Goal: Task Accomplishment & Management: Use online tool/utility

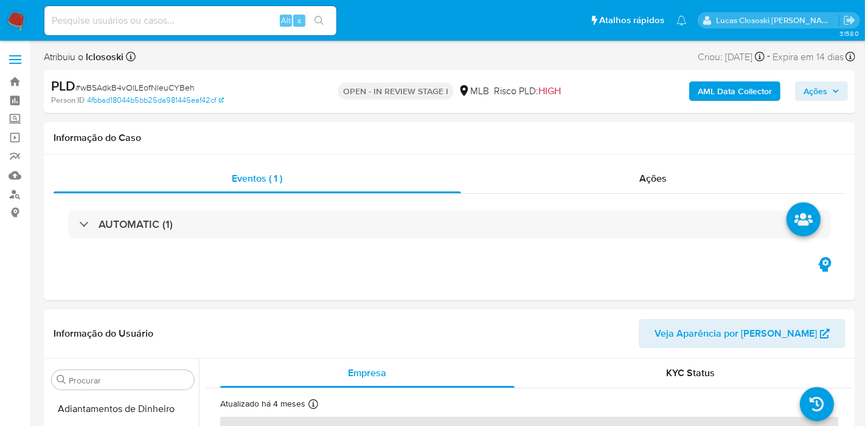
select select "10"
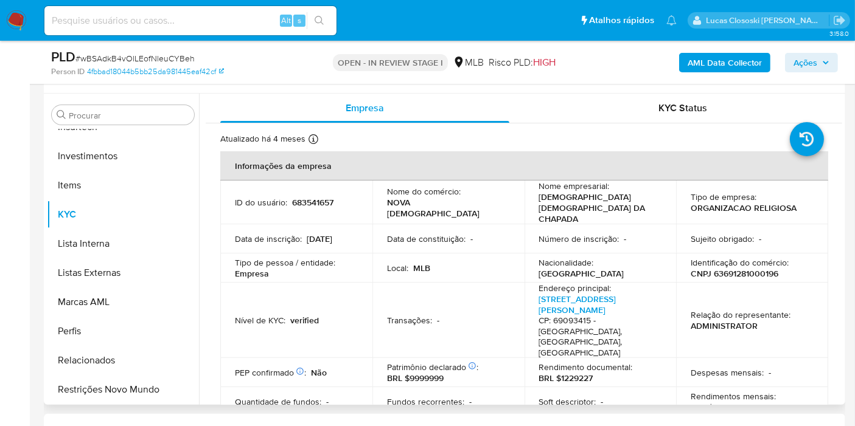
scroll to position [270, 0]
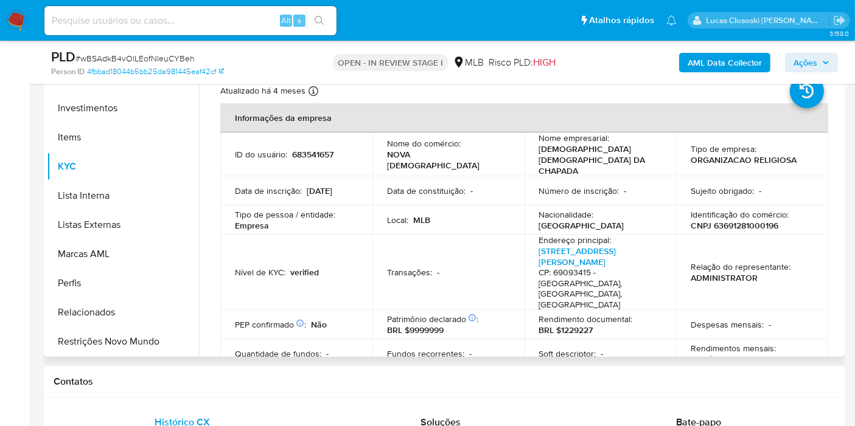
click at [746, 220] on p "CNPJ 63691281000196" at bounding box center [734, 225] width 88 height 11
copy p "63691281000196"
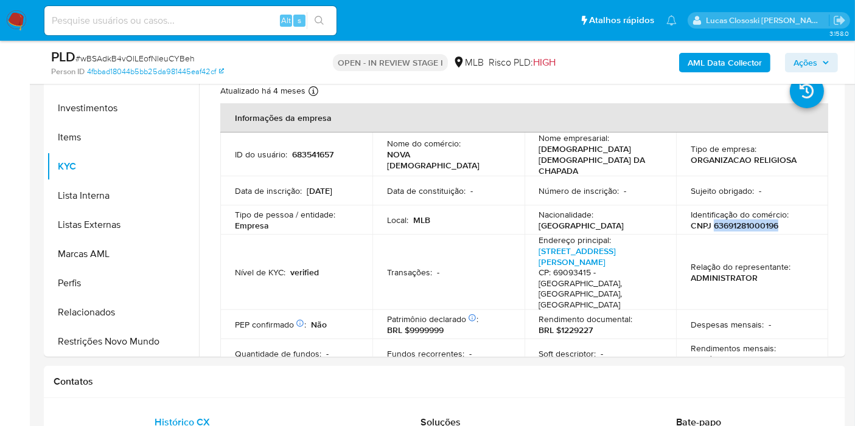
copy p "63691281000196"
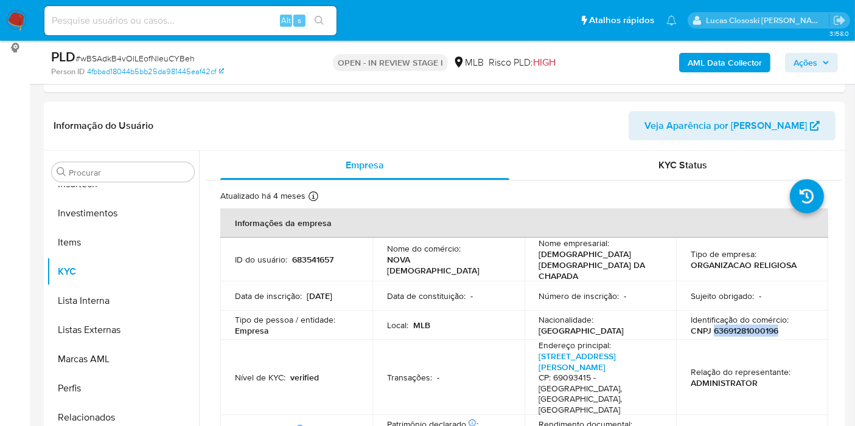
scroll to position [135, 0]
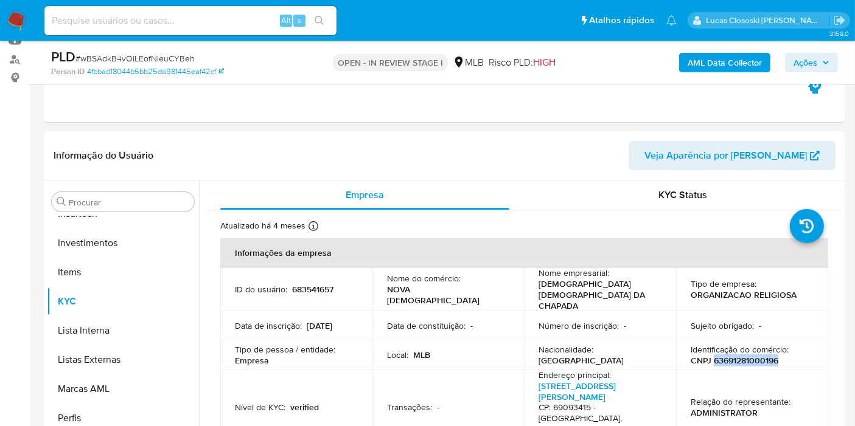
click at [712, 61] on b "AML Data Collector" at bounding box center [724, 62] width 74 height 19
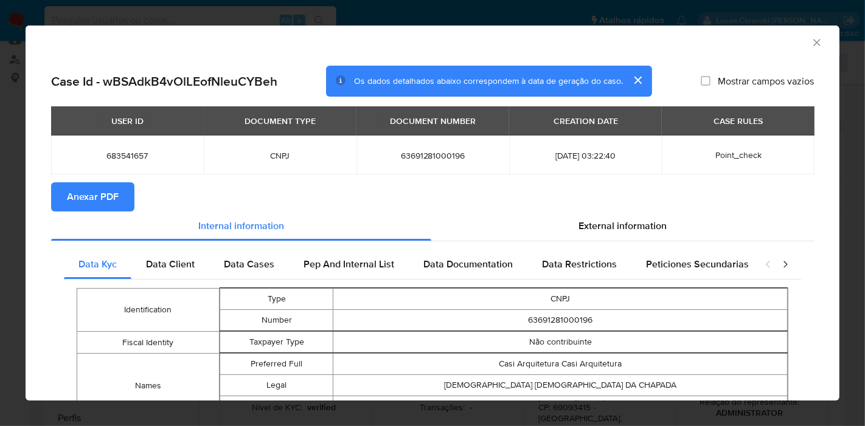
click at [92, 192] on span "Anexar PDF" at bounding box center [93, 197] width 52 height 27
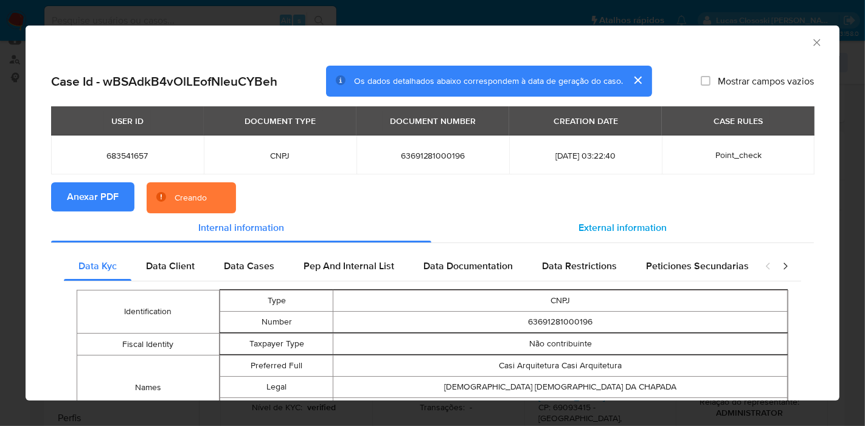
click at [603, 213] on div "External information" at bounding box center [622, 227] width 383 height 29
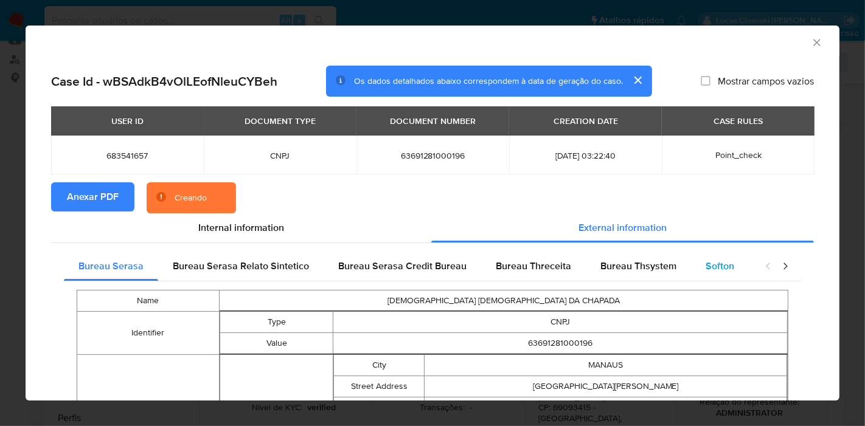
click at [706, 272] on span "Softon" at bounding box center [720, 266] width 29 height 14
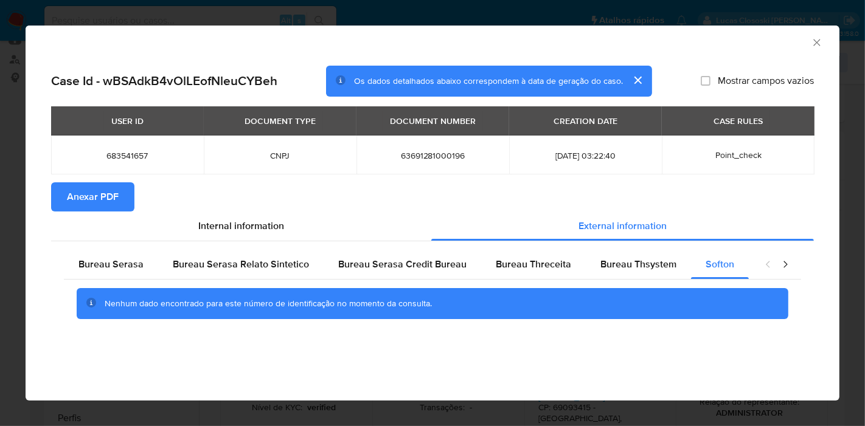
click at [815, 41] on icon "Fechar a janela" at bounding box center [816, 42] width 7 height 7
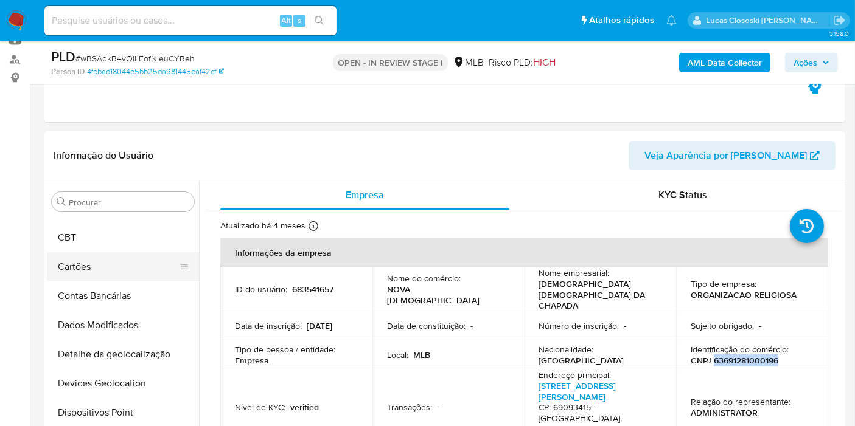
scroll to position [0, 0]
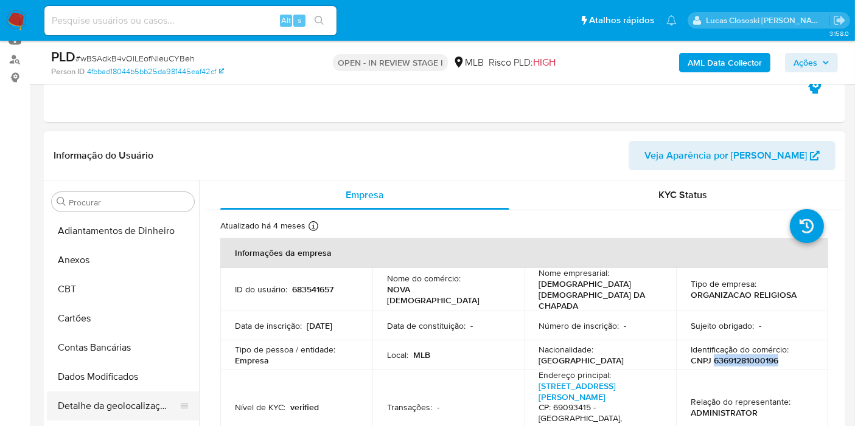
click at [134, 398] on button "Detalhe da geolocalização" at bounding box center [118, 406] width 142 height 29
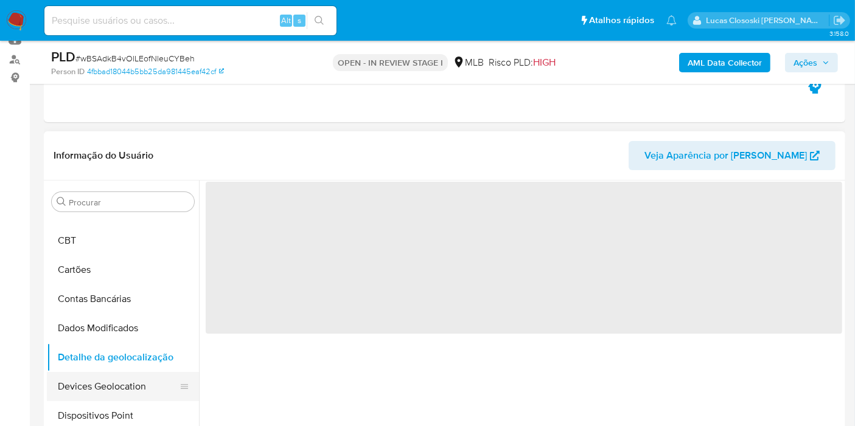
scroll to position [68, 0]
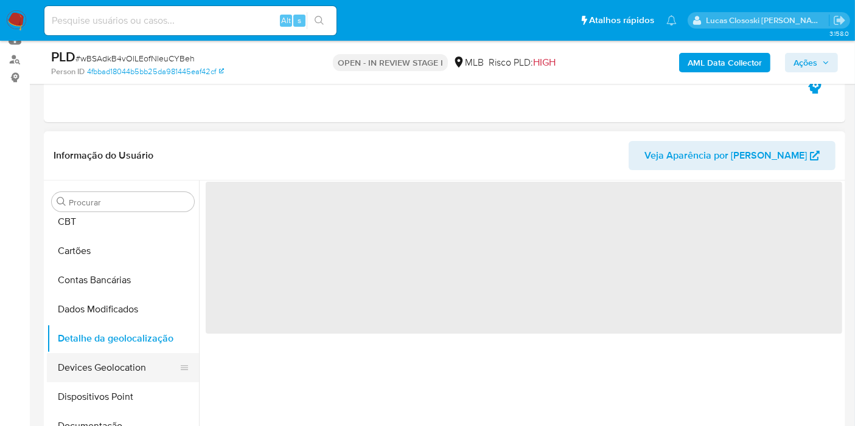
click at [125, 375] on button "Devices Geolocation" at bounding box center [118, 367] width 142 height 29
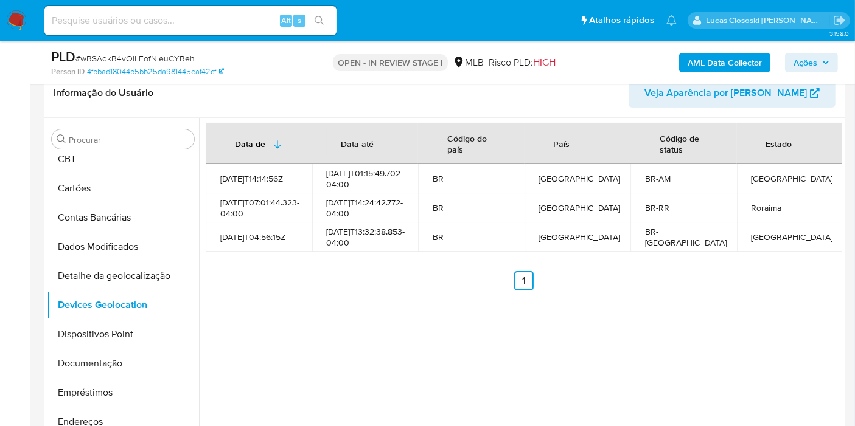
scroll to position [209, 0]
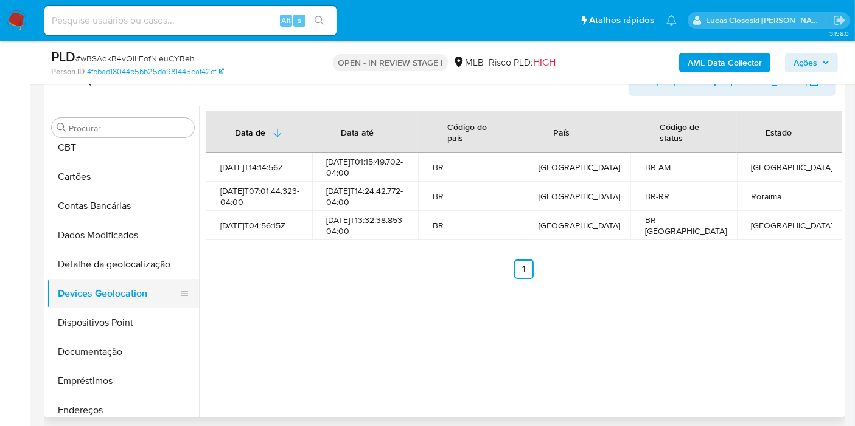
click at [102, 307] on button "Devices Geolocation" at bounding box center [118, 293] width 142 height 29
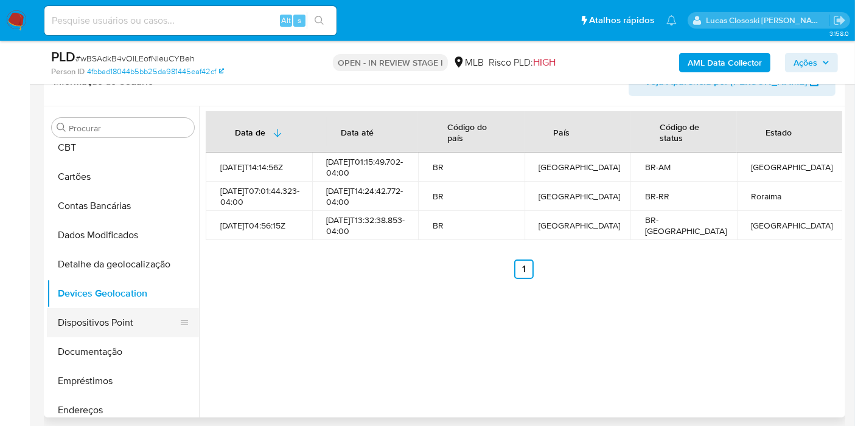
click at [106, 314] on button "Dispositivos Point" at bounding box center [118, 322] width 142 height 29
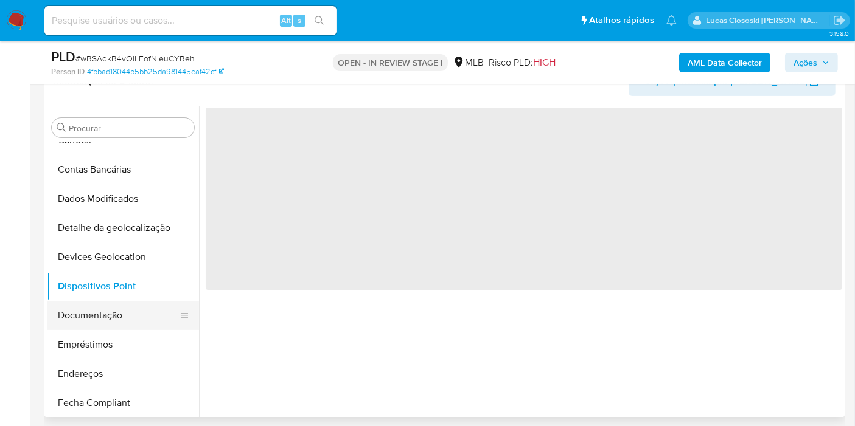
scroll to position [135, 0]
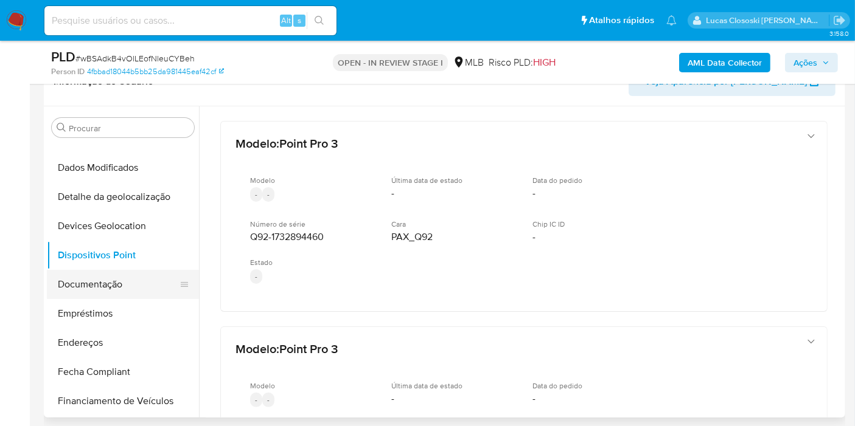
click at [111, 275] on button "Documentação" at bounding box center [118, 284] width 142 height 29
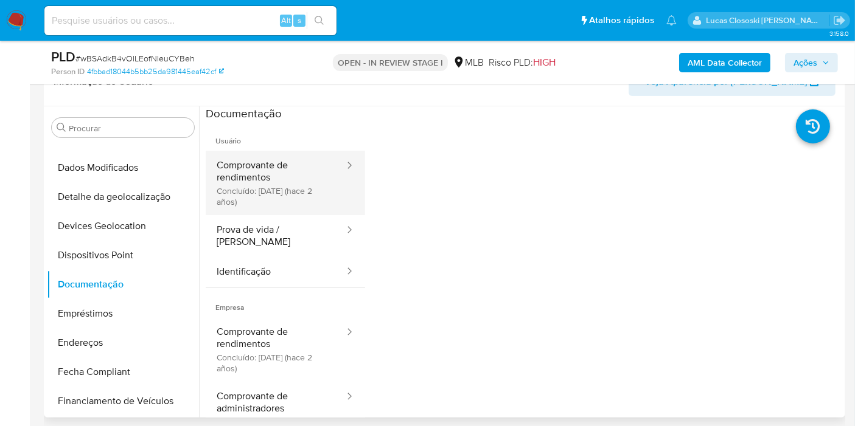
click at [249, 176] on button "Comprovante de rendimentos Concluído: 03/12/2023 (hace 2 años)" at bounding box center [276, 183] width 140 height 64
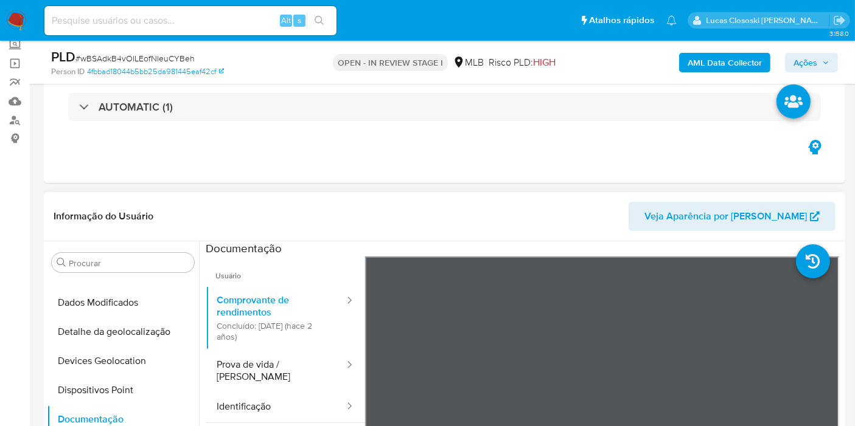
scroll to position [209, 0]
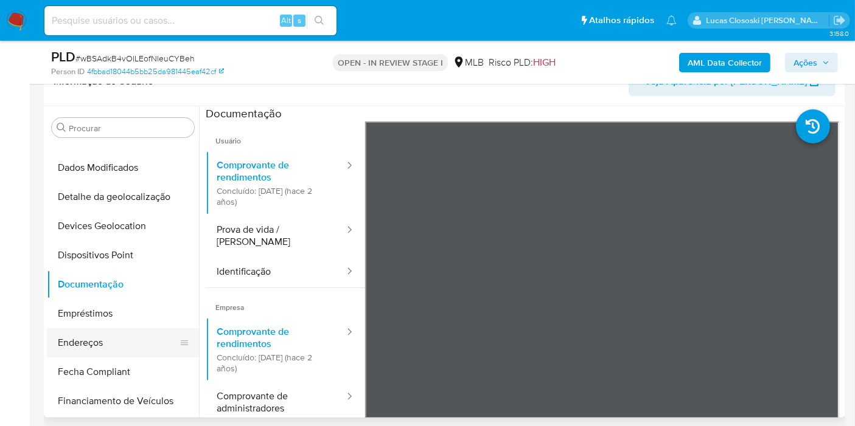
click at [112, 334] on button "Endereços" at bounding box center [118, 342] width 142 height 29
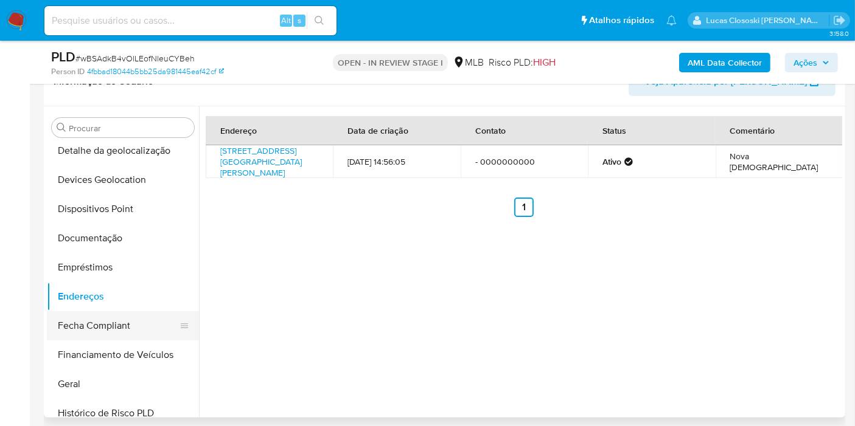
scroll to position [203, 0]
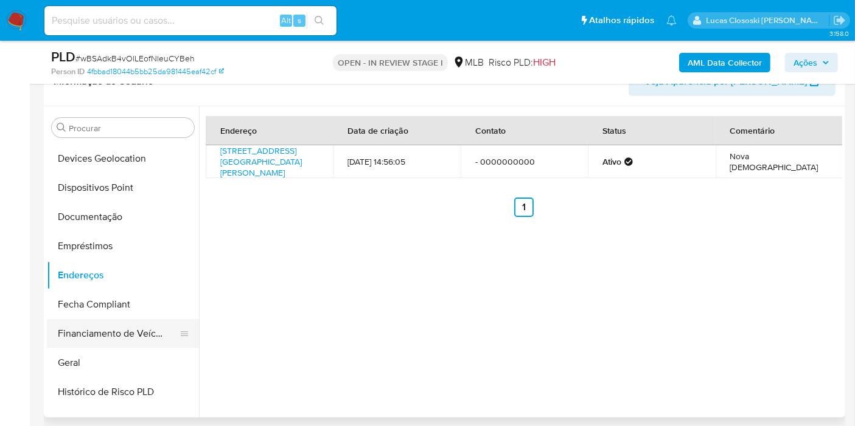
click at [113, 340] on button "Financiamento de Veículos" at bounding box center [118, 333] width 142 height 29
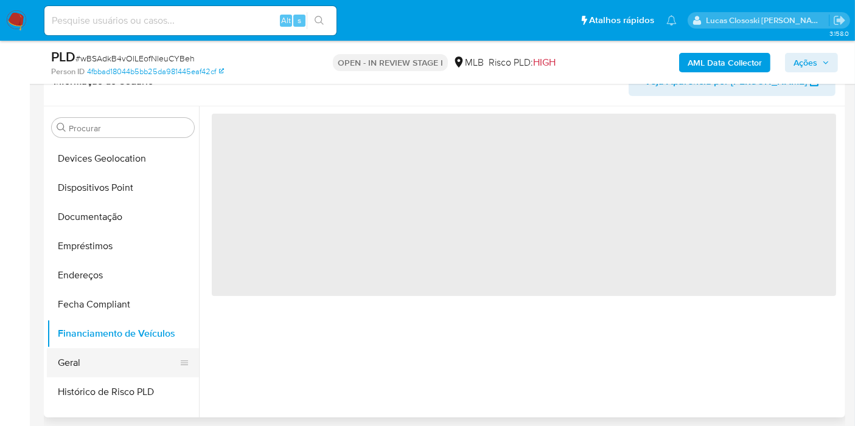
click at [110, 349] on button "Geral" at bounding box center [118, 363] width 142 height 29
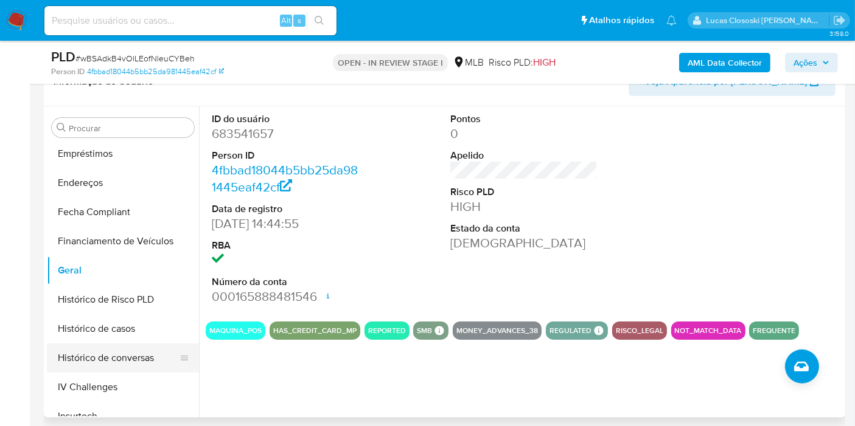
scroll to position [338, 0]
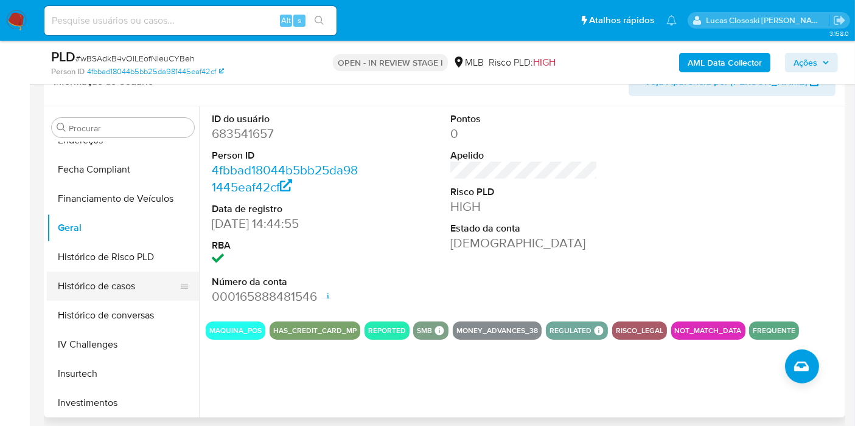
click at [146, 290] on button "Histórico de casos" at bounding box center [118, 286] width 142 height 29
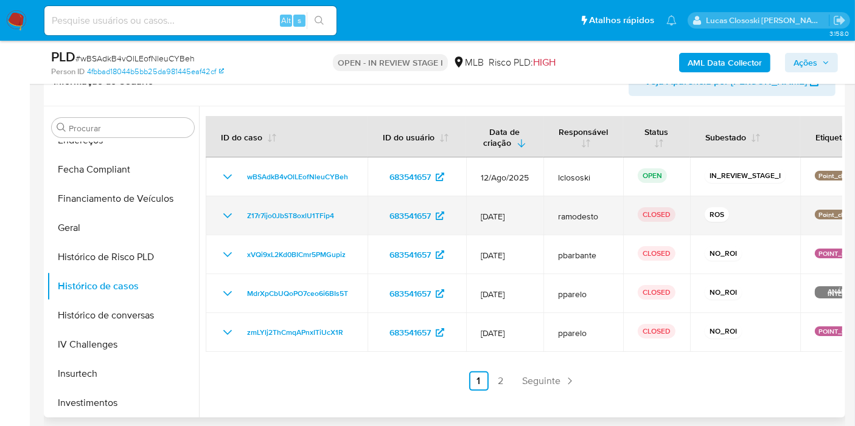
drag, startPoint x: 349, startPoint y: 214, endPoint x: 222, endPoint y: 218, distance: 127.2
click at [222, 218] on td "Z17r7ijo0JbST8oxlU1TFip4" at bounding box center [287, 215] width 162 height 39
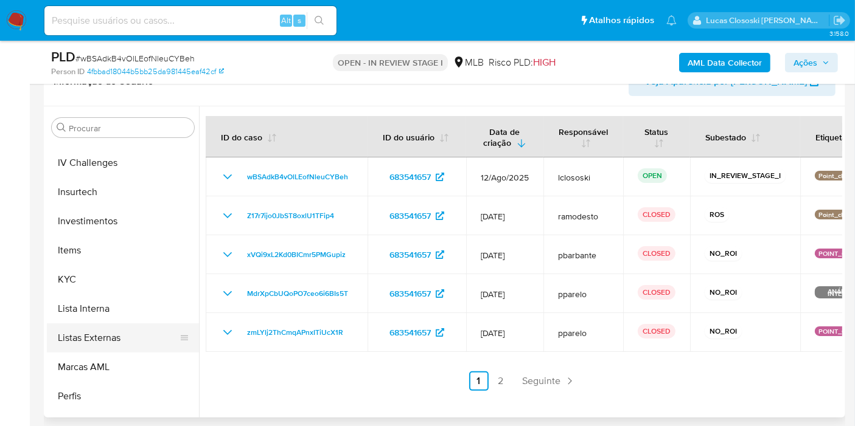
scroll to position [540, 0]
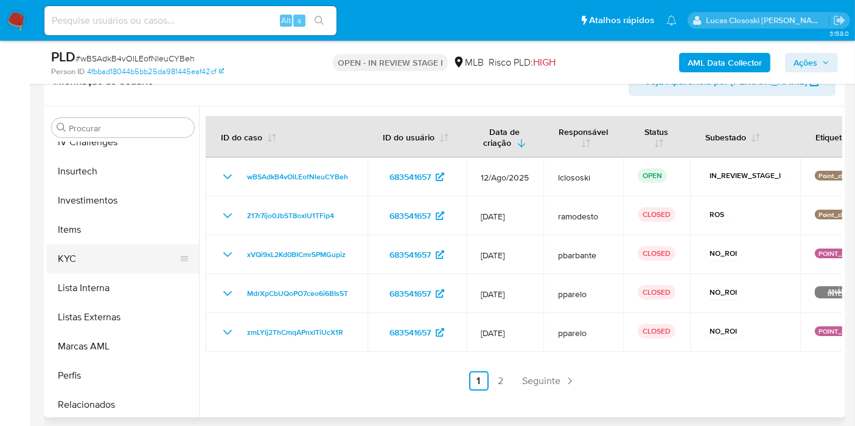
click at [93, 248] on button "KYC" at bounding box center [118, 259] width 142 height 29
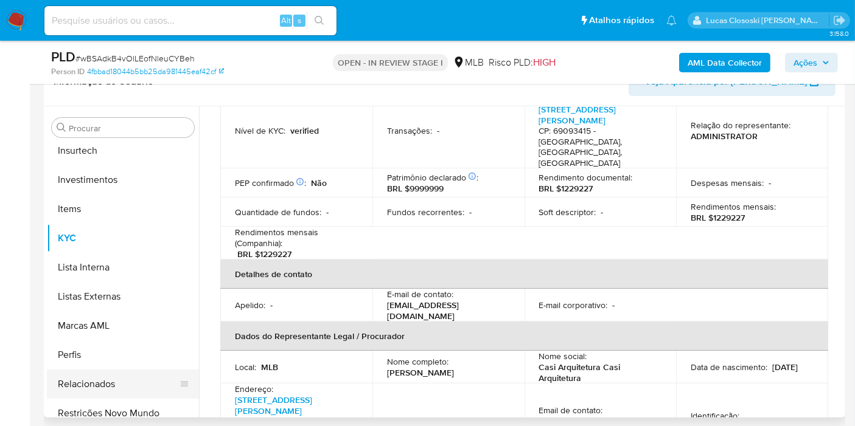
scroll to position [572, 0]
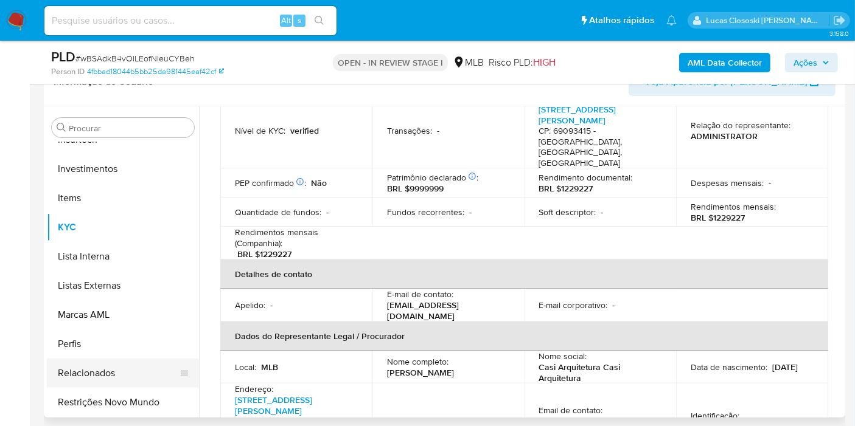
drag, startPoint x: 134, startPoint y: 392, endPoint x: 151, endPoint y: 384, distance: 18.8
click at [134, 392] on button "Restrições Novo Mundo" at bounding box center [123, 402] width 152 height 29
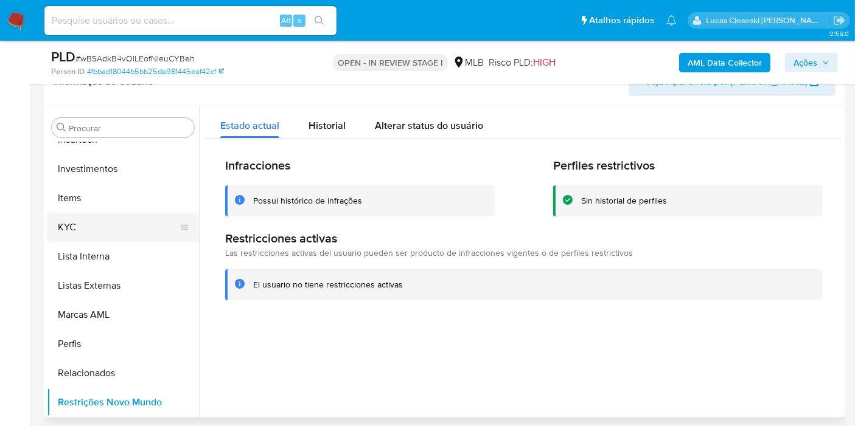
click at [141, 229] on button "KYC" at bounding box center [118, 227] width 142 height 29
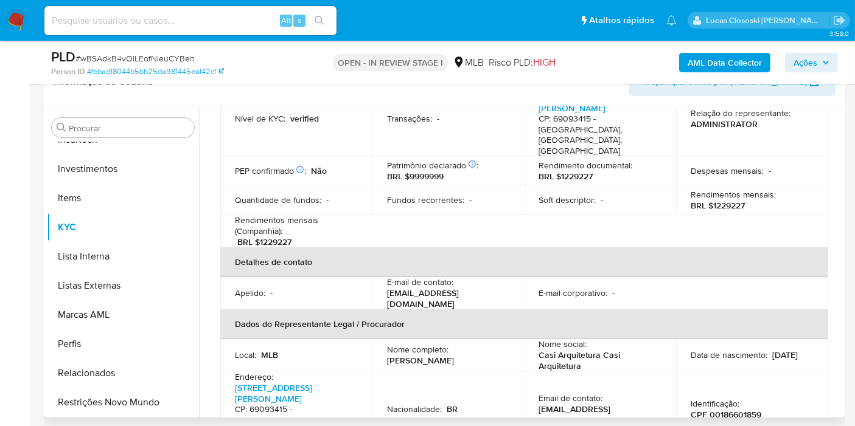
scroll to position [270, 0]
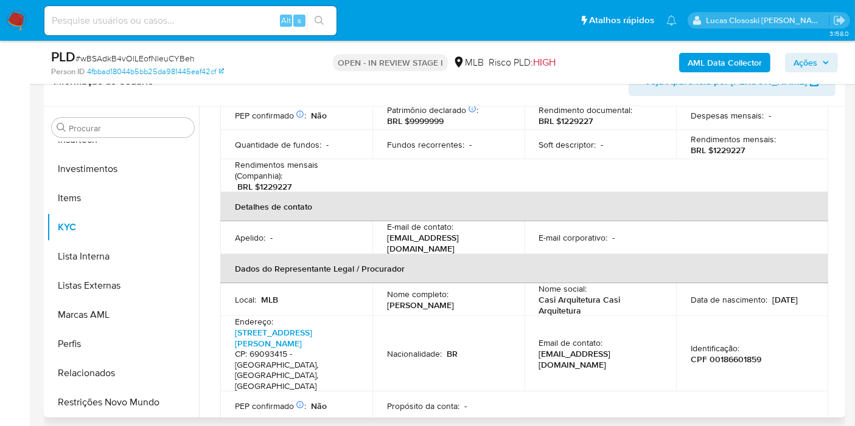
click at [726, 354] on p "CPF 00186601859" at bounding box center [725, 359] width 71 height 11
copy p "00186601859"
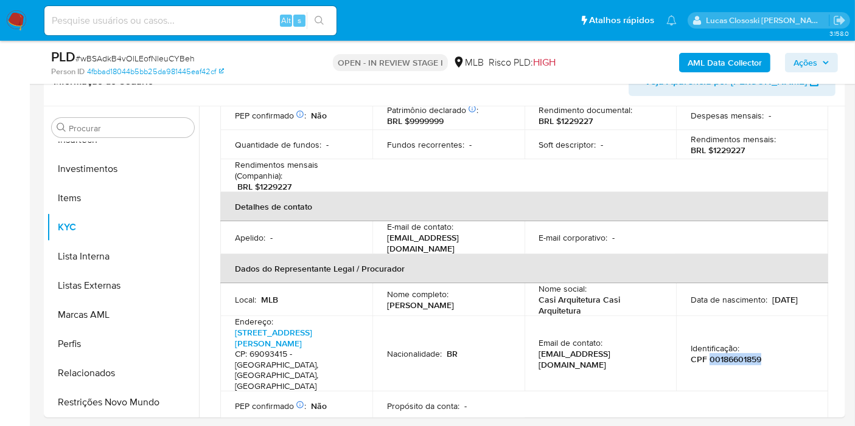
copy p "00186601859"
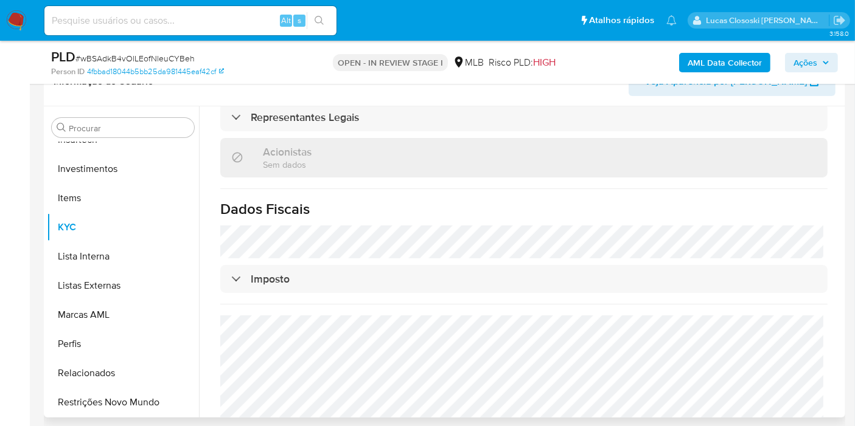
scroll to position [276, 0]
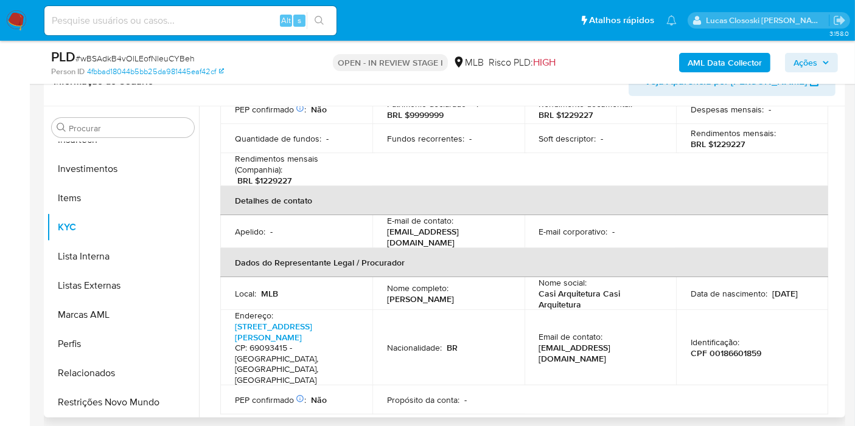
click at [447, 294] on p "David Judson Hatcher" at bounding box center [420, 299] width 67 height 11
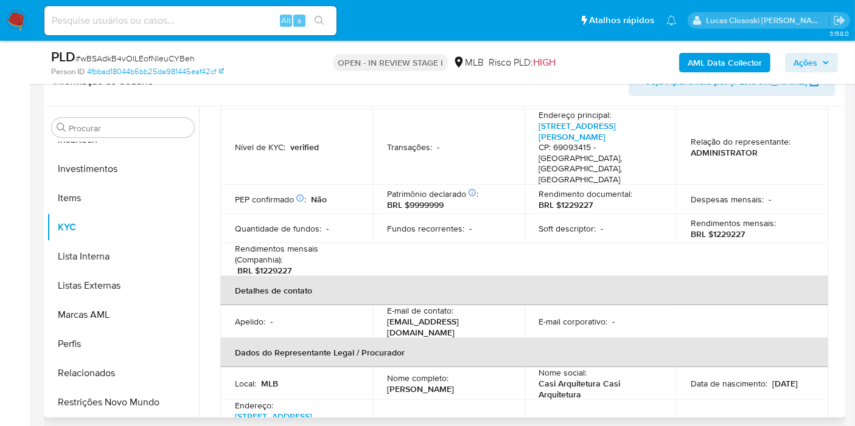
scroll to position [141, 0]
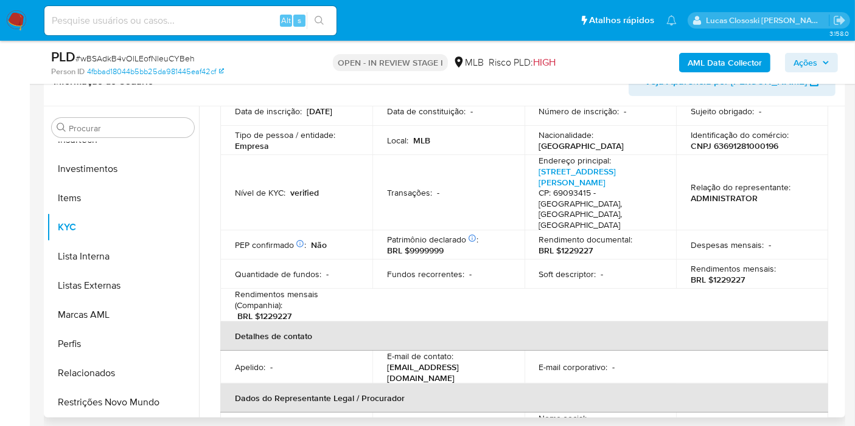
click at [719, 141] on p "CNPJ 63691281000196" at bounding box center [734, 146] width 88 height 11
copy p "63691281000196"
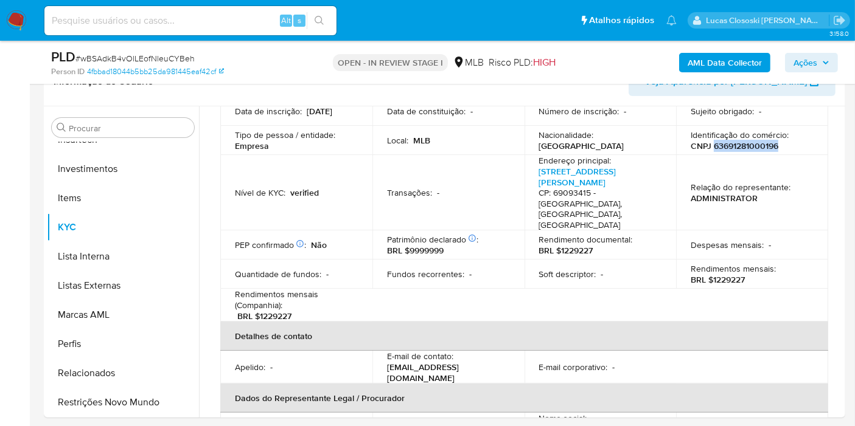
copy p "63691281000196"
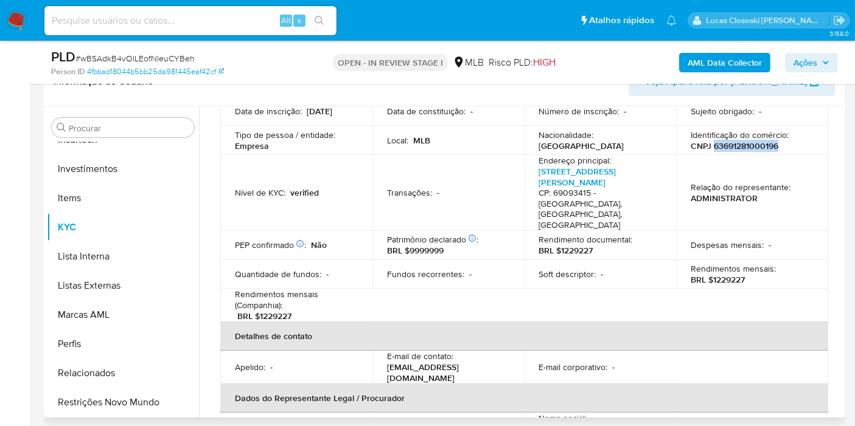
scroll to position [344, 0]
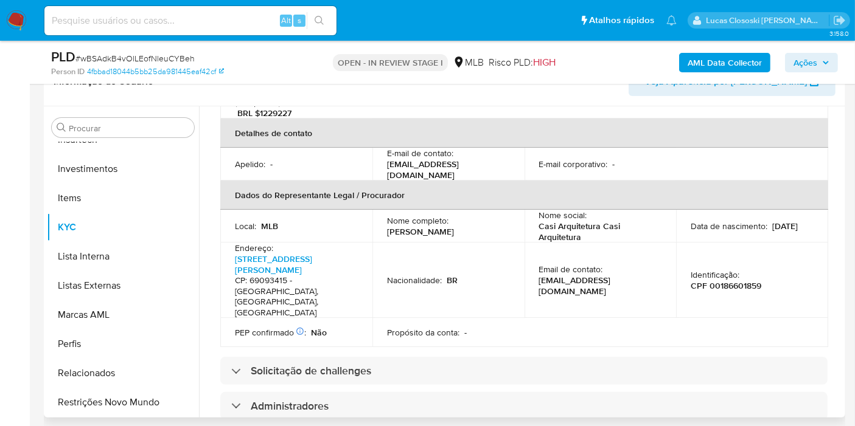
click at [740, 280] on p "CPF 00186601859" at bounding box center [725, 285] width 71 height 11
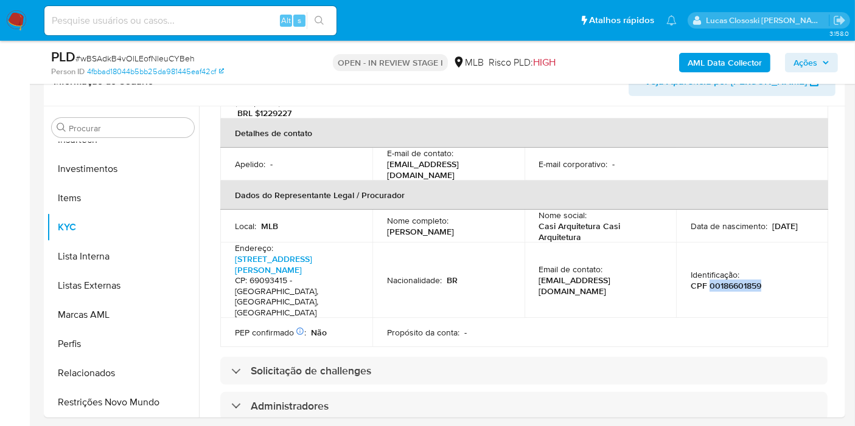
copy p "00186601859"
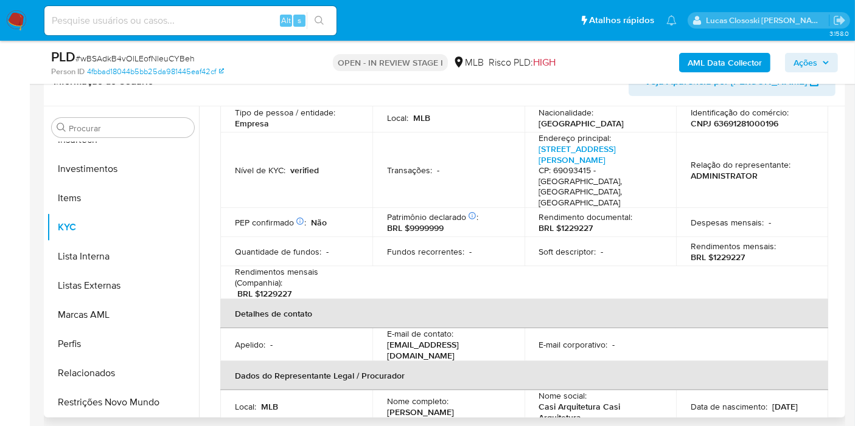
scroll to position [141, 0]
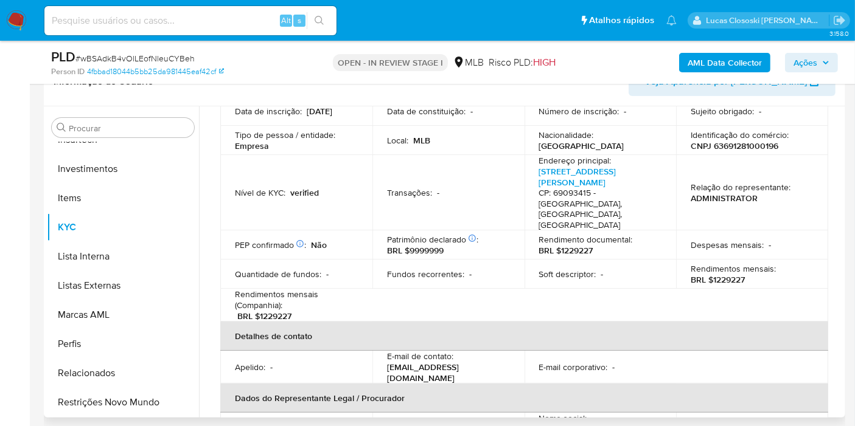
click at [757, 141] on p "CNPJ 63691281000196" at bounding box center [734, 146] width 88 height 11
copy p "63691281000196"
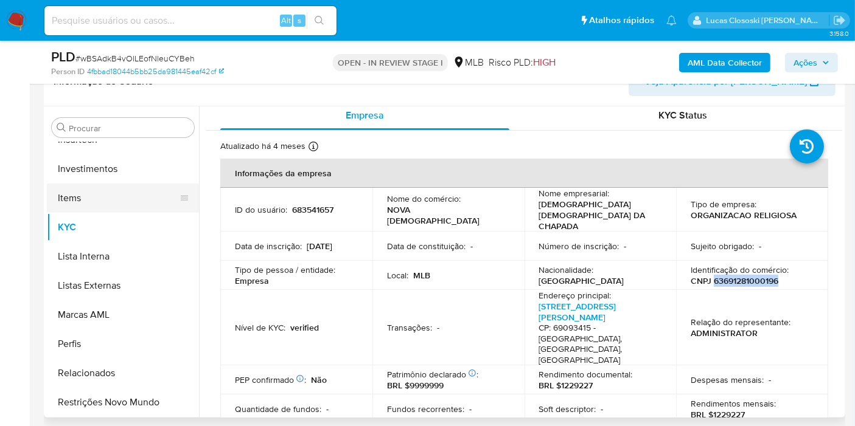
scroll to position [369, 0]
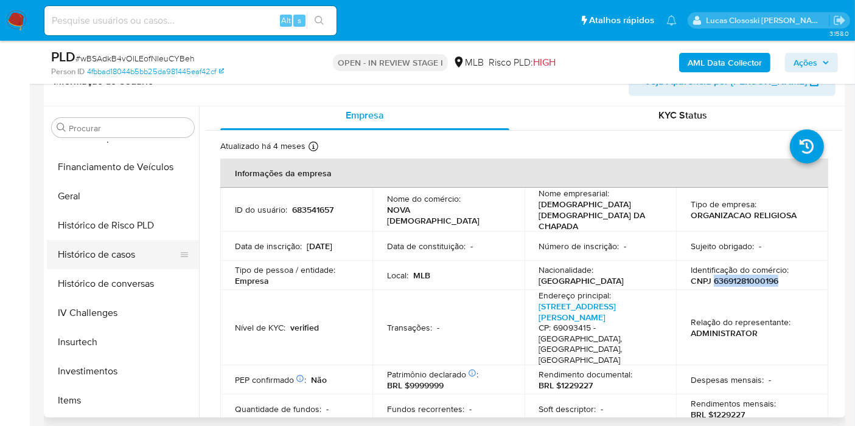
click at [122, 256] on button "Histórico de casos" at bounding box center [118, 254] width 142 height 29
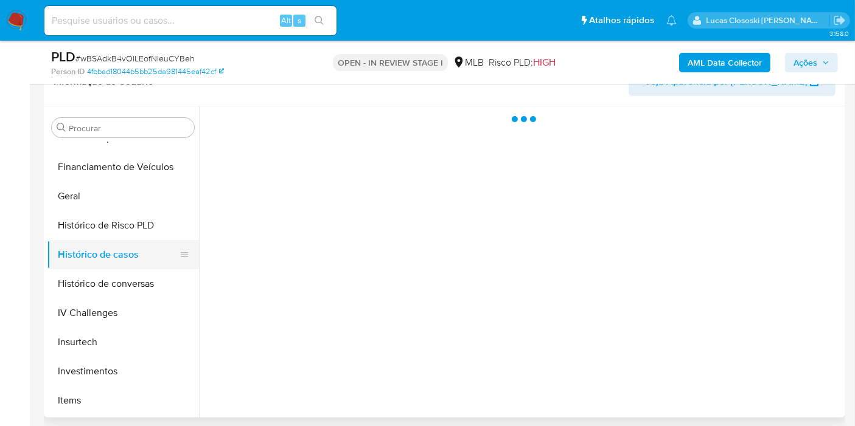
scroll to position [0, 0]
click at [179, 60] on span "# wBSAdkB4vOlLEofNleuCYBeh" at bounding box center [134, 58] width 119 height 12
copy span "wBSAdkB4vOlLEofNleuCYBeh"
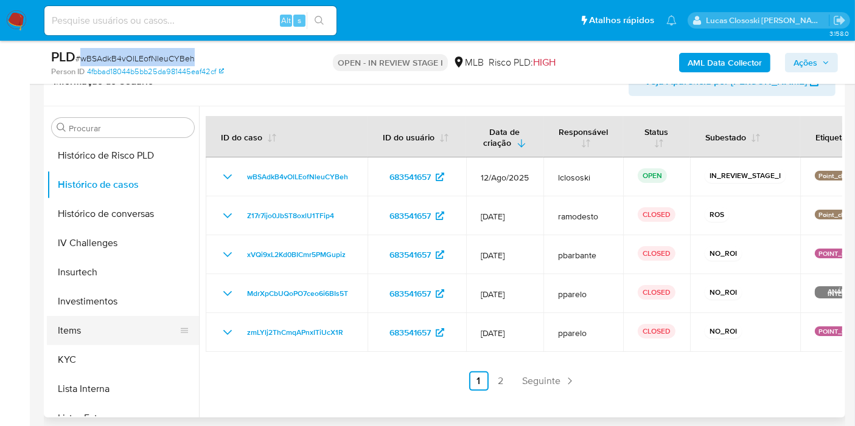
scroll to position [504, 0]
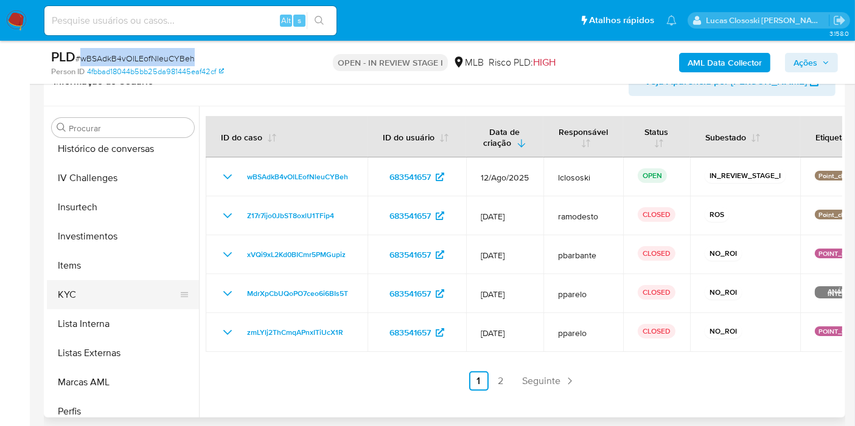
click at [66, 287] on button "KYC" at bounding box center [118, 294] width 142 height 29
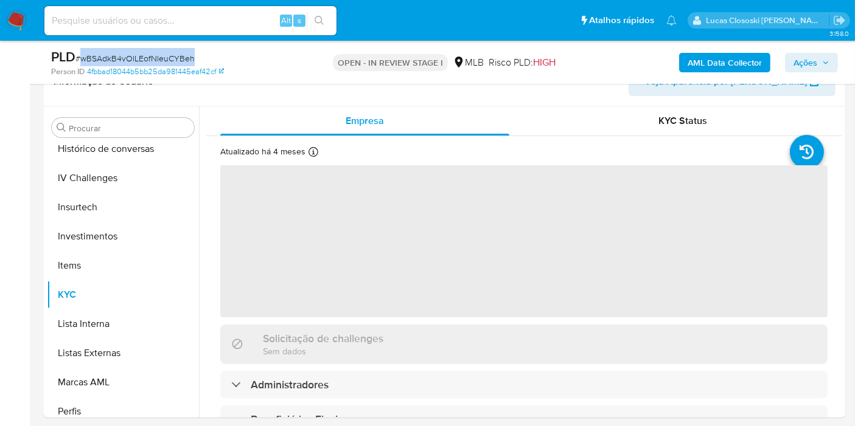
click at [297, 64] on div "PLD # wBSAdkB4vOlLEofNleuCYBeh" at bounding box center [180, 57] width 258 height 18
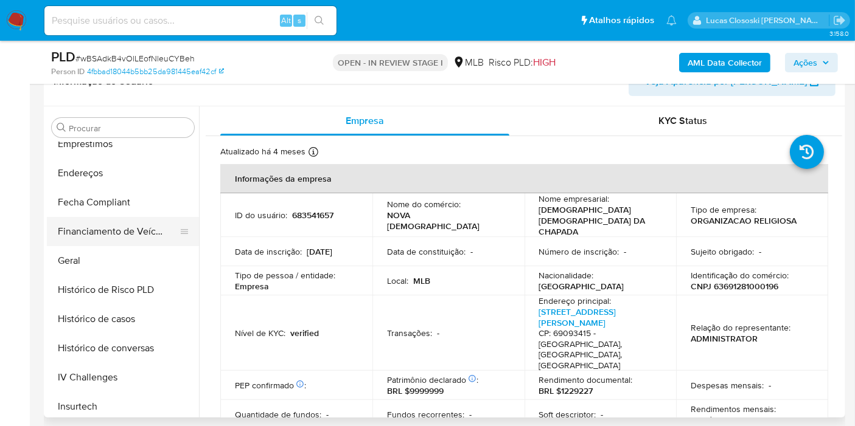
scroll to position [302, 0]
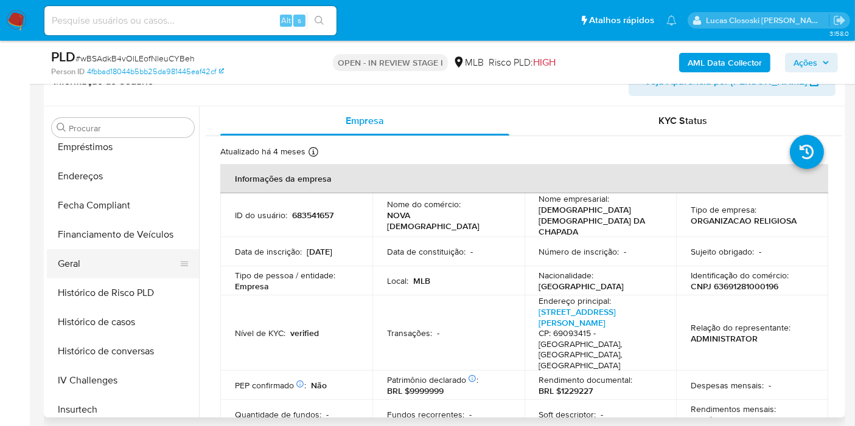
click at [82, 268] on button "Geral" at bounding box center [118, 263] width 142 height 29
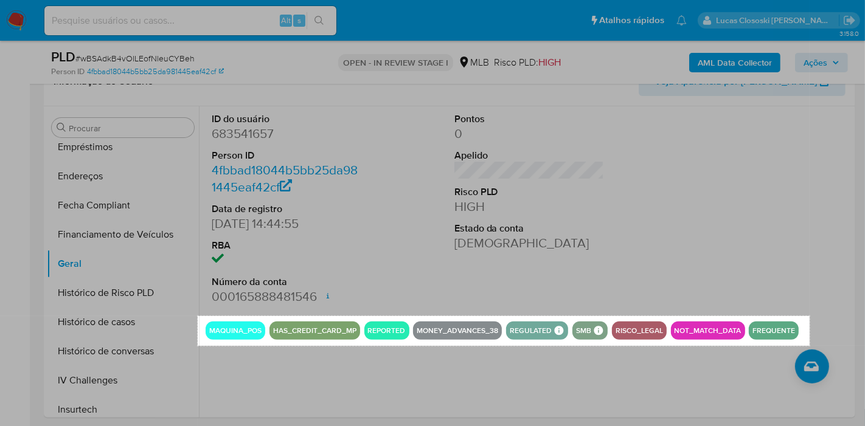
drag, startPoint x: 198, startPoint y: 316, endPoint x: 810, endPoint y: 346, distance: 612.6
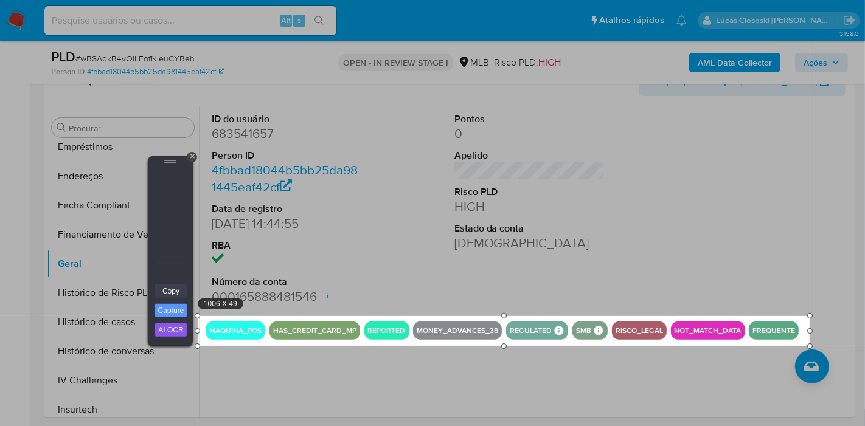
click at [166, 289] on link "Copy" at bounding box center [171, 291] width 32 height 13
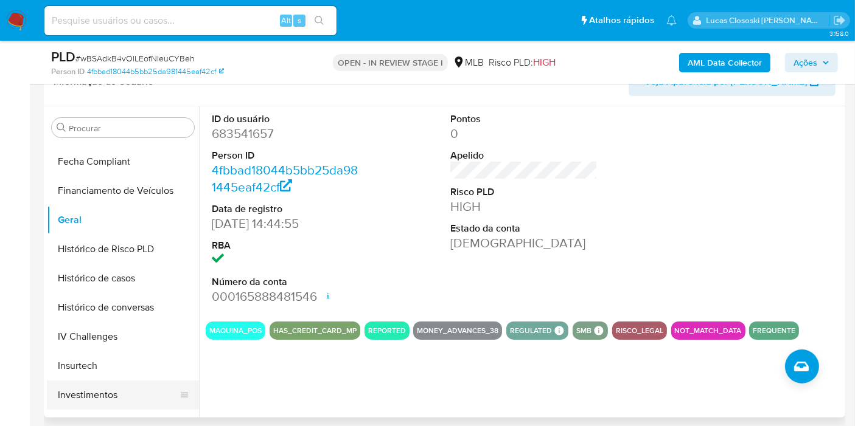
scroll to position [437, 0]
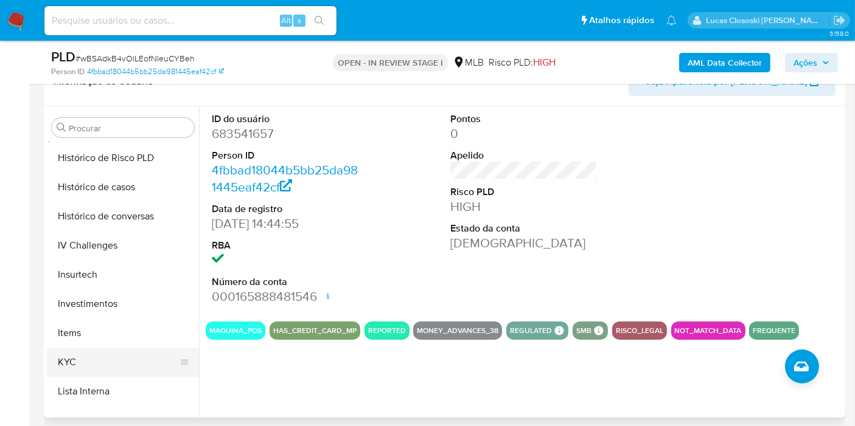
click at [94, 352] on button "KYC" at bounding box center [118, 362] width 142 height 29
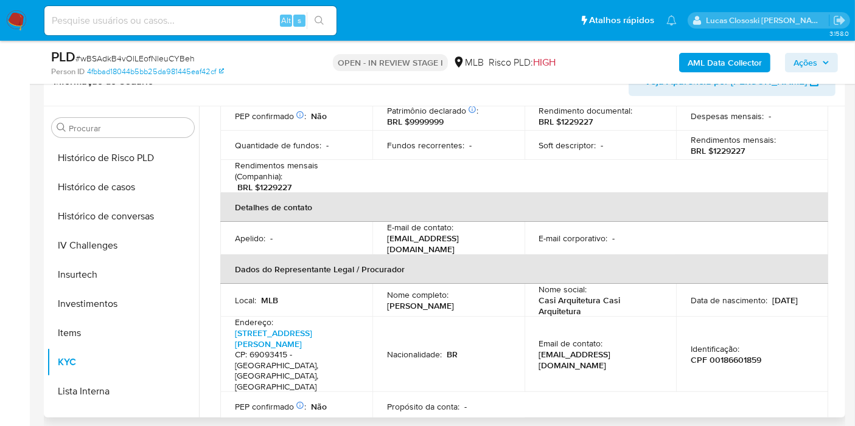
scroll to position [270, 0]
drag, startPoint x: 373, startPoint y: 268, endPoint x: 470, endPoint y: 266, distance: 97.3
click at [470, 283] on td "Nome completo : David Judson Hatcher" at bounding box center [448, 299] width 152 height 33
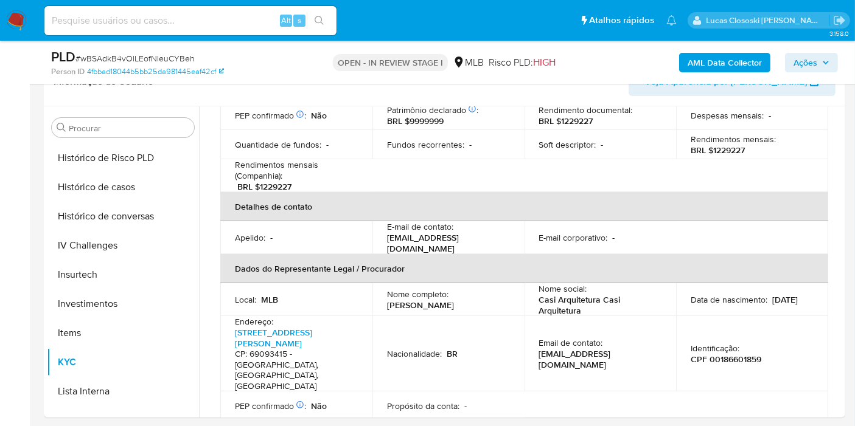
copy p "David Judson Hatcher"
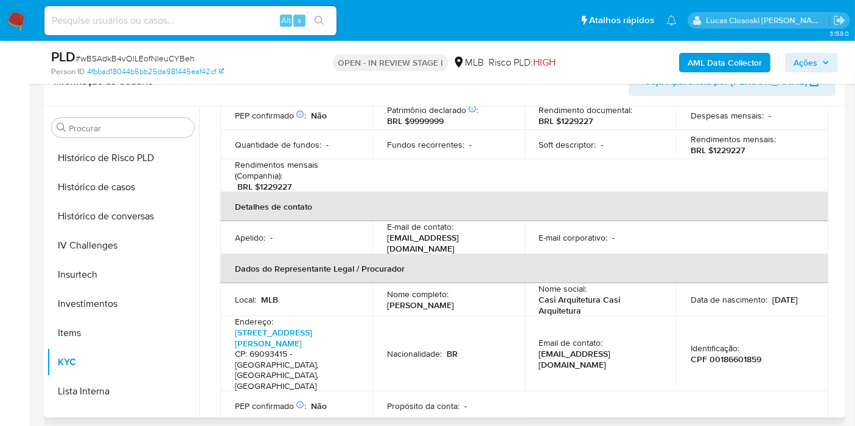
click at [735, 343] on p "Identificação :" at bounding box center [714, 348] width 49 height 11
click at [735, 354] on p "CPF 00186601859" at bounding box center [725, 359] width 71 height 11
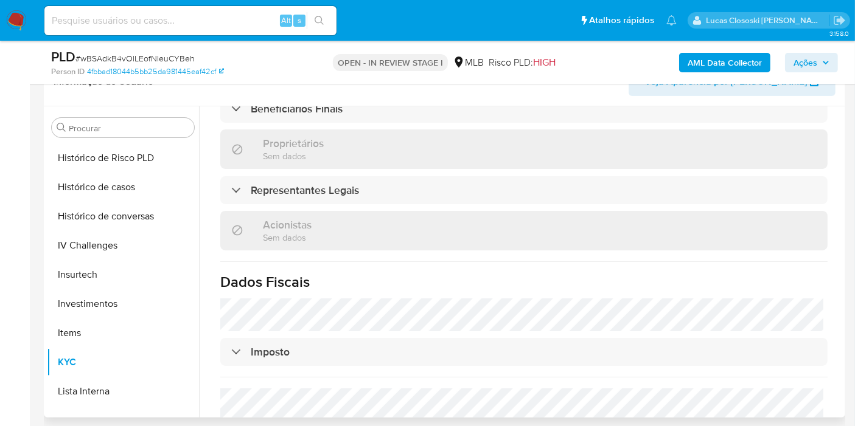
scroll to position [405, 0]
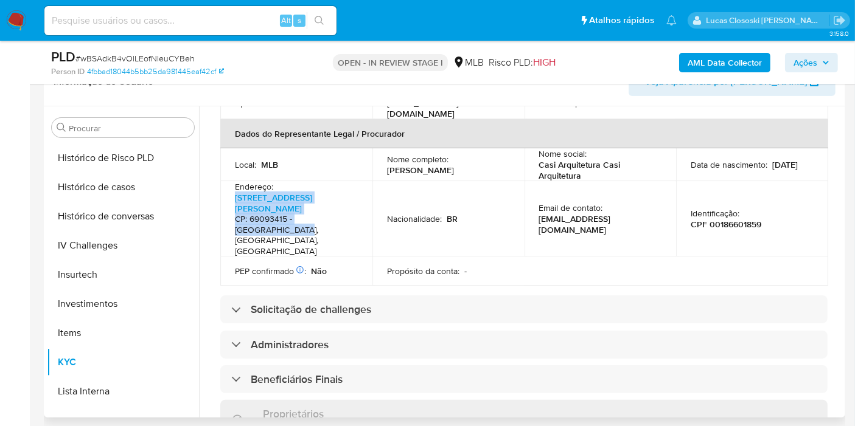
drag, startPoint x: 272, startPoint y: 195, endPoint x: 229, endPoint y: 157, distance: 58.2
click at [229, 181] on td "Endereço : Avenida Torquato Tapajós 4444, Colônia Terra Nova CP: 69093415 - Man…" at bounding box center [296, 218] width 152 height 75
click at [295, 192] on link "Avenida Torquato Tapajós 4444, Colônia Terra Nova" at bounding box center [273, 203] width 77 height 23
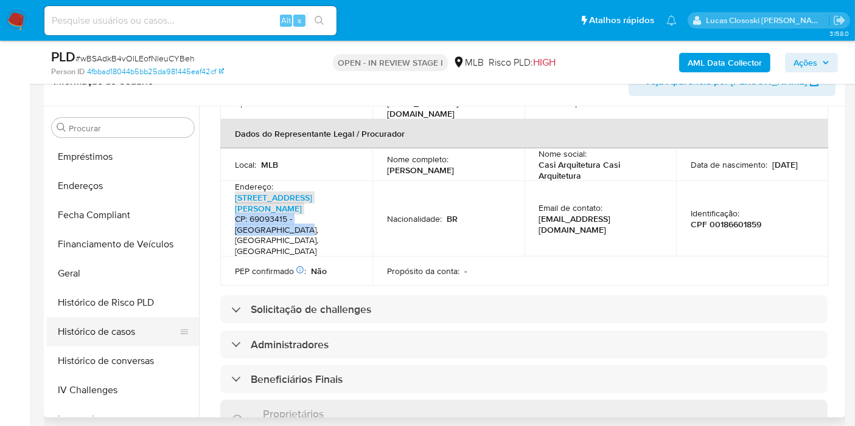
scroll to position [234, 0]
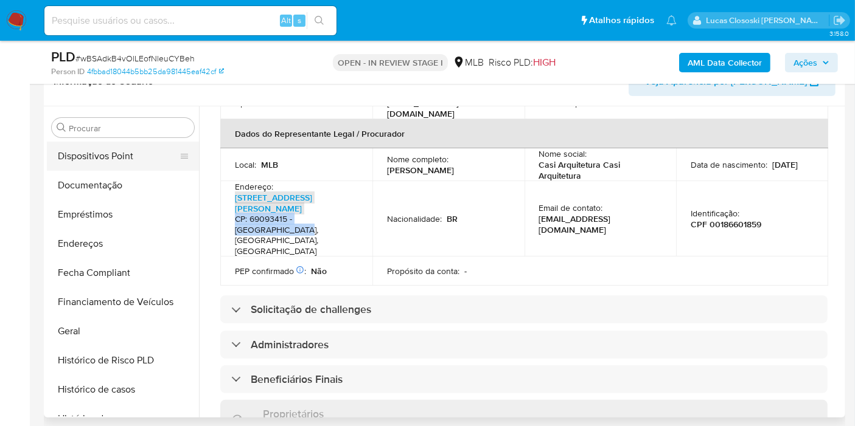
click at [122, 162] on button "Dispositivos Point" at bounding box center [118, 156] width 142 height 29
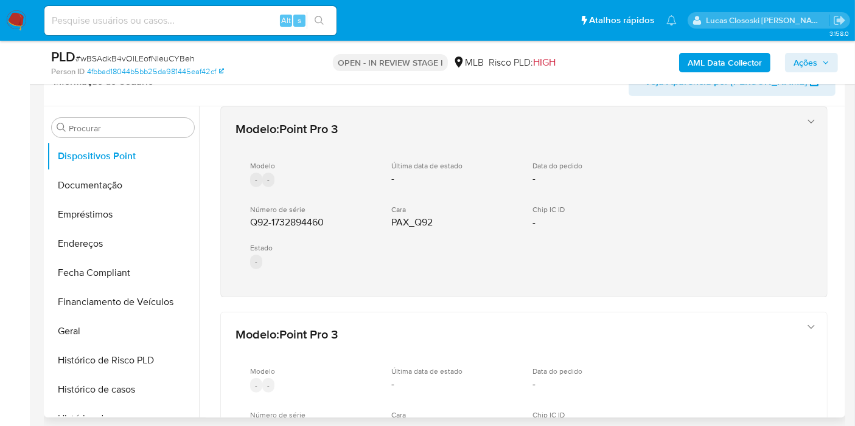
scroll to position [0, 0]
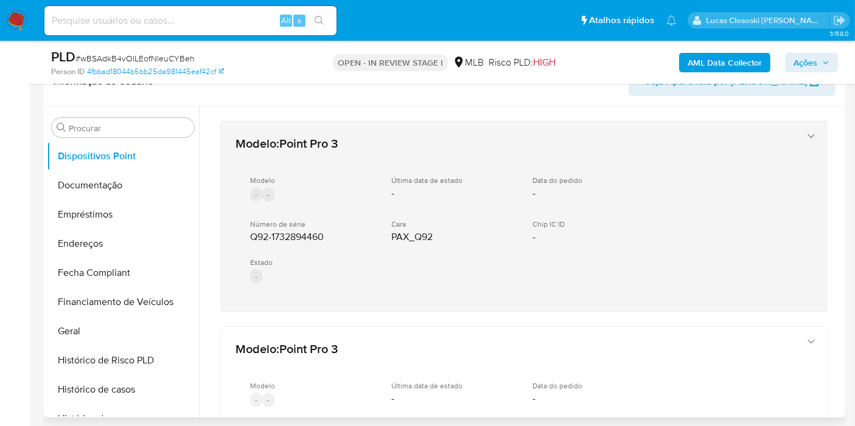
drag, startPoint x: 330, startPoint y: 318, endPoint x: 265, endPoint y: 235, distance: 104.9
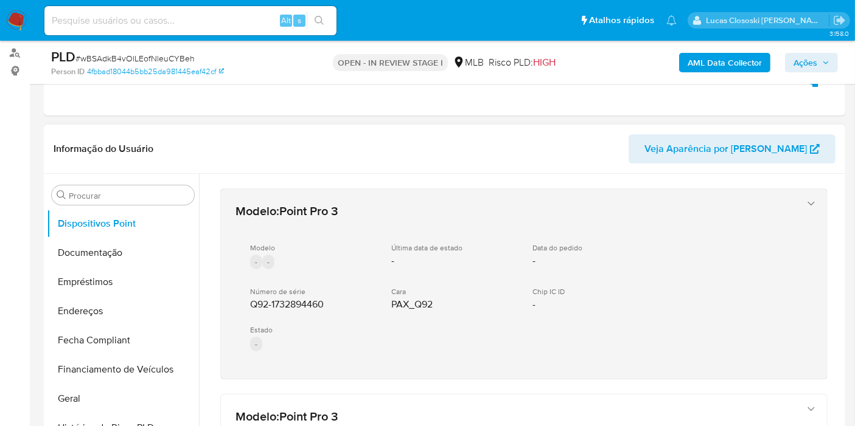
scroll to position [209, 0]
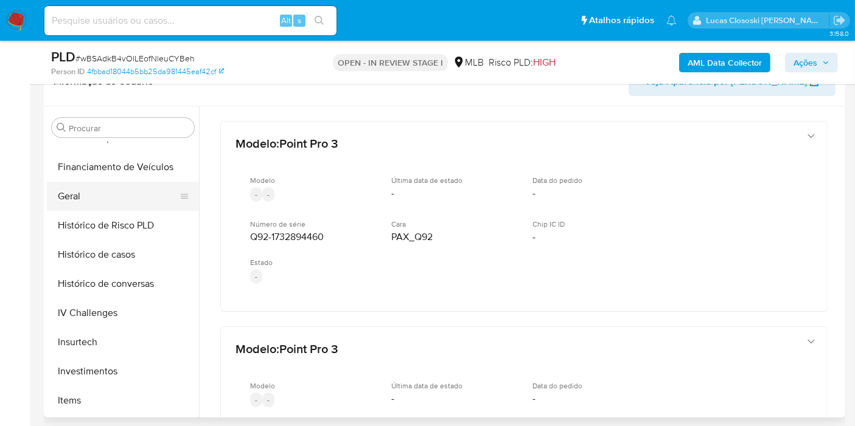
click at [88, 198] on button "Geral" at bounding box center [118, 196] width 142 height 29
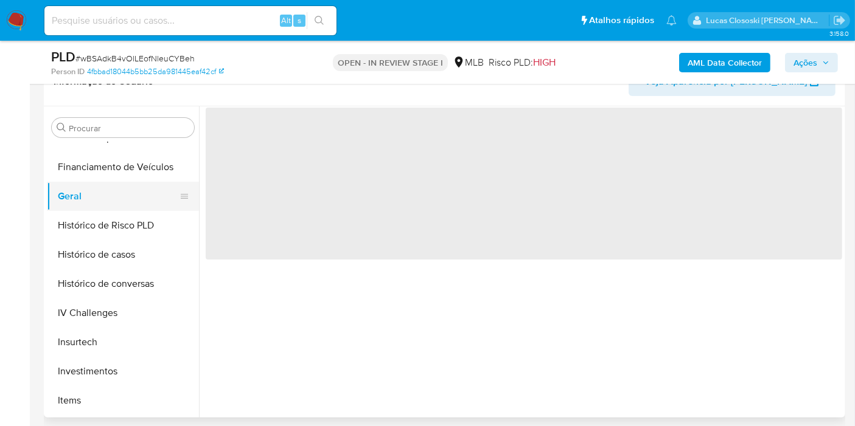
scroll to position [167, 0]
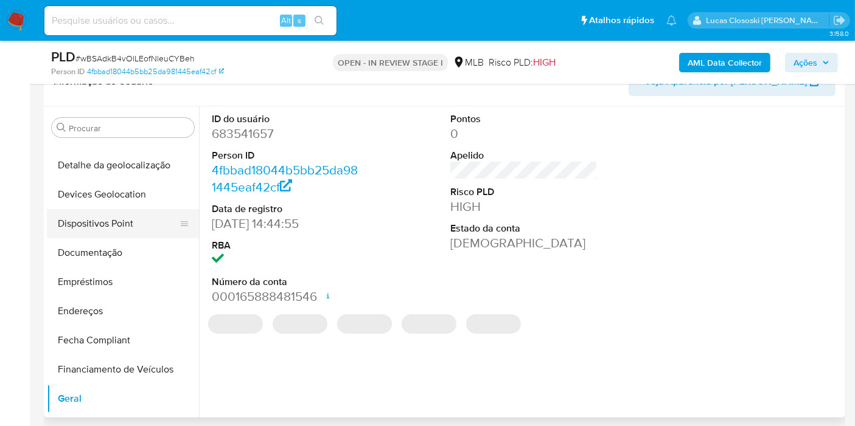
click at [94, 216] on button "Dispositivos Point" at bounding box center [118, 223] width 142 height 29
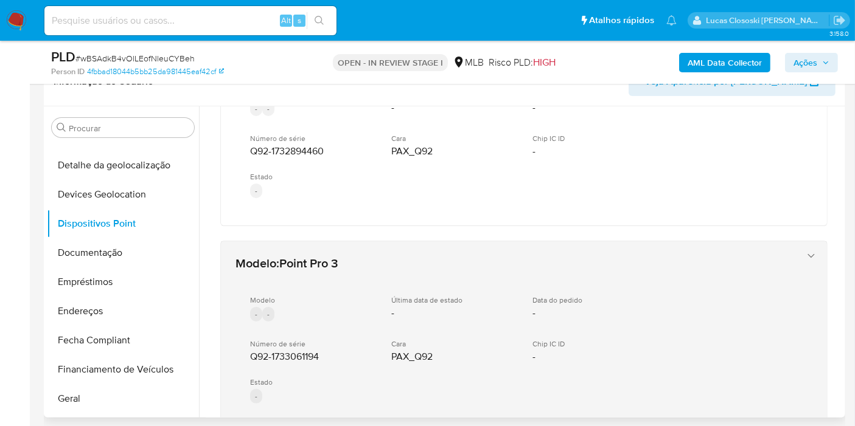
scroll to position [135, 0]
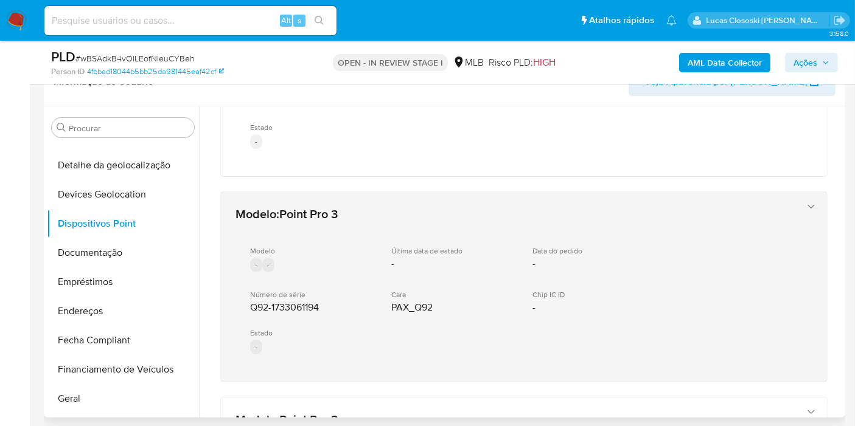
drag, startPoint x: 312, startPoint y: 385, endPoint x: 246, endPoint y: 306, distance: 103.2
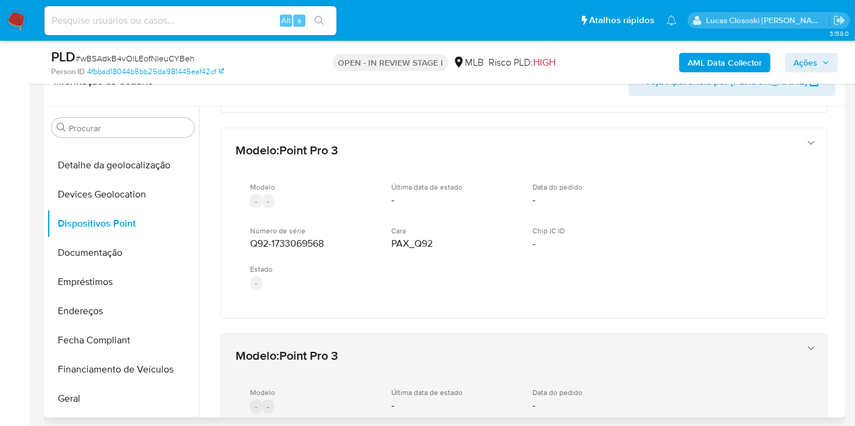
scroll to position [405, 0]
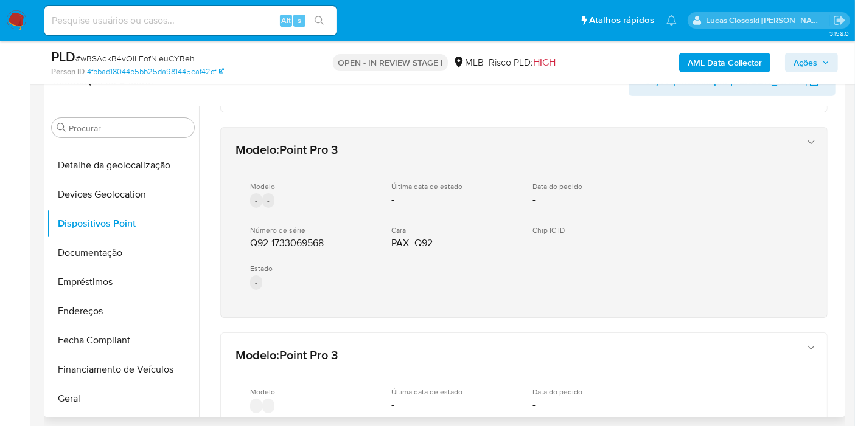
drag, startPoint x: 323, startPoint y: 321, endPoint x: 238, endPoint y: 242, distance: 115.3
click at [238, 242] on div "Modelo : Point Pro 3 Modelo - - Última data de estado - Data do pedido - Número…" at bounding box center [524, 249] width 636 height 1096
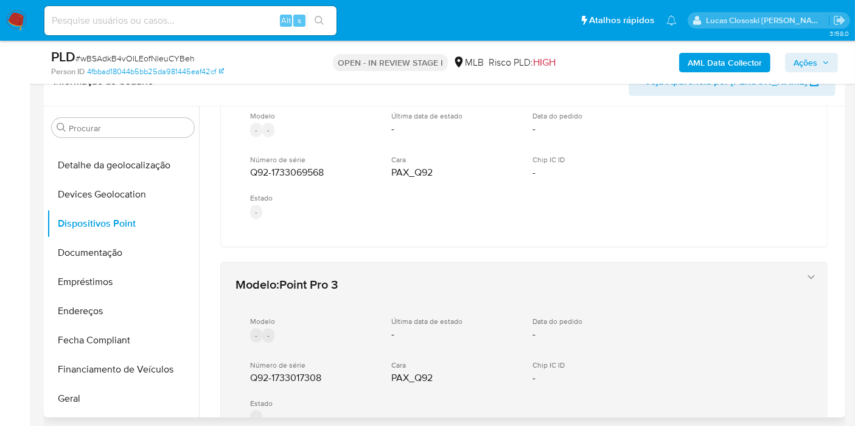
scroll to position [608, 0]
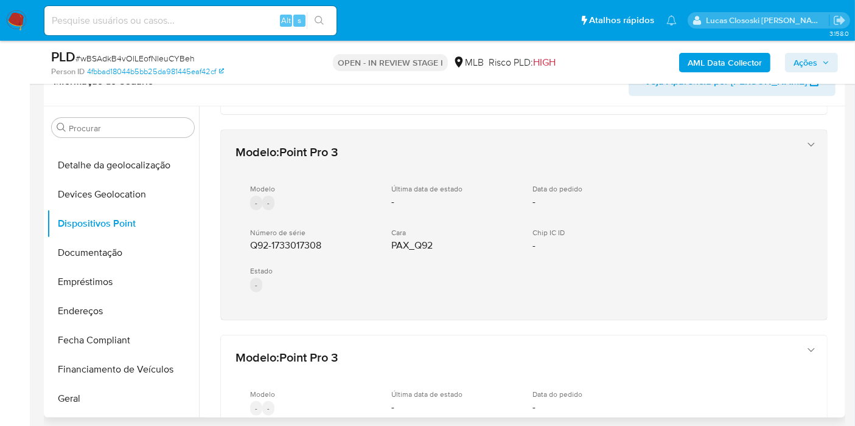
drag, startPoint x: 327, startPoint y: 319, endPoint x: 243, endPoint y: 234, distance: 119.6
click at [243, 234] on div "Modelo : Point Pro 3 Modelo - - Última data de estado - Data do pedido - Número…" at bounding box center [524, 46] width 636 height 1096
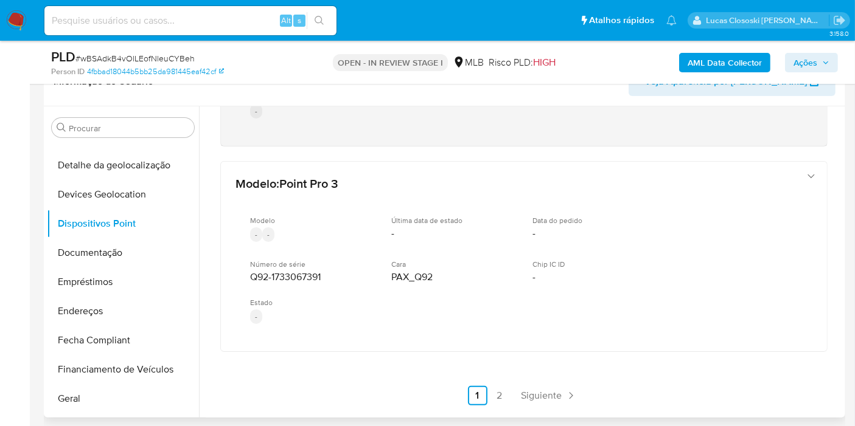
scroll to position [785, 0]
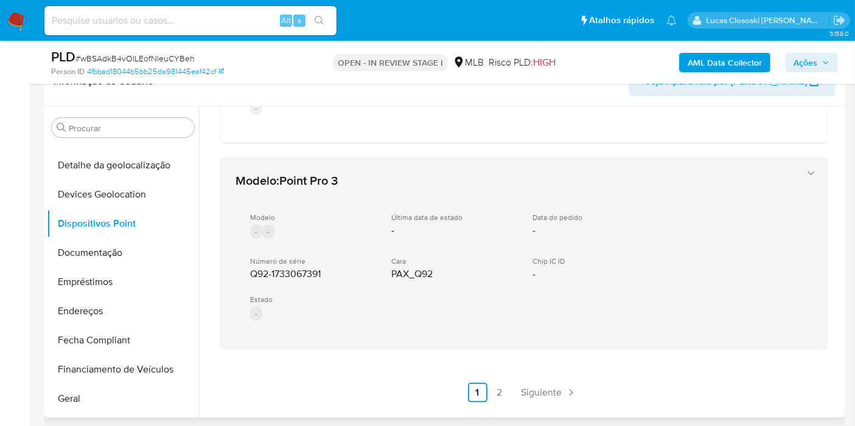
drag, startPoint x: 323, startPoint y: 372, endPoint x: 237, endPoint y: 270, distance: 132.9
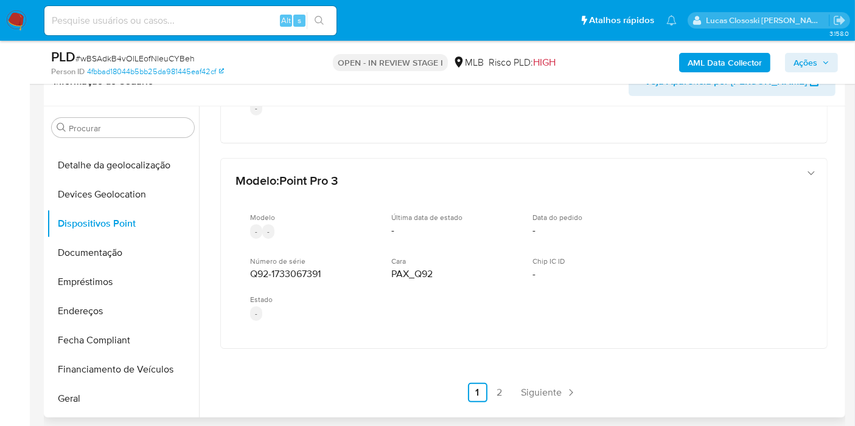
click at [500, 393] on link "2" at bounding box center [499, 392] width 19 height 19
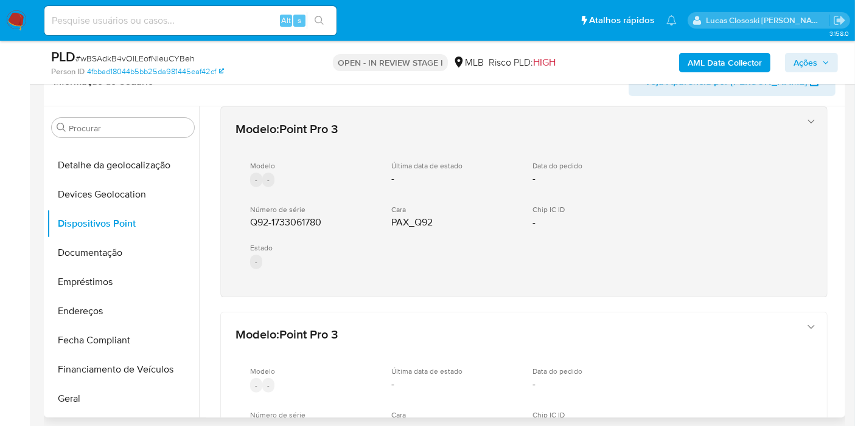
scroll to position [0, 0]
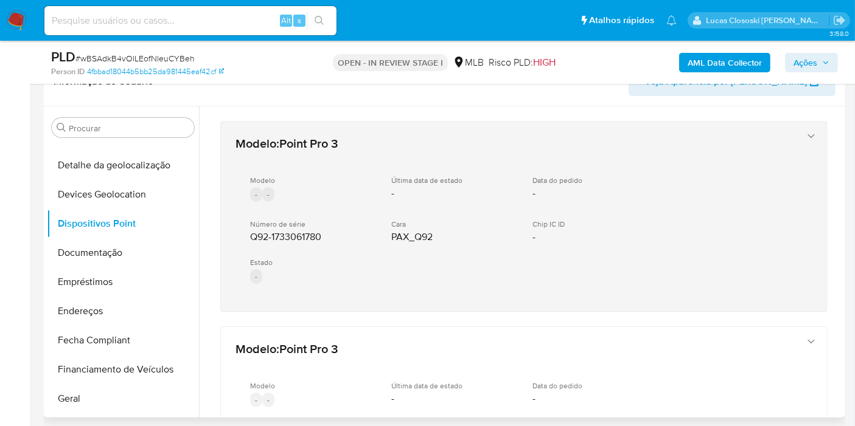
drag, startPoint x: 308, startPoint y: 321, endPoint x: 249, endPoint y: 245, distance: 96.6
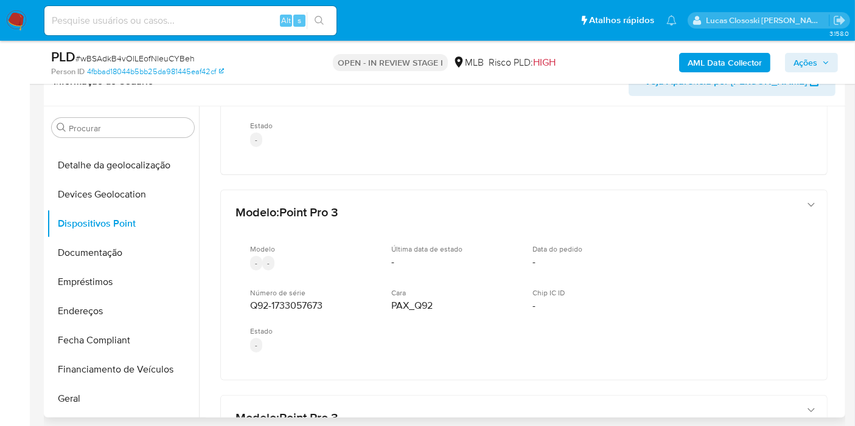
scroll to position [203, 0]
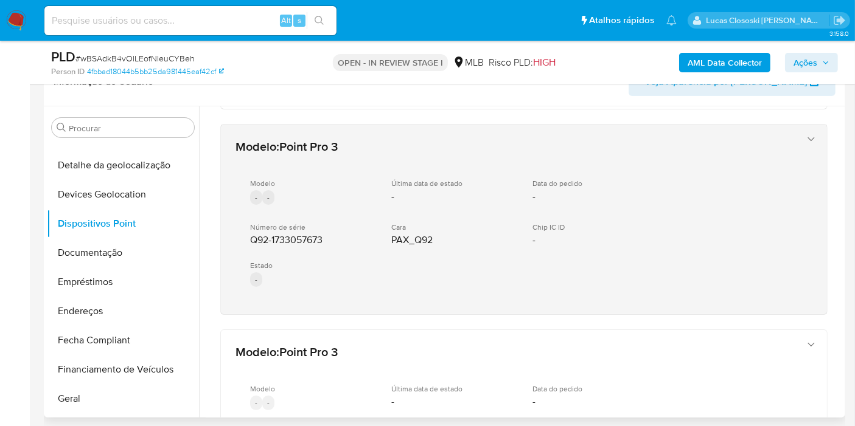
drag, startPoint x: 316, startPoint y: 316, endPoint x: 248, endPoint y: 234, distance: 107.5
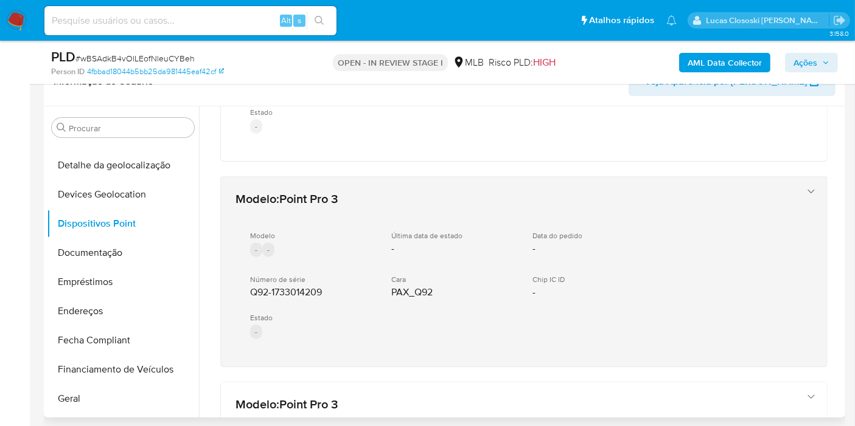
scroll to position [405, 0]
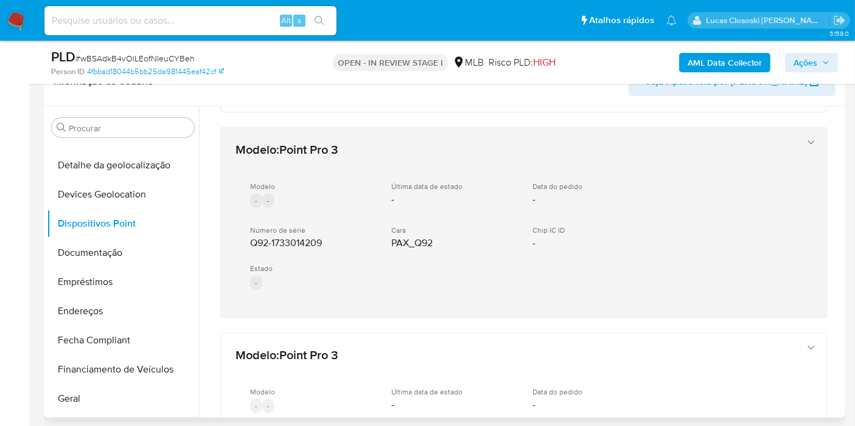
drag, startPoint x: 316, startPoint y: 327, endPoint x: 248, endPoint y: 240, distance: 110.1
click at [248, 240] on div "Modelo : Point Pro 3 Modelo - - Última data de estado - Data do pedido - Número…" at bounding box center [524, 249] width 636 height 1096
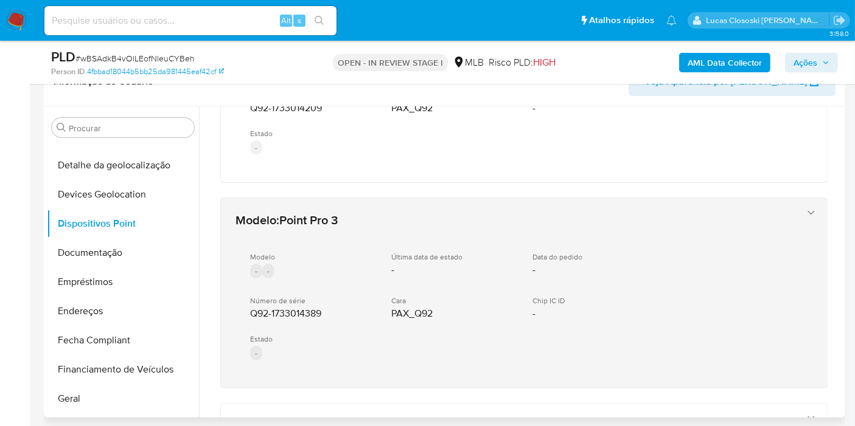
scroll to position [676, 0]
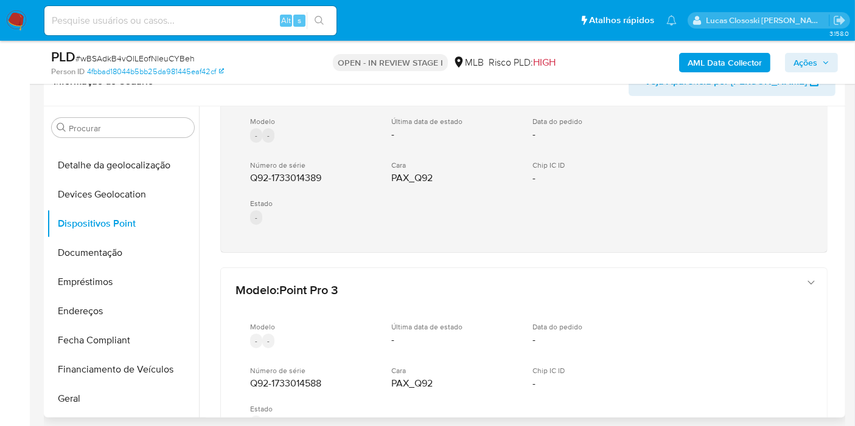
drag, startPoint x: 286, startPoint y: 259, endPoint x: 248, endPoint y: 172, distance: 95.6
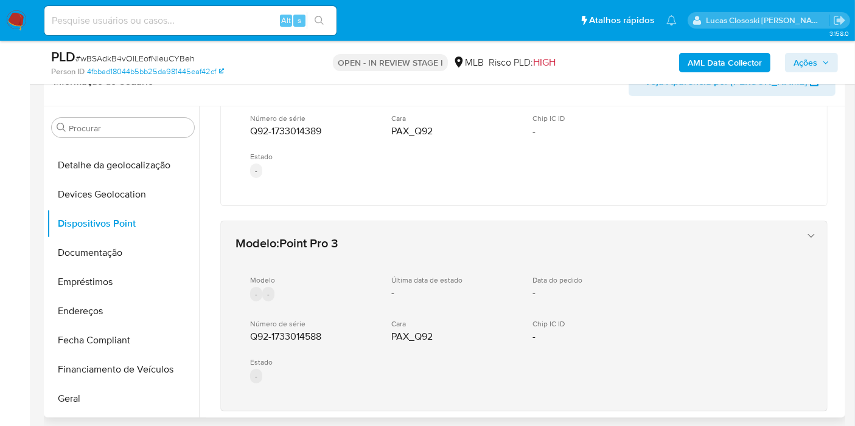
scroll to position [785, 0]
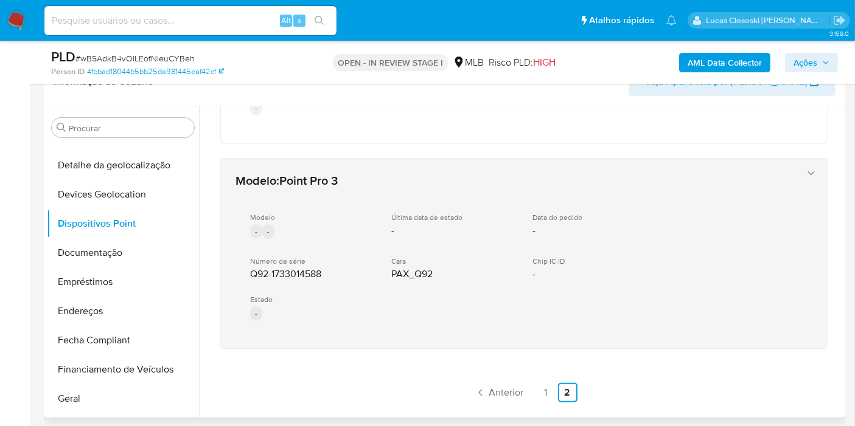
drag, startPoint x: 304, startPoint y: 361, endPoint x: 250, endPoint y: 272, distance: 103.7
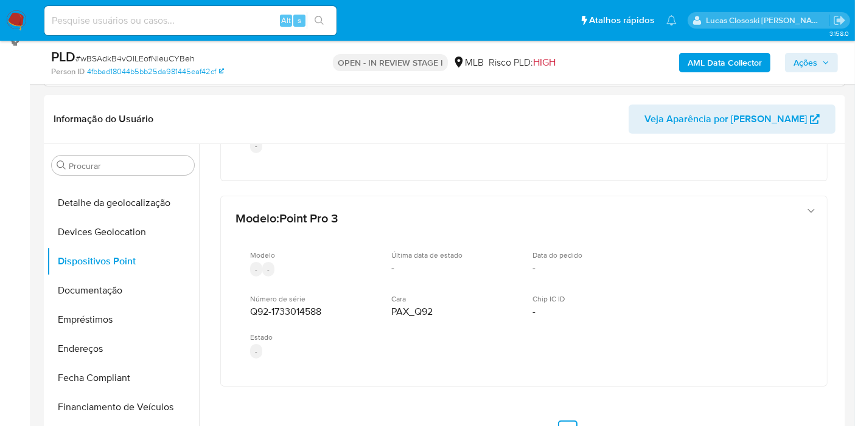
scroll to position [209, 0]
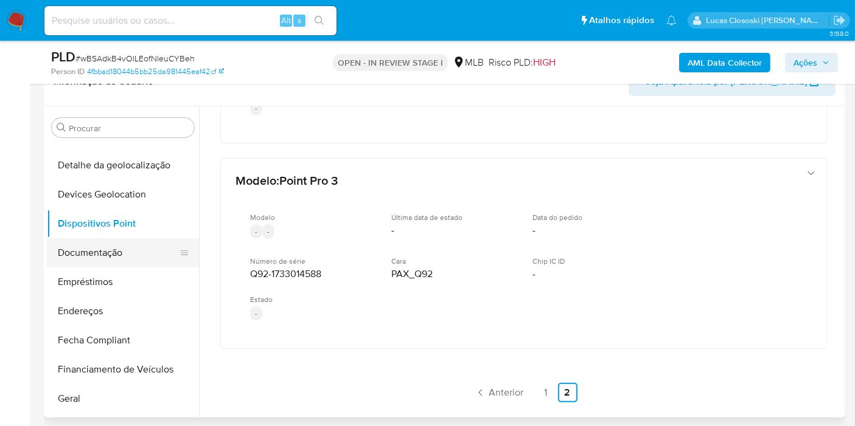
click at [69, 245] on button "Documentação" at bounding box center [118, 252] width 142 height 29
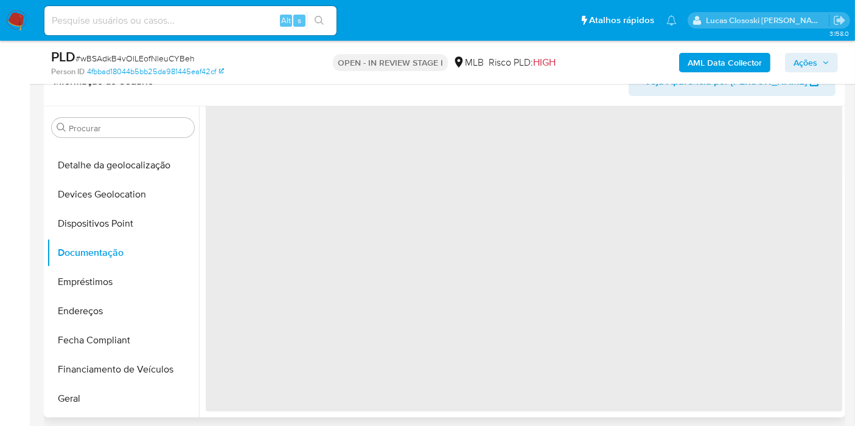
scroll to position [0, 0]
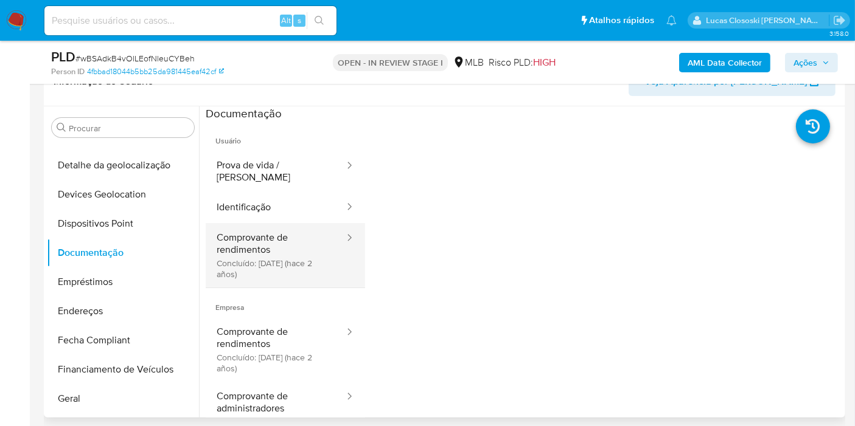
click at [279, 223] on button "Comprovante de rendimentos Concluído: 03/12/2023 (hace 2 años)" at bounding box center [276, 255] width 140 height 64
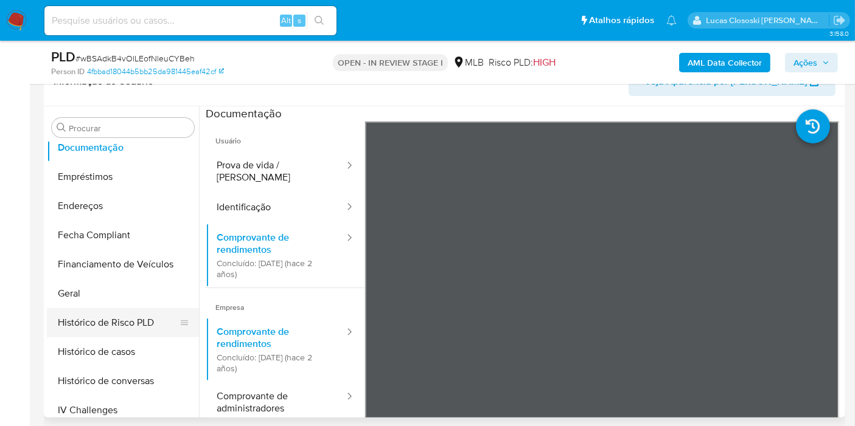
scroll to position [302, 0]
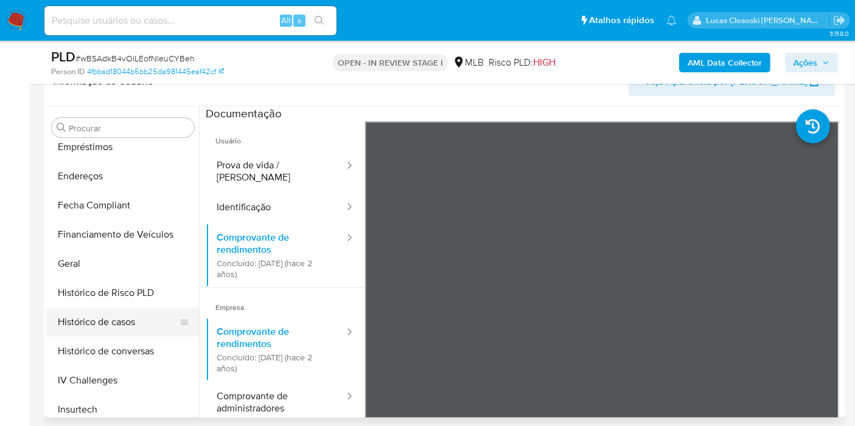
click at [127, 327] on button "Histórico de casos" at bounding box center [118, 322] width 142 height 29
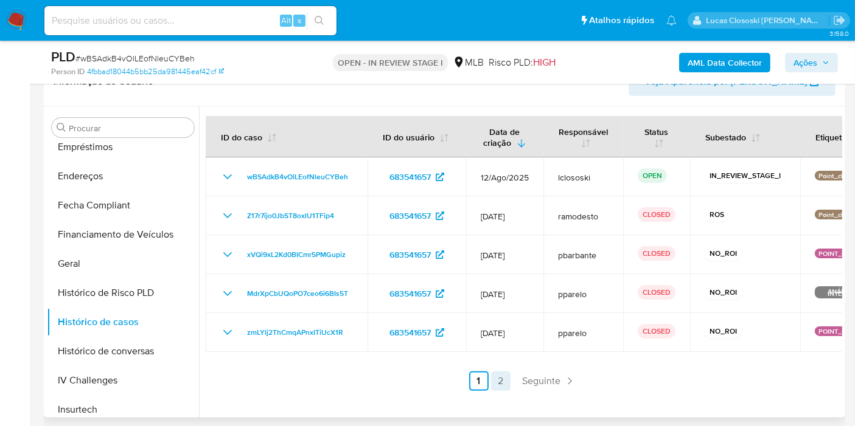
click at [502, 378] on link "2" at bounding box center [500, 381] width 19 height 19
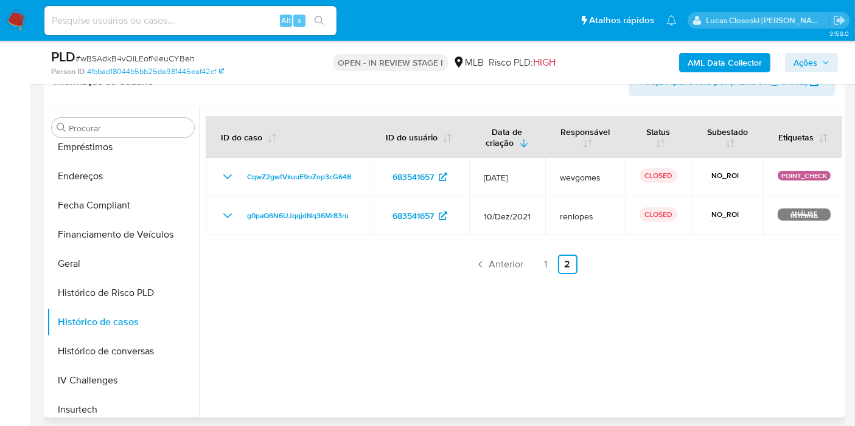
click at [542, 255] on link "1" at bounding box center [545, 264] width 19 height 19
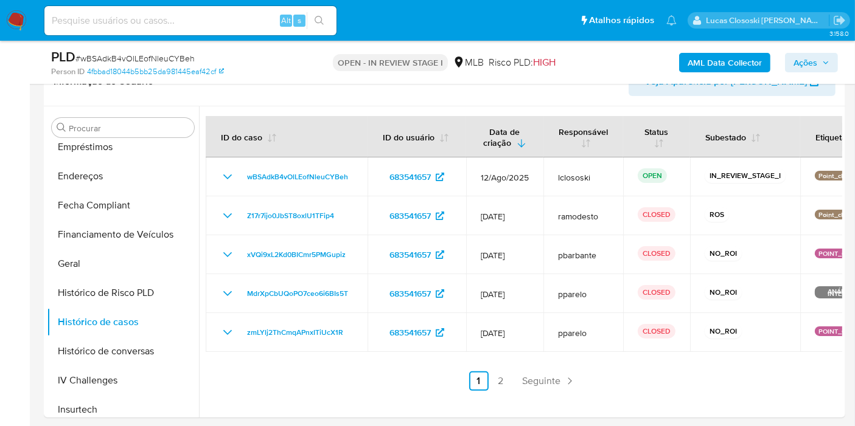
click at [802, 66] on span "Ações" at bounding box center [805, 62] width 24 height 19
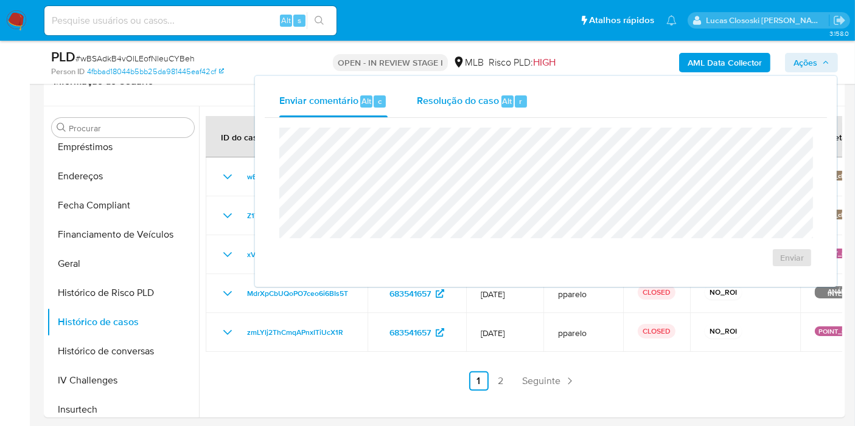
click at [418, 94] on span "Resolução do caso" at bounding box center [458, 101] width 82 height 14
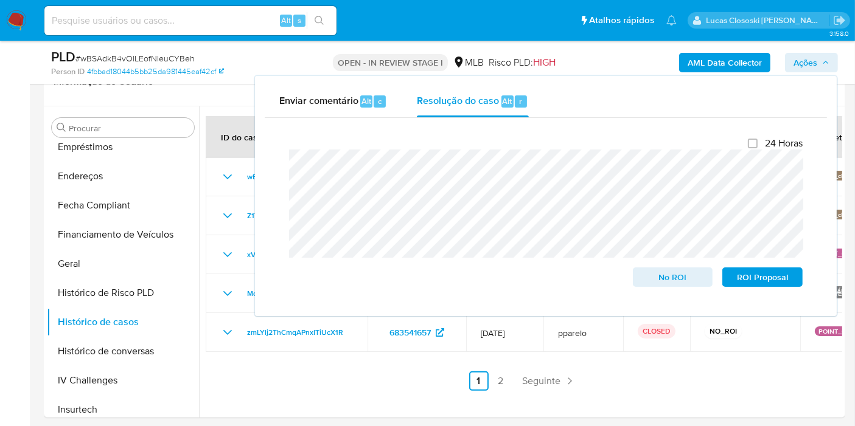
click at [822, 59] on icon "button" at bounding box center [825, 62] width 7 height 7
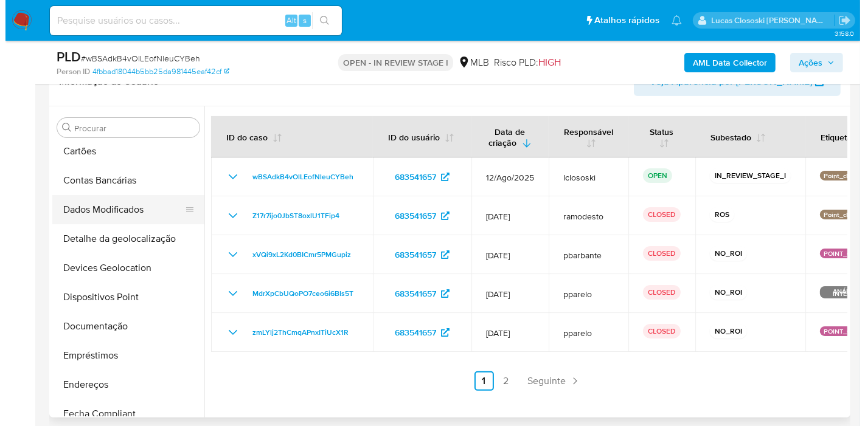
scroll to position [31, 0]
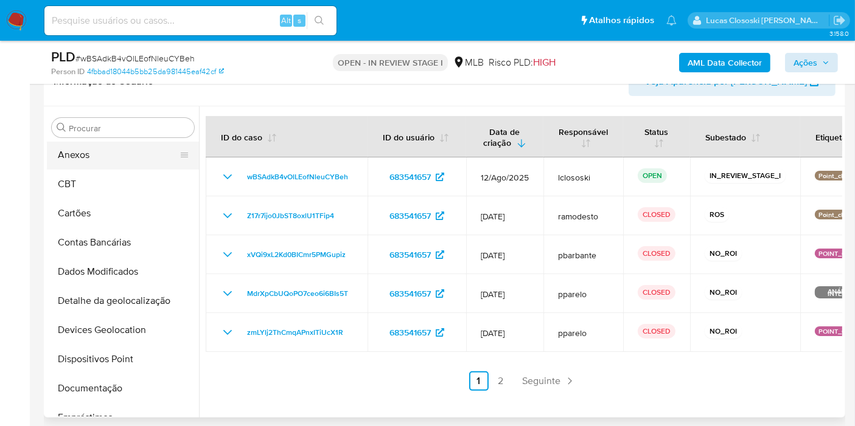
click at [90, 154] on button "Anexos" at bounding box center [118, 155] width 142 height 29
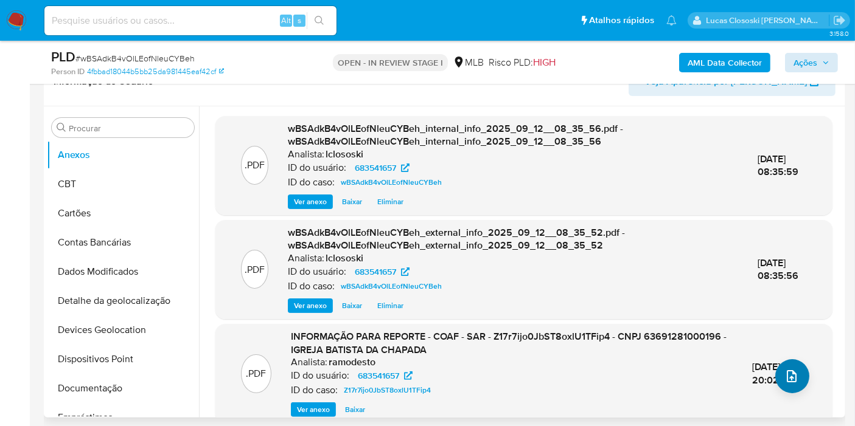
drag, startPoint x: 811, startPoint y: 373, endPoint x: 794, endPoint y: 375, distance: 17.7
click at [811, 374] on div ".PDF INFORMAÇÃO PARA REPORTE - COAF - SAR - Z17r7ijo0JbST8oxlU1TFip4 - CNPJ 636…" at bounding box center [523, 373] width 605 height 87
click at [791, 375] on icon "upload-file" at bounding box center [791, 376] width 10 height 12
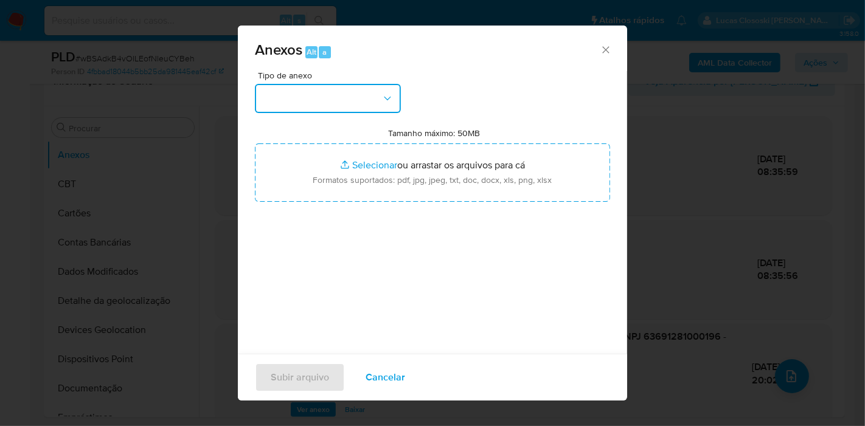
click at [265, 102] on button "button" at bounding box center [328, 98] width 146 height 29
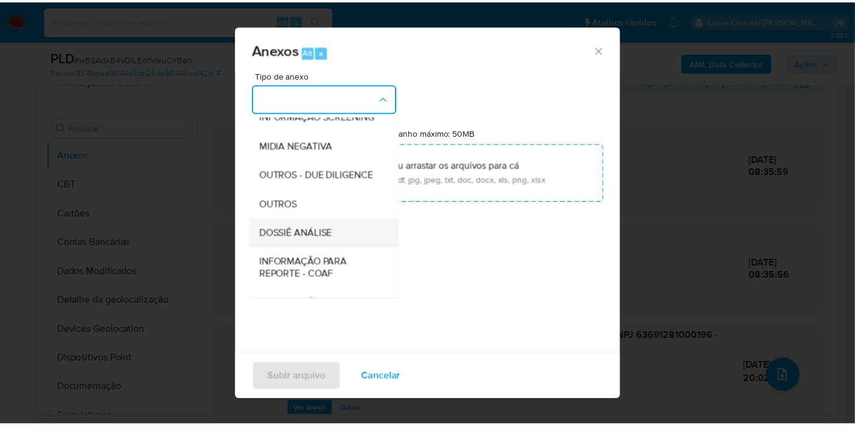
scroll to position [187, 0]
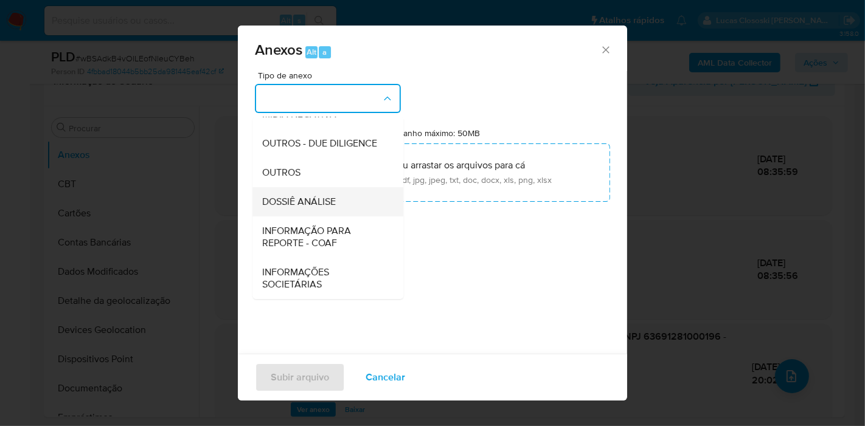
click at [321, 204] on span "DOSSIÊ ANÁLISE" at bounding box center [299, 202] width 74 height 12
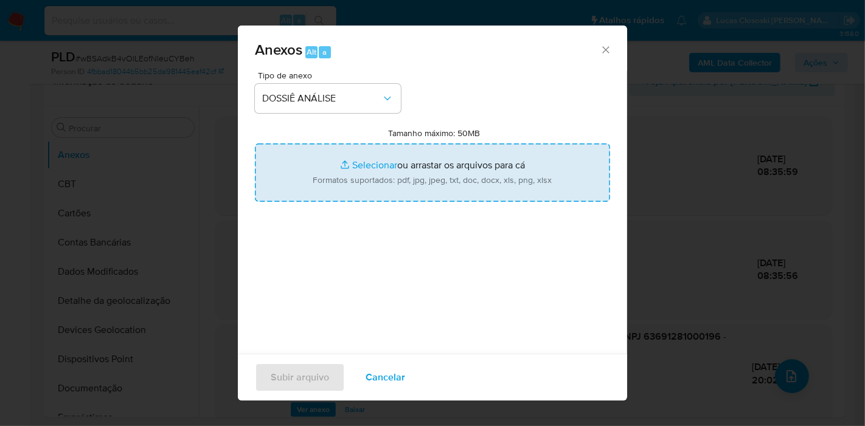
click at [353, 165] on input "Tamanho máximo: 50MB Selecionar arquivos" at bounding box center [432, 173] width 355 height 58
type input "C:\fakepath\SAR - XXXX - CNPJ 63691281000196 - IGREJA BATISTA DA CHAPADA.pdf"
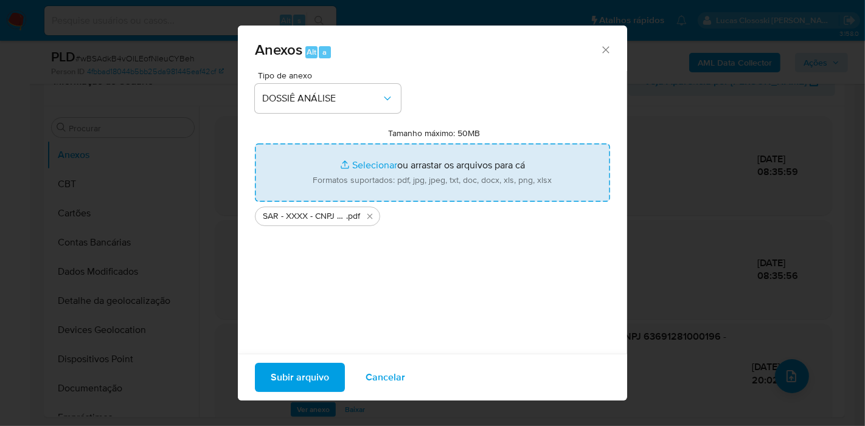
click at [435, 145] on input "Tamanho máximo: 50MB Selecionar arquivos" at bounding box center [432, 173] width 355 height 58
type input "C:\fakepath\Mulan 683541657_2025_09_11_12_48_59.xlsx"
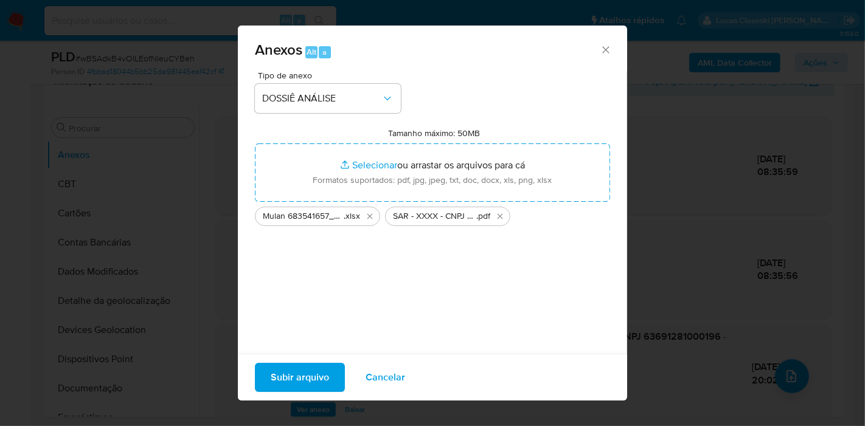
click at [297, 372] on span "Subir arquivo" at bounding box center [300, 377] width 58 height 27
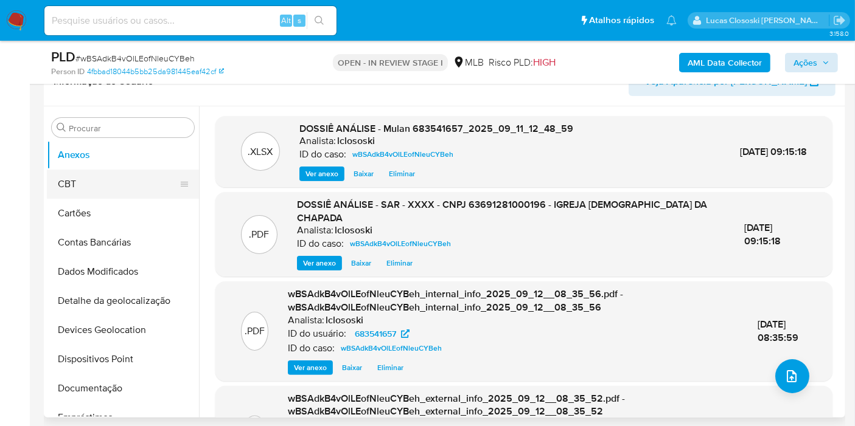
click at [90, 189] on button "CBT" at bounding box center [118, 184] width 142 height 29
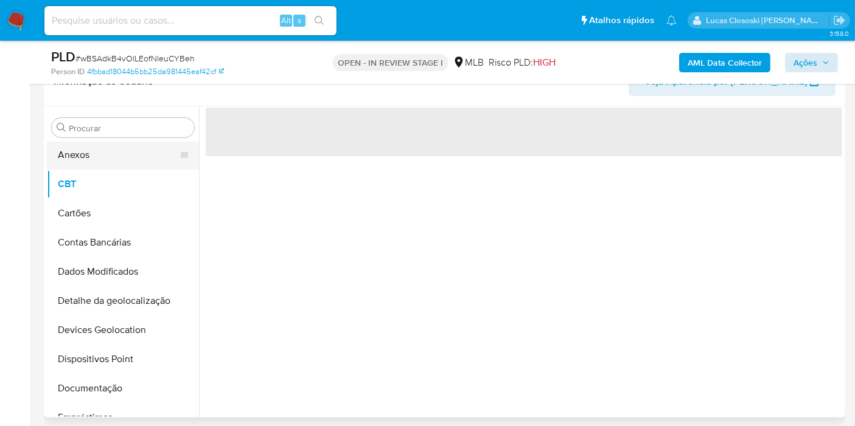
click at [91, 151] on button "Anexos" at bounding box center [118, 155] width 142 height 29
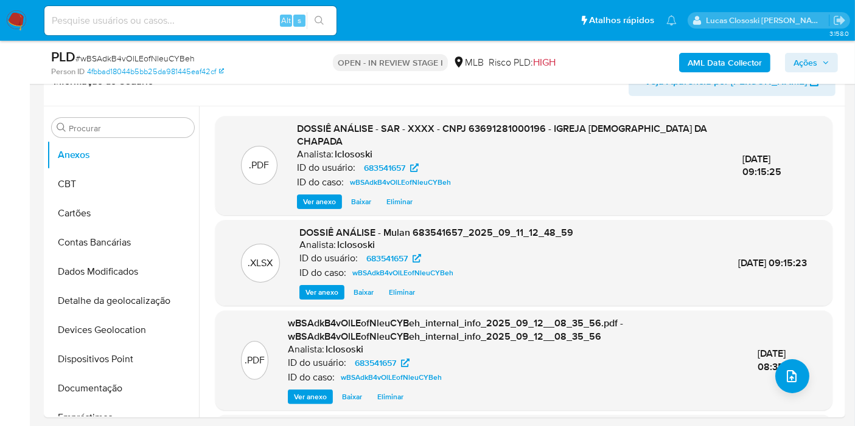
click at [830, 58] on button "Ações" at bounding box center [811, 62] width 53 height 19
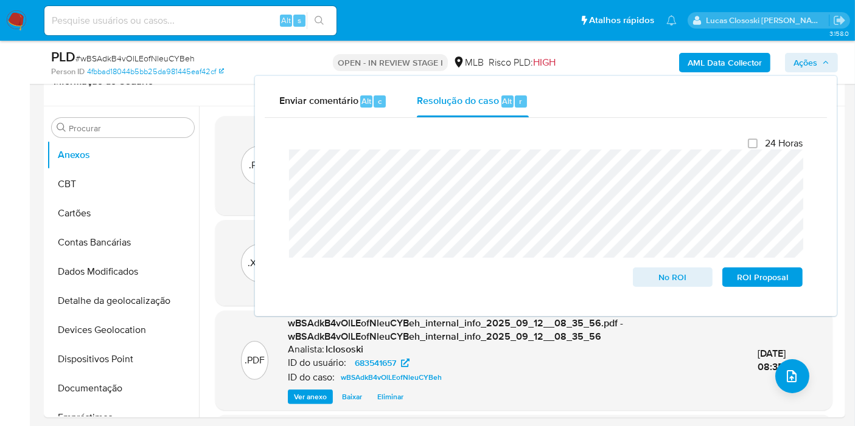
click at [830, 58] on button "Ações" at bounding box center [811, 62] width 53 height 19
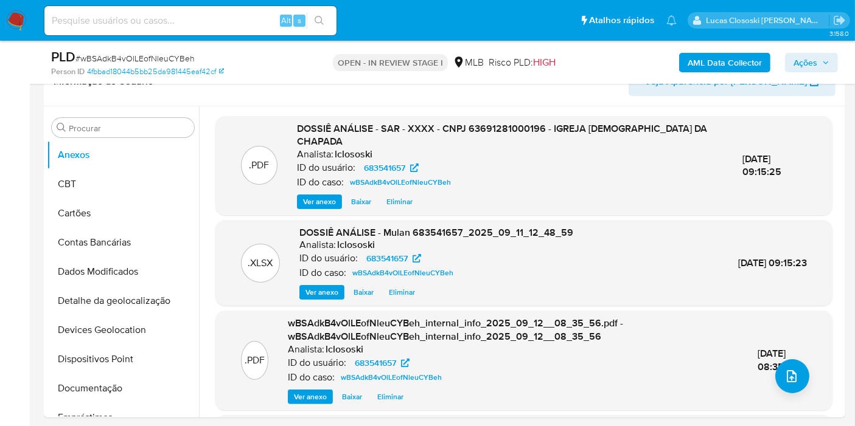
click at [830, 58] on button "Ações" at bounding box center [811, 62] width 53 height 19
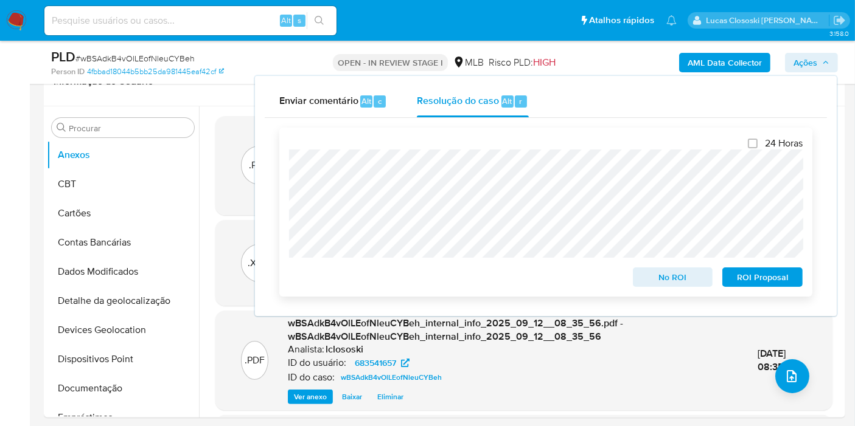
click at [635, 268] on div "No ROI" at bounding box center [673, 275] width 90 height 24
drag, startPoint x: 637, startPoint y: 275, endPoint x: 634, endPoint y: 268, distance: 8.2
click at [637, 275] on button "No ROI" at bounding box center [673, 277] width 80 height 19
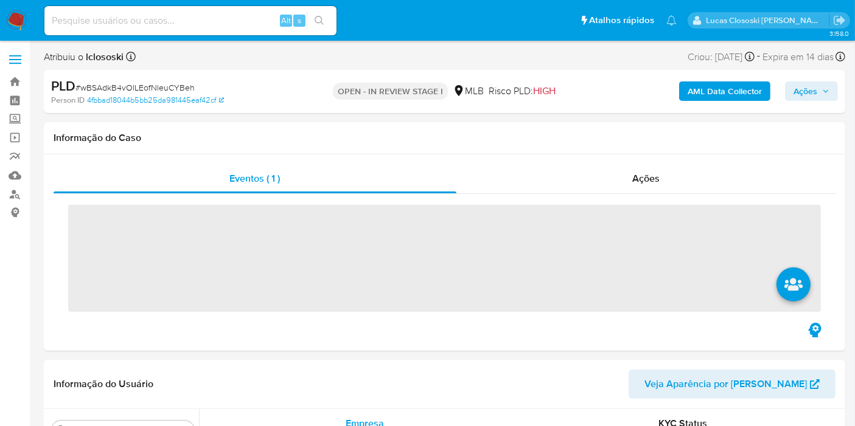
scroll to position [572, 0]
click at [26, 26] on img at bounding box center [16, 20] width 21 height 21
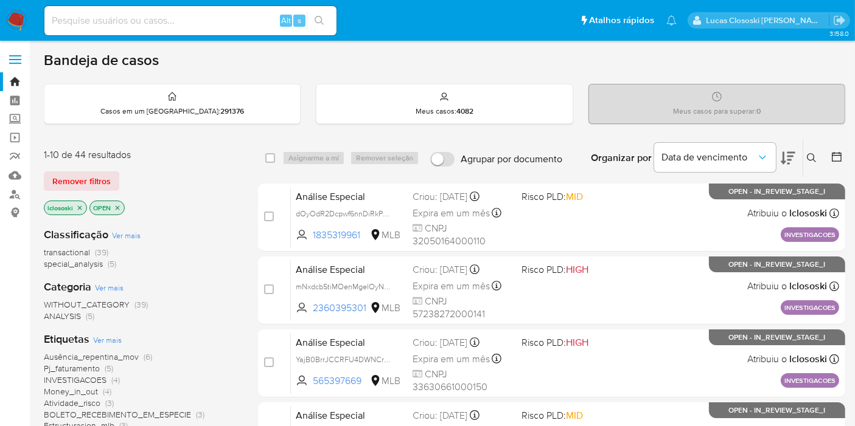
click at [787, 169] on button at bounding box center [787, 158] width 15 height 38
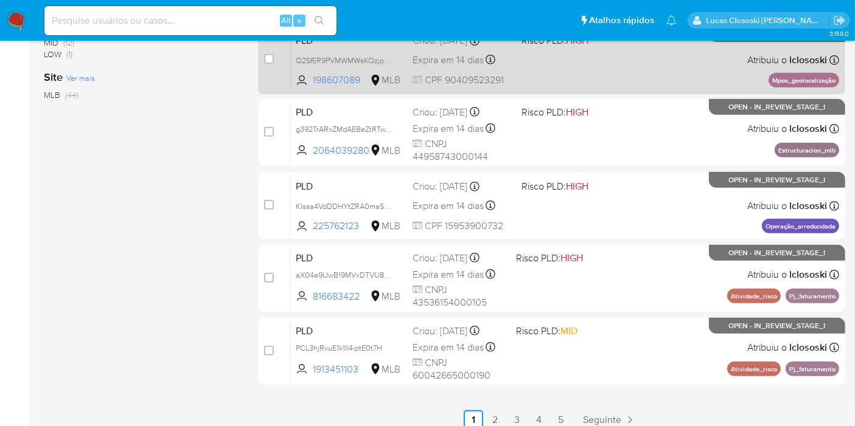
scroll to position [540, 0]
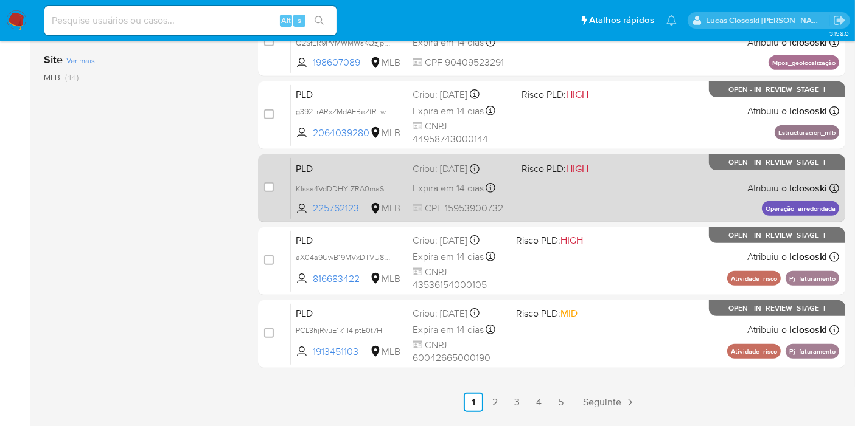
click at [698, 171] on div "PLD Klssa4VdDDHYtZRA0maSONkK 225762123 MLB Risco PLD: HIGH Criou: 12/08/2025 Cr…" at bounding box center [565, 188] width 548 height 61
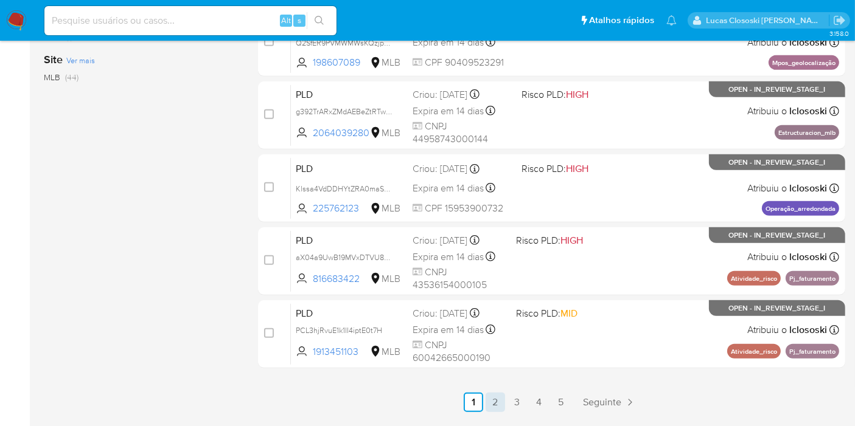
click at [499, 393] on link "2" at bounding box center [494, 402] width 19 height 19
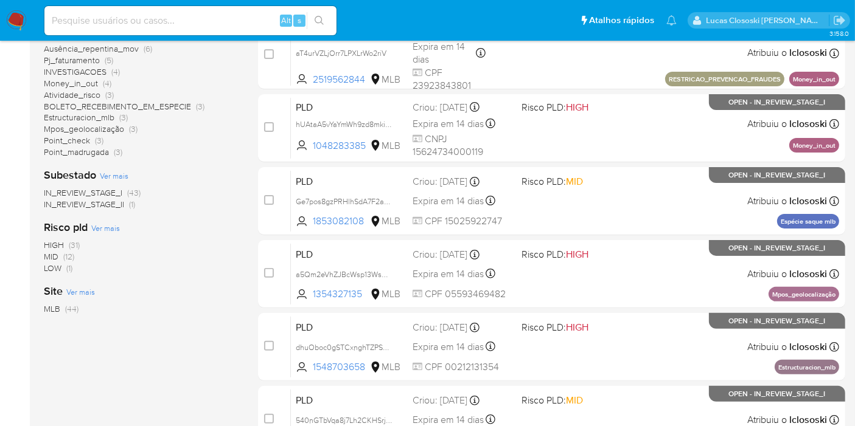
scroll to position [338, 0]
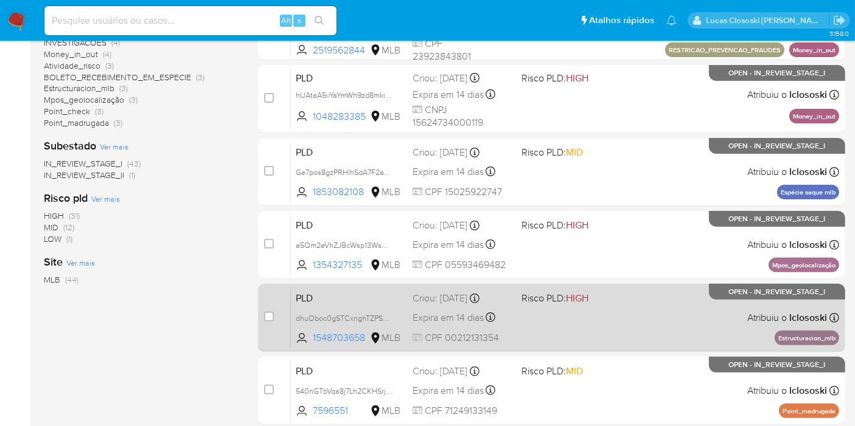
click at [566, 310] on div "PLD dhuOboc0gSTCxnghTZPSKLqx 1548703658 MLB Risco PLD: HIGH Criou: 12/08/2025 C…" at bounding box center [565, 317] width 548 height 61
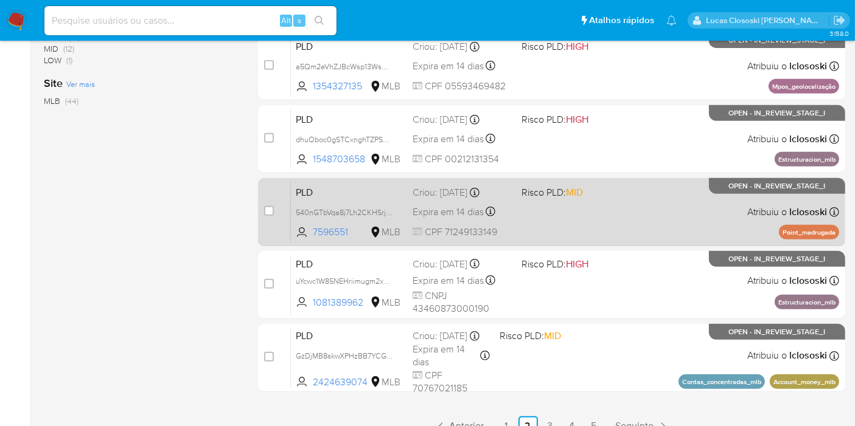
scroll to position [576, 0]
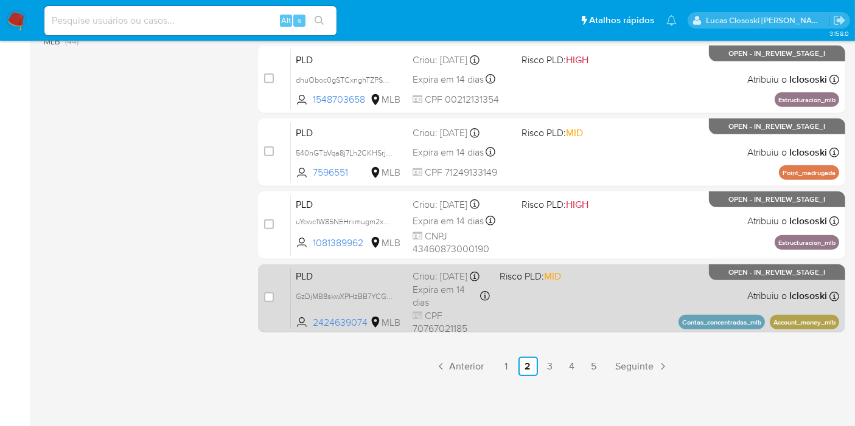
click at [558, 304] on div "PLD GzDjMB8skwXPHzBB7YCGxQaK 2424639074 MLB Risco PLD: MID Criou: 12/08/2025 Cr…" at bounding box center [565, 298] width 548 height 61
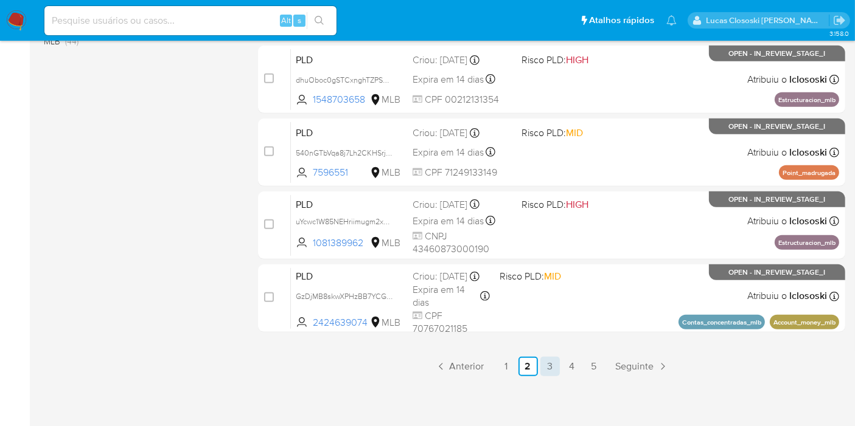
click at [553, 368] on link "3" at bounding box center [549, 366] width 19 height 19
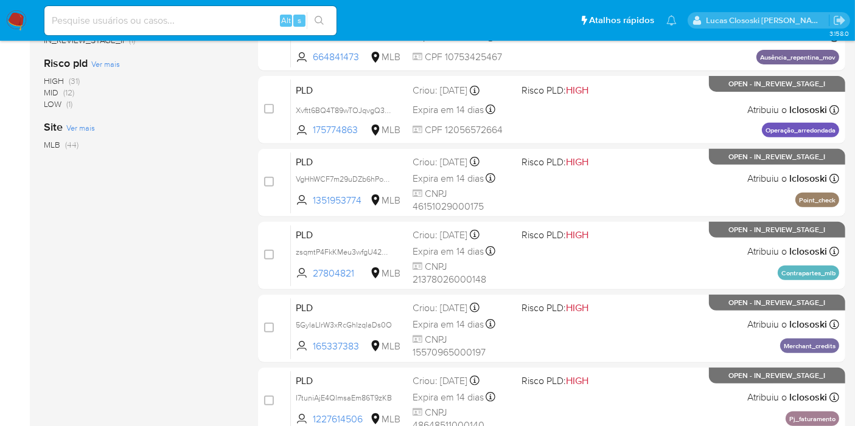
scroll to position [540, 0]
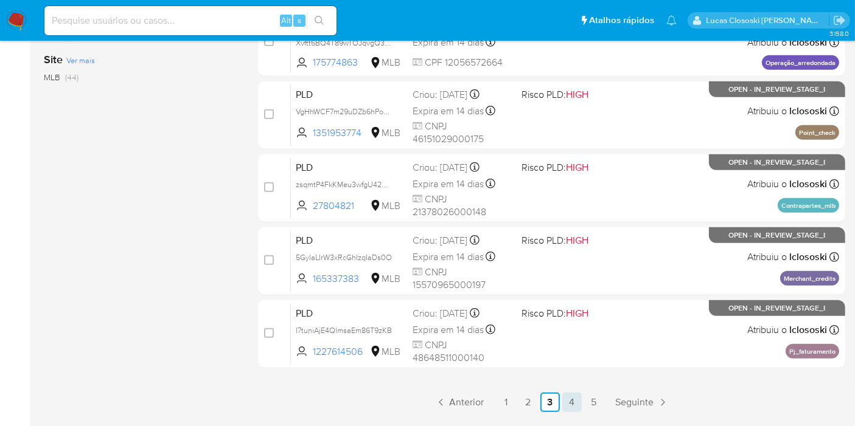
click at [575, 393] on link "4" at bounding box center [571, 402] width 19 height 19
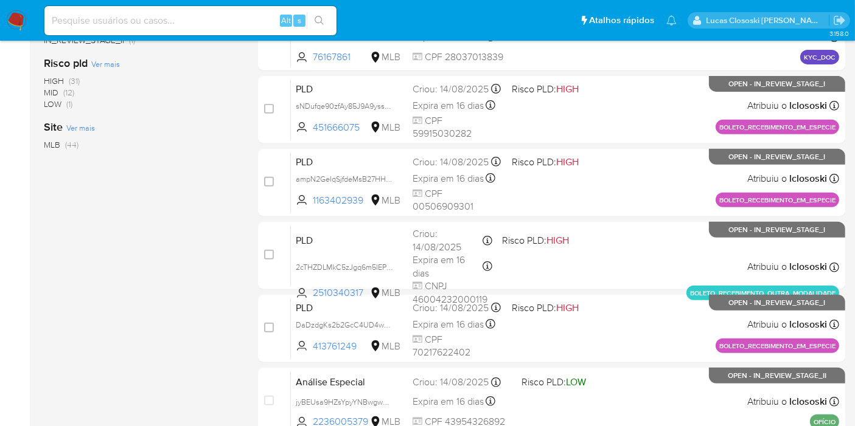
scroll to position [540, 0]
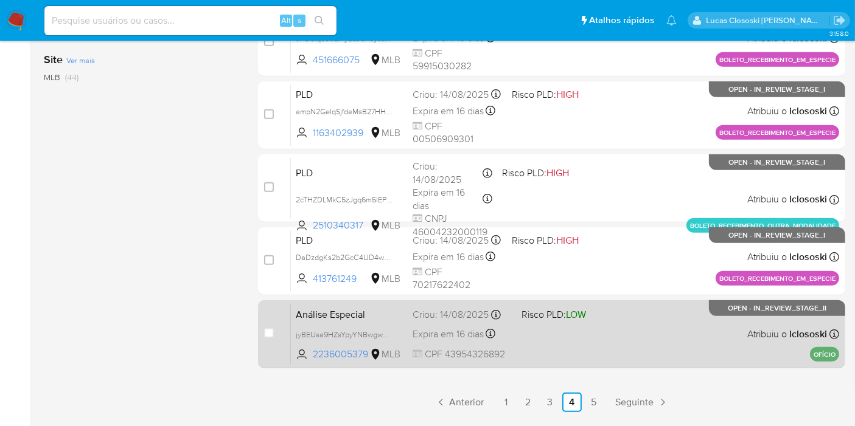
click at [574, 325] on div "Análise Especial jyBEUsa9HZsYpyYNBwgwnbNQ 2236005379 MLB Risco PLD: LOW Criou: …" at bounding box center [565, 334] width 548 height 61
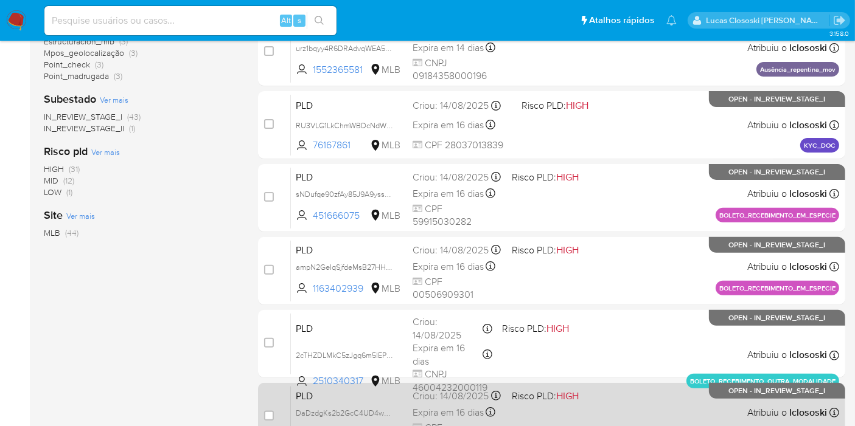
scroll to position [338, 0]
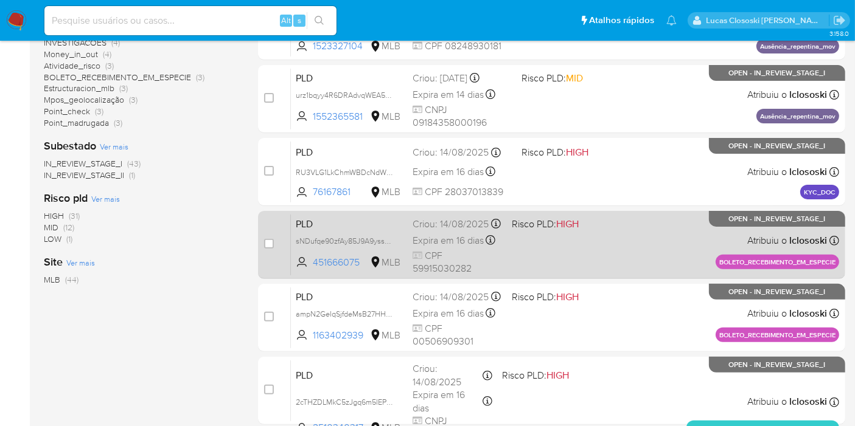
click at [589, 251] on div "PLD sNDufqe90zfAy85J9A9yssQb 451666075 MLB Risco PLD: HIGH Criou: 14/08/2025 Cr…" at bounding box center [565, 244] width 548 height 61
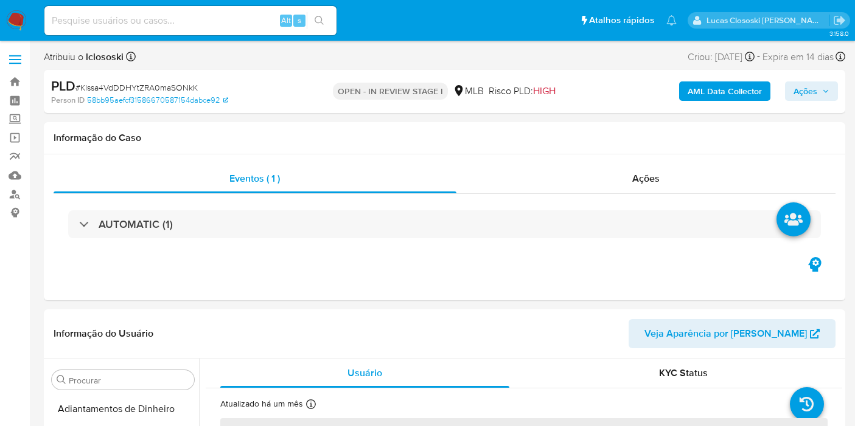
select select "10"
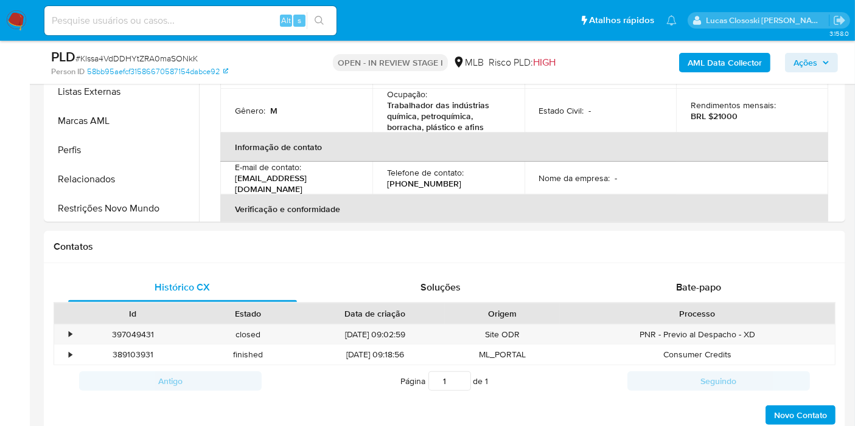
scroll to position [572, 0]
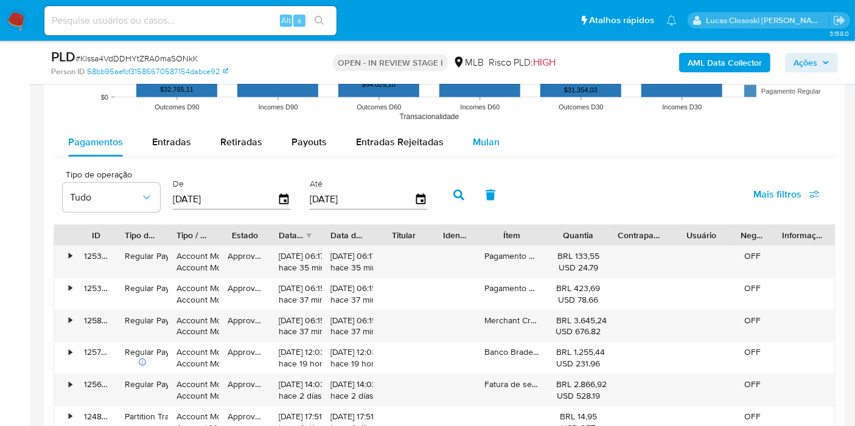
click at [461, 135] on button "Mulan" at bounding box center [486, 142] width 56 height 29
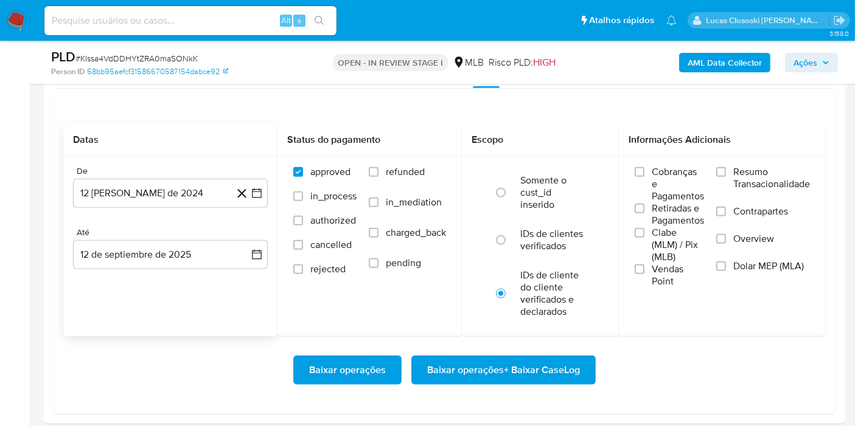
scroll to position [1351, 0]
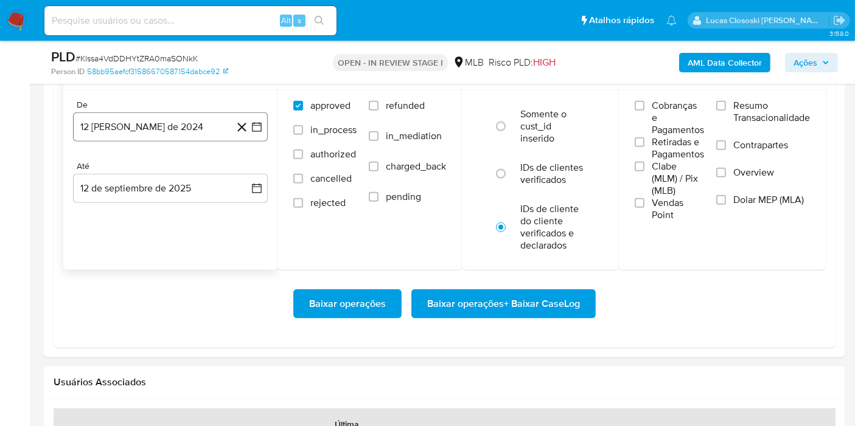
click at [265, 126] on button "[DATE]" at bounding box center [170, 127] width 195 height 29
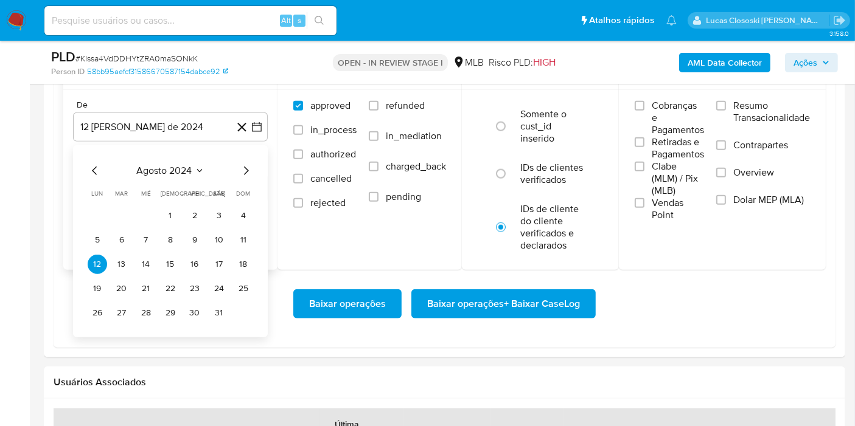
click at [177, 165] on span "agosto 2024" at bounding box center [164, 171] width 55 height 12
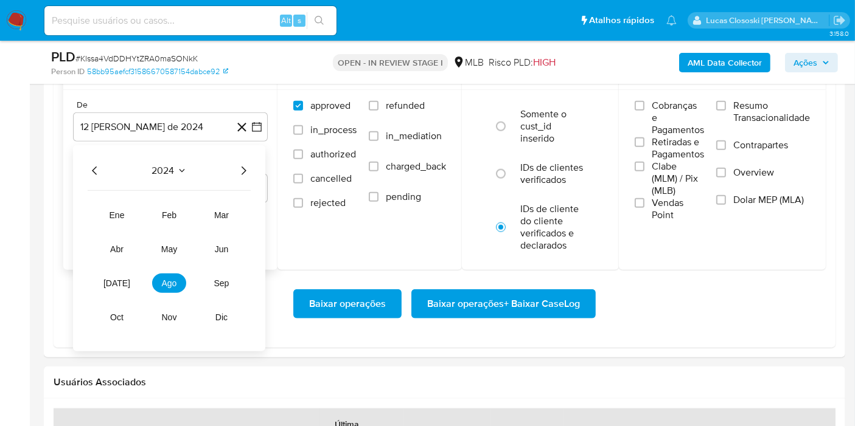
click at [241, 172] on icon "Año siguiente" at bounding box center [243, 171] width 15 height 15
click at [133, 279] on button "[DATE]" at bounding box center [117, 283] width 34 height 19
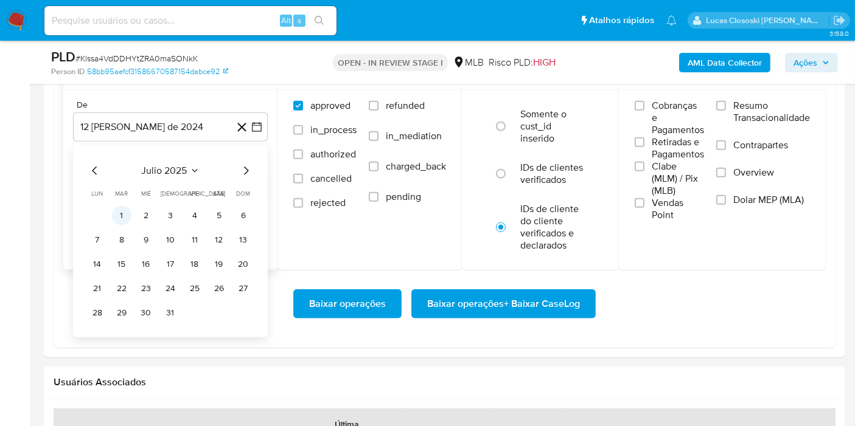
click at [122, 215] on button "1" at bounding box center [121, 215] width 19 height 19
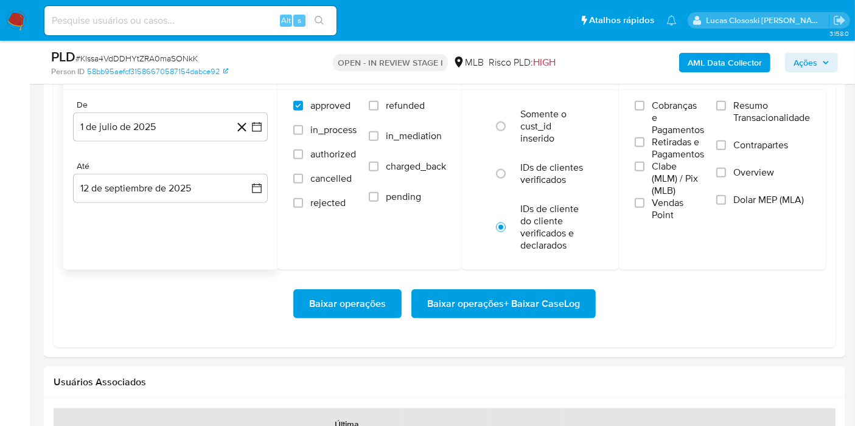
click at [451, 277] on div "Baixar operações Baixar operações + Baixar CaseLog" at bounding box center [444, 304] width 762 height 68
click at [454, 291] on span "Baixar operações + Baixar CaseLog" at bounding box center [503, 304] width 153 height 27
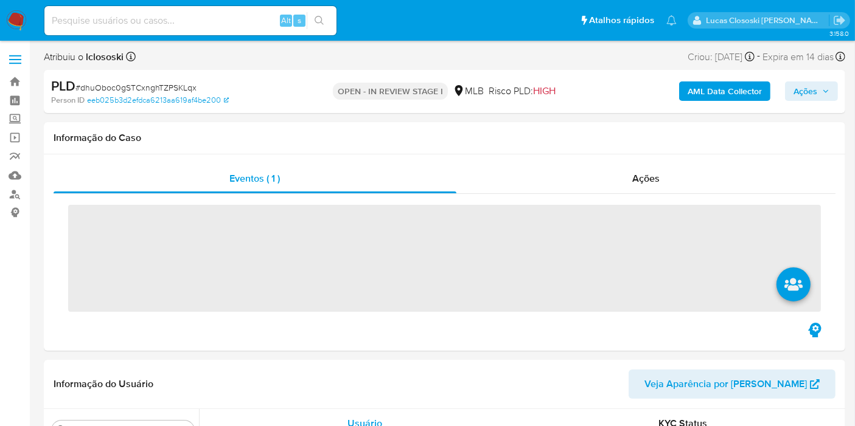
scroll to position [572, 0]
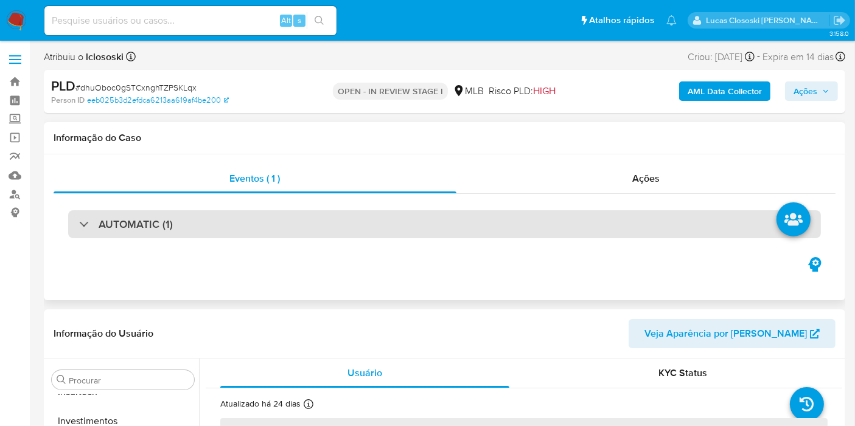
click at [354, 227] on div "AUTOMATIC (1)" at bounding box center [444, 224] width 752 height 28
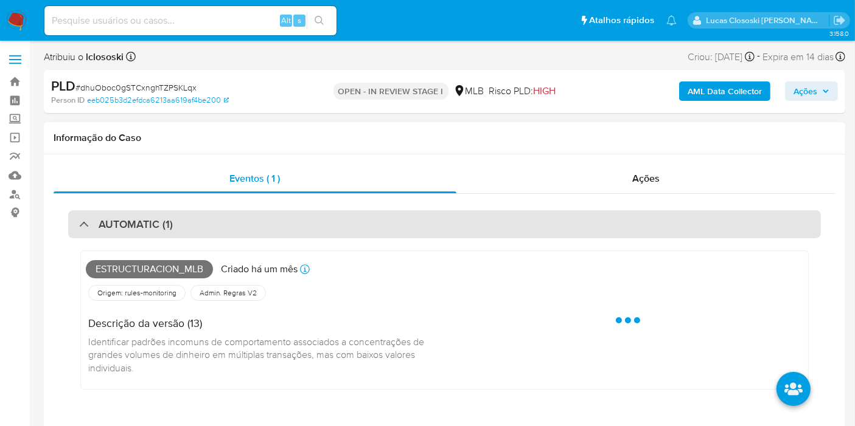
select select "10"
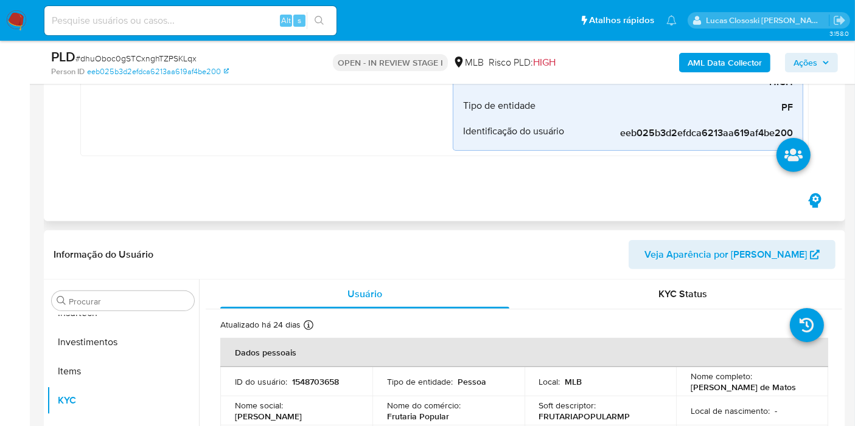
scroll to position [540, 0]
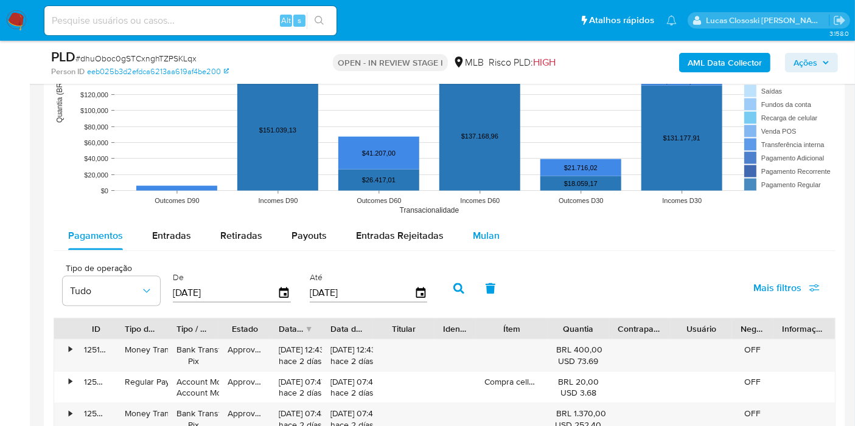
click at [489, 246] on div "Mulan" at bounding box center [486, 235] width 27 height 29
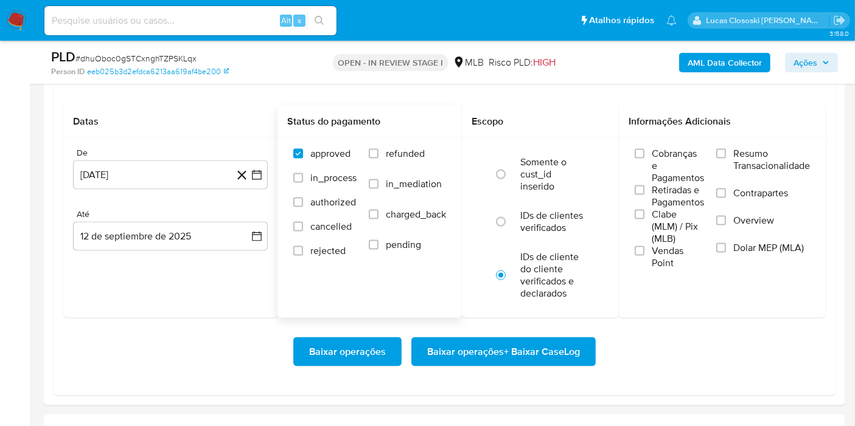
scroll to position [1757, 0]
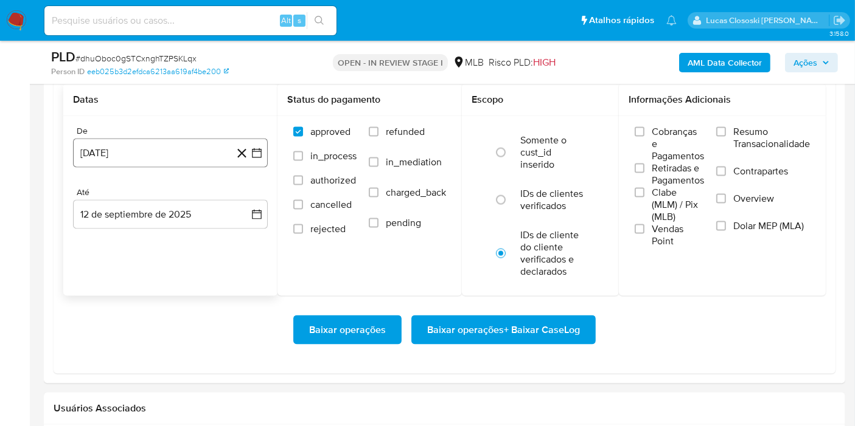
click at [257, 155] on icon "button" at bounding box center [257, 153] width 12 height 12
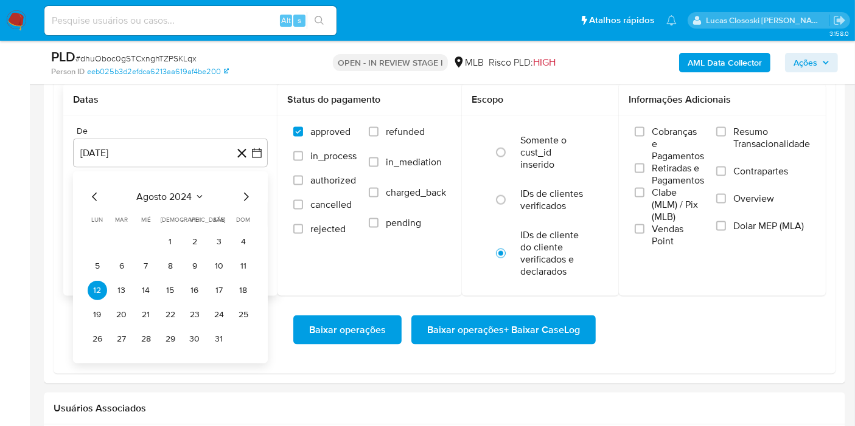
click at [184, 197] on span "agosto 2024" at bounding box center [164, 197] width 55 height 12
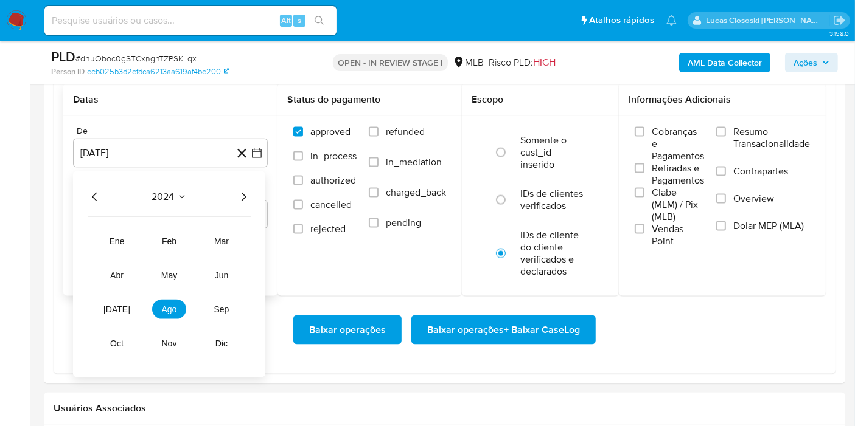
click at [252, 192] on div "2024 2024 ene feb mar abr may jun jul ago sep oct nov dic" at bounding box center [169, 275] width 192 height 206
click at [246, 192] on icon "Año siguiente" at bounding box center [243, 197] width 15 height 15
click at [139, 298] on tr "ene feb mar abr may jun jul ago sep oct nov dic" at bounding box center [169, 293] width 139 height 122
click at [134, 302] on tr "ene feb mar abr may jun jul ago sep oct nov dic" at bounding box center [169, 293] width 139 height 122
click at [130, 303] on button "[DATE]" at bounding box center [117, 309] width 34 height 19
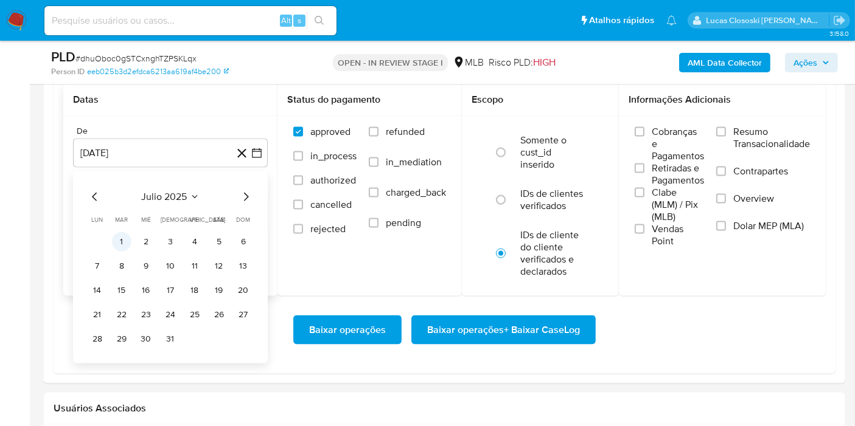
click at [123, 237] on button "1" at bounding box center [121, 241] width 19 height 19
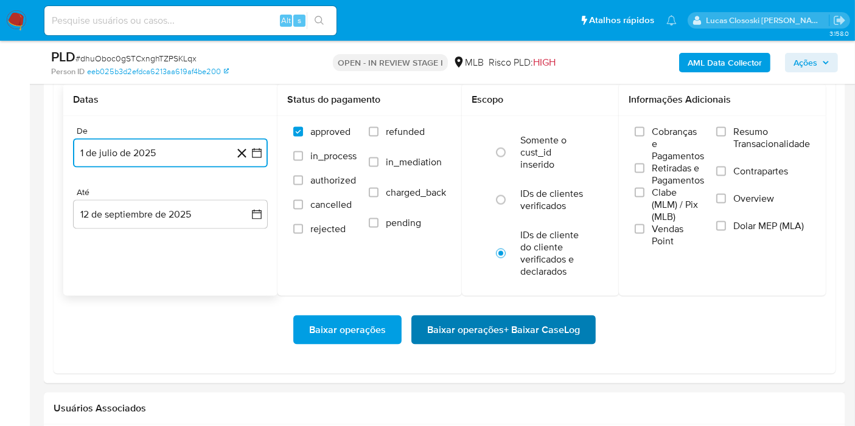
click at [494, 325] on span "Baixar operações + Baixar CaseLog" at bounding box center [503, 330] width 153 height 27
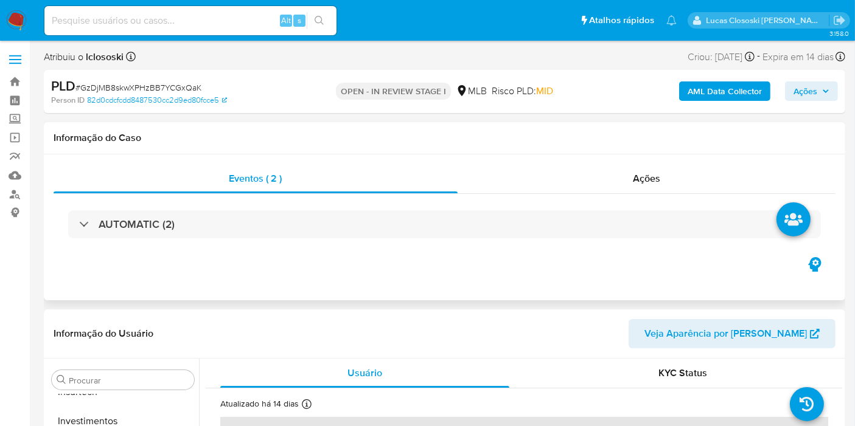
select select "10"
click at [325, 258] on div "Eventos ( 2 ) Ações AUTOMATIC (2)" at bounding box center [444, 227] width 801 height 146
click at [328, 240] on div "AUTOMATIC (2)" at bounding box center [445, 224] width 782 height 61
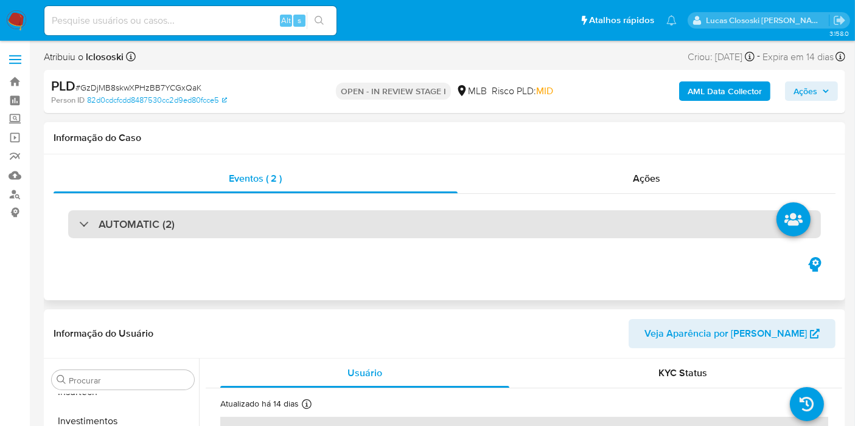
click at [332, 227] on div "AUTOMATIC (2)" at bounding box center [444, 224] width 752 height 28
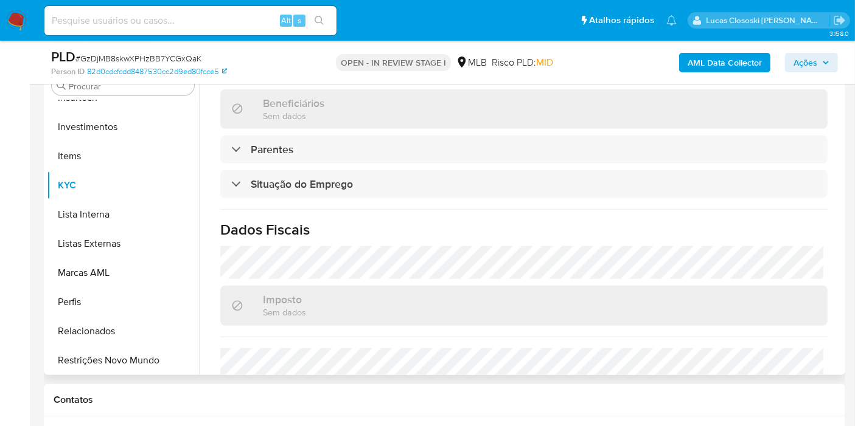
scroll to position [566, 0]
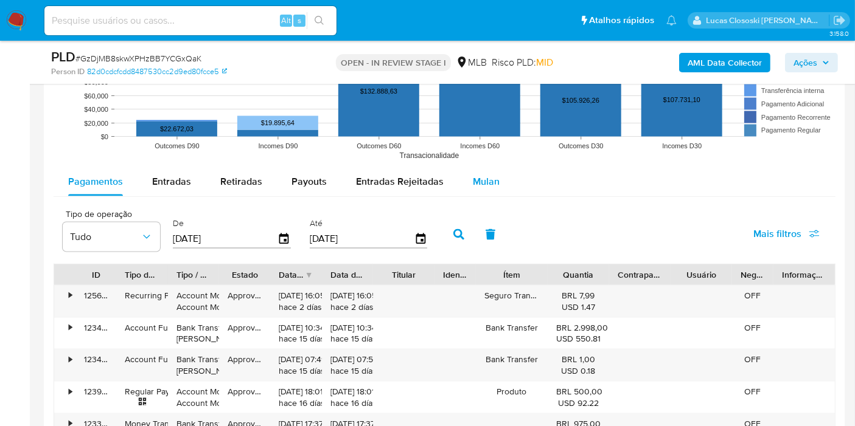
click at [495, 178] on button "Mulan" at bounding box center [486, 181] width 56 height 29
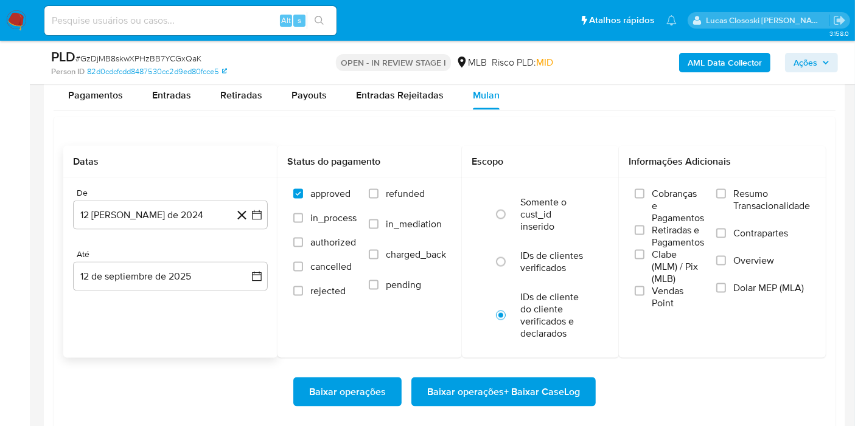
scroll to position [1960, 0]
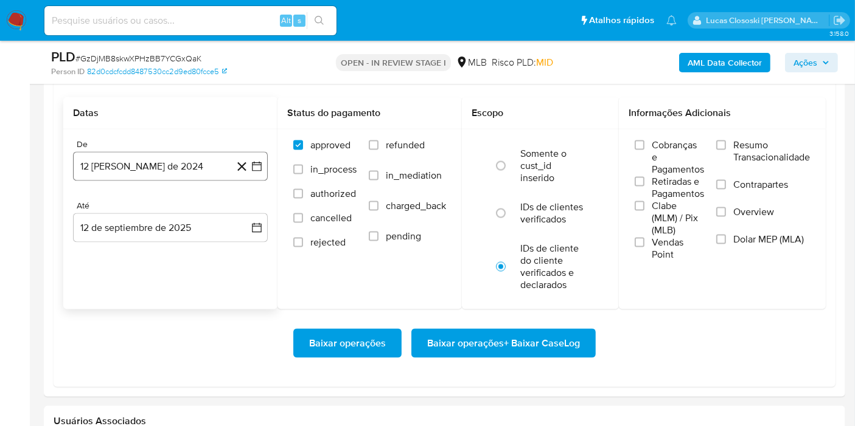
click at [257, 152] on button "12 de agosto de 2024" at bounding box center [170, 166] width 195 height 29
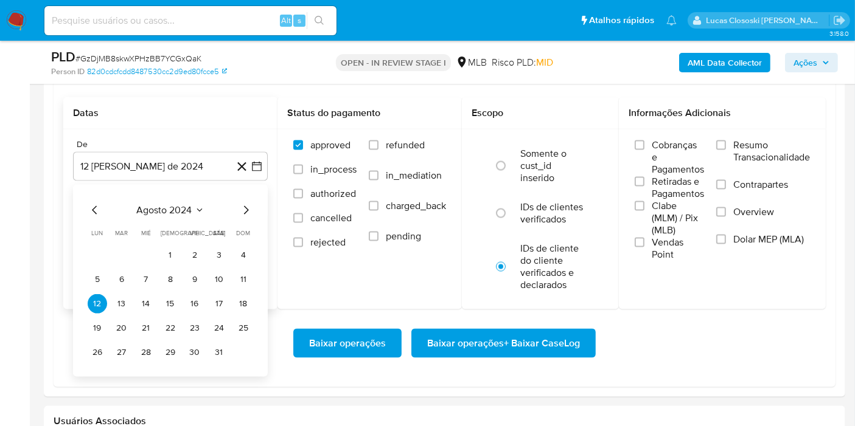
click at [189, 218] on div "agosto 2024 agosto 2024 lun lunes mar martes mié miércoles jue jueves vie viern…" at bounding box center [170, 282] width 165 height 159
click at [187, 207] on span "agosto 2024" at bounding box center [164, 210] width 55 height 12
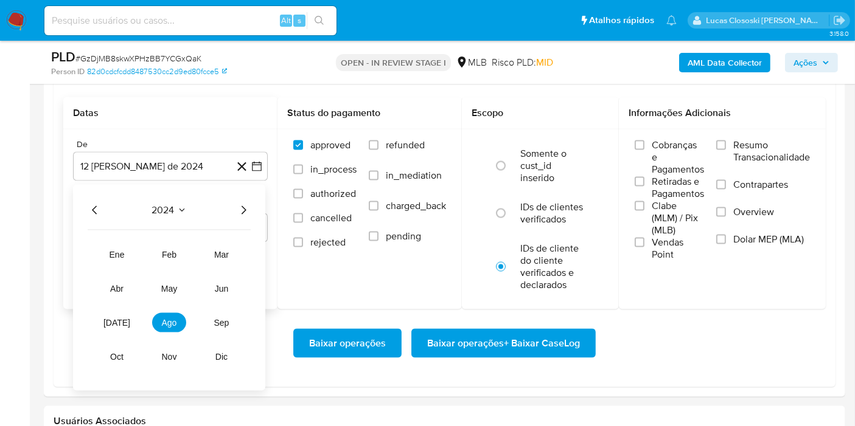
click at [248, 206] on icon "Año siguiente" at bounding box center [243, 210] width 15 height 15
click at [133, 324] on td "[DATE]" at bounding box center [117, 322] width 34 height 19
click at [124, 317] on button "[DATE]" at bounding box center [117, 322] width 34 height 19
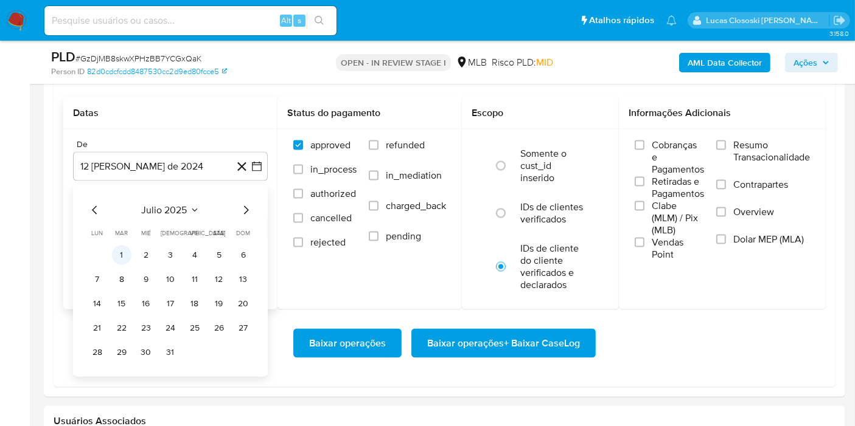
click at [126, 246] on button "1" at bounding box center [121, 255] width 19 height 19
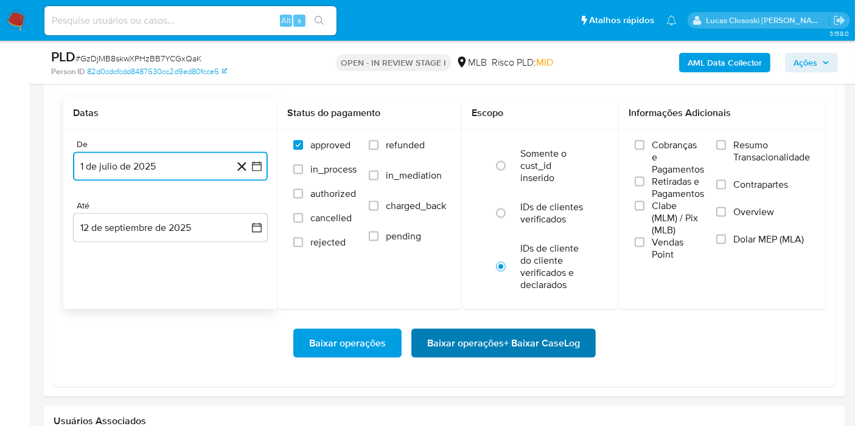
click at [531, 345] on span "Baixar operações + Baixar CaseLog" at bounding box center [503, 343] width 153 height 27
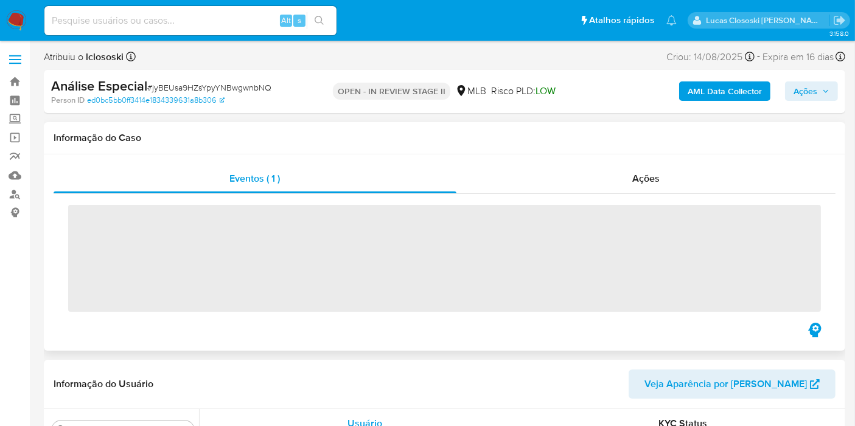
scroll to position [572, 0]
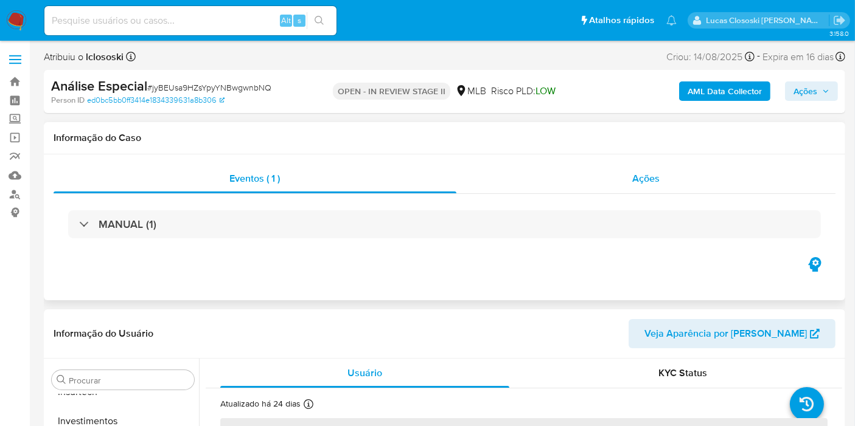
click at [650, 176] on span "Ações" at bounding box center [645, 179] width 27 height 14
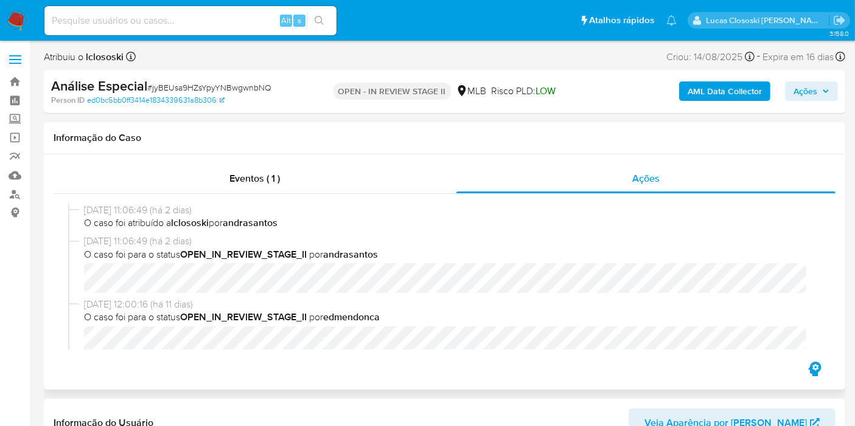
select select "10"
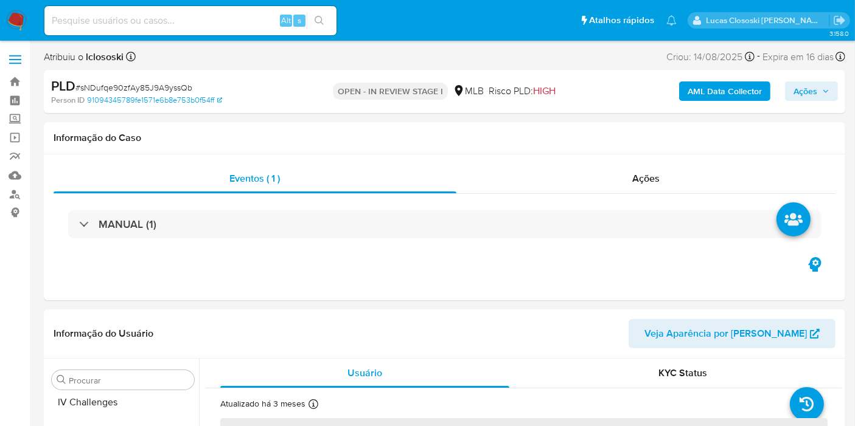
scroll to position [572, 0]
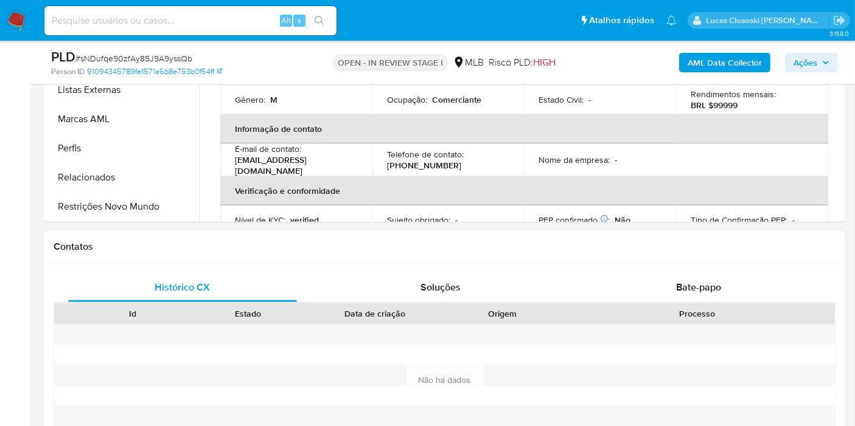
select select "10"
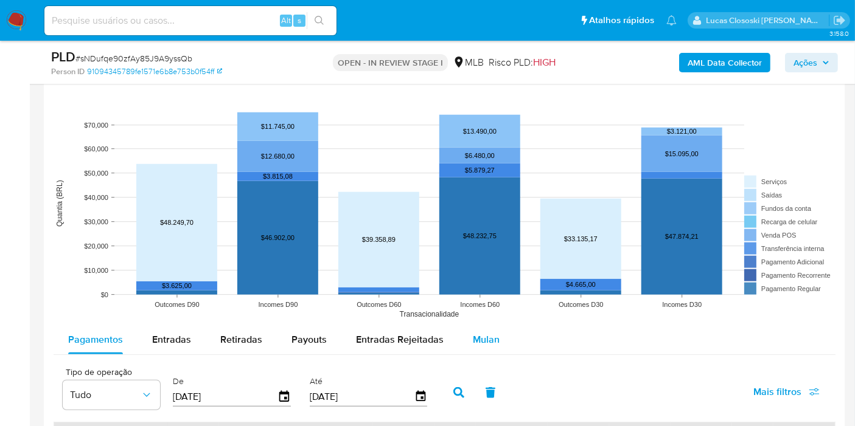
click at [473, 333] on span "Mulan" at bounding box center [486, 340] width 27 height 14
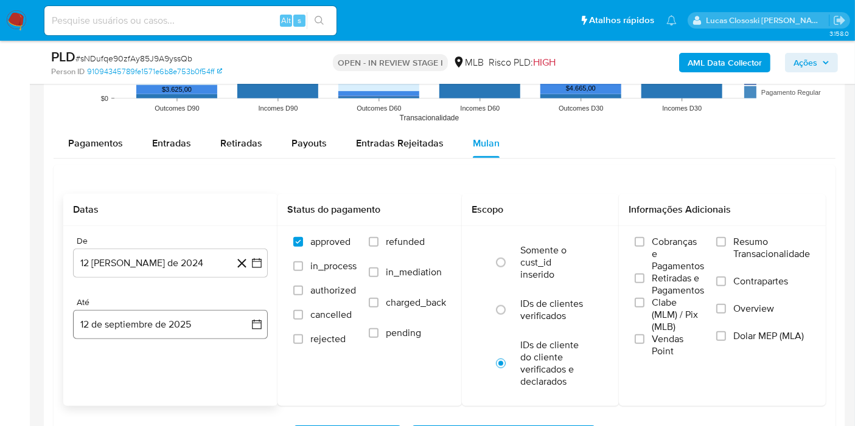
scroll to position [1351, 0]
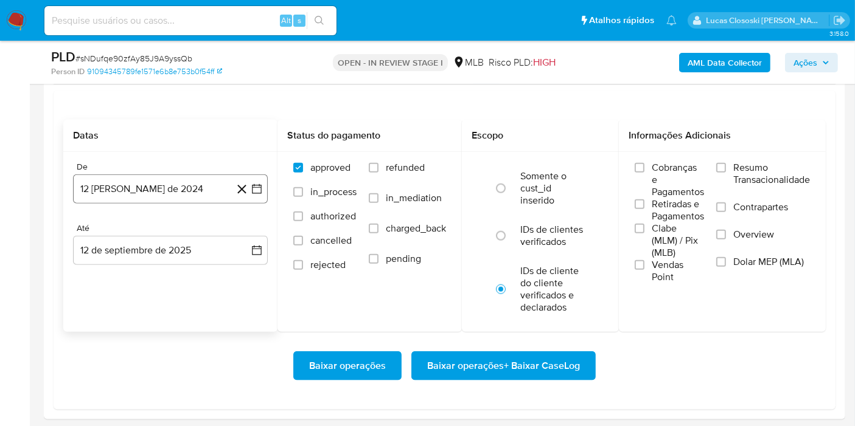
click at [259, 187] on icon "button" at bounding box center [257, 189] width 12 height 12
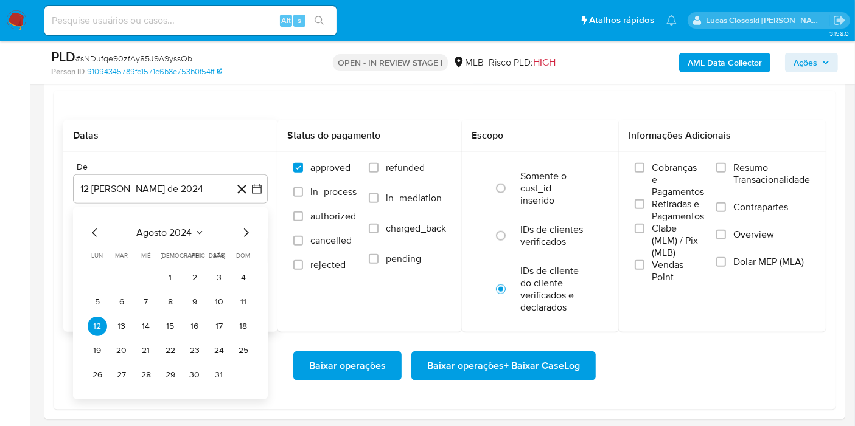
click at [181, 232] on span "agosto 2024" at bounding box center [164, 233] width 55 height 12
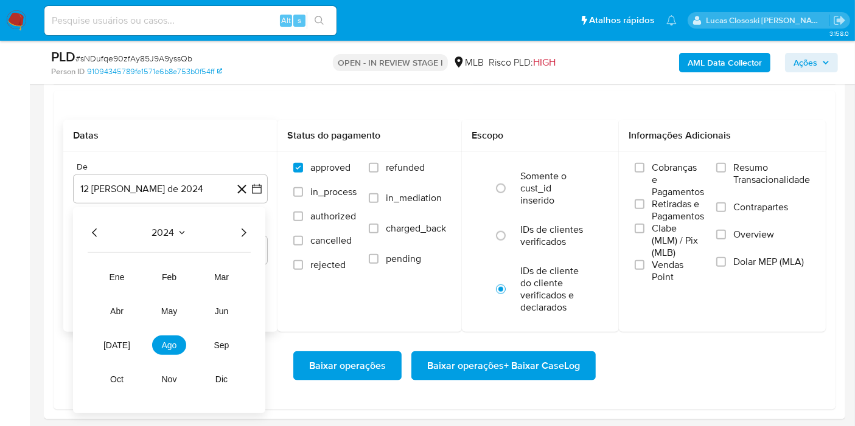
click at [250, 232] on icon "Año siguiente" at bounding box center [243, 233] width 15 height 15
click at [126, 330] on tr "ene feb mar abr may jun jul ago sep oct nov dic" at bounding box center [169, 329] width 139 height 122
click at [126, 339] on button "jul" at bounding box center [117, 345] width 34 height 19
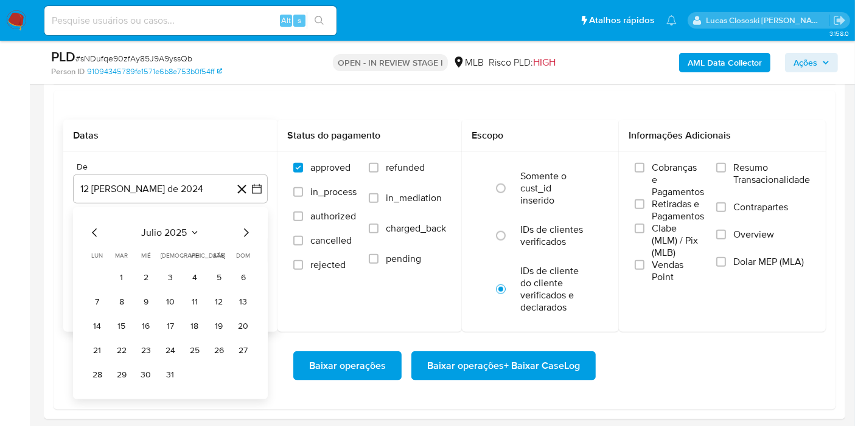
click at [120, 286] on tbody "1 2 3 4 5 6 7 8 9 10 11 12 13 14 15 16 17 18 19 20 21 22 23 24 25 26 27 28 29 3…" at bounding box center [170, 326] width 165 height 117
click at [119, 276] on button "1" at bounding box center [121, 277] width 19 height 19
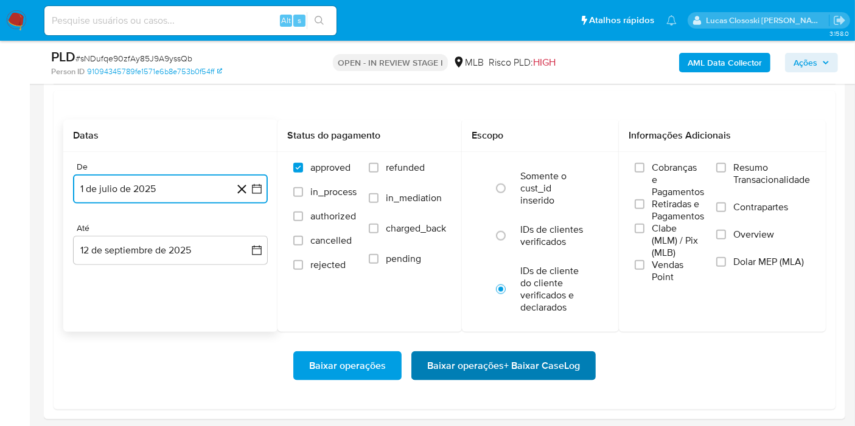
click at [500, 361] on span "Baixar operações + Baixar CaseLog" at bounding box center [503, 366] width 153 height 27
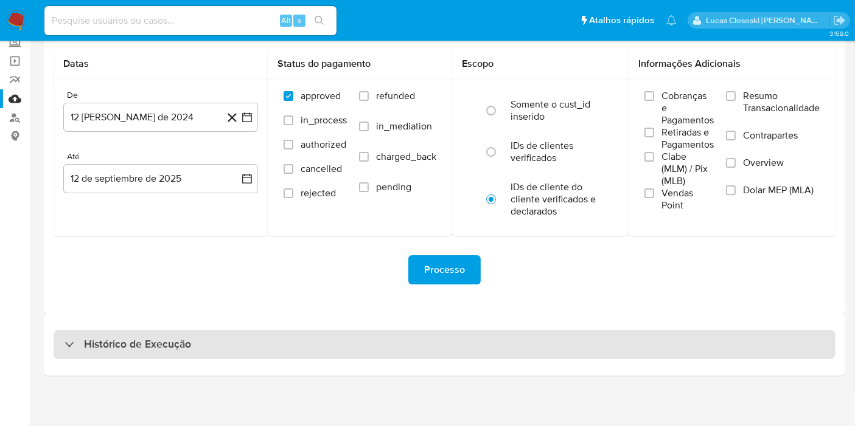
click at [354, 334] on div "Histórico de Execução" at bounding box center [445, 344] width 782 height 29
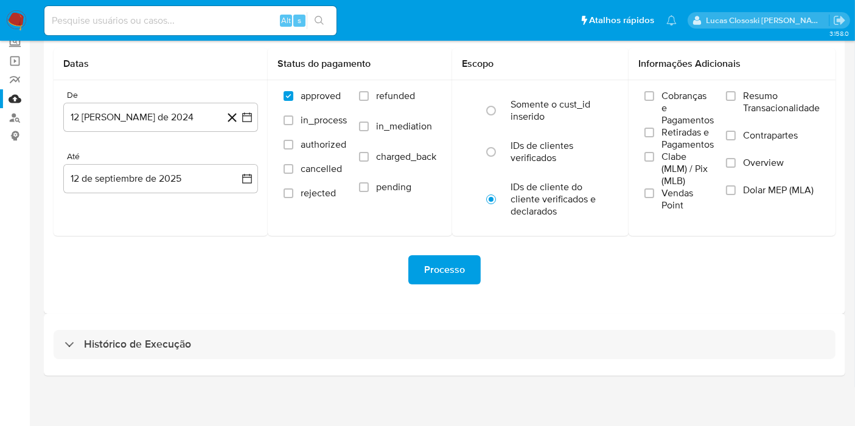
select select "10"
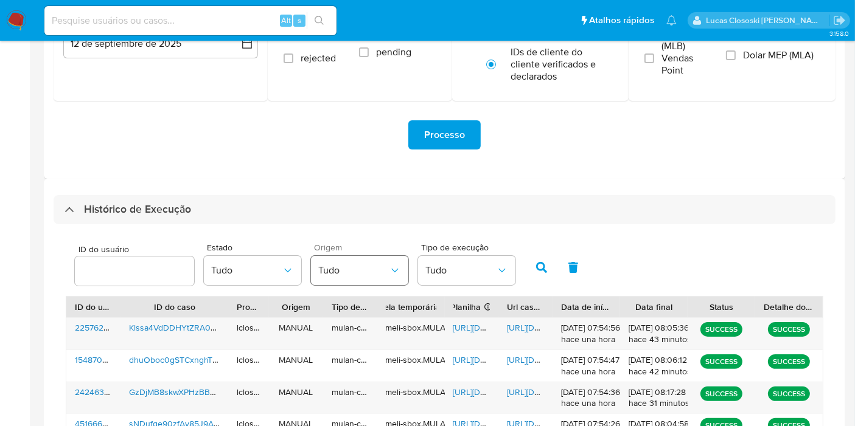
scroll to position [454, 0]
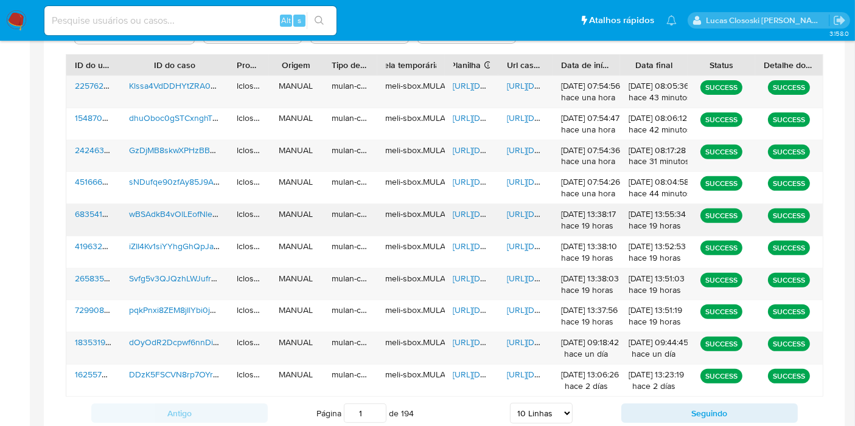
click at [473, 208] on span "[URL][DOMAIN_NAME]" at bounding box center [495, 214] width 84 height 12
click at [532, 217] on span "https://docs.google.com/document/d/1NrFp_G85HdKBA4DPPtirLAsEvfksKD93Z1vIcUd9DmU…" at bounding box center [549, 214] width 84 height 12
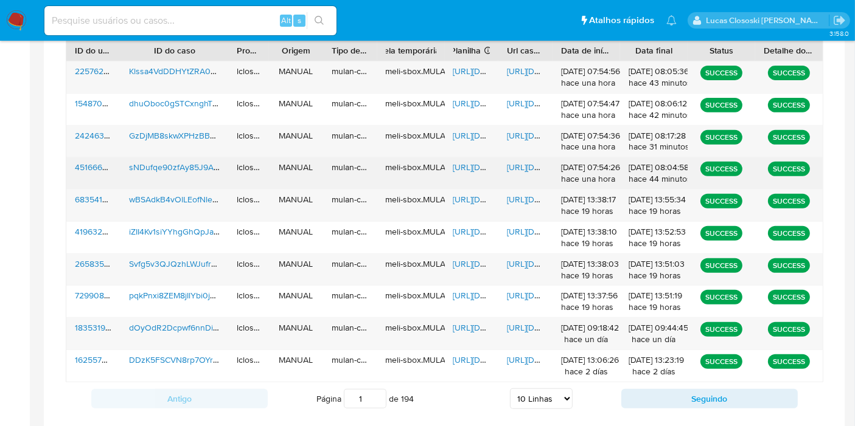
scroll to position [490, 0]
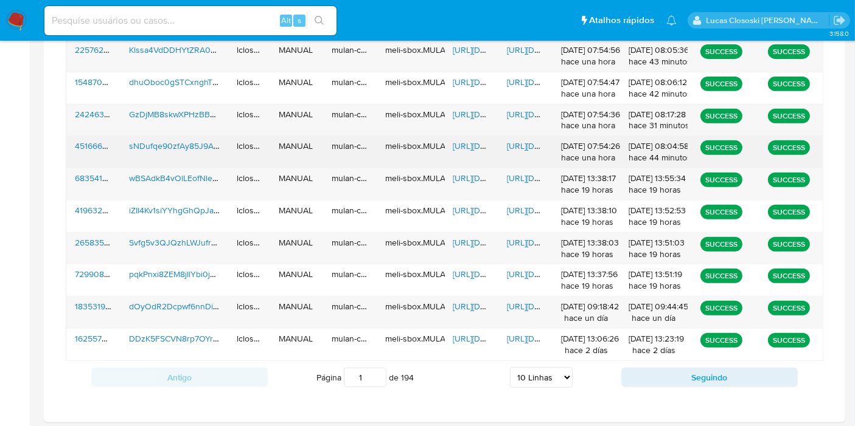
click at [471, 152] on div "https://docs.google.com/spreadsheets/d/1Ul5XArhp1LFqqxtgpLufdPo8j7H225nQF5UM8YA…" at bounding box center [472, 152] width 54 height 32
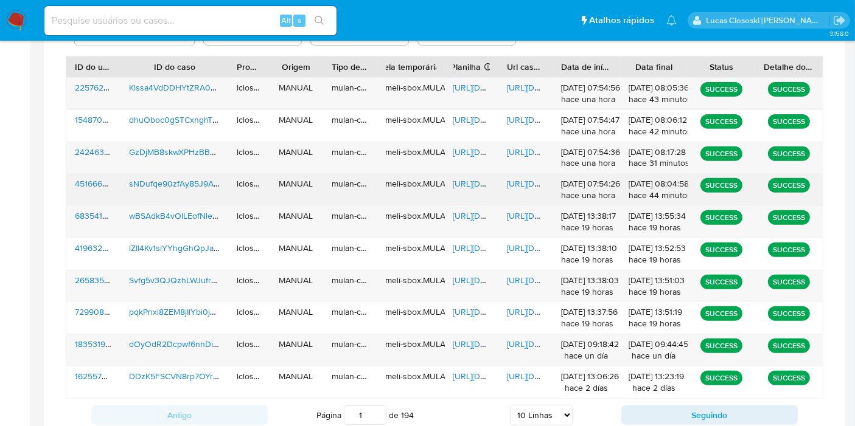
scroll to position [422, 0]
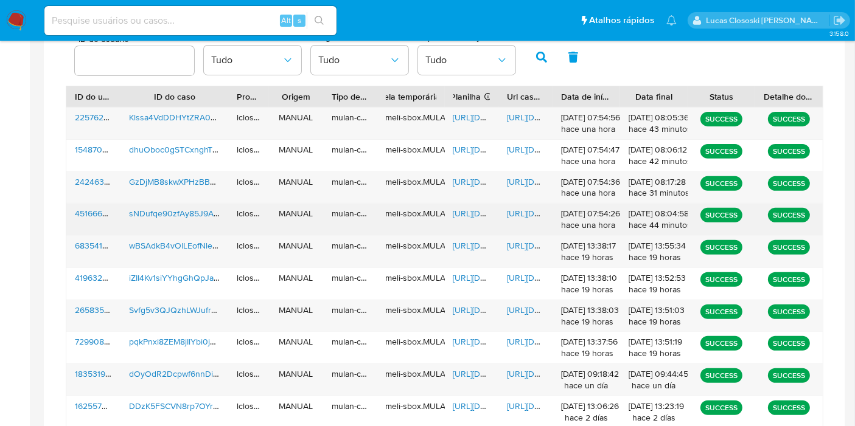
click at [462, 214] on span "https://docs.google.com/spreadsheets/d/1Ul5XArhp1LFqqxtgpLufdPo8j7H225nQF5UM8YA…" at bounding box center [495, 213] width 84 height 12
click at [526, 214] on span "https://docs.google.com/document/d/1WJMf1tKFqPkN_hKtpr8MwnTki2vsXdMoDN0uWle58YA…" at bounding box center [549, 213] width 84 height 12
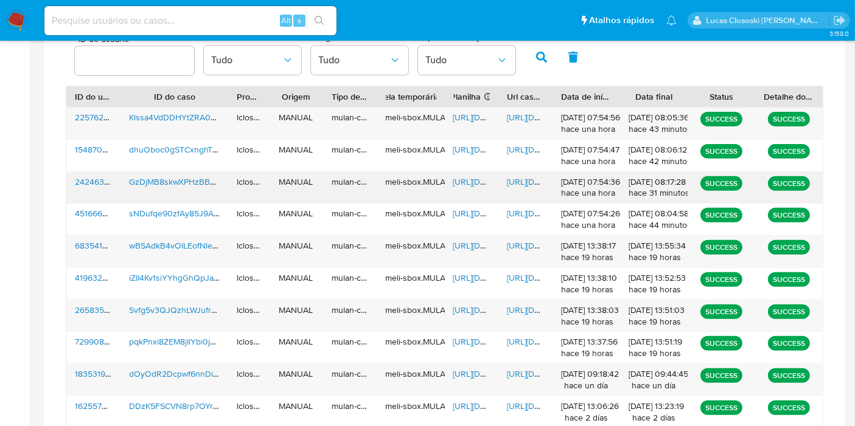
click at [466, 178] on span "https://docs.google.com/spreadsheets/d/1zD1RHiwLET-xDZ-aM8-rW-hjl9cIOgBhN0QX1mw…" at bounding box center [495, 182] width 84 height 12
click at [524, 181] on span "https://docs.google.com/document/d/1oSAySFbOZ5FYQT07kyt_yJNOAfpc2sf5fFS63VPcKS0…" at bounding box center [549, 182] width 84 height 12
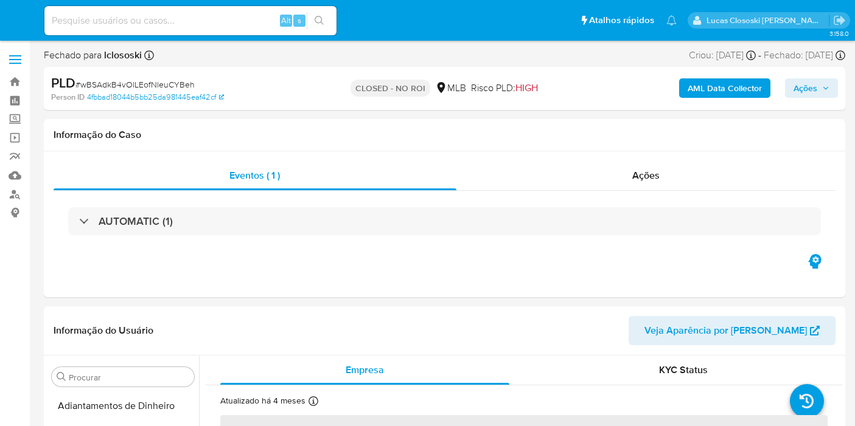
select select "10"
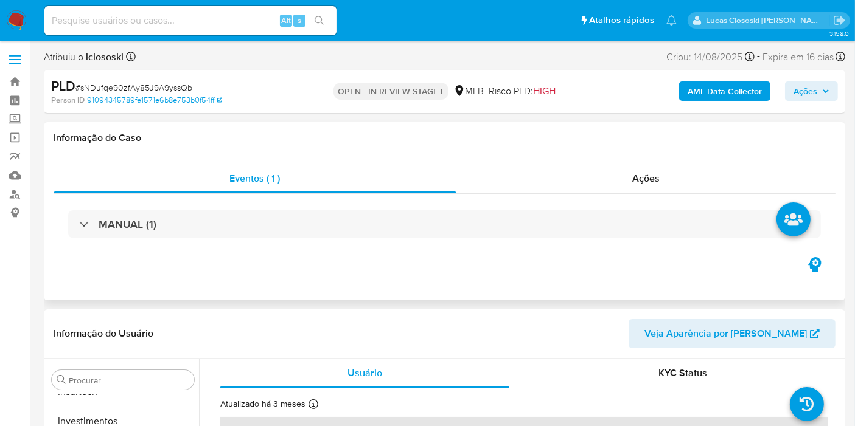
click at [257, 245] on div "MANUAL (1)" at bounding box center [445, 224] width 782 height 61
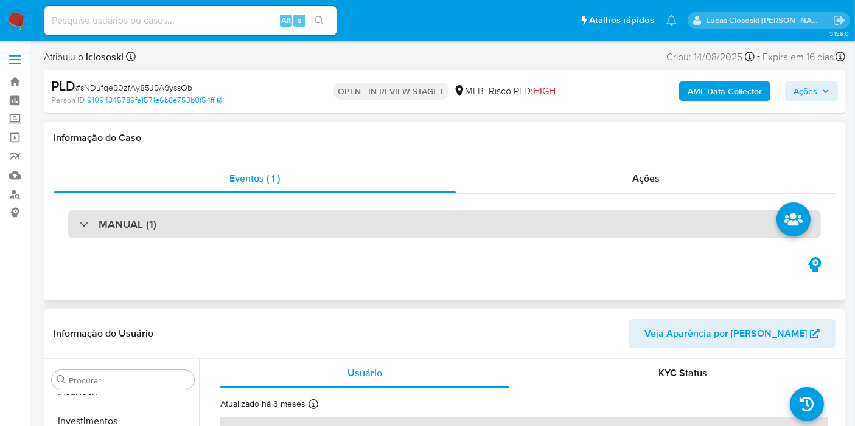
click at [249, 225] on div "MANUAL (1)" at bounding box center [444, 224] width 752 height 28
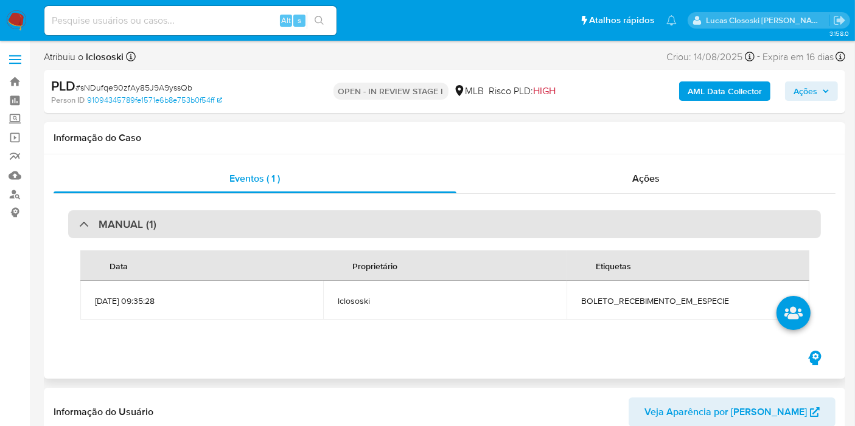
click at [251, 226] on div "MANUAL (1)" at bounding box center [444, 224] width 752 height 28
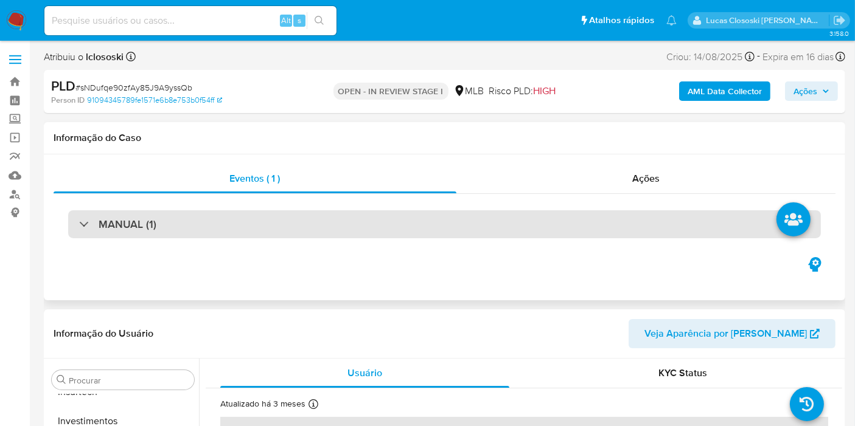
click at [203, 227] on div "MANUAL (1)" at bounding box center [444, 224] width 752 height 28
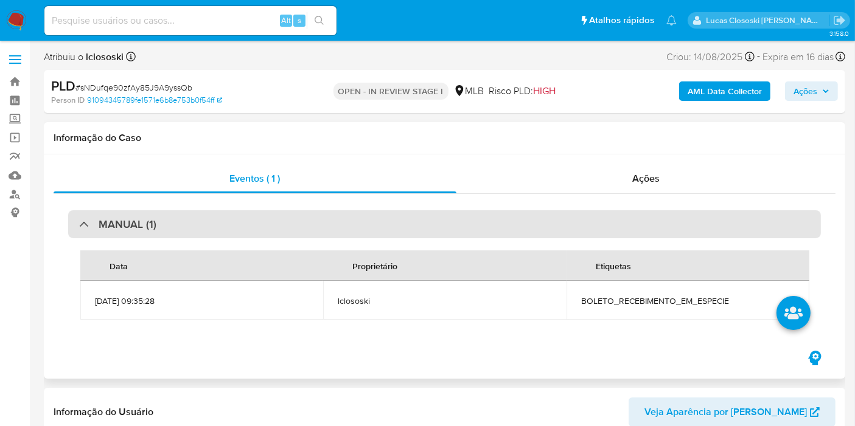
click at [203, 227] on div "MANUAL (1)" at bounding box center [444, 224] width 752 height 28
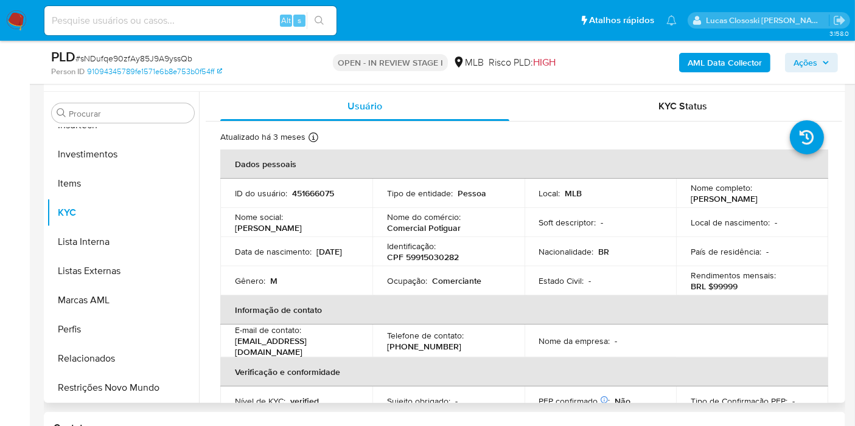
scroll to position [203, 0]
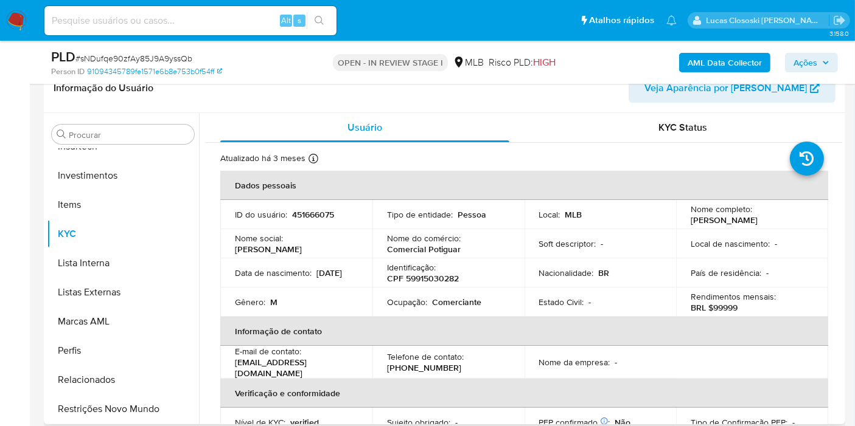
click at [428, 277] on p "CPF 59915030282" at bounding box center [423, 278] width 72 height 11
copy p "59915030282"
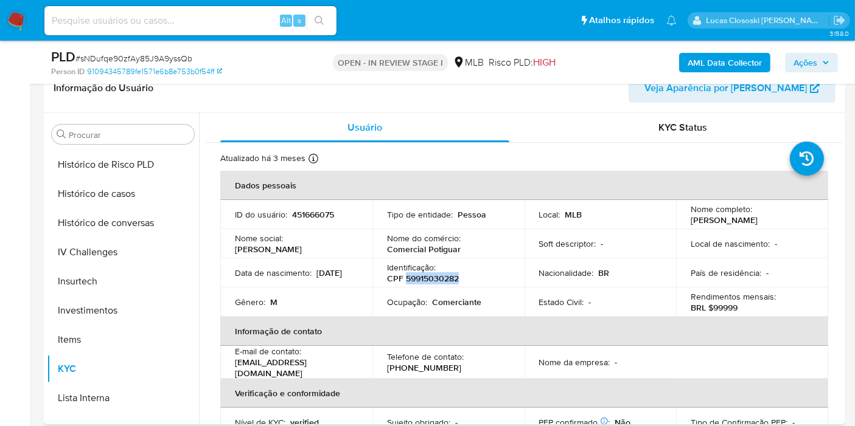
scroll to position [302, 0]
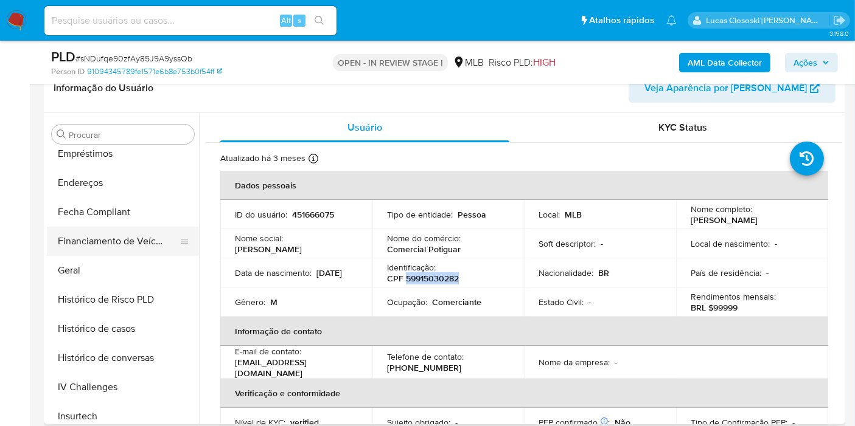
click at [88, 251] on button "Financiamento de Veículos" at bounding box center [118, 241] width 142 height 29
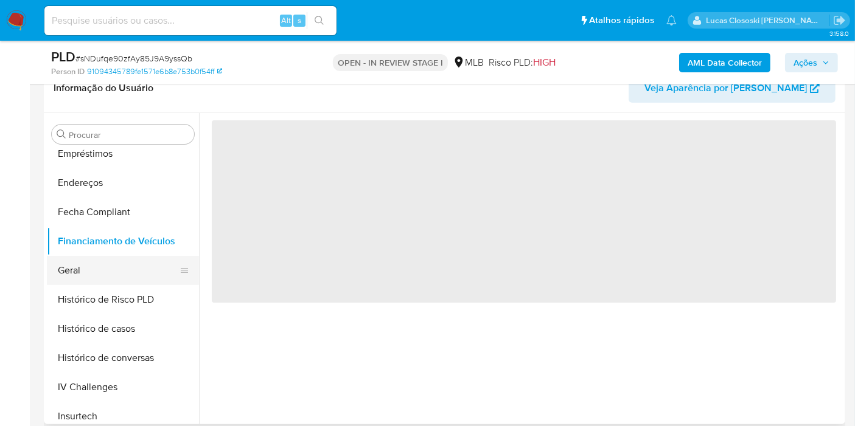
click at [89, 263] on button "Geral" at bounding box center [118, 270] width 142 height 29
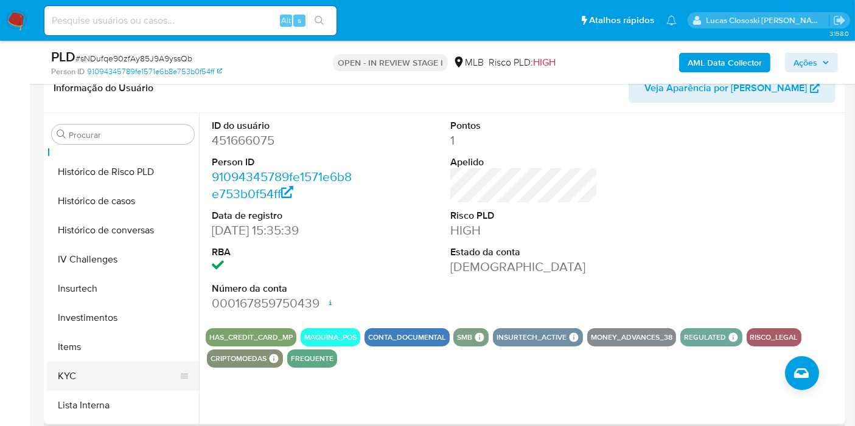
scroll to position [369, 0]
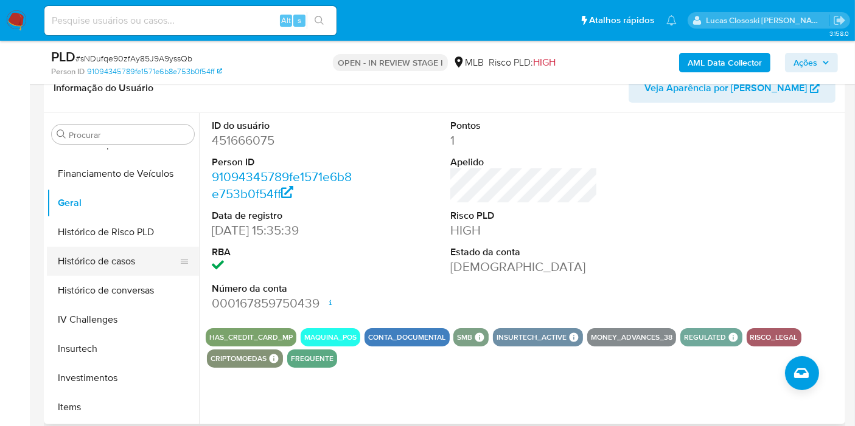
click at [134, 258] on button "Histórico de casos" at bounding box center [118, 261] width 142 height 29
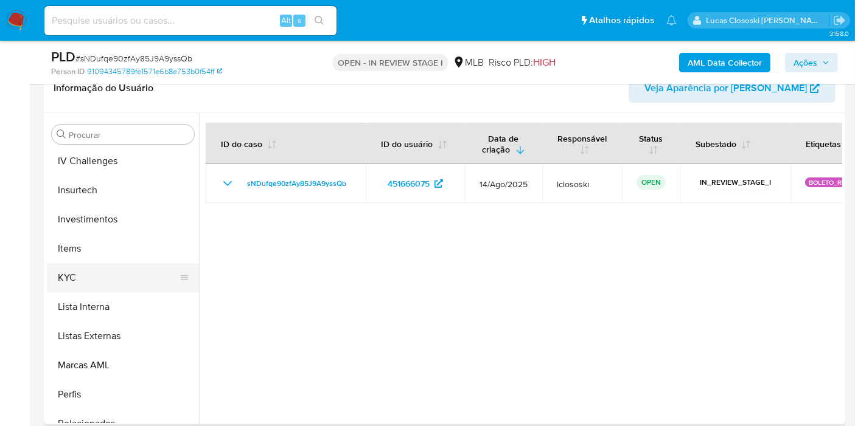
scroll to position [572, 0]
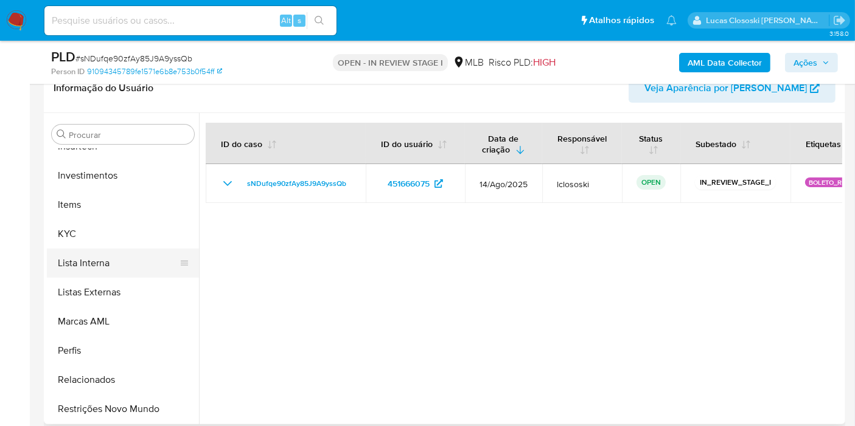
click at [108, 249] on button "Lista Interna" at bounding box center [118, 263] width 142 height 29
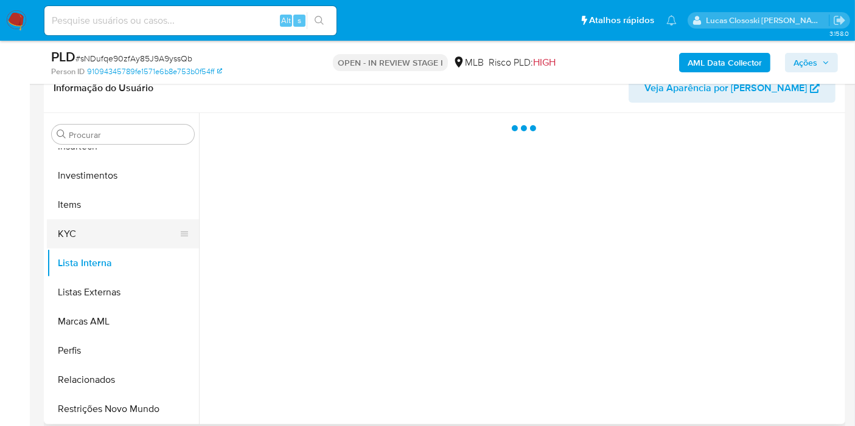
click at [106, 234] on button "KYC" at bounding box center [118, 234] width 142 height 29
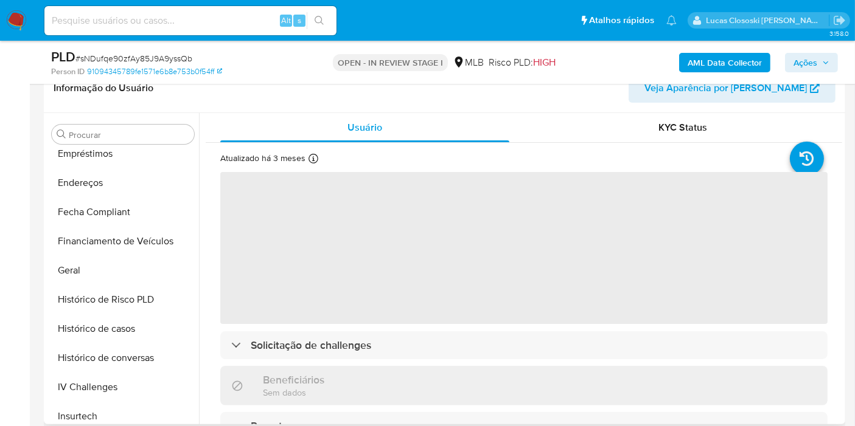
scroll to position [167, 0]
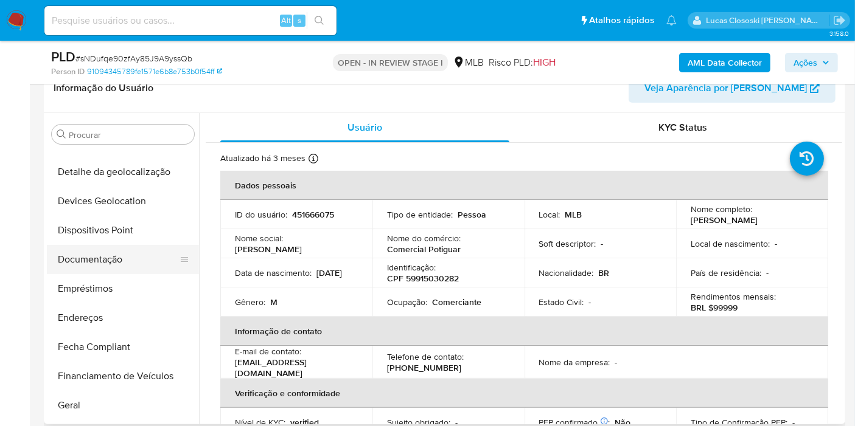
click at [113, 260] on button "Documentação" at bounding box center [118, 259] width 142 height 29
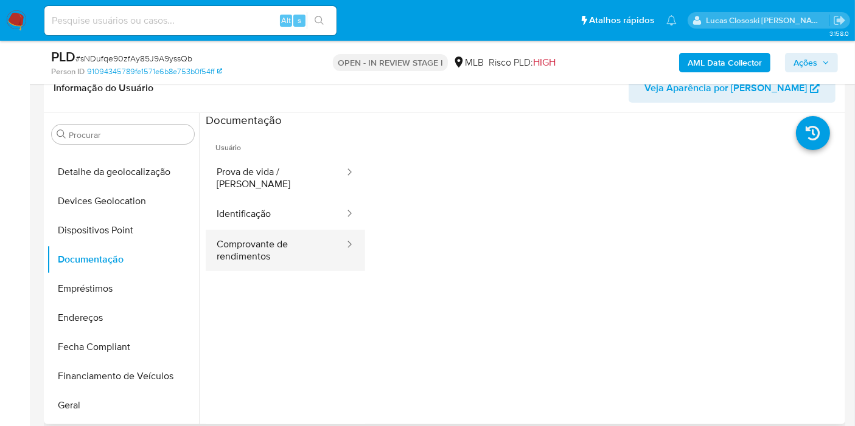
click at [226, 231] on button "Comprovante de rendimentos" at bounding box center [276, 250] width 140 height 41
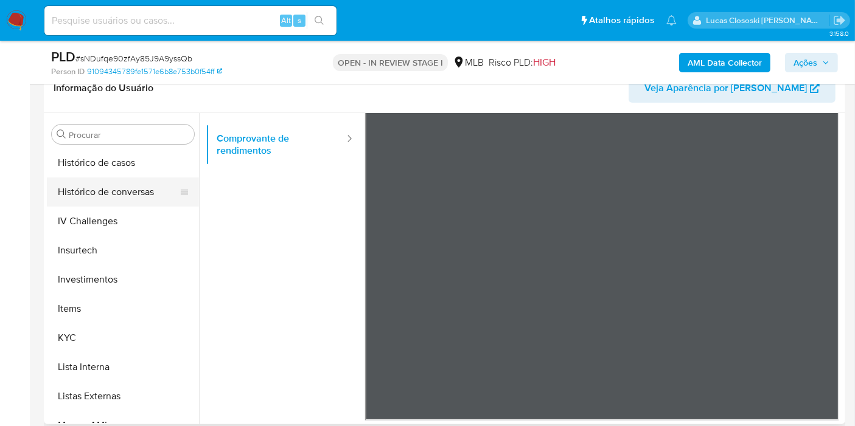
scroll to position [504, 0]
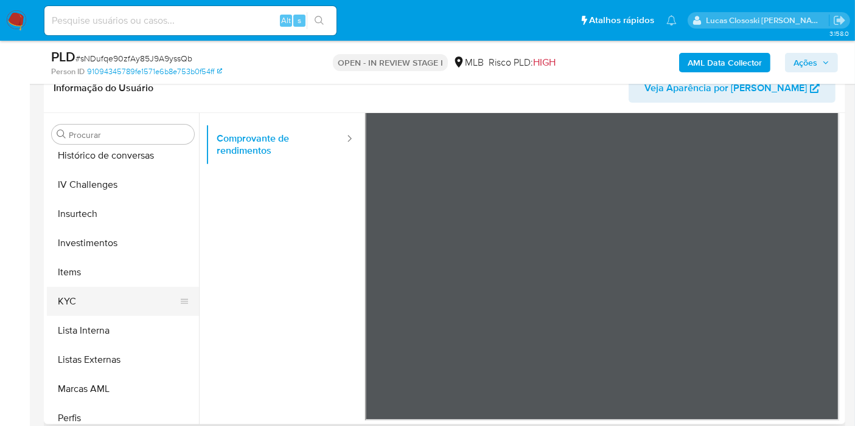
click at [123, 293] on button "KYC" at bounding box center [118, 301] width 142 height 29
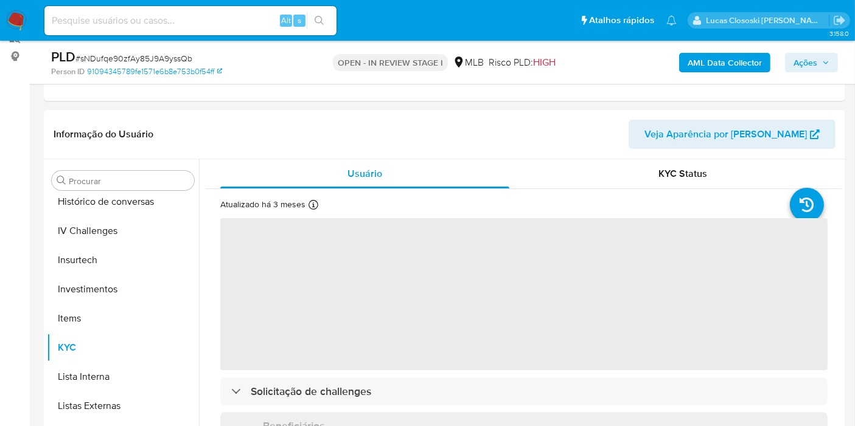
scroll to position [135, 0]
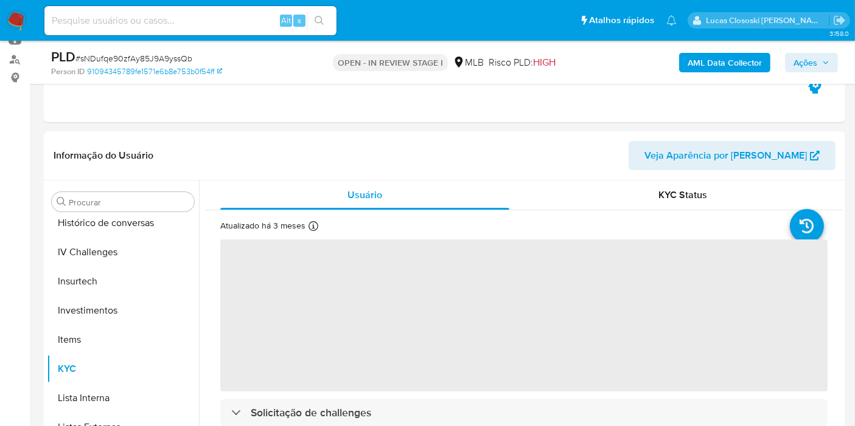
click at [692, 57] on b "AML Data Collector" at bounding box center [724, 62] width 74 height 19
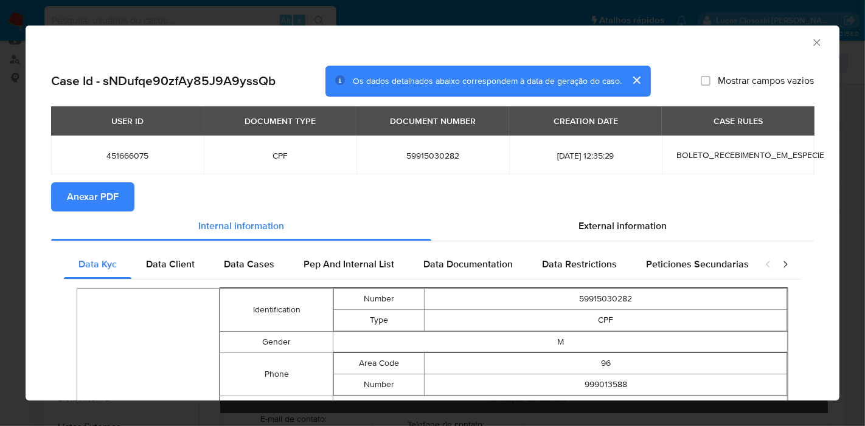
click at [101, 190] on span "Anexar PDF" at bounding box center [93, 197] width 52 height 27
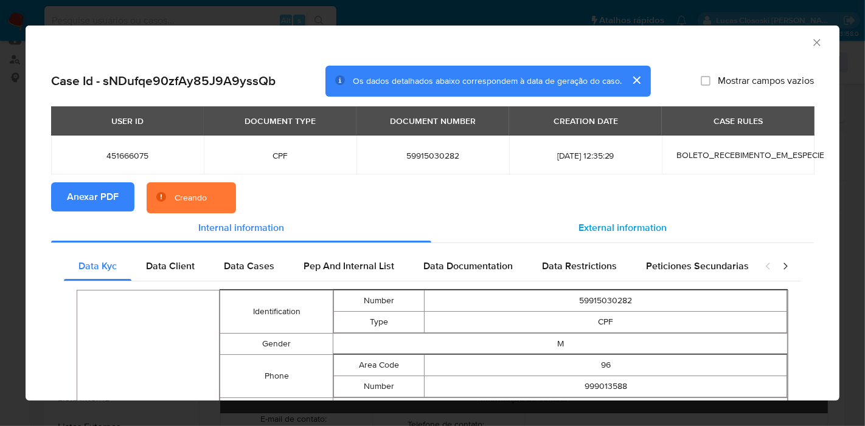
click at [644, 230] on span "External information" at bounding box center [622, 228] width 88 height 14
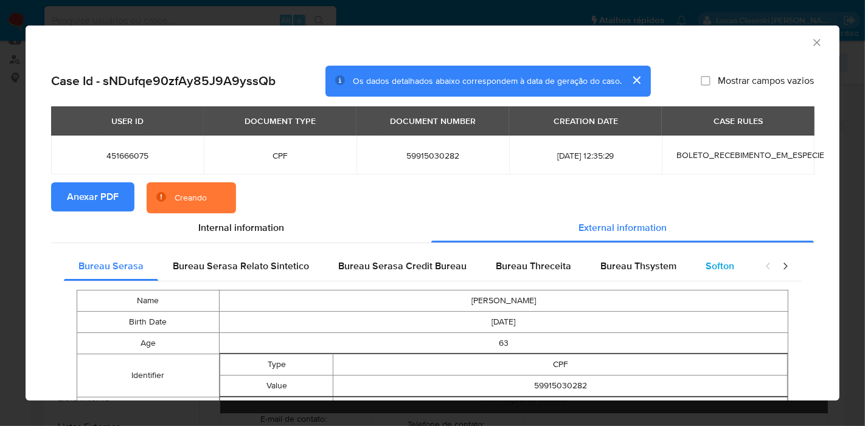
click at [709, 262] on span "Softon" at bounding box center [720, 266] width 29 height 14
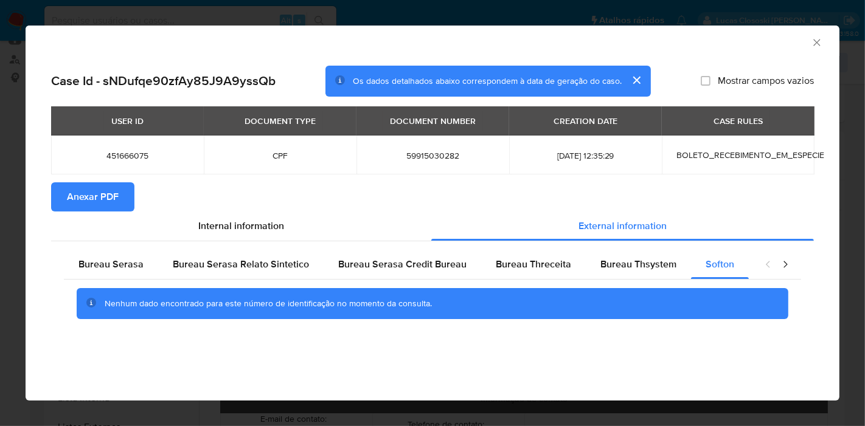
click at [470, 189] on section "Anexar PDF" at bounding box center [432, 196] width 763 height 29
click at [828, 43] on div "AML Data Collector" at bounding box center [433, 41] width 814 height 30
click at [817, 43] on icon "Fechar a janela" at bounding box center [817, 42] width 12 height 12
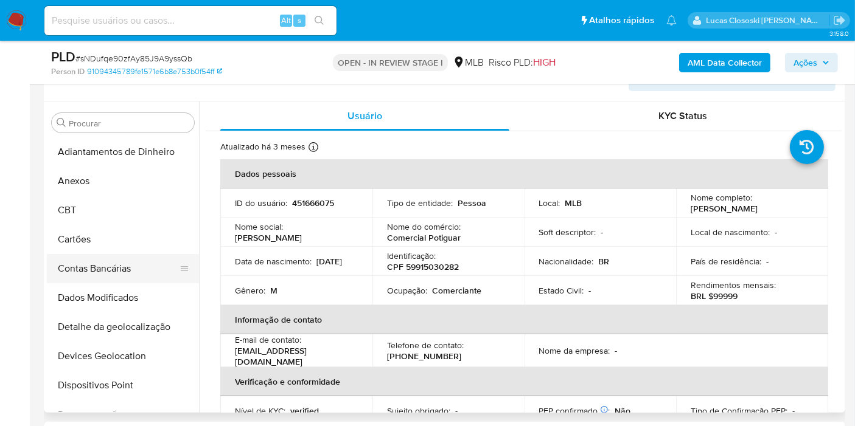
scroll to position [270, 0]
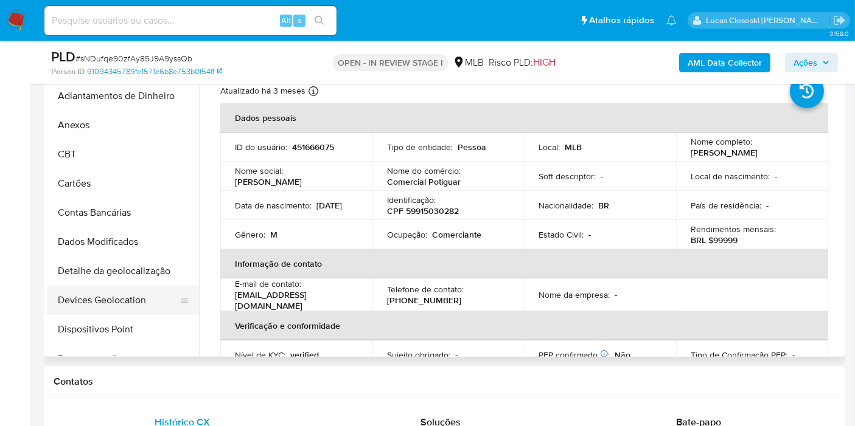
click at [120, 291] on button "Devices Geolocation" at bounding box center [118, 300] width 142 height 29
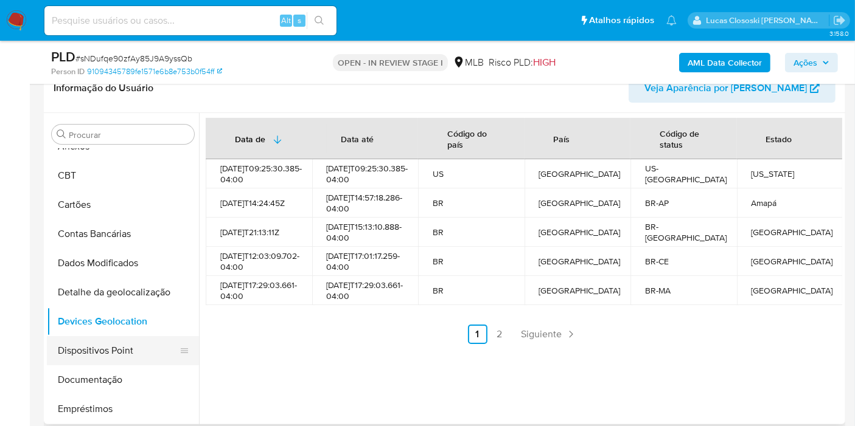
scroll to position [68, 0]
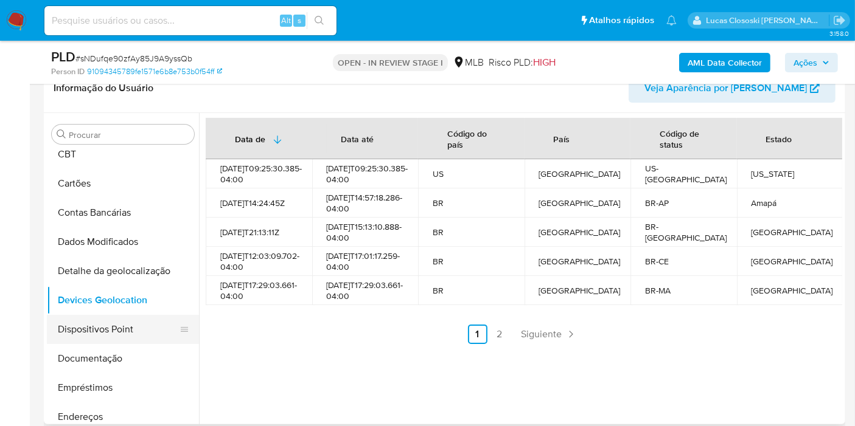
click at [95, 316] on button "Dispositivos Point" at bounding box center [118, 329] width 142 height 29
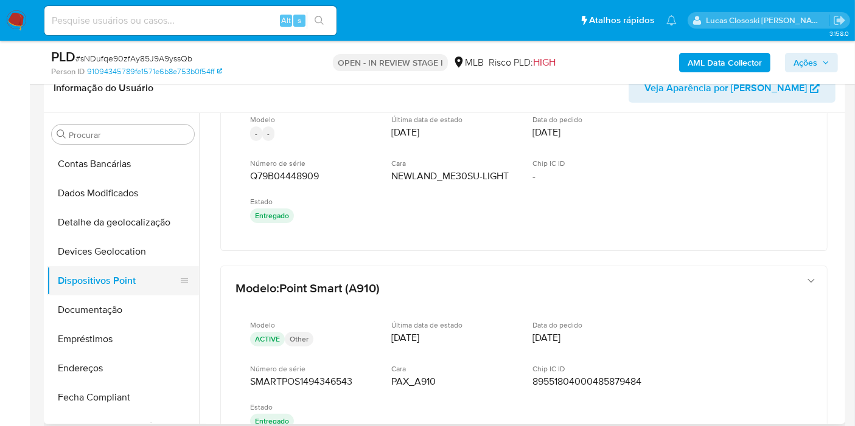
scroll to position [135, 0]
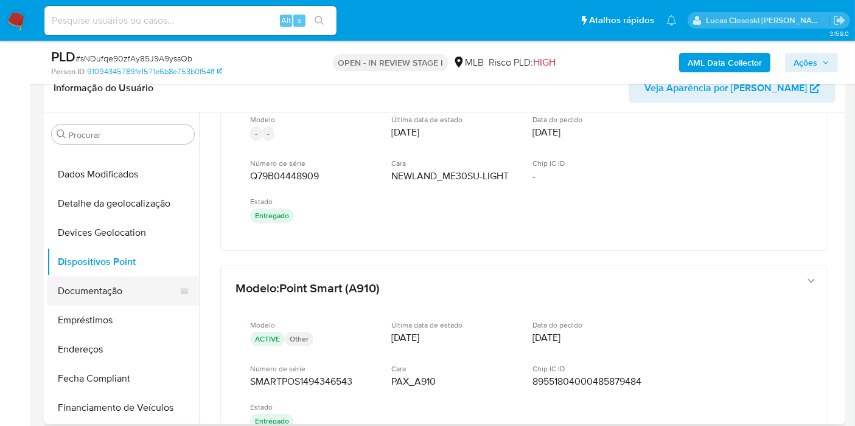
click at [95, 297] on button "Documentação" at bounding box center [118, 291] width 142 height 29
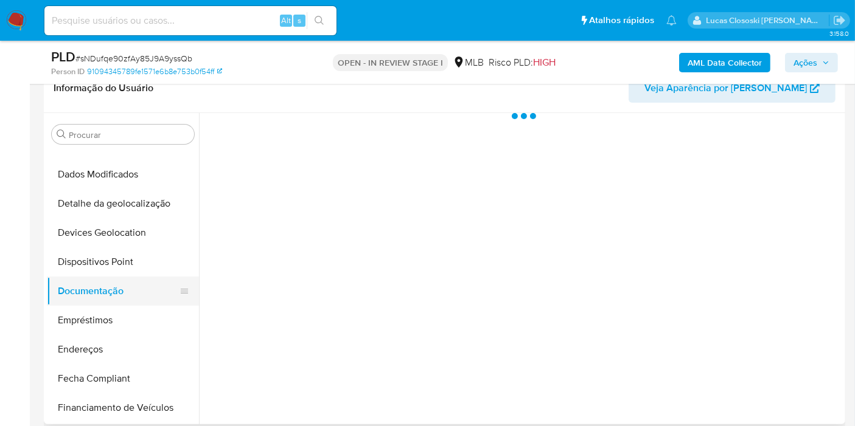
scroll to position [0, 0]
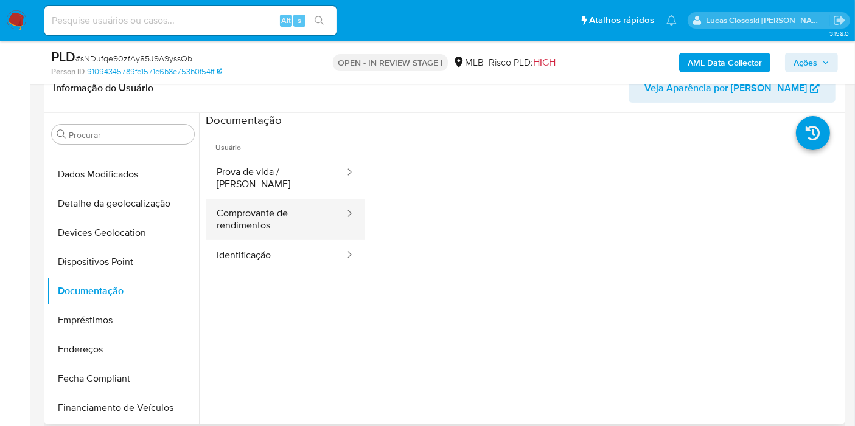
click at [266, 212] on button "Comprovante de rendimentos" at bounding box center [276, 219] width 140 height 41
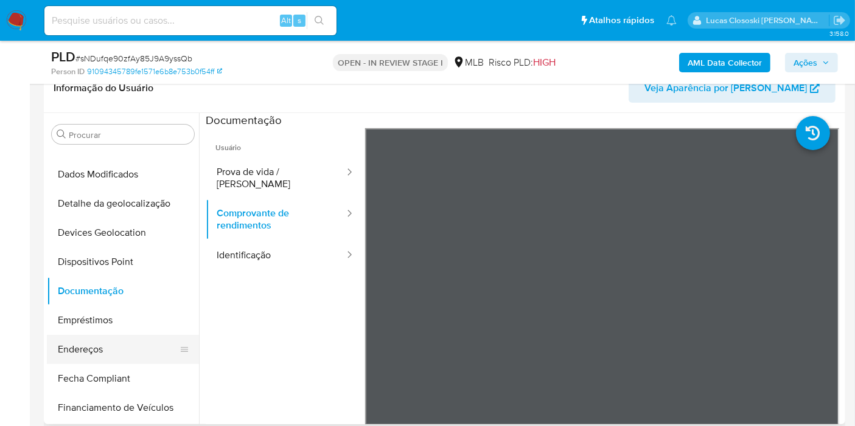
click at [106, 341] on button "Endereços" at bounding box center [118, 349] width 142 height 29
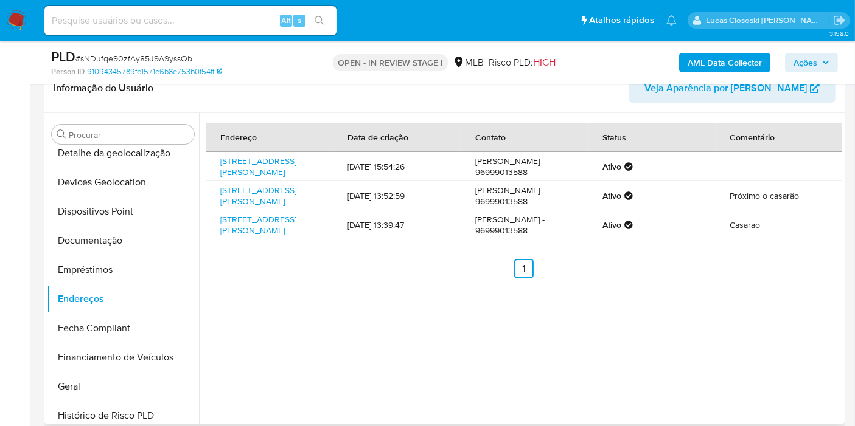
scroll to position [338, 0]
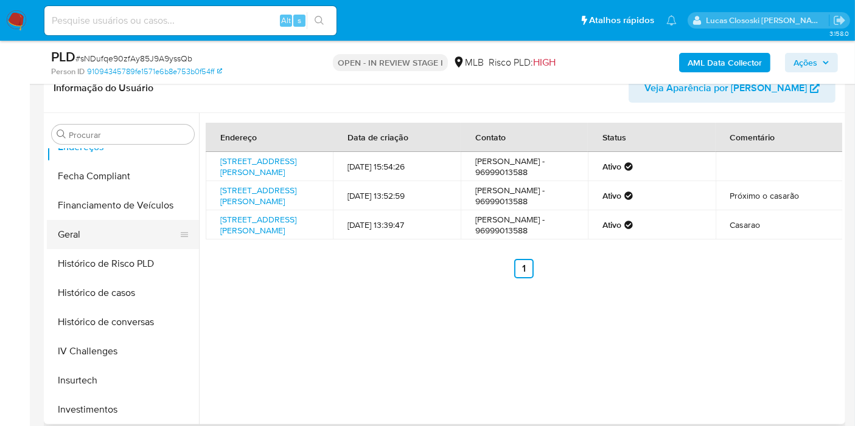
click at [89, 238] on button "Geral" at bounding box center [118, 234] width 142 height 29
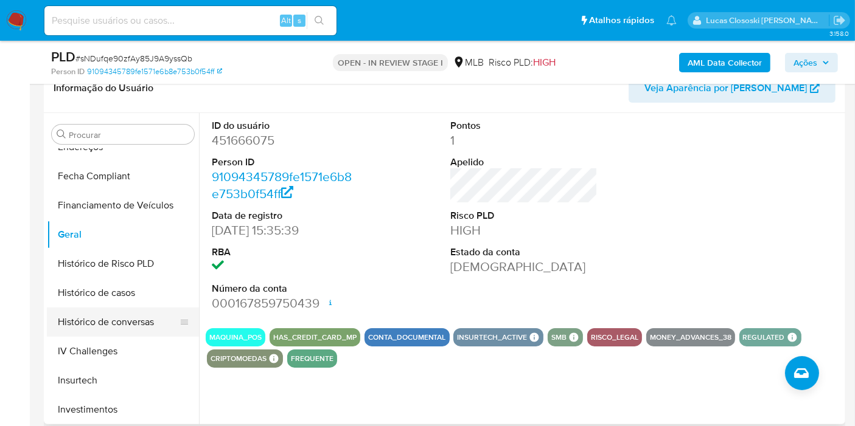
scroll to position [473, 0]
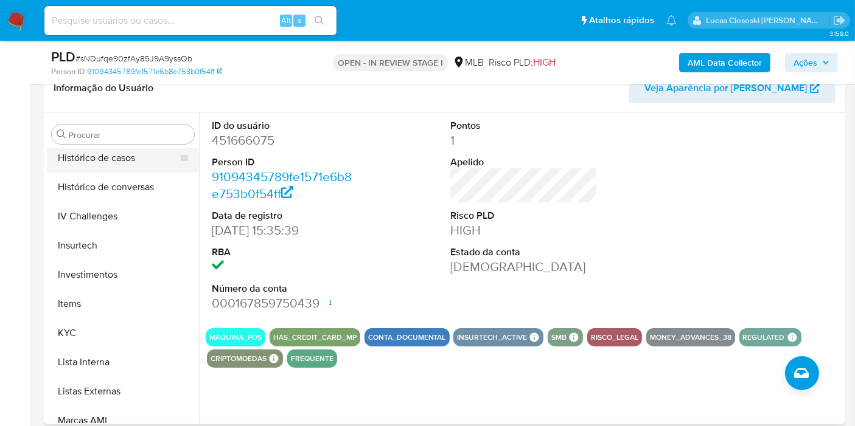
click at [129, 167] on button "Histórico de casos" at bounding box center [118, 158] width 142 height 29
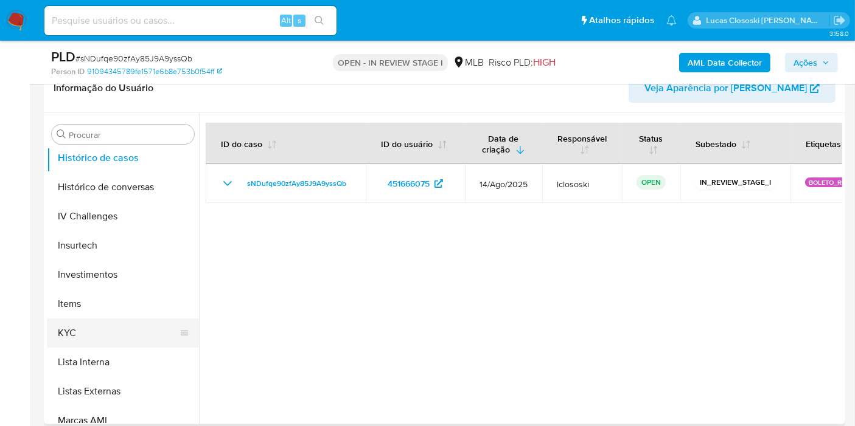
click at [97, 338] on button "KYC" at bounding box center [118, 333] width 142 height 29
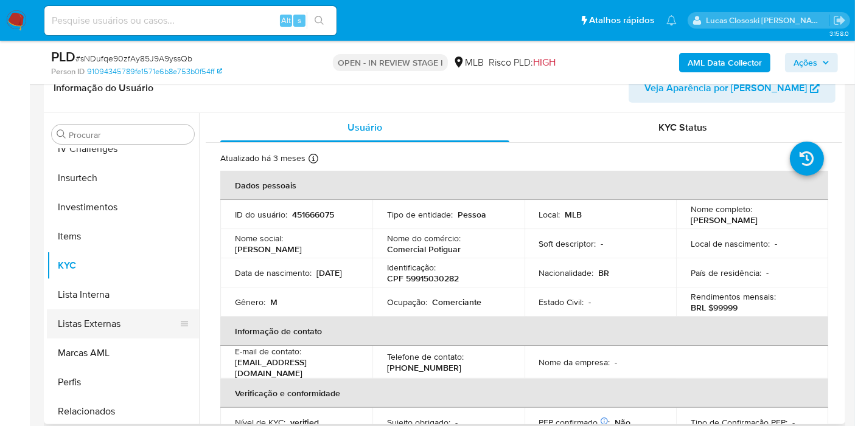
scroll to position [572, 0]
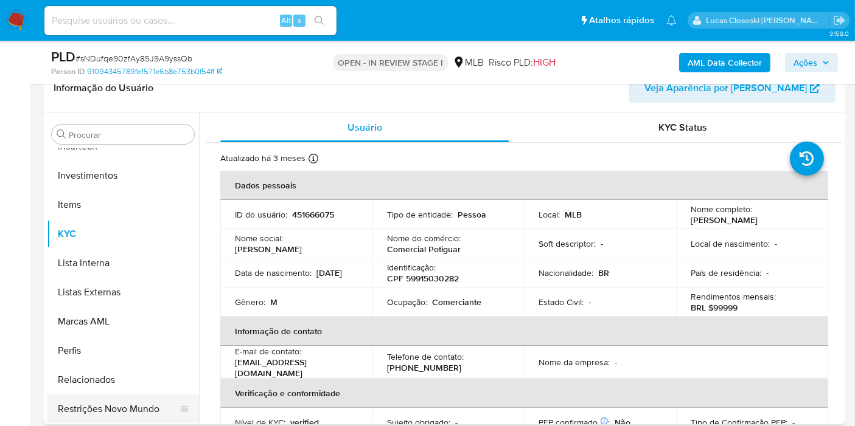
click at [149, 410] on button "Restrições Novo Mundo" at bounding box center [118, 409] width 142 height 29
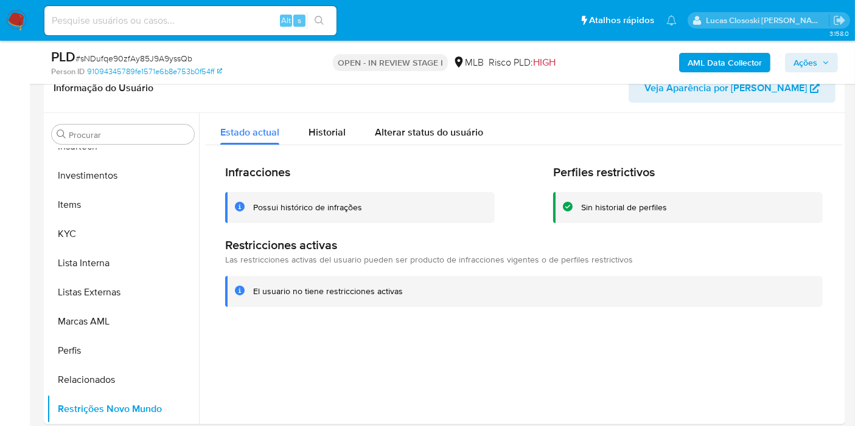
click at [156, 55] on span "# sNDufqe90zfAy85J9A9yssQb" at bounding box center [133, 58] width 117 height 12
copy span "sNDufqe90zfAy85J9A9yssQb"
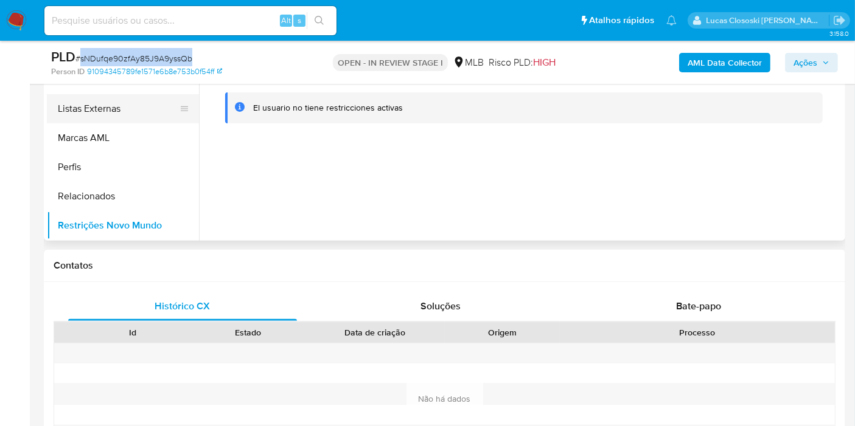
scroll to position [270, 0]
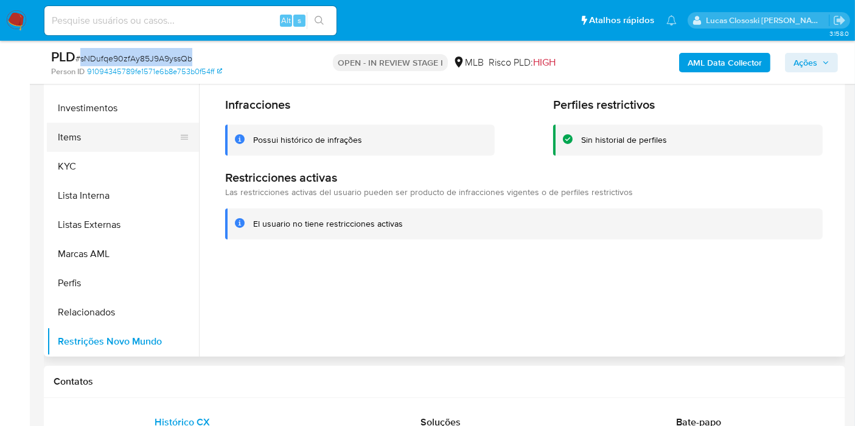
click at [91, 147] on button "Items" at bounding box center [118, 137] width 142 height 29
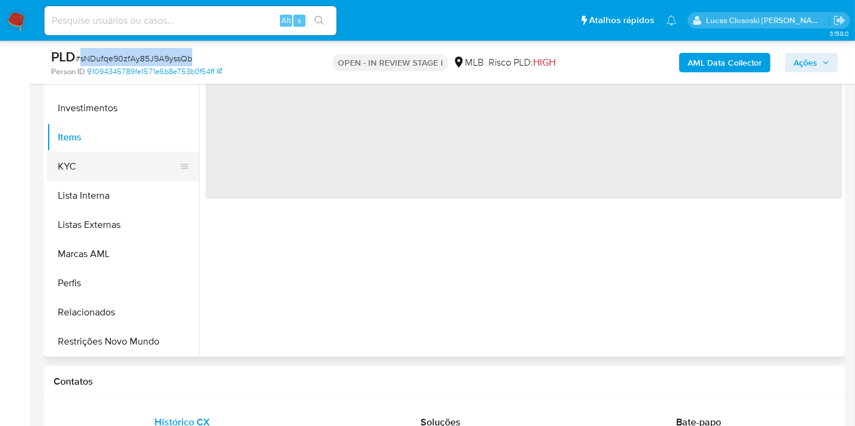
click at [97, 165] on button "KYC" at bounding box center [118, 166] width 142 height 29
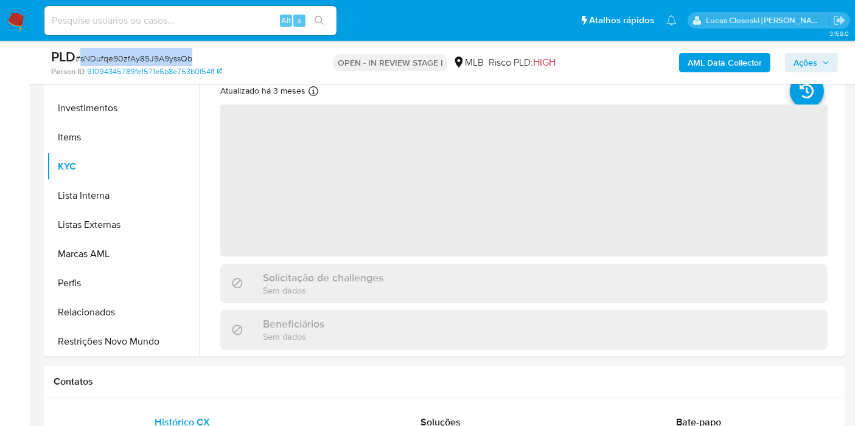
click at [257, 55] on div "PLD # sNDufqe90zfAy85J9A9yssQb" at bounding box center [180, 57] width 258 height 18
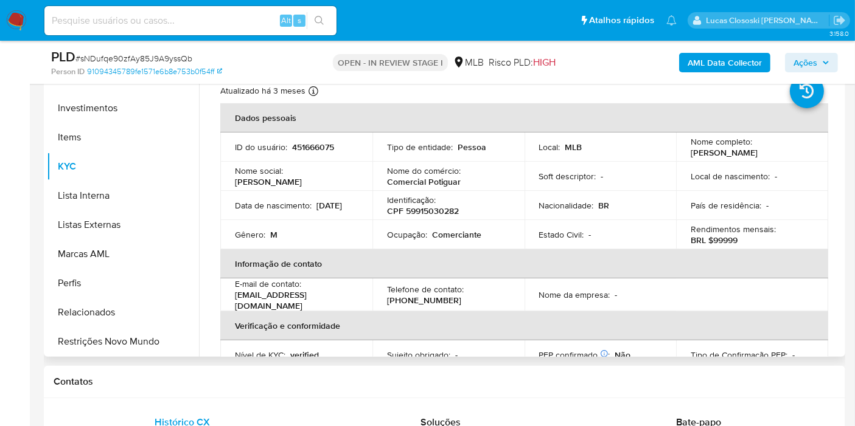
click at [446, 209] on p "CPF 59915030282" at bounding box center [423, 211] width 72 height 11
copy p "59915030282"
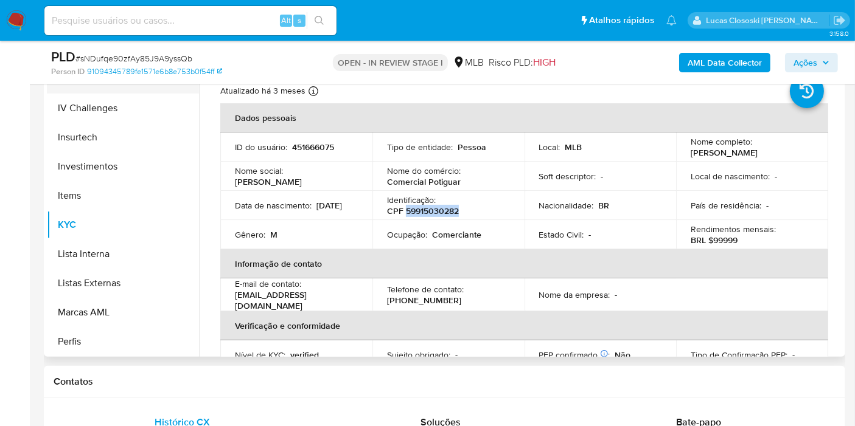
scroll to position [369, 0]
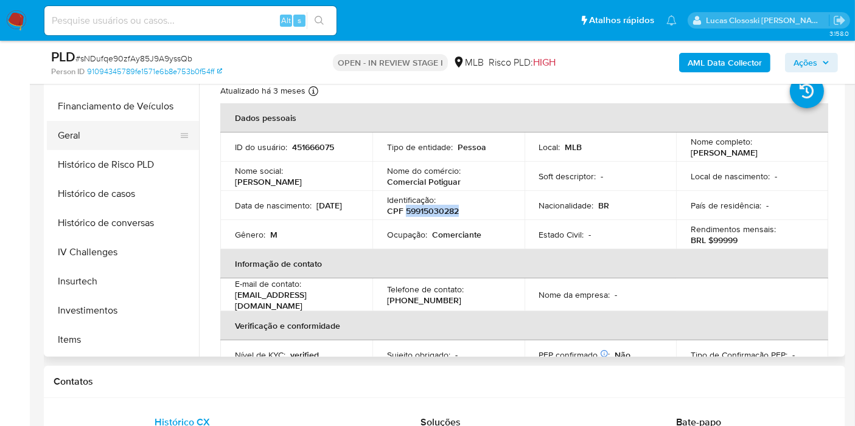
click at [104, 128] on button "Geral" at bounding box center [118, 135] width 142 height 29
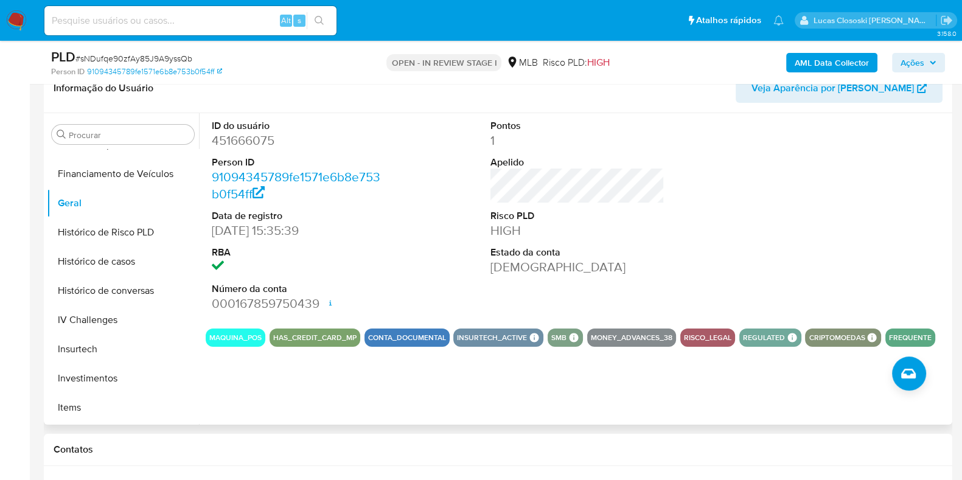
drag, startPoint x: 718, startPoint y: 1, endPoint x: 696, endPoint y: 237, distance: 237.6
click at [696, 237] on div "ID do usuário 451666075 Person ID 91094345789fe1571e6b8e753b0f54ff Data de regi…" at bounding box center [577, 216] width 743 height 206
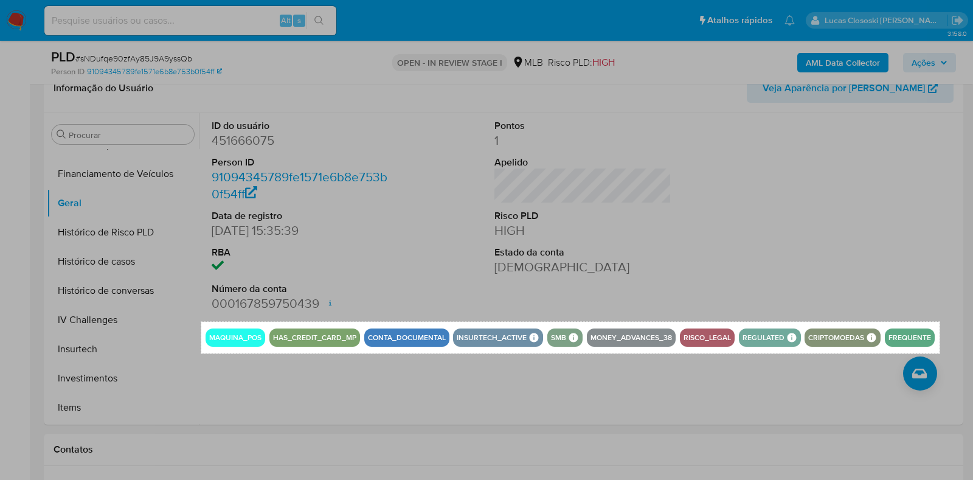
drag, startPoint x: 201, startPoint y: 322, endPoint x: 940, endPoint y: 353, distance: 739.1
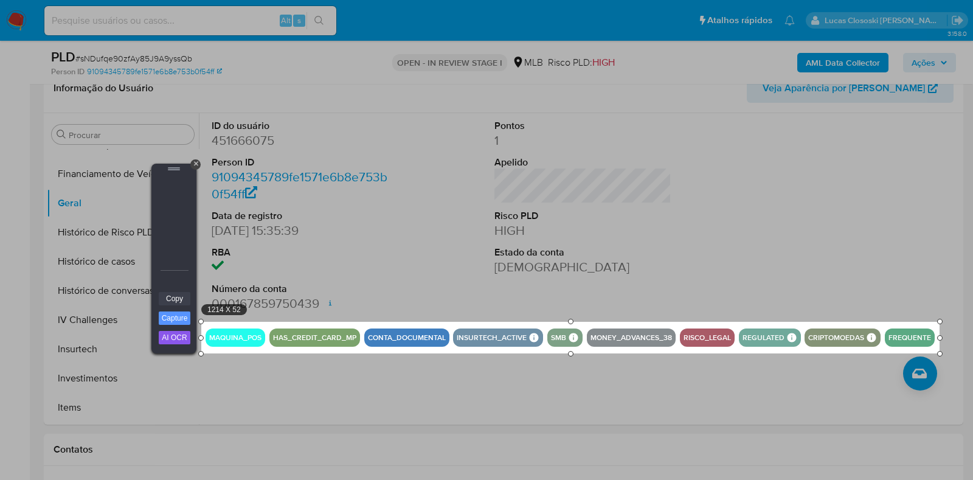
click at [170, 300] on link "Copy" at bounding box center [175, 298] width 32 height 13
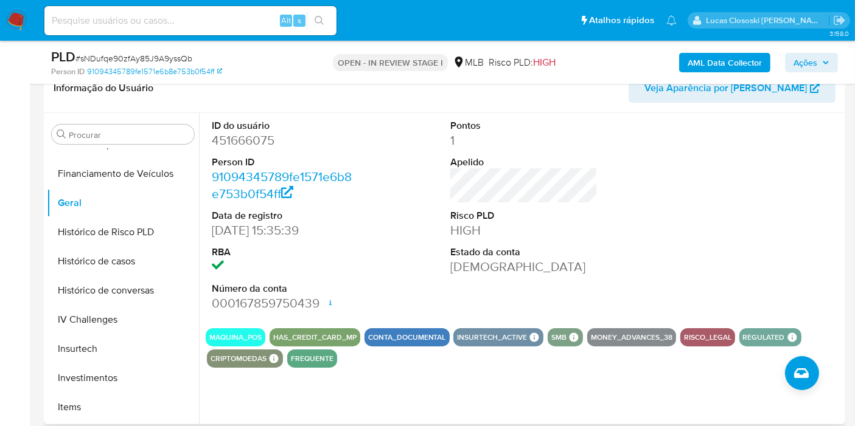
drag, startPoint x: 507, startPoint y: 6, endPoint x: 445, endPoint y: 191, distance: 195.0
click at [445, 192] on div "Pontos 1 Apelido Risco PLD HIGH Estado da conta Ativa" at bounding box center [523, 216] width 159 height 206
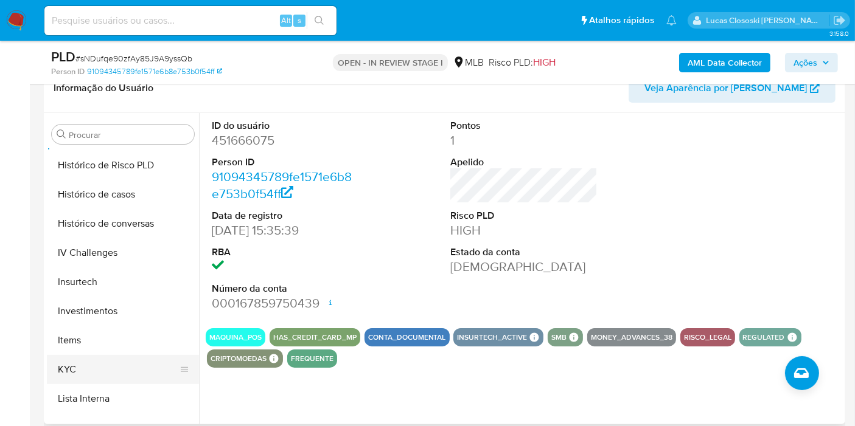
scroll to position [504, 0]
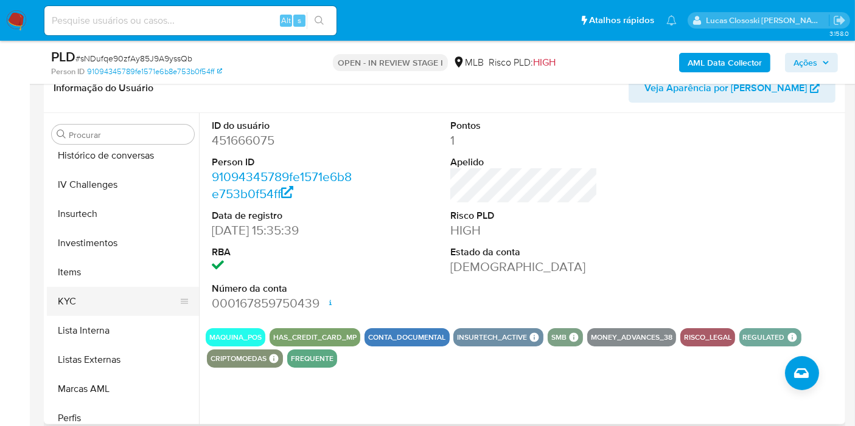
click at [99, 311] on button "KYC" at bounding box center [118, 301] width 142 height 29
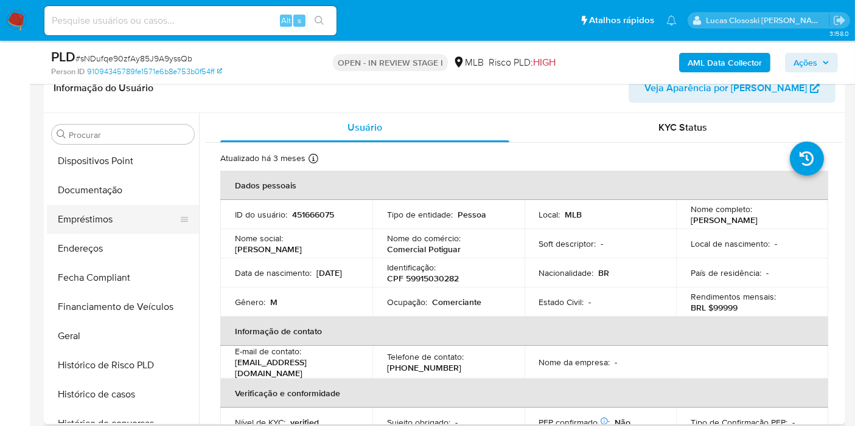
scroll to position [234, 0]
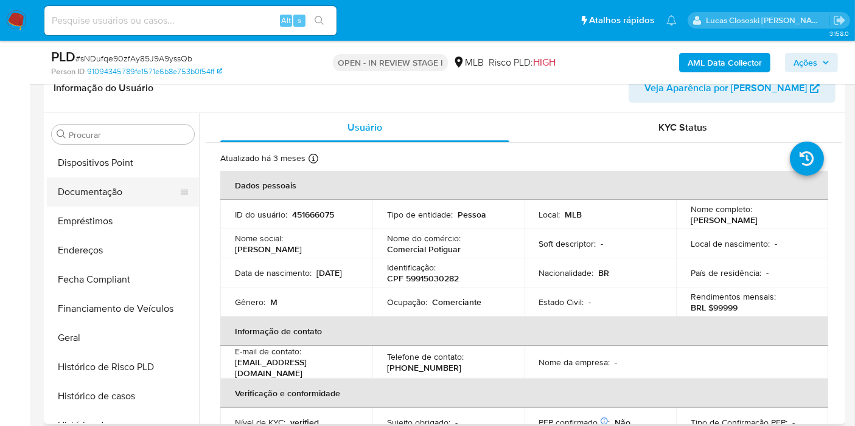
click at [115, 189] on button "Documentação" at bounding box center [118, 192] width 142 height 29
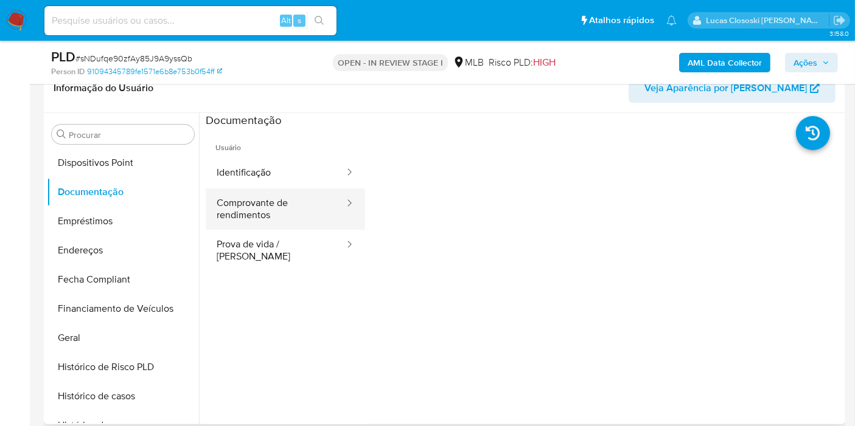
click at [336, 194] on div at bounding box center [345, 209] width 19 height 41
click at [233, 206] on button "Comprovante de rendimentos" at bounding box center [276, 209] width 140 height 41
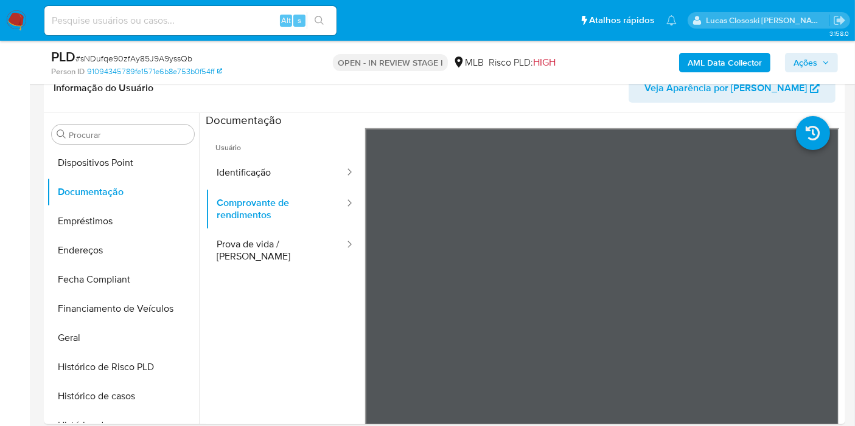
click at [802, 73] on div "AML Data Collector Ações" at bounding box center [707, 62] width 259 height 29
click at [801, 63] on span "Ações" at bounding box center [805, 62] width 24 height 19
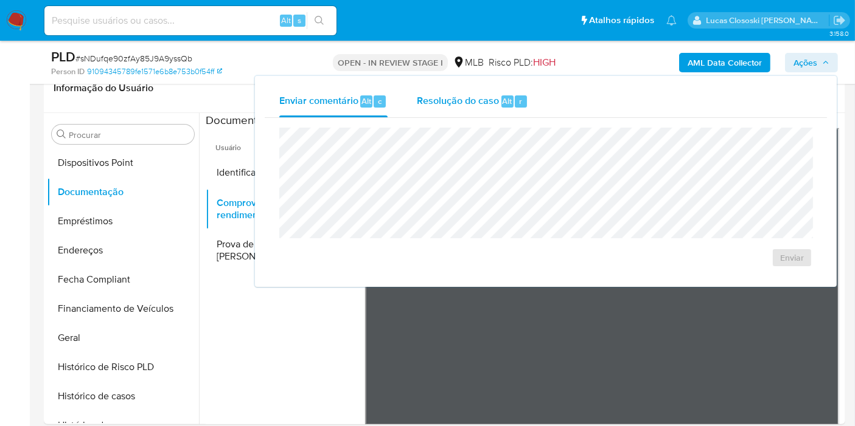
click at [511, 103] on div "Alt" at bounding box center [507, 101] width 12 height 12
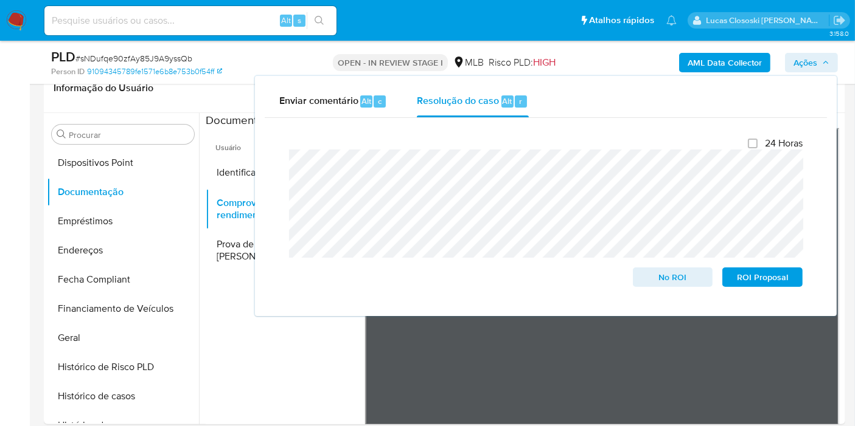
click at [819, 60] on span "Ações" at bounding box center [811, 62] width 36 height 17
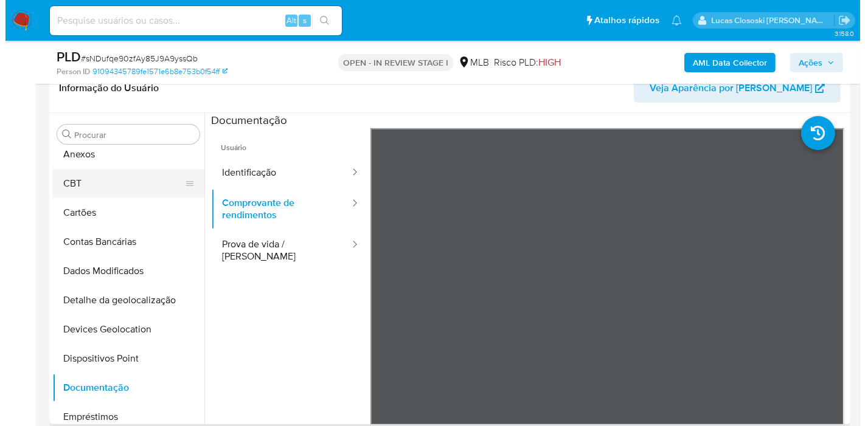
scroll to position [0, 0]
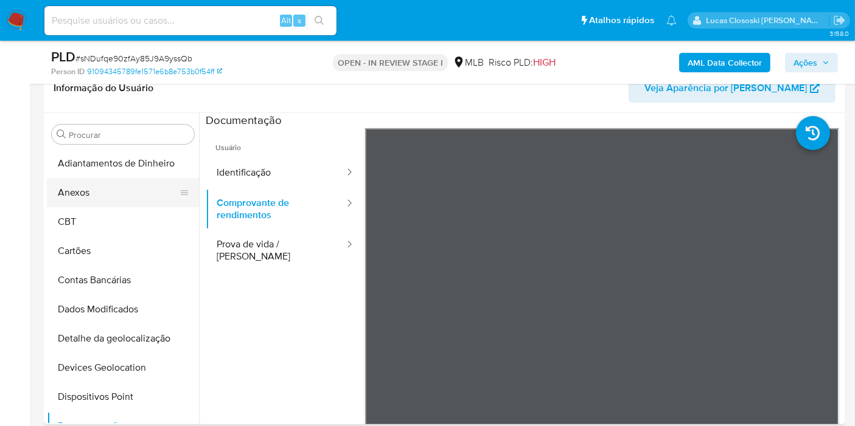
click at [109, 183] on button "Anexos" at bounding box center [118, 192] width 142 height 29
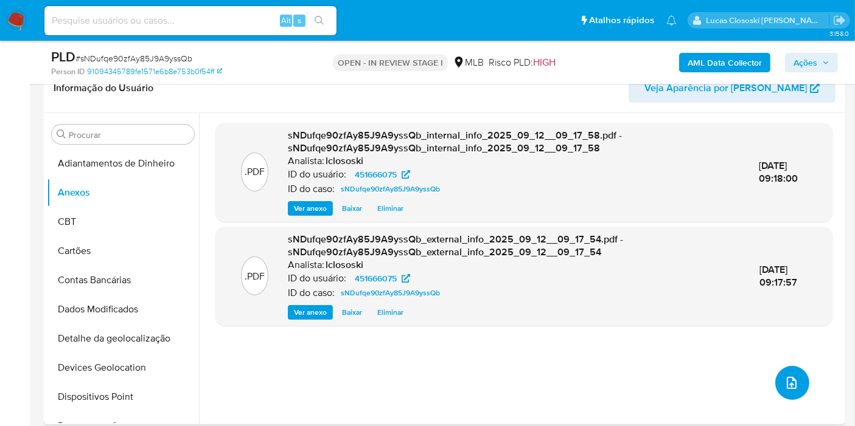
click at [780, 371] on button "upload-file" at bounding box center [792, 383] width 34 height 34
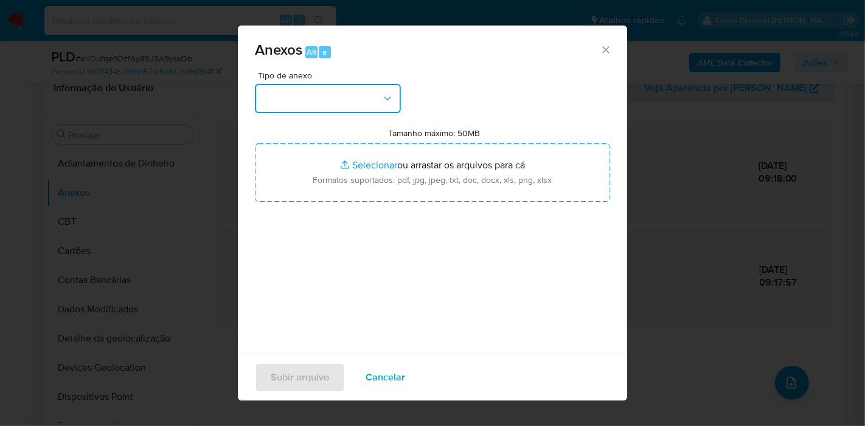
click at [355, 95] on button "button" at bounding box center [328, 98] width 146 height 29
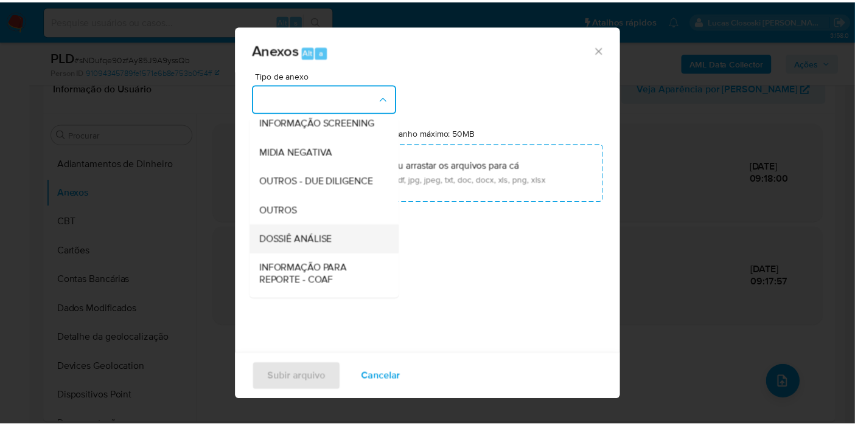
scroll to position [187, 0]
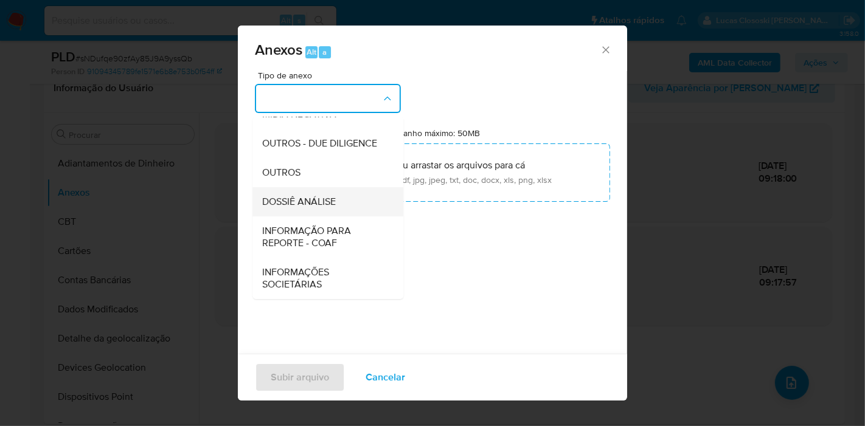
click at [335, 201] on span "DOSSIÊ ANÁLISE" at bounding box center [299, 202] width 74 height 12
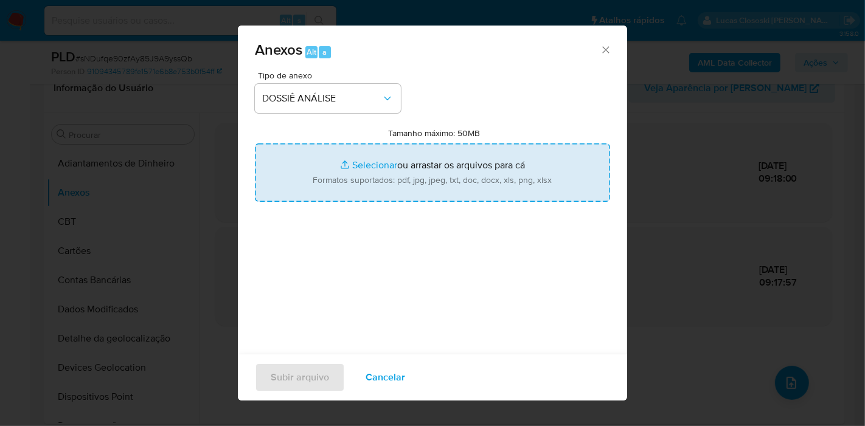
click at [335, 176] on input "Tamanho máximo: 50MB Selecionar arquivos" at bounding box center [432, 173] width 355 height 58
type input "C:\fakepath\Mulan 451666075_2025_09_12_07_01_00.xlsx"
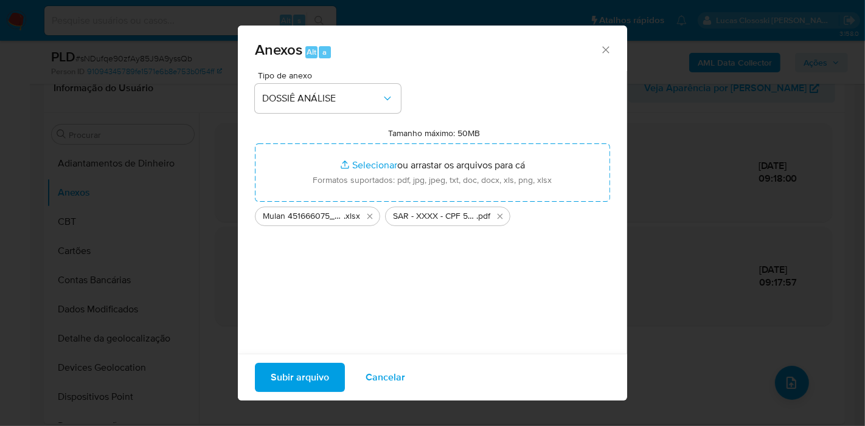
drag, startPoint x: 335, startPoint y: 176, endPoint x: 337, endPoint y: 373, distance: 197.1
click at [337, 373] on button "Subir arquivo" at bounding box center [300, 377] width 90 height 29
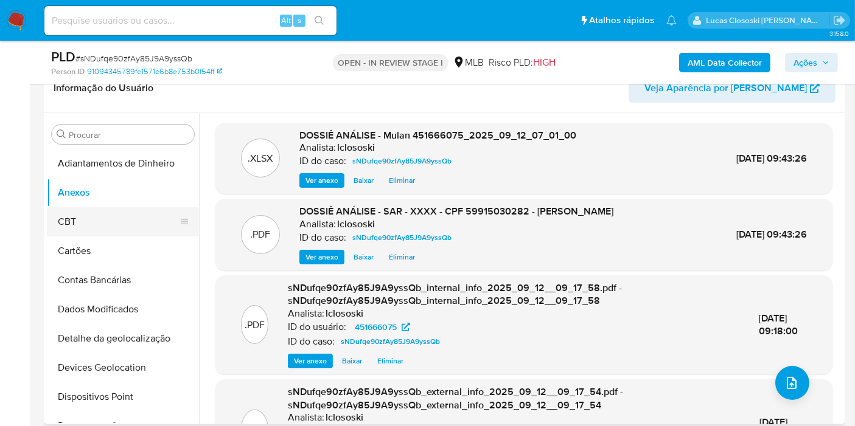
click at [77, 222] on button "CBT" at bounding box center [118, 221] width 142 height 29
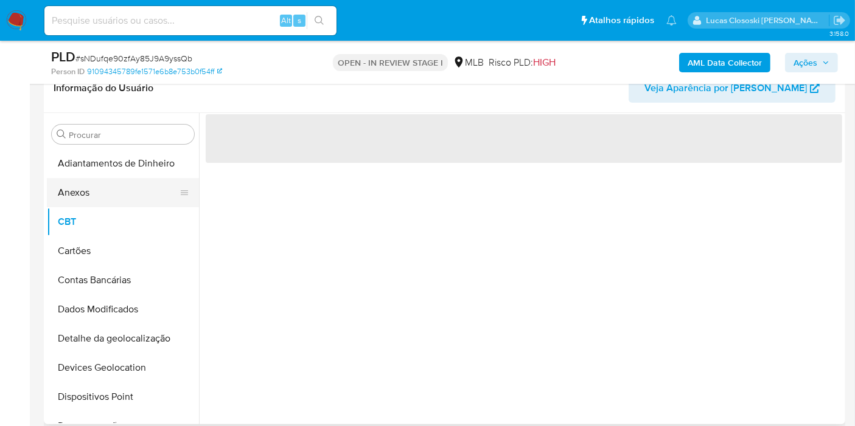
click at [80, 195] on button "Anexos" at bounding box center [118, 192] width 142 height 29
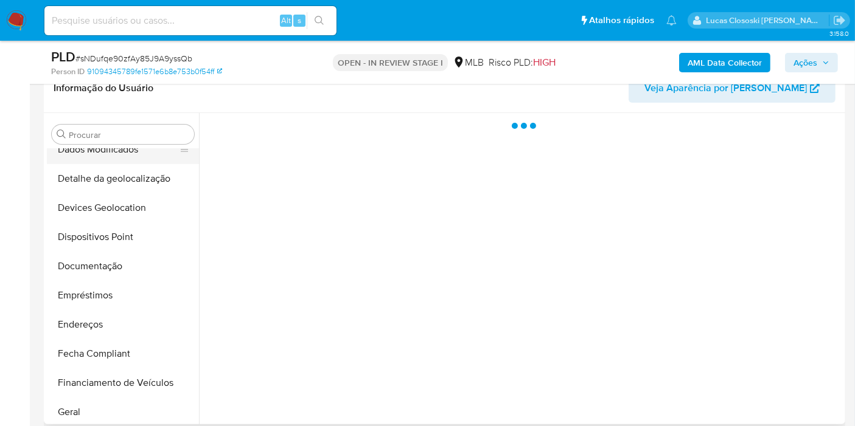
scroll to position [270, 0]
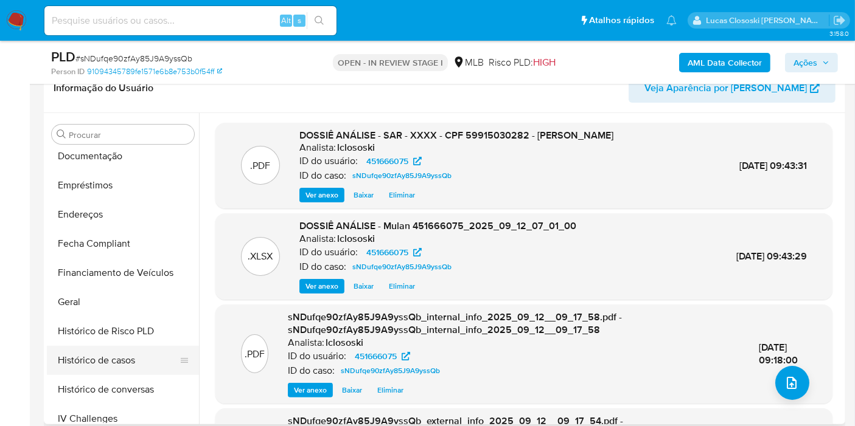
click at [130, 346] on button "Histórico de casos" at bounding box center [118, 360] width 142 height 29
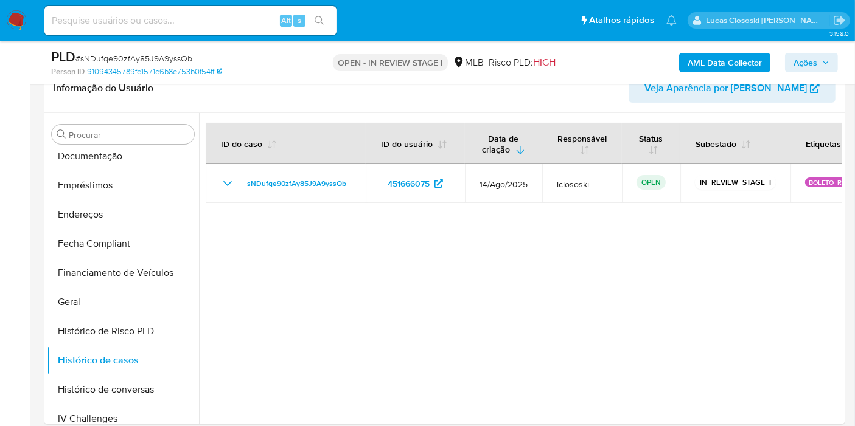
click at [810, 63] on span "Ações" at bounding box center [805, 62] width 24 height 19
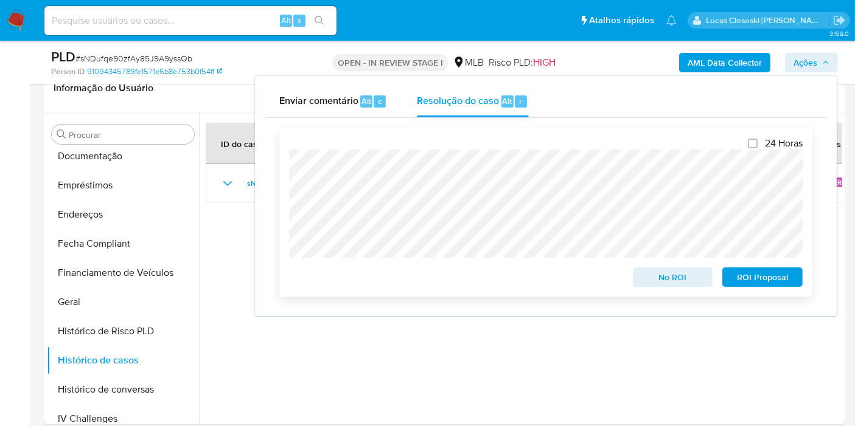
click at [747, 265] on div "ROI Proposal" at bounding box center [759, 275] width 85 height 24
click at [749, 276] on span "ROI Proposal" at bounding box center [761, 277] width 63 height 17
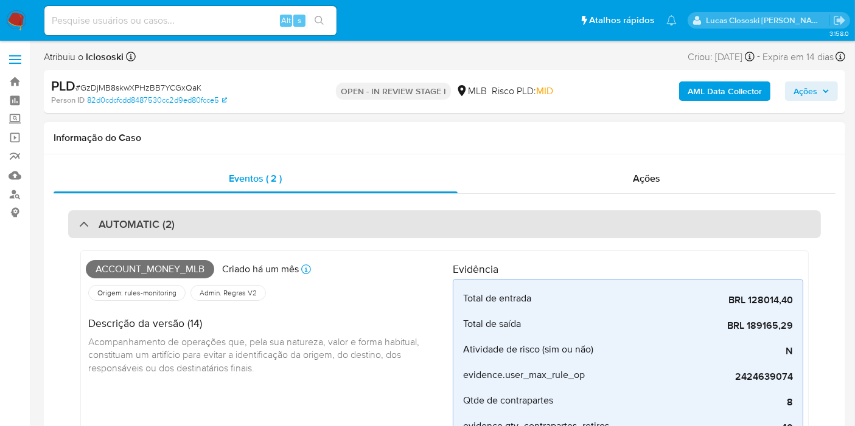
click at [410, 226] on div "AUTOMATIC (2)" at bounding box center [444, 224] width 752 height 28
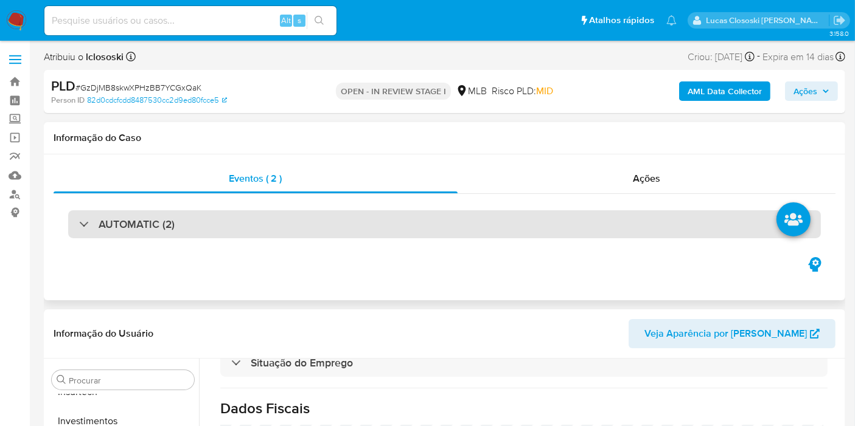
click at [443, 234] on div "AUTOMATIC (2)" at bounding box center [444, 224] width 752 height 28
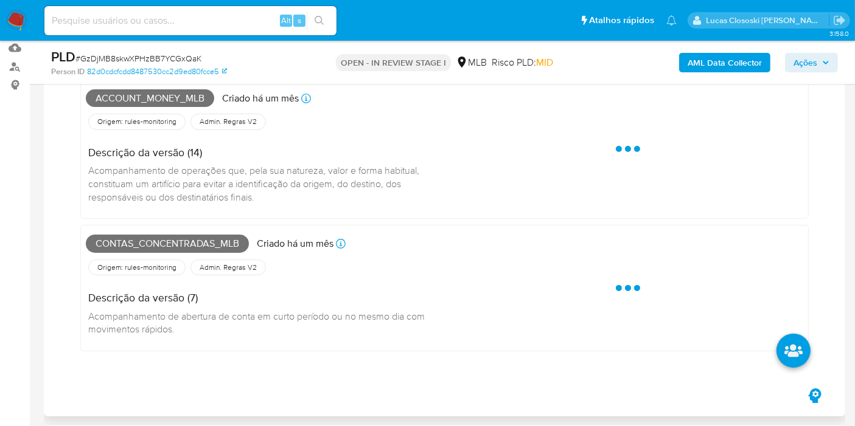
scroll to position [68, 0]
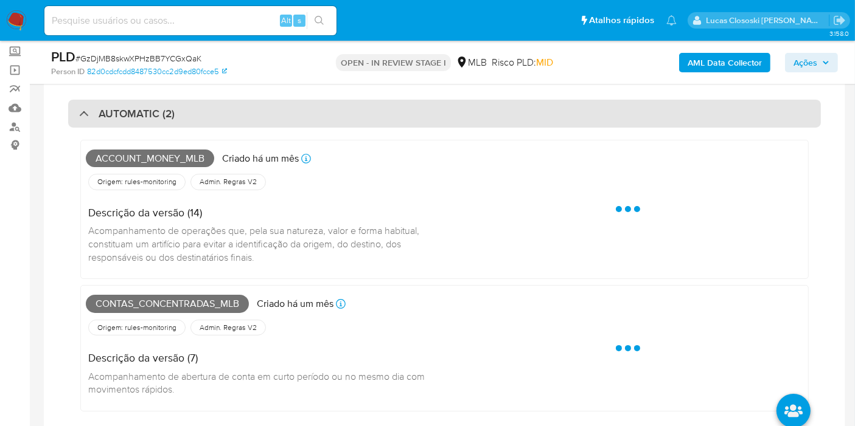
click at [415, 119] on div "AUTOMATIC (2)" at bounding box center [444, 114] width 752 height 28
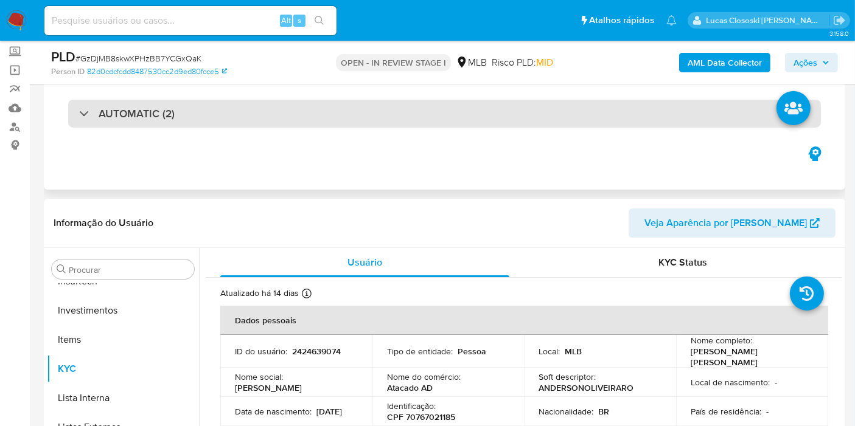
click at [156, 120] on h3 "AUTOMATIC (2)" at bounding box center [137, 113] width 76 height 13
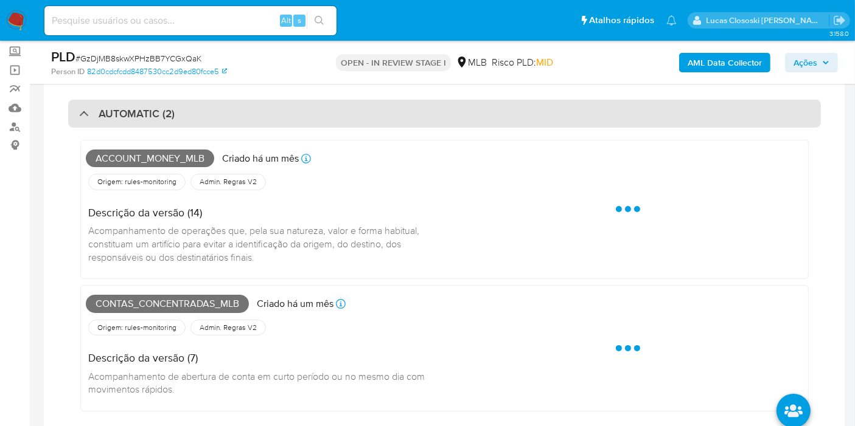
click at [156, 120] on h3 "AUTOMATIC (2)" at bounding box center [137, 113] width 76 height 13
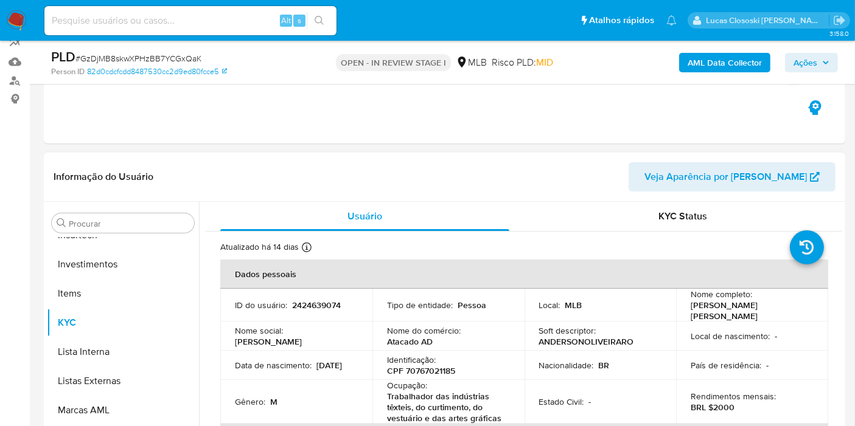
scroll to position [135, 0]
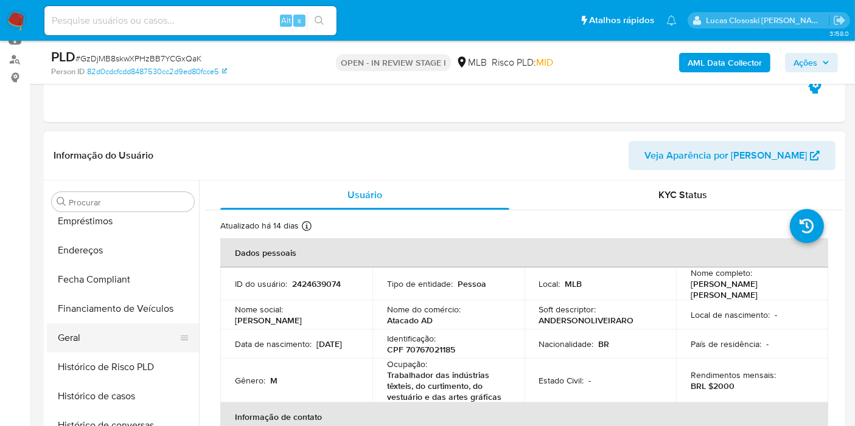
click at [106, 334] on button "Geral" at bounding box center [118, 338] width 142 height 29
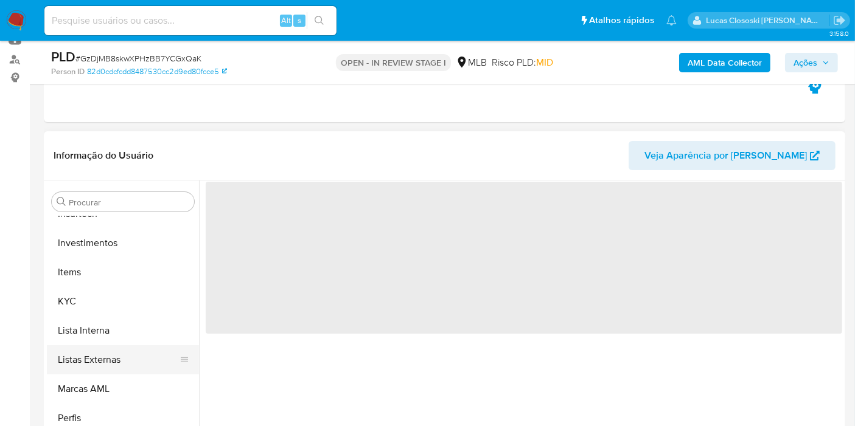
scroll to position [203, 0]
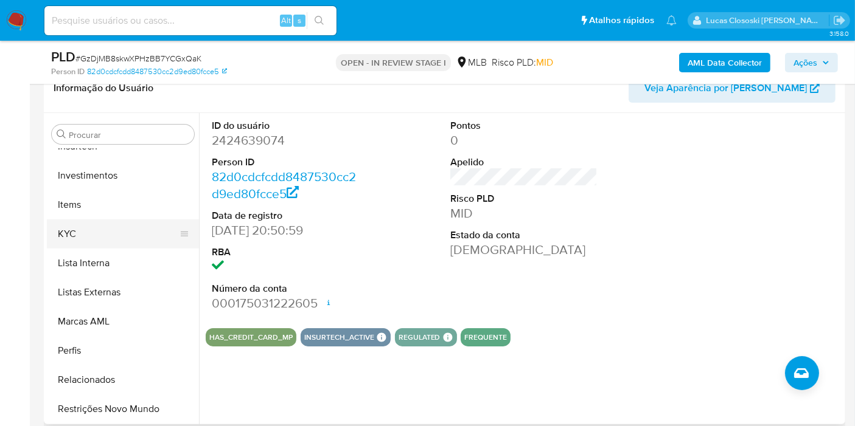
click at [82, 228] on button "KYC" at bounding box center [118, 234] width 142 height 29
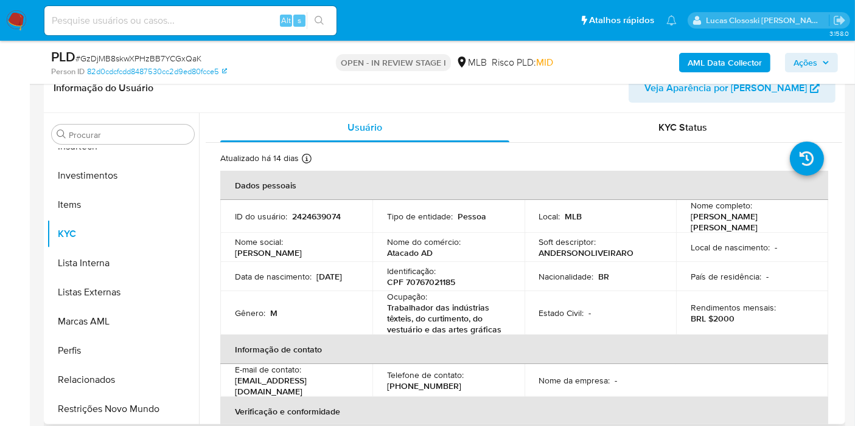
click at [442, 277] on p "CPF 70767021185" at bounding box center [421, 282] width 68 height 11
copy p "70767021185"
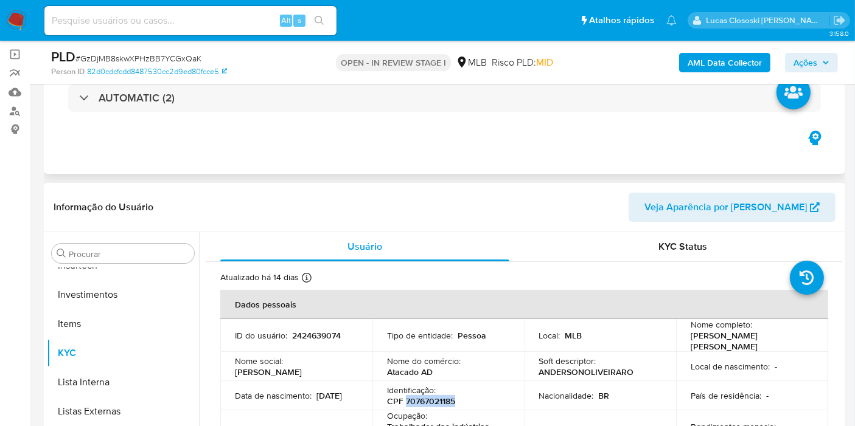
scroll to position [0, 0]
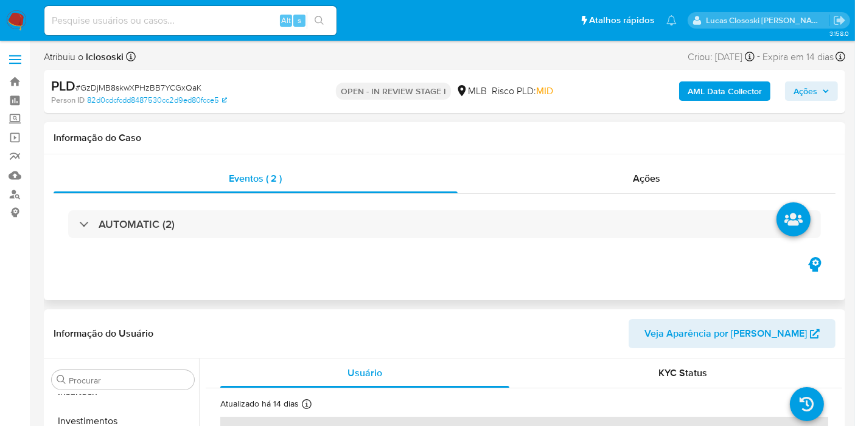
click at [210, 147] on div "Informação do Caso" at bounding box center [444, 138] width 801 height 32
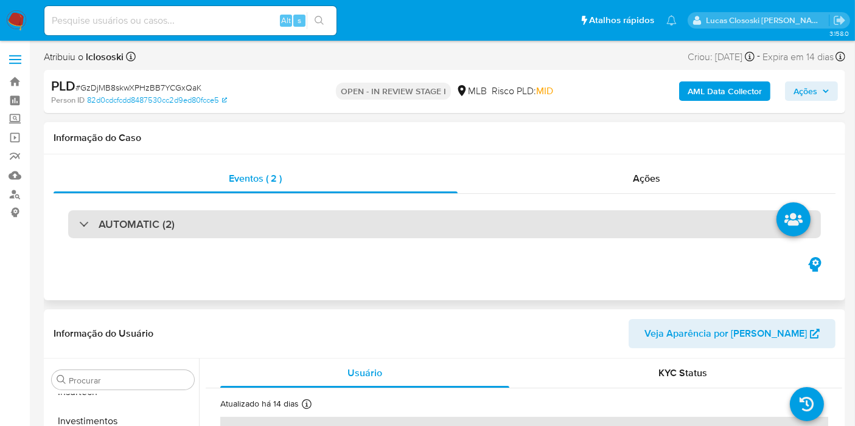
click at [208, 235] on div "AUTOMATIC (2)" at bounding box center [444, 224] width 752 height 28
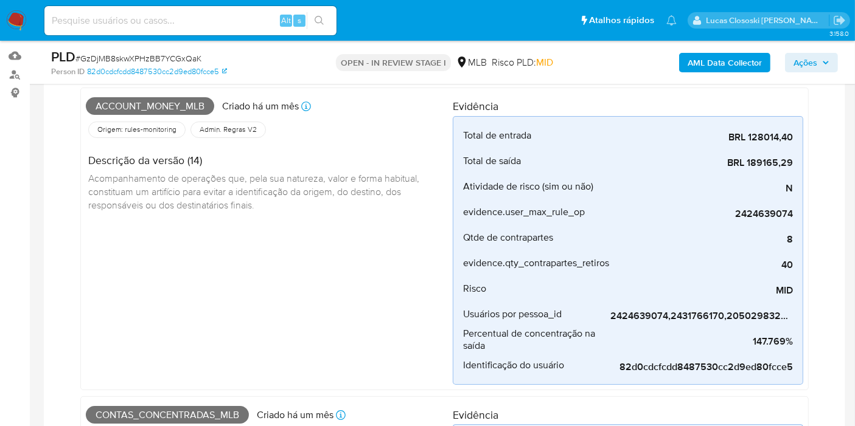
scroll to position [68, 0]
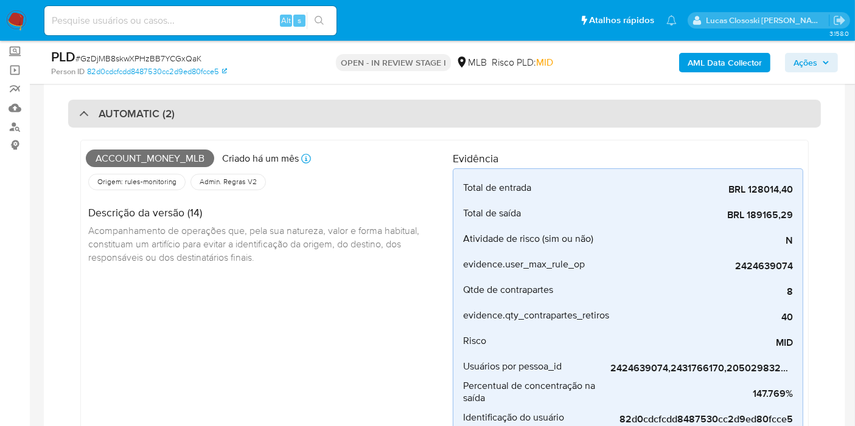
click at [267, 119] on div "AUTOMATIC (2)" at bounding box center [444, 114] width 752 height 28
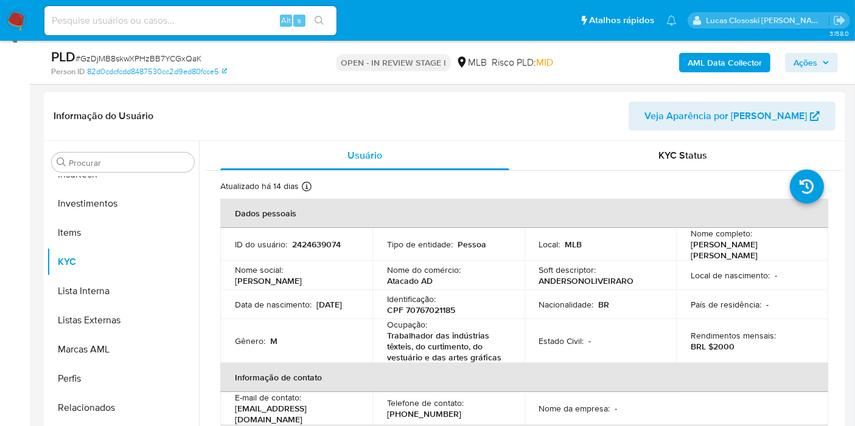
scroll to position [270, 0]
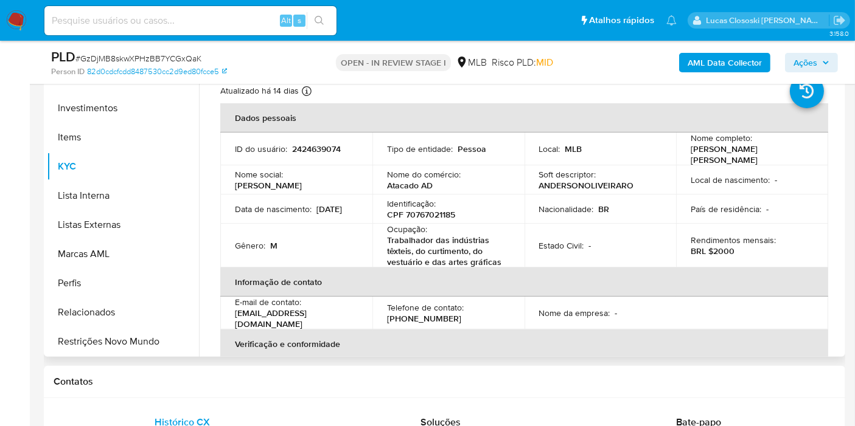
click at [443, 213] on p "CPF 70767021185" at bounding box center [421, 214] width 68 height 11
copy p "70767021185"
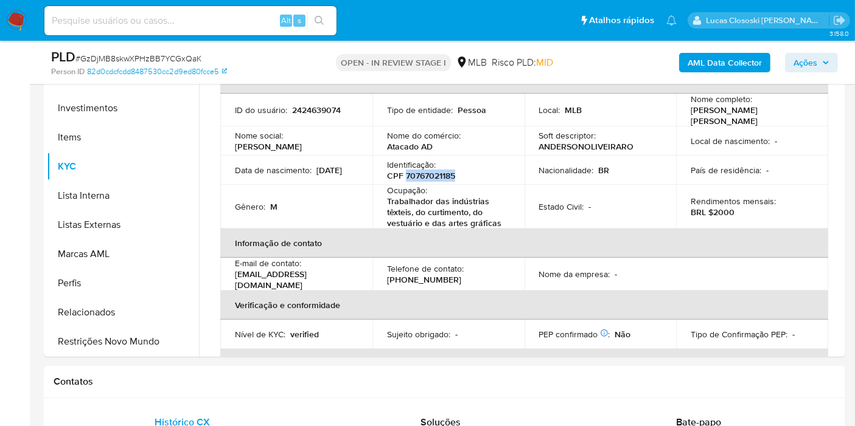
scroll to position [0, 0]
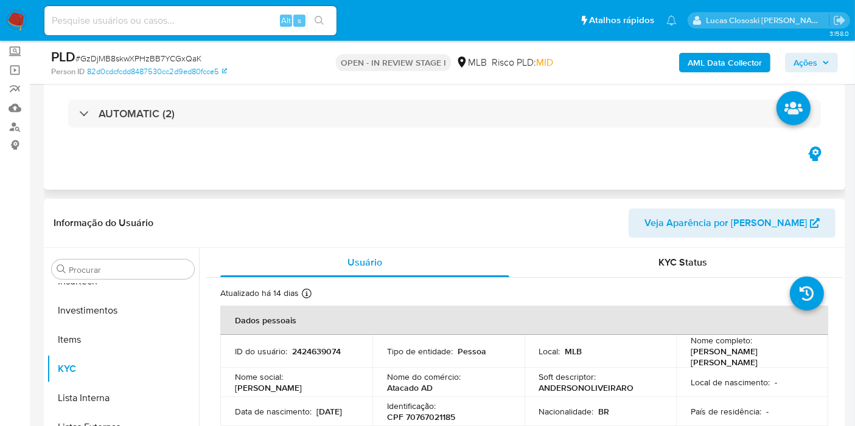
click at [394, 179] on div "Eventos ( 2 ) Ações AUTOMATIC (2)" at bounding box center [444, 117] width 801 height 146
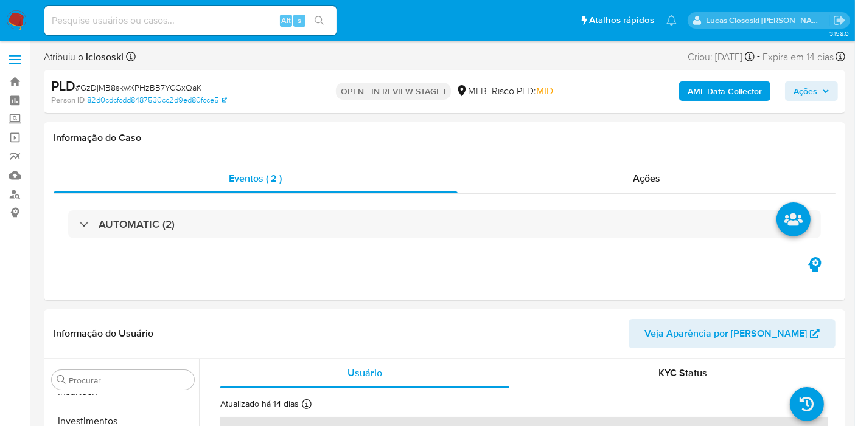
click at [693, 96] on b "AML Data Collector" at bounding box center [724, 91] width 74 height 19
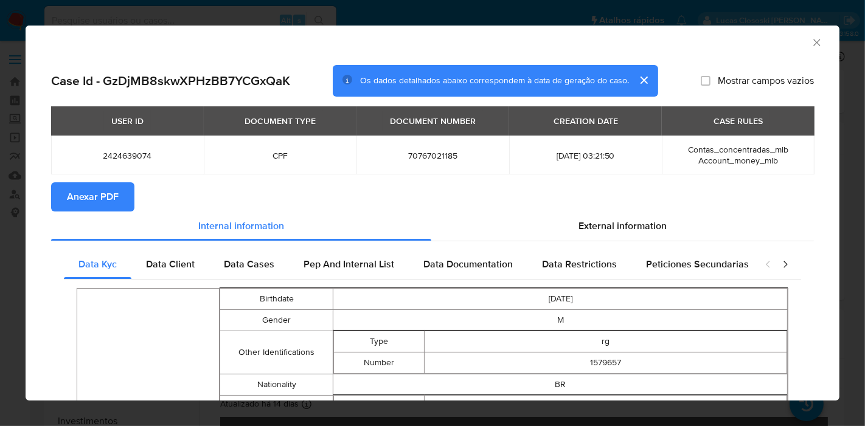
click at [135, 199] on section "Anexar PDF" at bounding box center [432, 196] width 763 height 29
click at [113, 196] on span "Anexar PDF" at bounding box center [93, 197] width 52 height 27
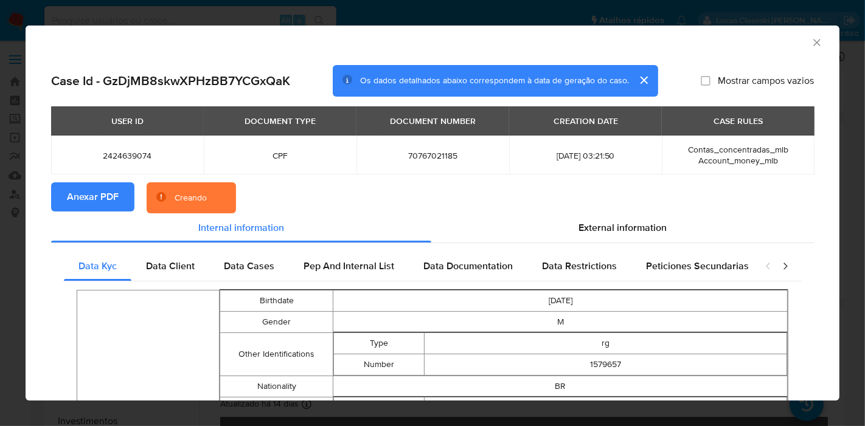
drag, startPoint x: 665, startPoint y: 226, endPoint x: 675, endPoint y: 251, distance: 26.8
click at [665, 226] on div "External information" at bounding box center [622, 227] width 383 height 29
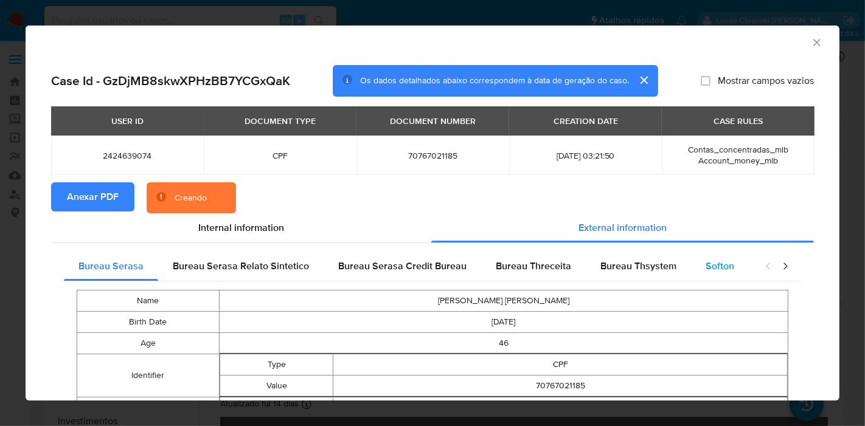
click at [723, 266] on span "Softon" at bounding box center [720, 266] width 29 height 14
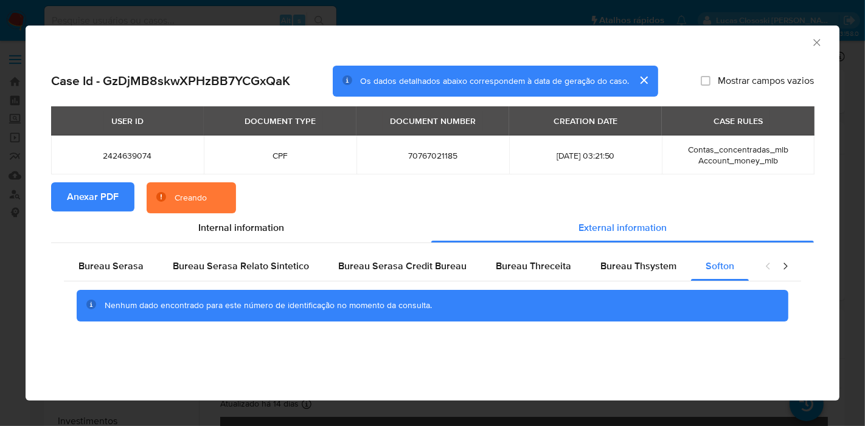
click at [798, 70] on div "Case Id - GzDjMB8skwXPHzBB7YCGxQaK Os dados detalhados abaixo correspondem à da…" at bounding box center [432, 82] width 763 height 32
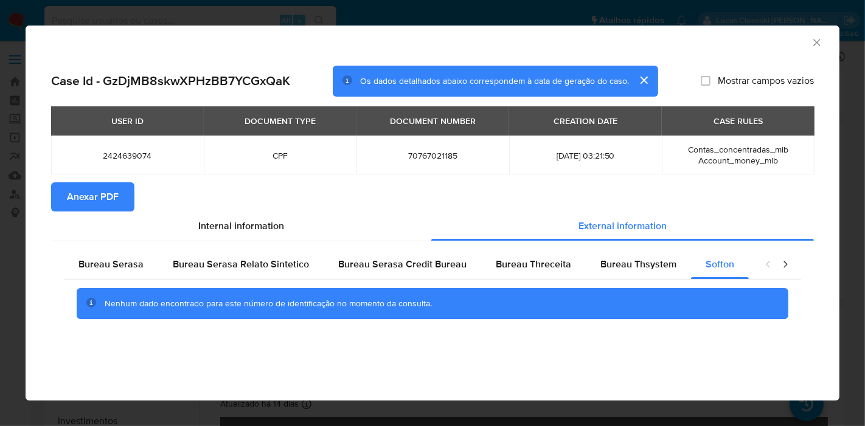
click at [816, 41] on icon "Fechar a janela" at bounding box center [817, 42] width 12 height 12
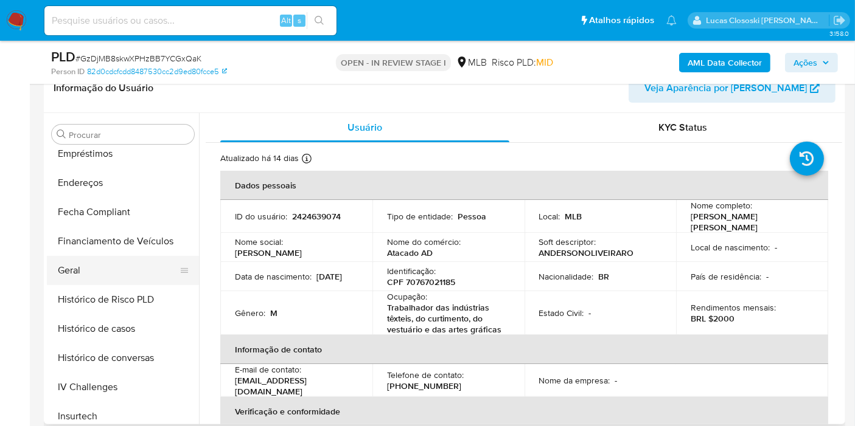
scroll to position [99, 0]
click at [134, 272] on button "Devices Geolocation" at bounding box center [118, 269] width 142 height 29
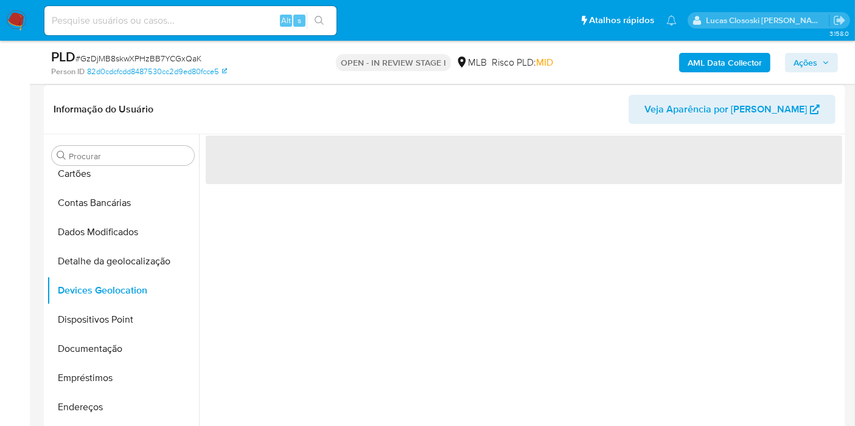
scroll to position [203, 0]
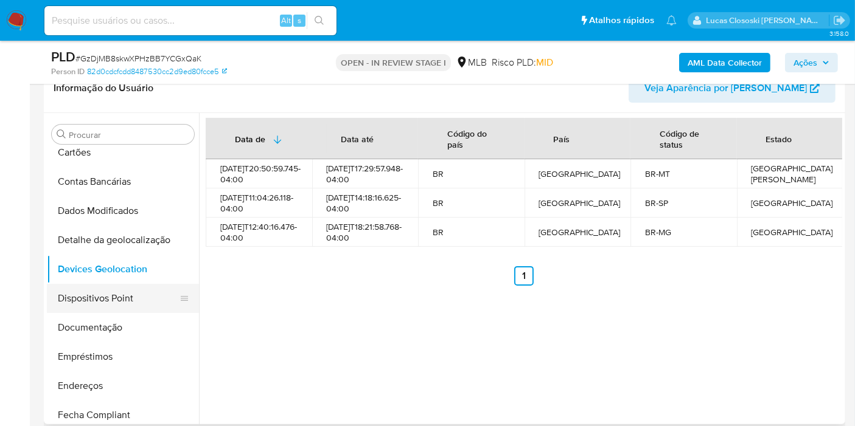
click at [130, 299] on button "Dispositivos Point" at bounding box center [118, 298] width 142 height 29
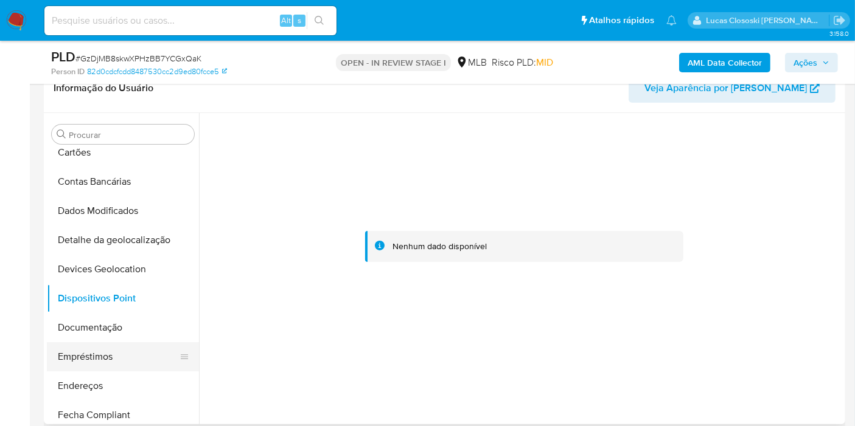
click at [120, 342] on button "Empréstimos" at bounding box center [118, 356] width 142 height 29
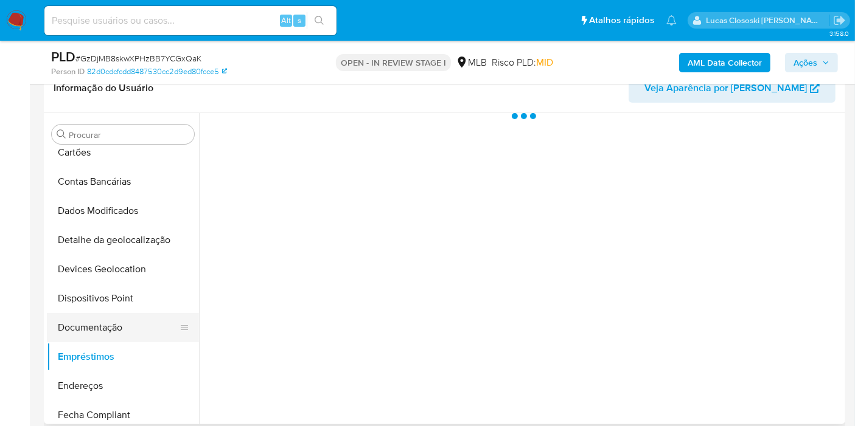
click at [114, 328] on button "Documentação" at bounding box center [118, 327] width 142 height 29
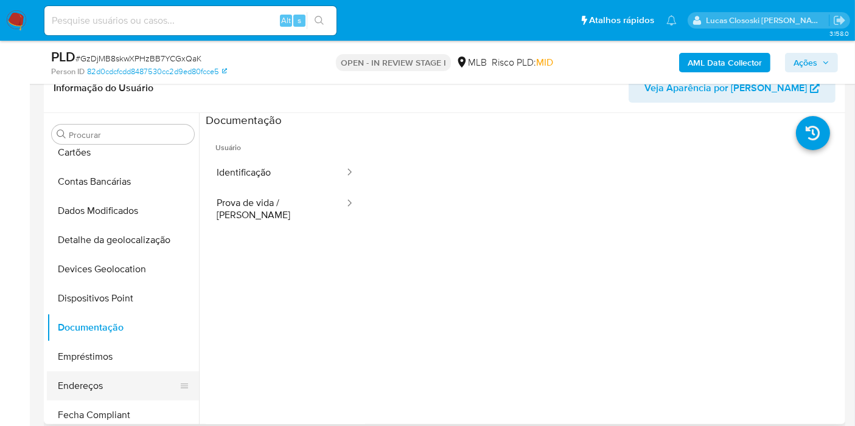
click at [109, 387] on button "Endereços" at bounding box center [118, 386] width 142 height 29
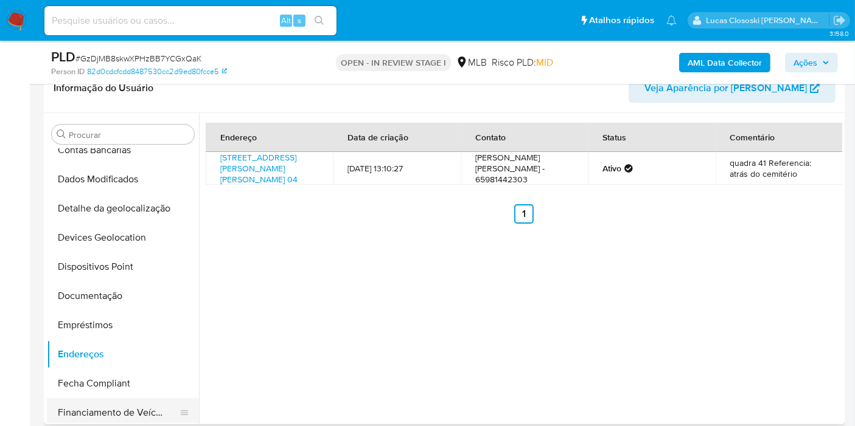
scroll to position [234, 0]
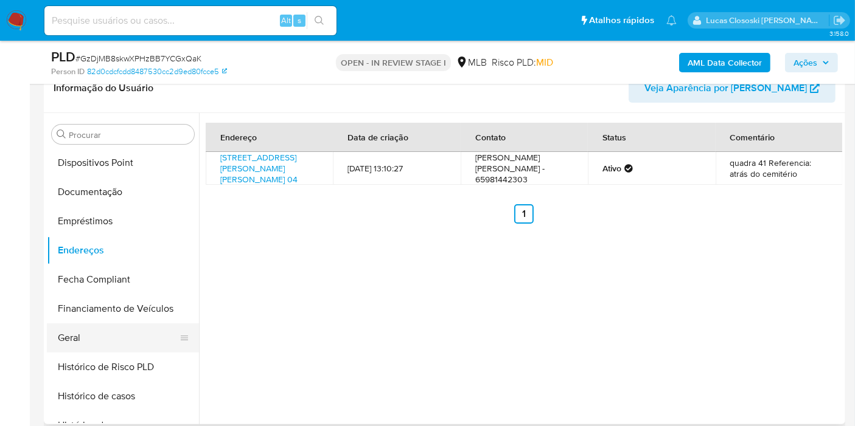
click at [100, 333] on button "Geral" at bounding box center [118, 338] width 142 height 29
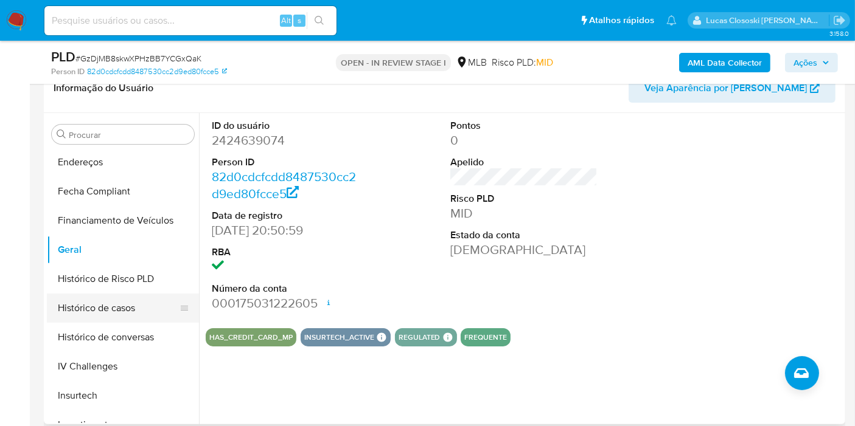
scroll to position [369, 0]
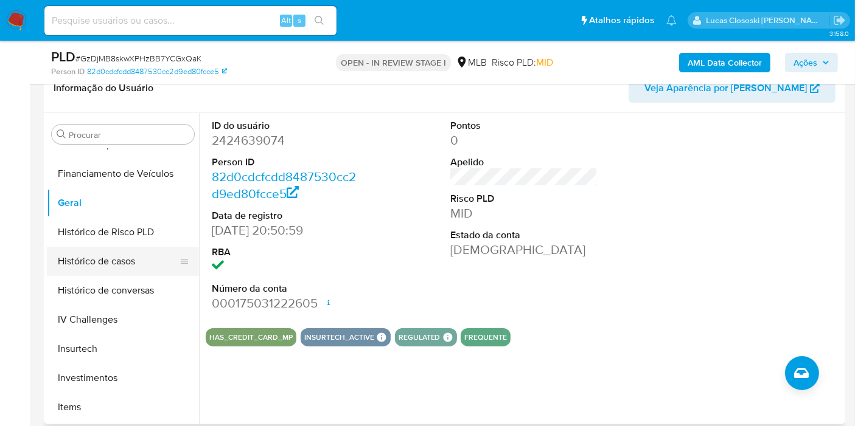
click at [114, 252] on button "Histórico de casos" at bounding box center [118, 261] width 142 height 29
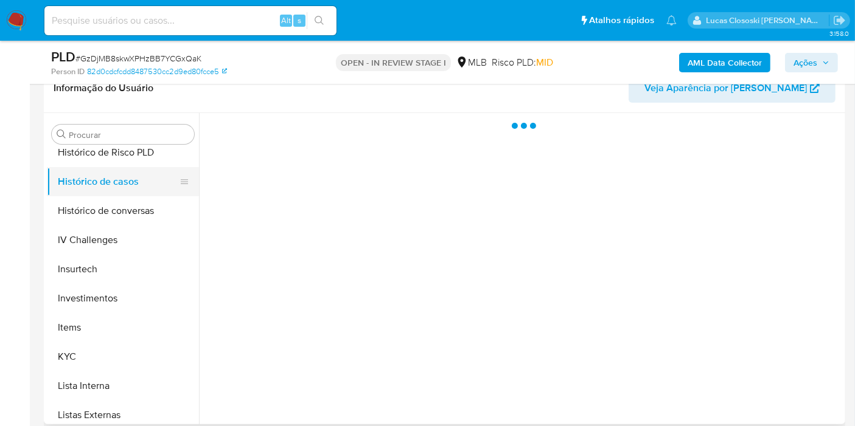
scroll to position [504, 0]
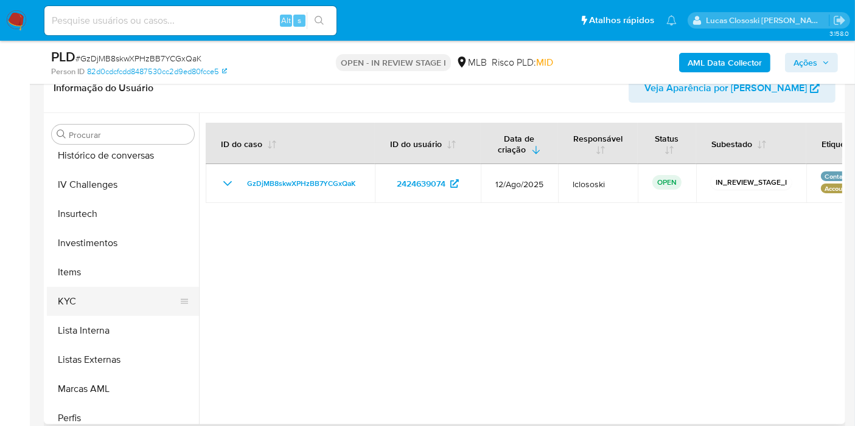
click at [91, 305] on button "KYC" at bounding box center [118, 301] width 142 height 29
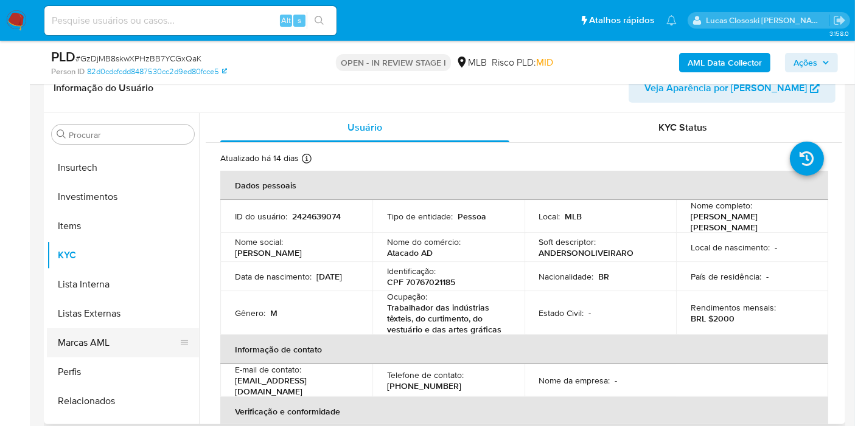
scroll to position [572, 0]
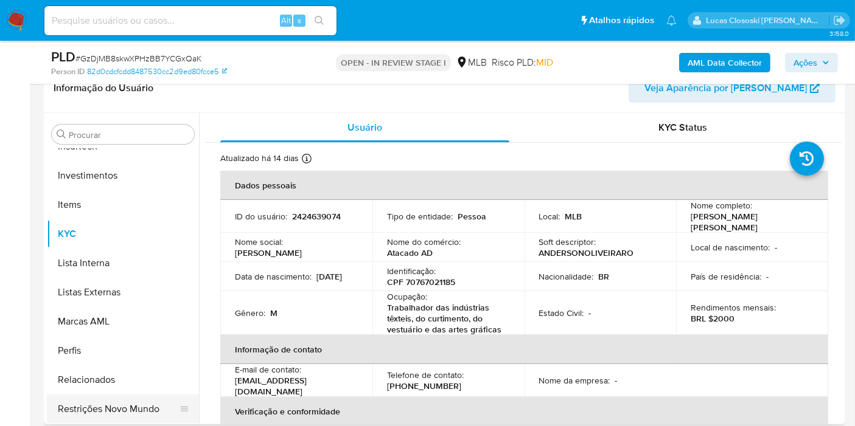
click at [136, 403] on button "Restrições Novo Mundo" at bounding box center [118, 409] width 142 height 29
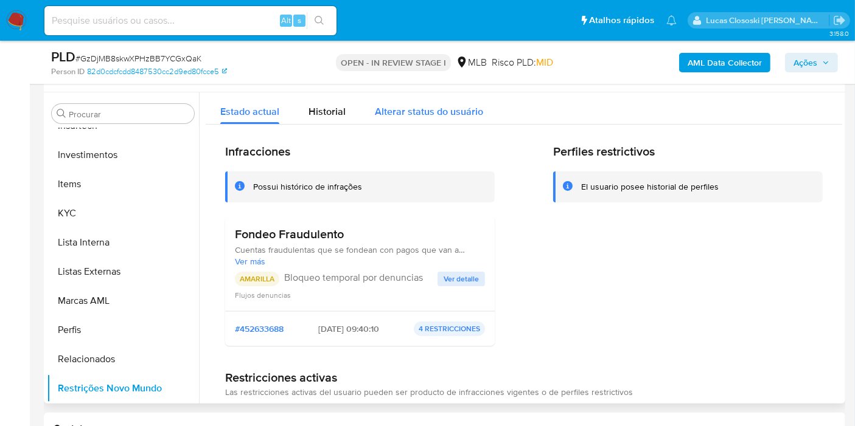
scroll to position [203, 0]
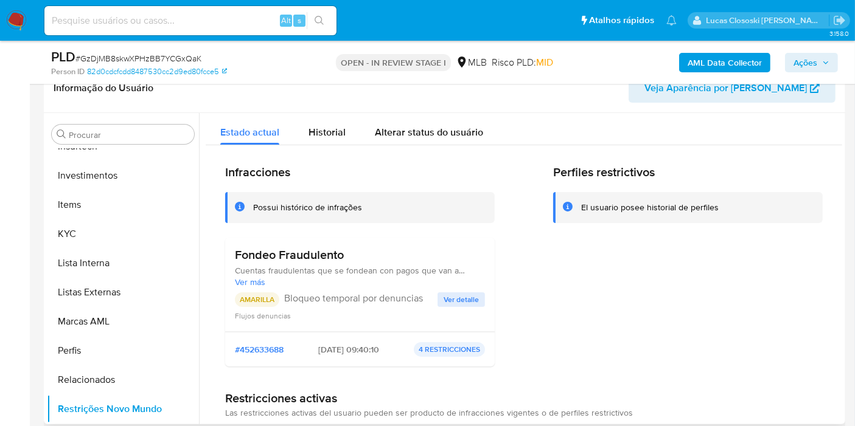
click at [465, 303] on span "Ver detalle" at bounding box center [460, 300] width 35 height 12
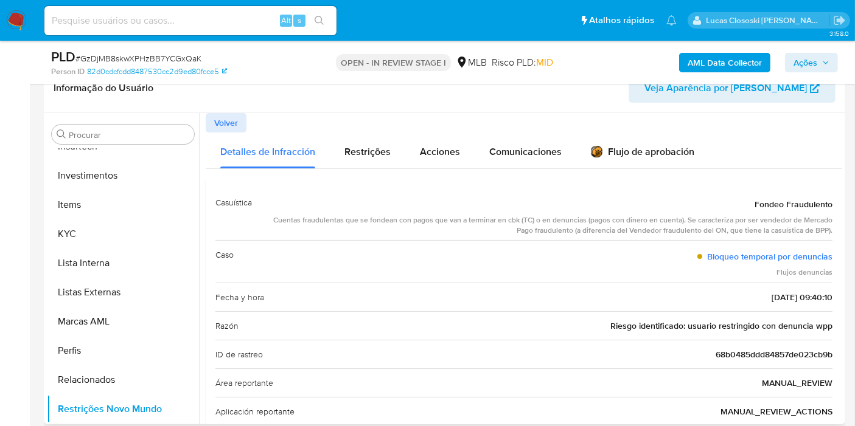
click at [235, 119] on span "Volver" at bounding box center [226, 122] width 24 height 17
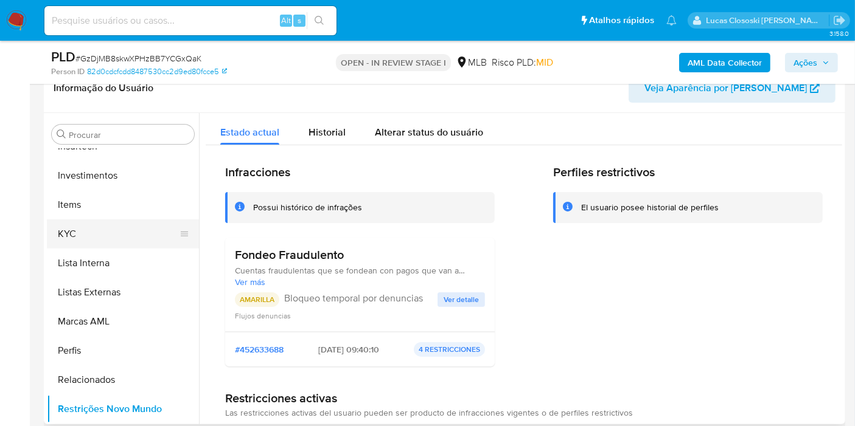
click at [60, 223] on button "KYC" at bounding box center [118, 234] width 142 height 29
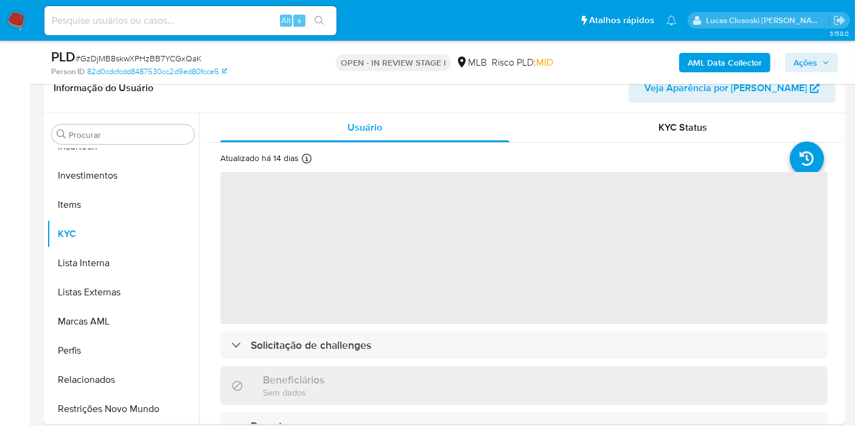
click at [123, 61] on span "# GzDjMB8skwXPHzBB7YCGxQaK" at bounding box center [138, 58] width 126 height 12
copy span "GzDjMB8skwXPHzBB7YCGxQaK"
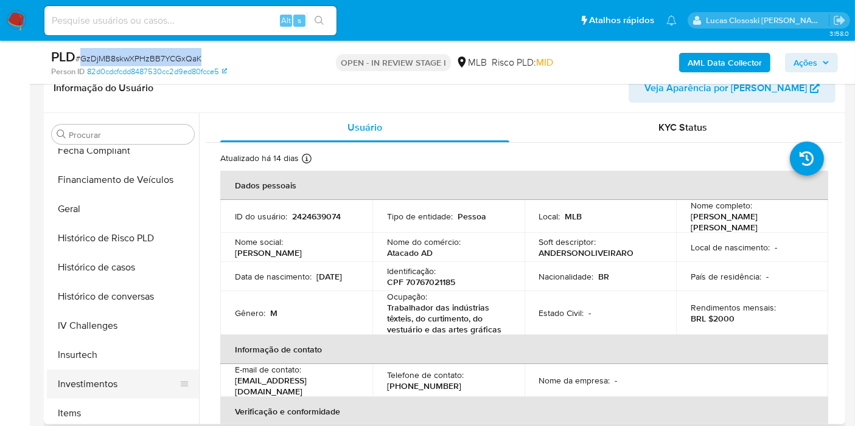
scroll to position [302, 0]
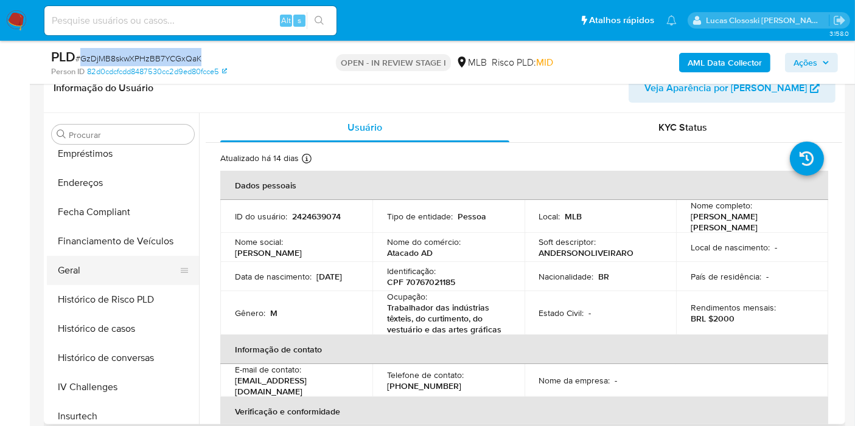
click at [93, 265] on button "Geral" at bounding box center [118, 270] width 142 height 29
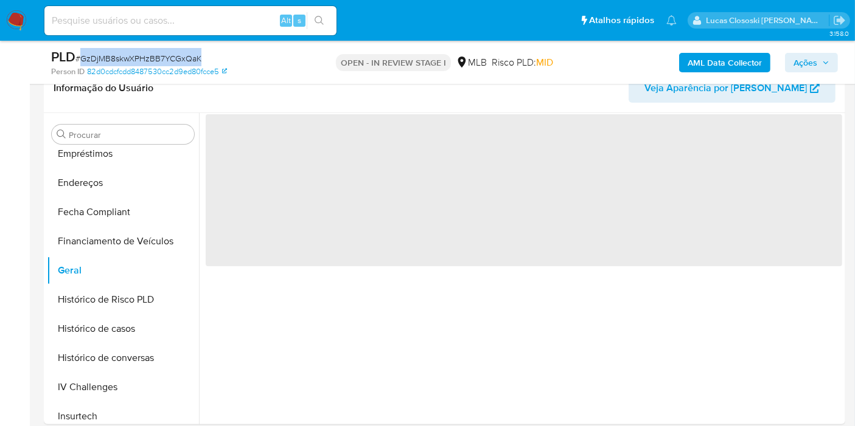
click at [301, 49] on div "PLD # GzDjMB8skwXPHzBB7YCGxQaK" at bounding box center [180, 57] width 258 height 18
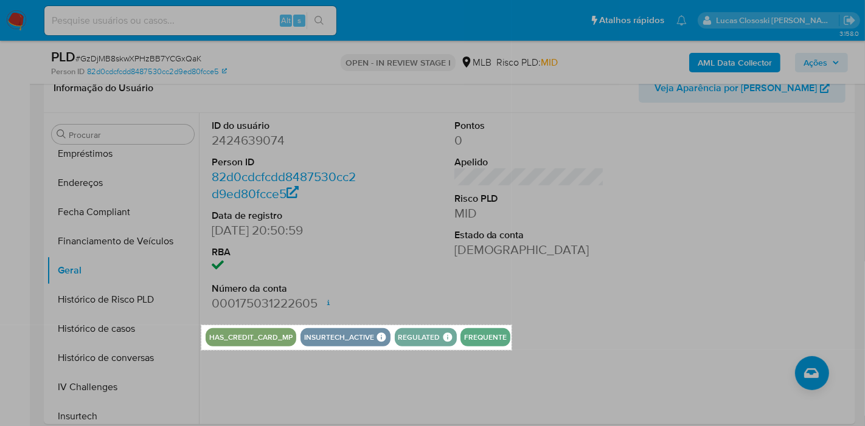
drag, startPoint x: 201, startPoint y: 325, endPoint x: 512, endPoint y: 350, distance: 311.2
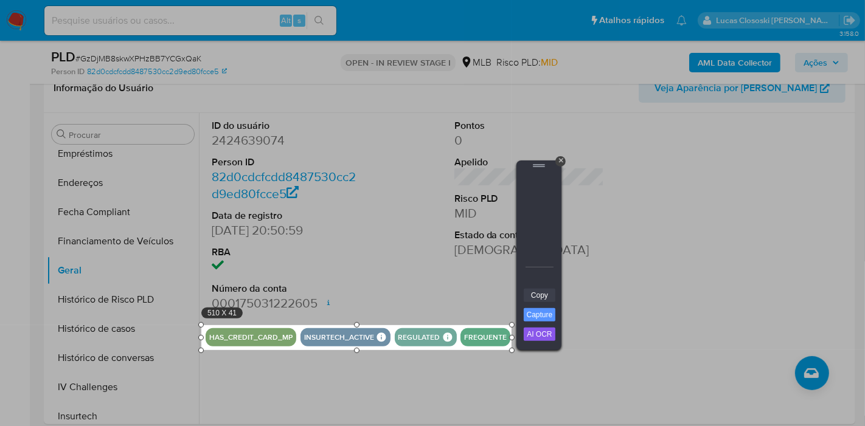
click at [544, 294] on link "Copy" at bounding box center [540, 295] width 32 height 13
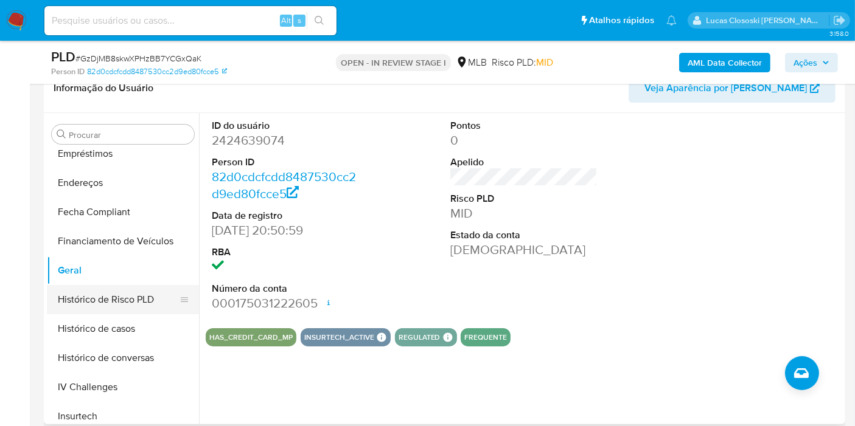
scroll to position [504, 0]
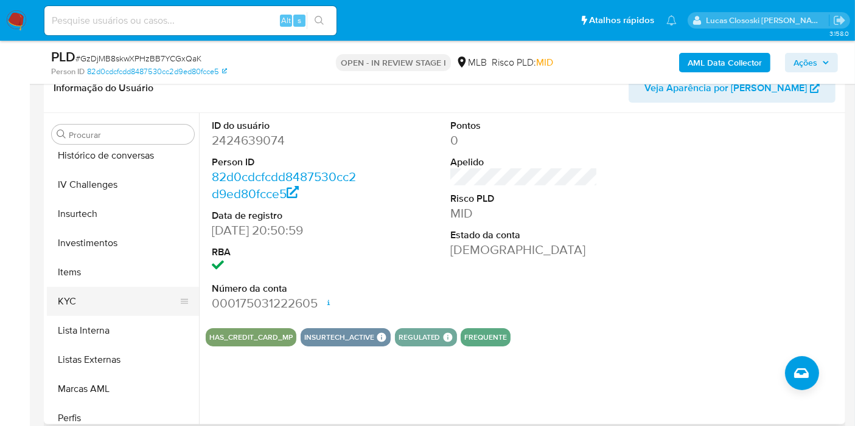
click at [123, 287] on button "KYC" at bounding box center [118, 301] width 142 height 29
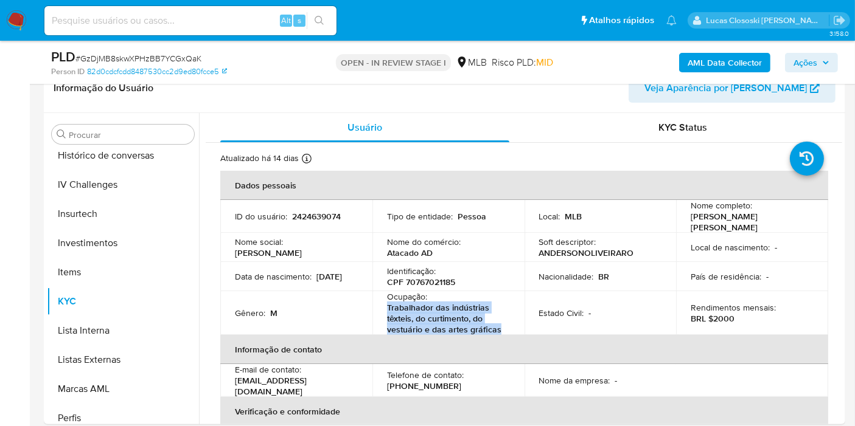
drag, startPoint x: 502, startPoint y: 330, endPoint x: 387, endPoint y: 305, distance: 117.8
click at [387, 305] on p "Trabalhador das indústrias têxteis, do curtimento, do vestuário e das artes grá…" at bounding box center [446, 318] width 118 height 33
copy p "rabalhador das indústrias têxteis, do curtimento, do vestuário e das artes gráf…"
drag, startPoint x: 814, startPoint y: 55, endPoint x: 803, endPoint y: 57, distance: 10.5
click at [814, 55] on span "Ações" at bounding box center [805, 62] width 24 height 19
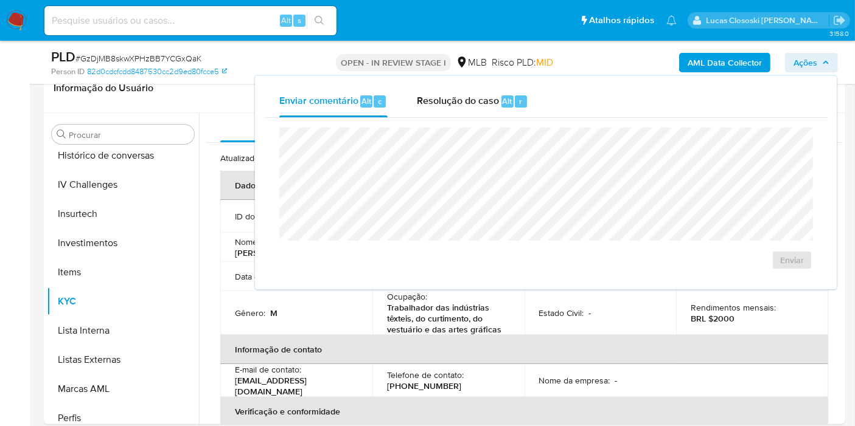
click at [561, 108] on div "Enviar comentário Alt c Resolução do caso Alt r" at bounding box center [546, 102] width 562 height 32
click at [541, 108] on div "Enviar comentário Alt c Resolução do caso Alt r" at bounding box center [546, 102] width 562 height 32
click at [509, 108] on div "Resolução do caso Alt r" at bounding box center [472, 102] width 111 height 32
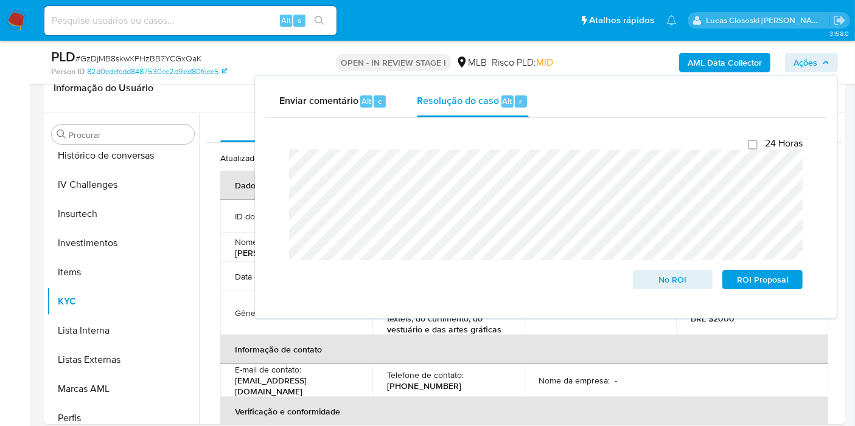
click at [812, 64] on span "Ações" at bounding box center [805, 62] width 24 height 19
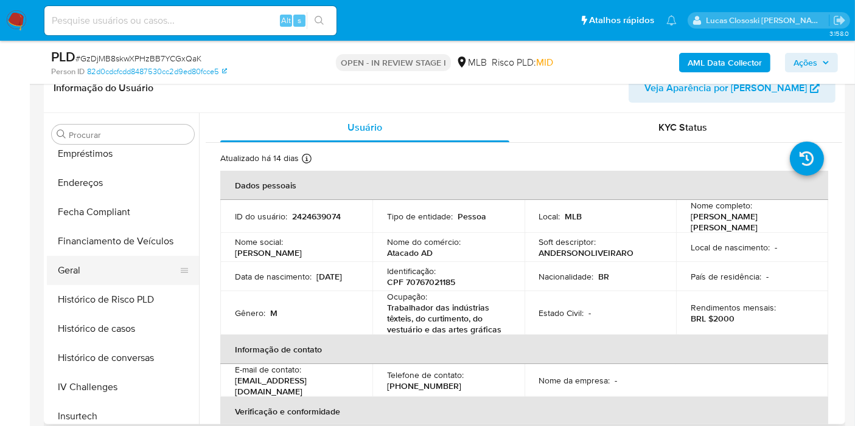
click at [99, 280] on button "Geral" at bounding box center [118, 270] width 142 height 29
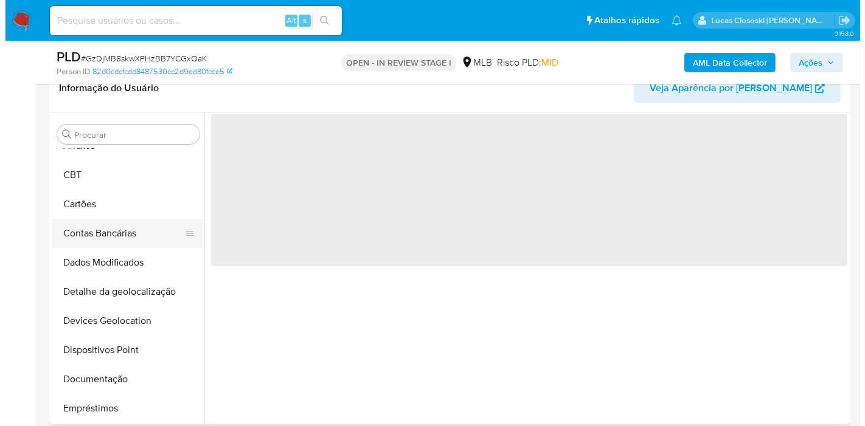
scroll to position [0, 0]
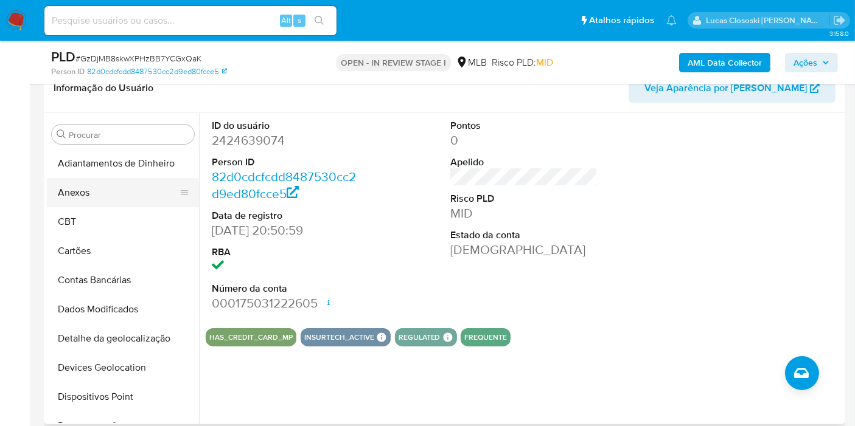
click at [98, 193] on button "Anexos" at bounding box center [118, 192] width 142 height 29
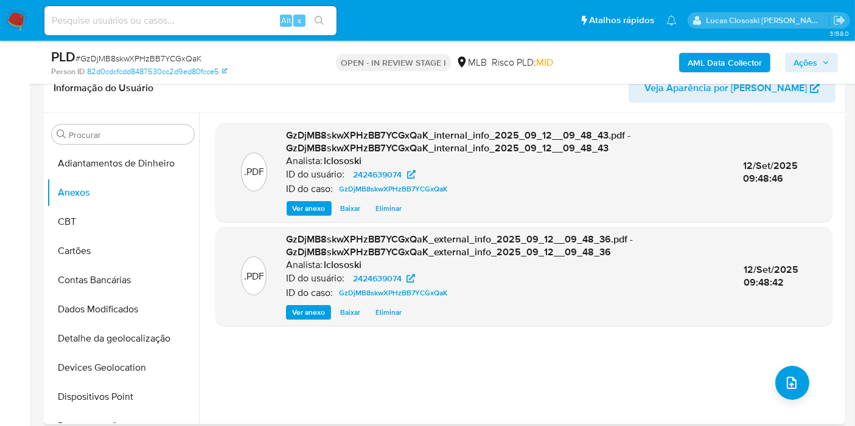
click at [812, 381] on div ".PDF GzDjMB8skwXPHzBB7YCGxQaK_internal_info_2025_09_12__09_48_43.pdf - GzDjMB8s…" at bounding box center [523, 269] width 617 height 292
click at [789, 370] on button "upload-file" at bounding box center [792, 383] width 34 height 34
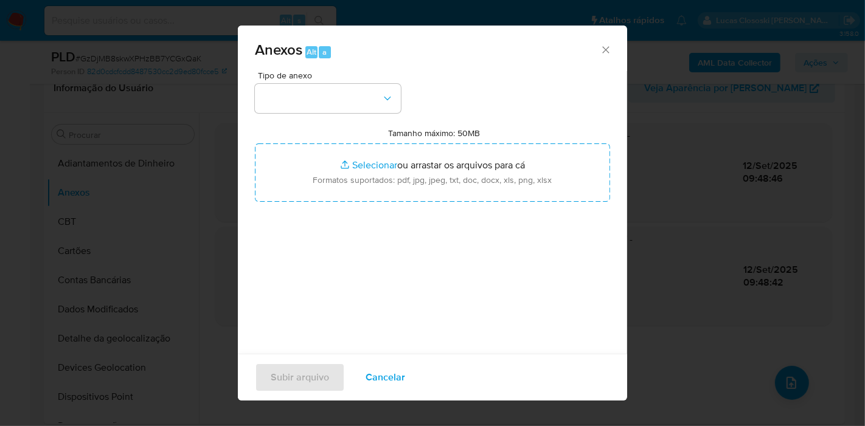
click at [342, 115] on div "Tipo de anexo Tamanho máximo: 50MB Selecionar arquivos Selecionar ou arrastar o…" at bounding box center [432, 214] width 355 height 287
click at [349, 97] on button "button" at bounding box center [328, 98] width 146 height 29
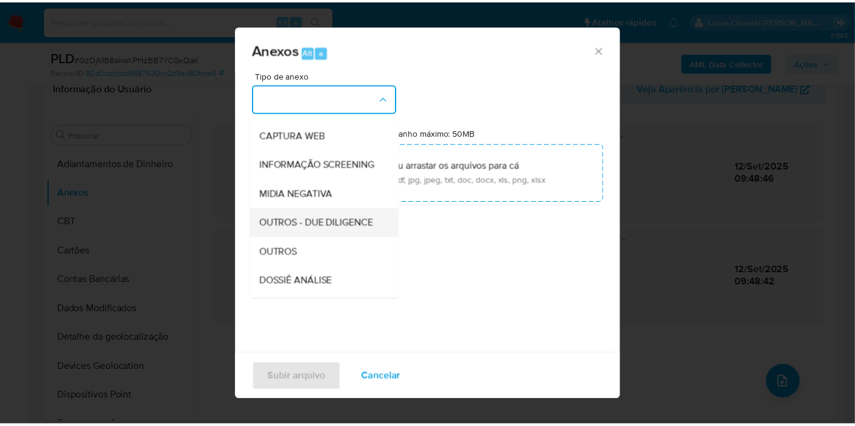
scroll to position [135, 0]
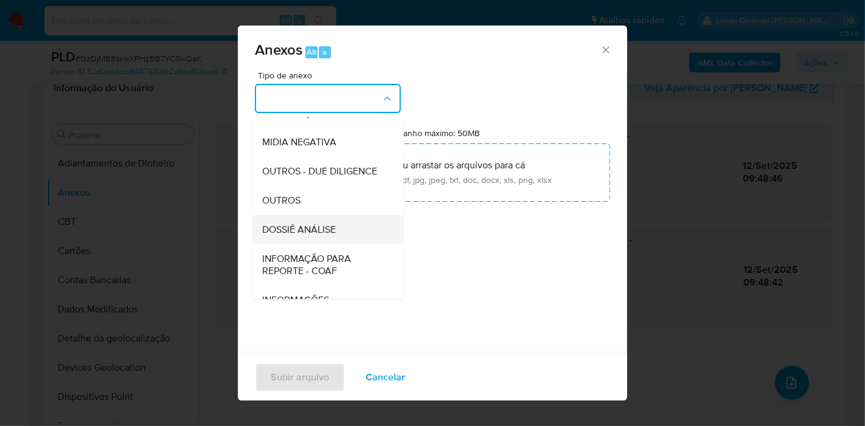
click at [331, 241] on div "DOSSIÊ ANÁLISE" at bounding box center [324, 229] width 124 height 29
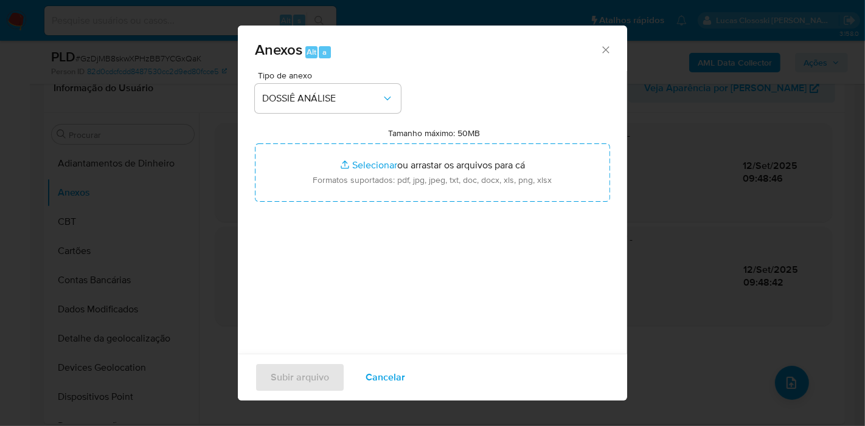
click at [353, 203] on div "Tipo de anexo DOSSIÊ ANÁLISE Tamanho máximo: 50MB Selecionar arquivos Seleciona…" at bounding box center [432, 214] width 355 height 287
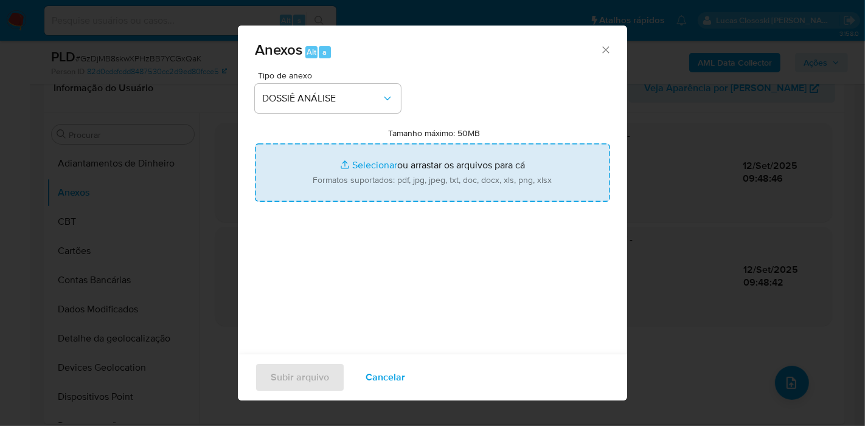
click at [359, 186] on input "Tamanho máximo: 50MB Selecionar arquivos" at bounding box center [432, 173] width 355 height 58
type input "C:\fakepath\Mulan 2424639074_2025_09_12_07_01_23.xlsx"
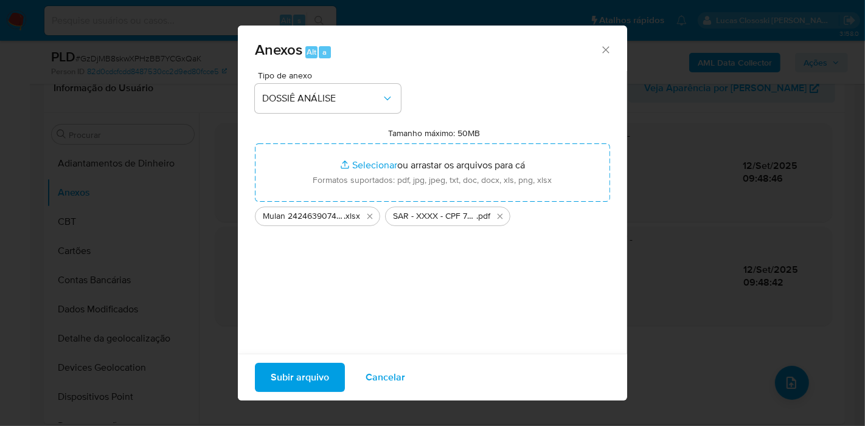
click at [313, 369] on span "Subir arquivo" at bounding box center [300, 377] width 58 height 27
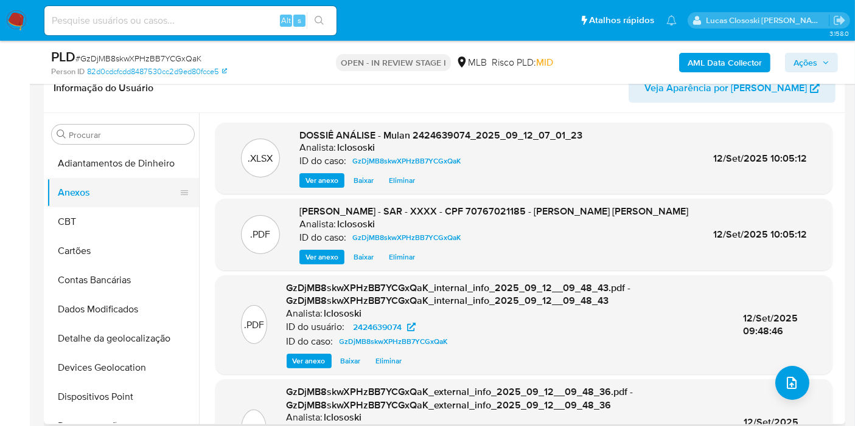
drag, startPoint x: 55, startPoint y: 218, endPoint x: 92, endPoint y: 198, distance: 41.6
click at [56, 218] on button "CBT" at bounding box center [123, 221] width 152 height 29
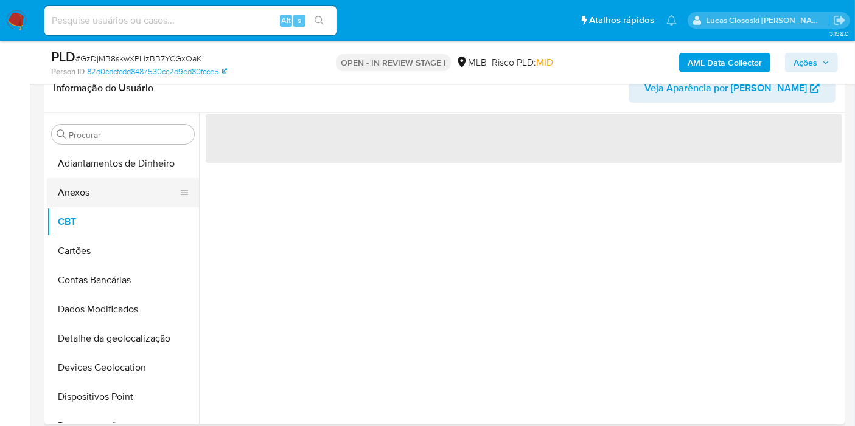
click at [92, 198] on button "Anexos" at bounding box center [118, 192] width 142 height 29
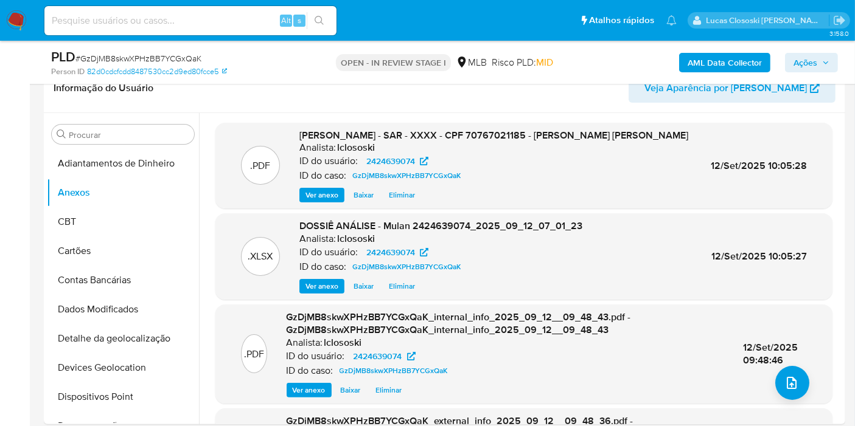
click at [818, 63] on span "Ações" at bounding box center [811, 62] width 36 height 17
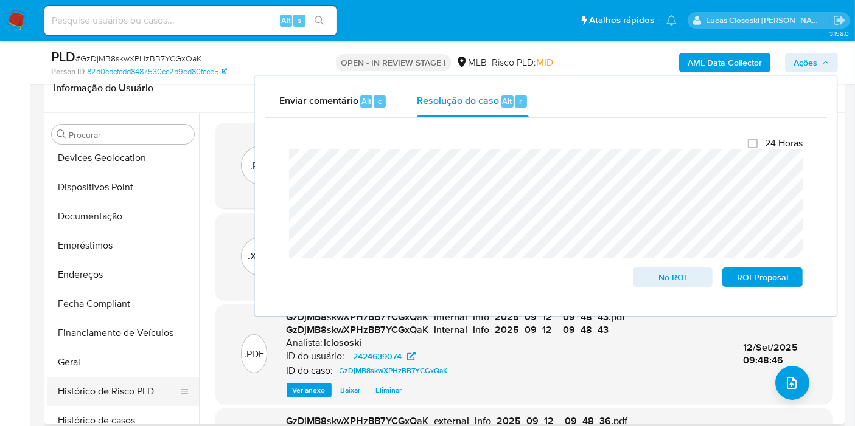
scroll to position [270, 0]
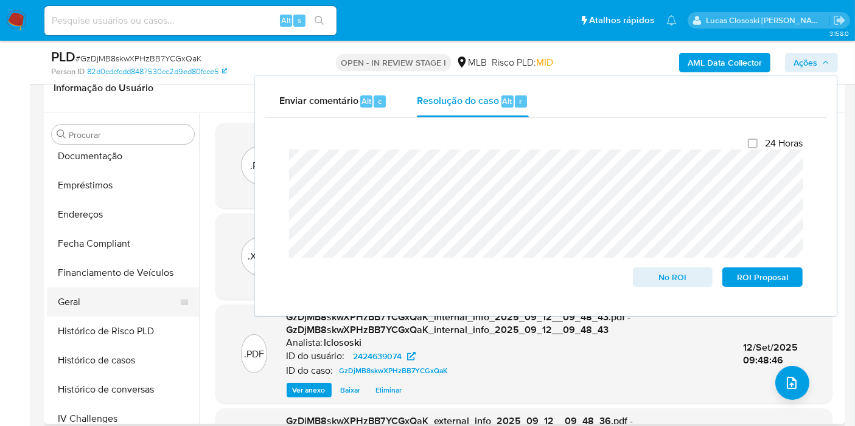
click at [89, 297] on button "Geral" at bounding box center [118, 302] width 142 height 29
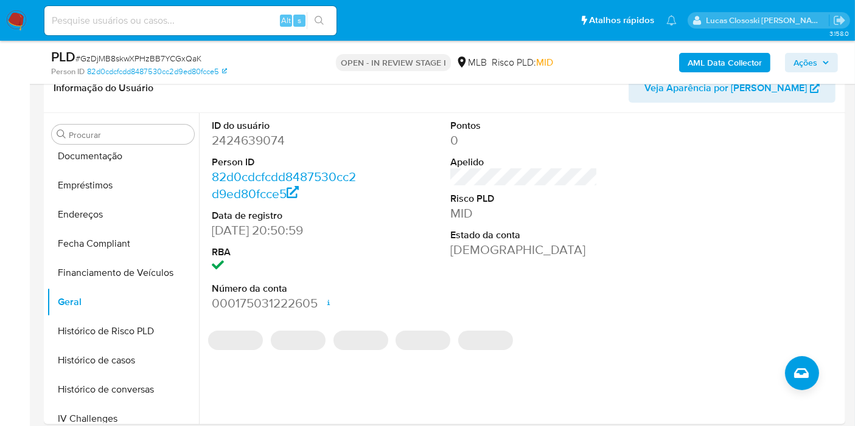
click at [802, 55] on span "Ações" at bounding box center [805, 62] width 24 height 19
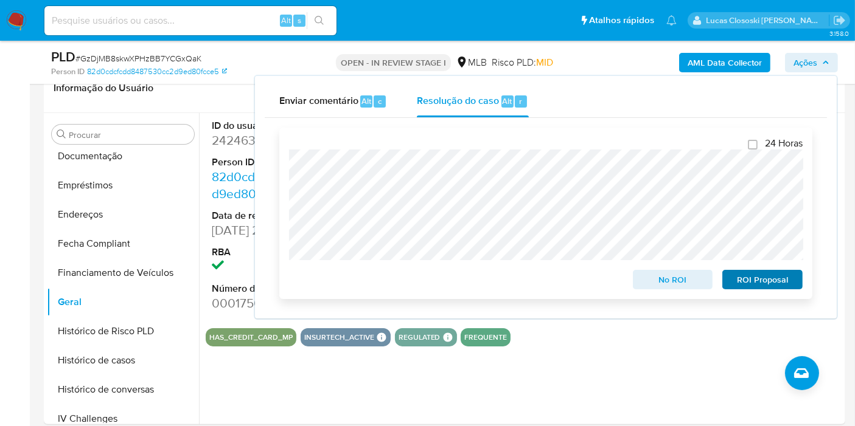
drag, startPoint x: 749, startPoint y: 269, endPoint x: 754, endPoint y: 276, distance: 7.8
click at [750, 270] on div "ROI Proposal" at bounding box center [759, 277] width 85 height 24
click at [754, 279] on span "ROI Proposal" at bounding box center [761, 279] width 63 height 17
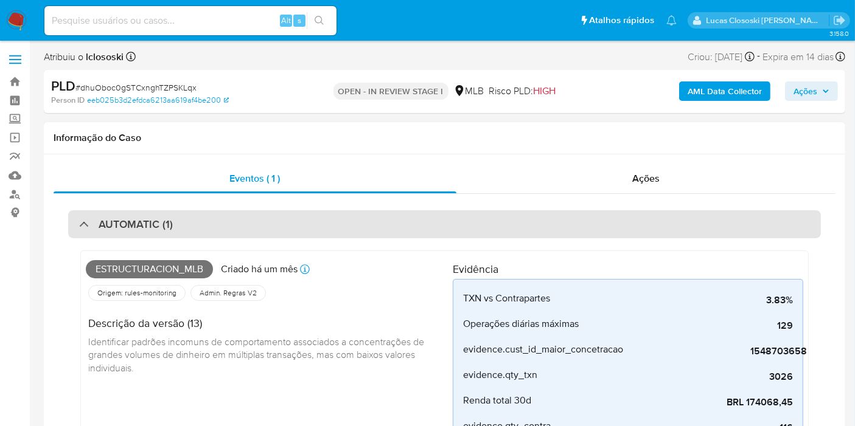
click at [392, 215] on div "AUTOMATIC (1)" at bounding box center [444, 224] width 752 height 28
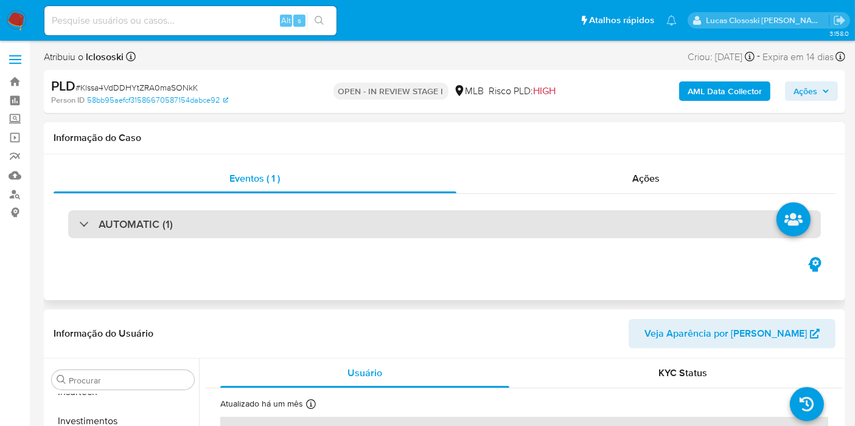
click at [532, 226] on div "AUTOMATIC (1)" at bounding box center [444, 224] width 752 height 28
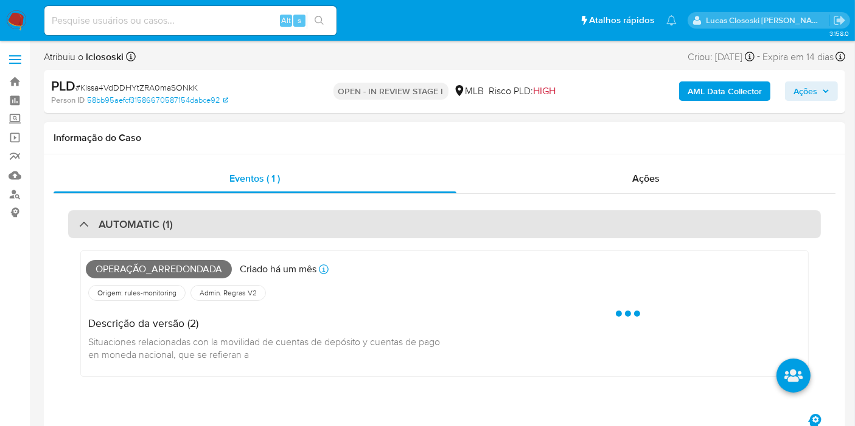
click at [532, 226] on div "AUTOMATIC (1)" at bounding box center [444, 224] width 752 height 28
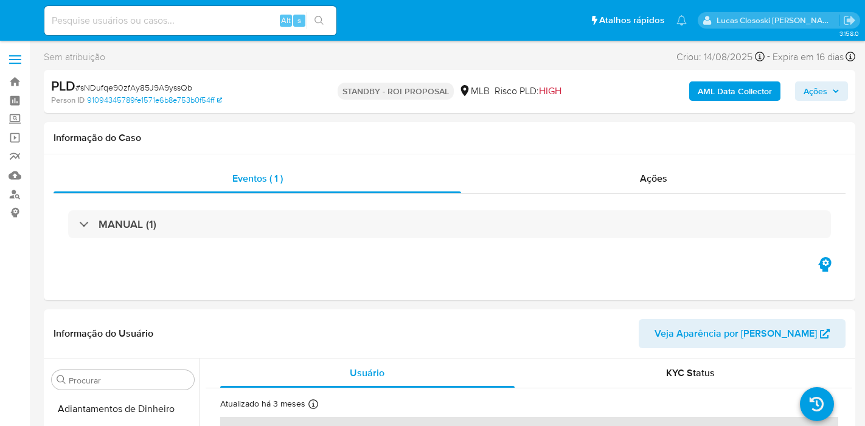
select select "10"
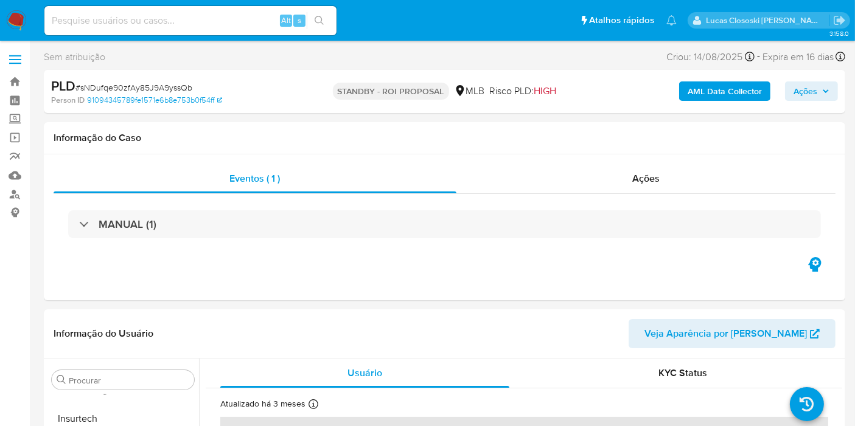
scroll to position [572, 0]
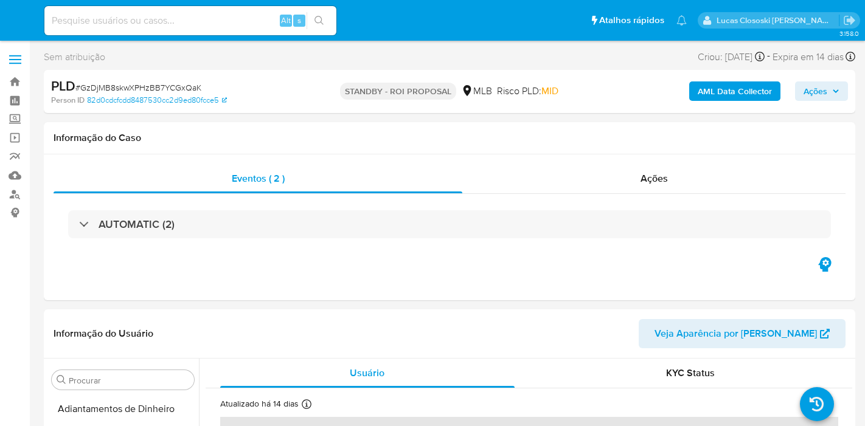
select select "10"
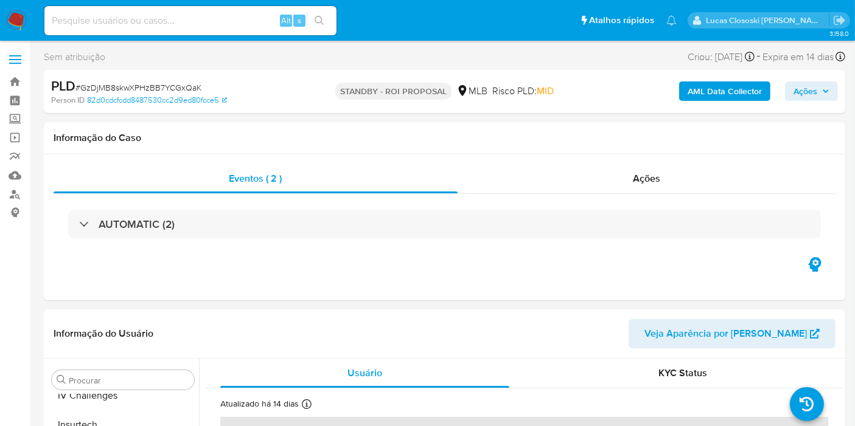
scroll to position [572, 0]
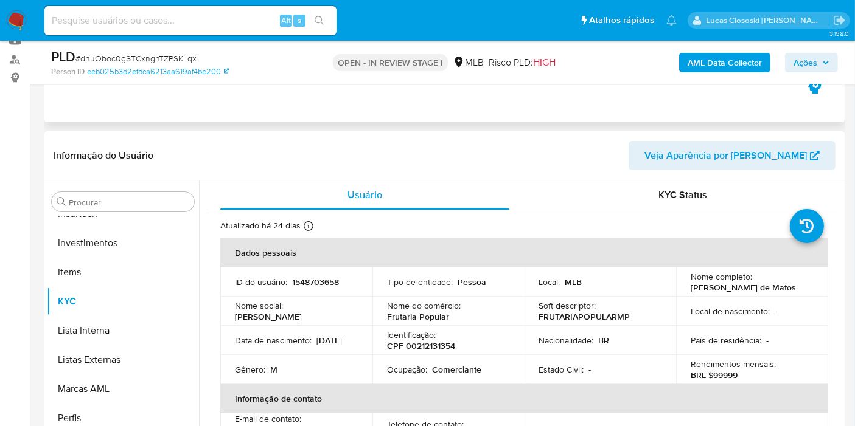
scroll to position [203, 0]
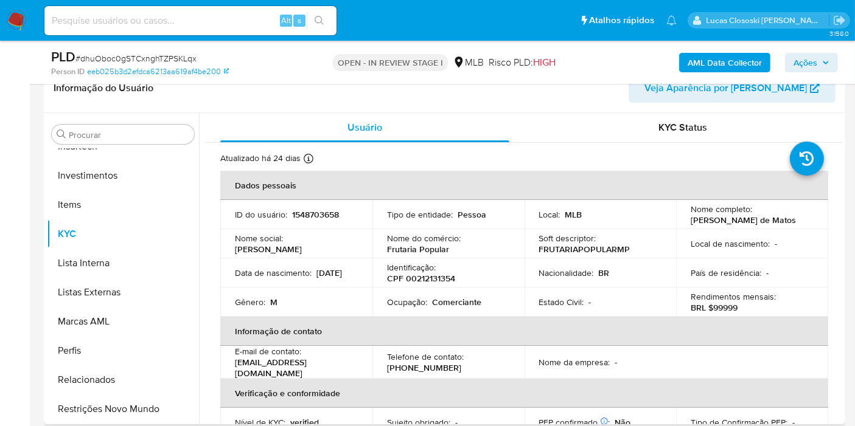
click at [434, 274] on p "CPF 00212131354" at bounding box center [421, 278] width 68 height 11
copy p "00212131354"
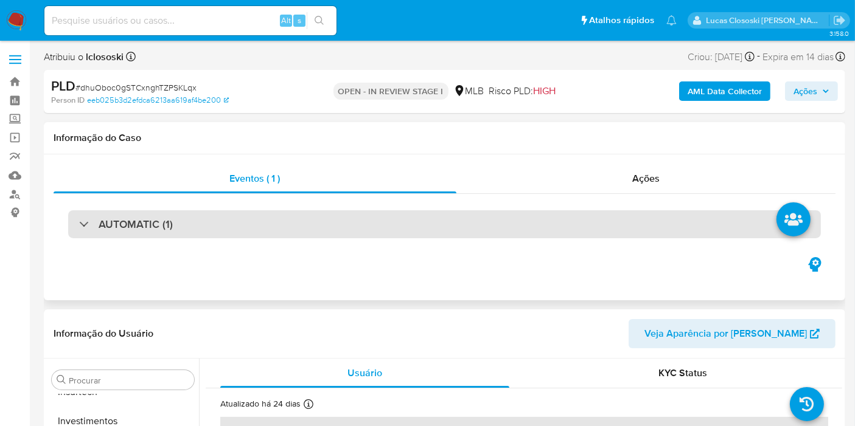
click at [249, 234] on div "AUTOMATIC (1)" at bounding box center [444, 224] width 752 height 28
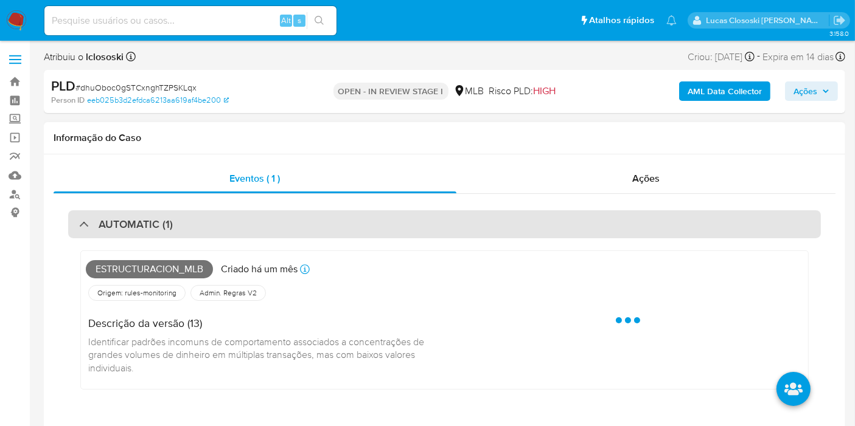
click at [252, 234] on div "AUTOMATIC (1)" at bounding box center [444, 224] width 752 height 28
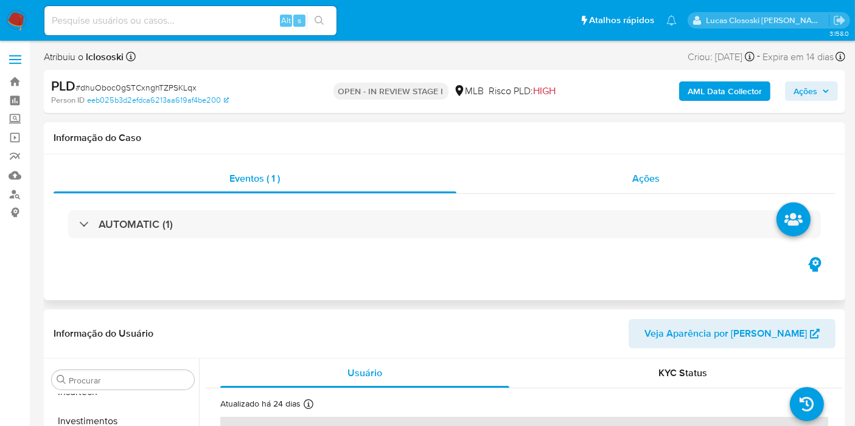
click at [633, 188] on div "Ações" at bounding box center [646, 178] width 380 height 29
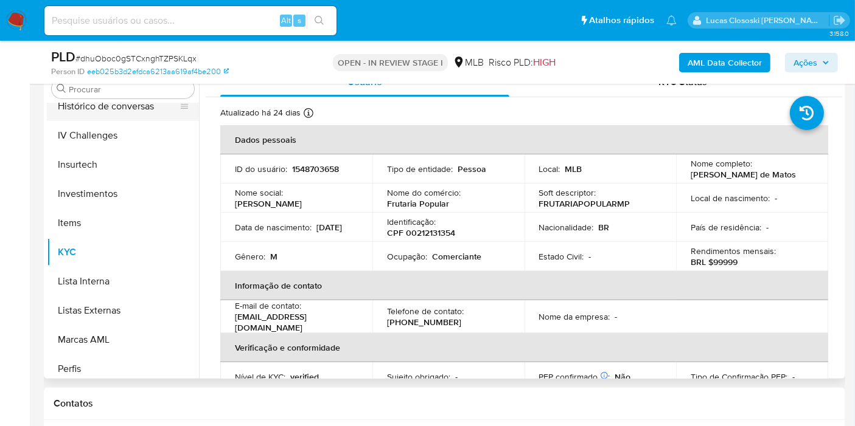
scroll to position [437, 0]
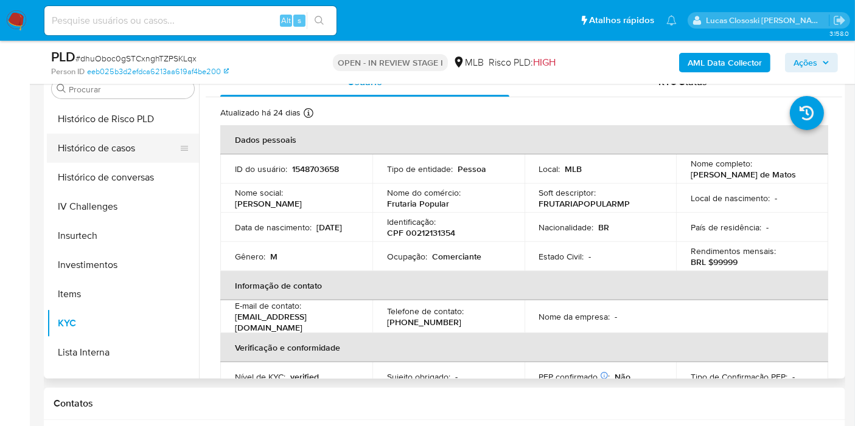
click at [115, 134] on button "Histórico de casos" at bounding box center [118, 148] width 142 height 29
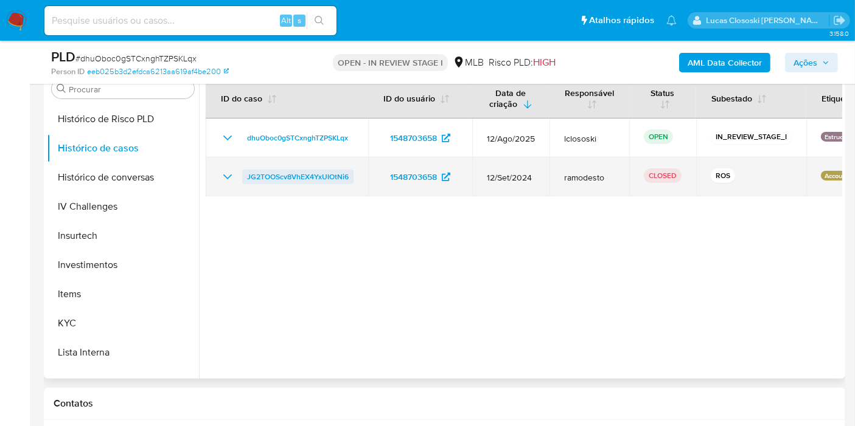
drag, startPoint x: 356, startPoint y: 172, endPoint x: 244, endPoint y: 170, distance: 111.9
click at [244, 170] on td "JG2TOOScv8VhEX4YxUIOtNi6" at bounding box center [287, 177] width 162 height 39
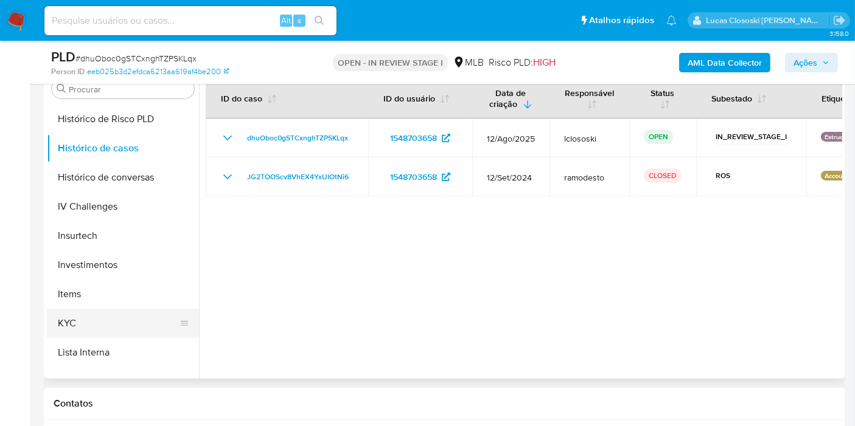
click at [90, 309] on button "KYC" at bounding box center [118, 323] width 142 height 29
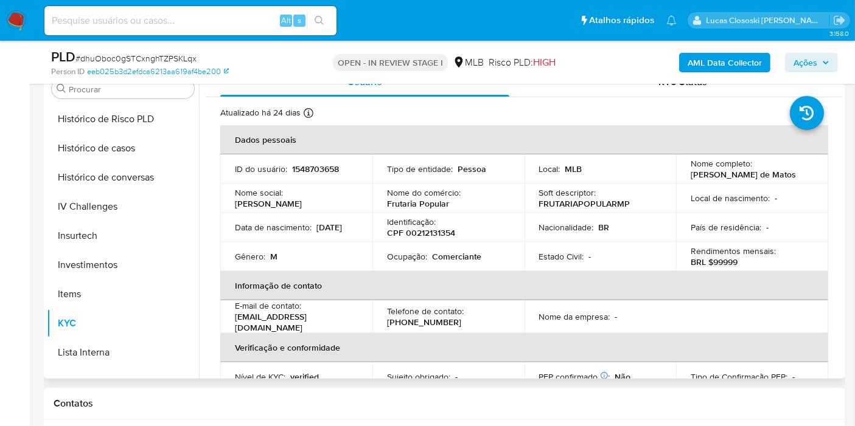
click at [430, 228] on p "CPF 00212131354" at bounding box center [421, 232] width 68 height 11
copy p "00212131354"
click at [453, 193] on p "Nome do comércio :" at bounding box center [424, 192] width 74 height 11
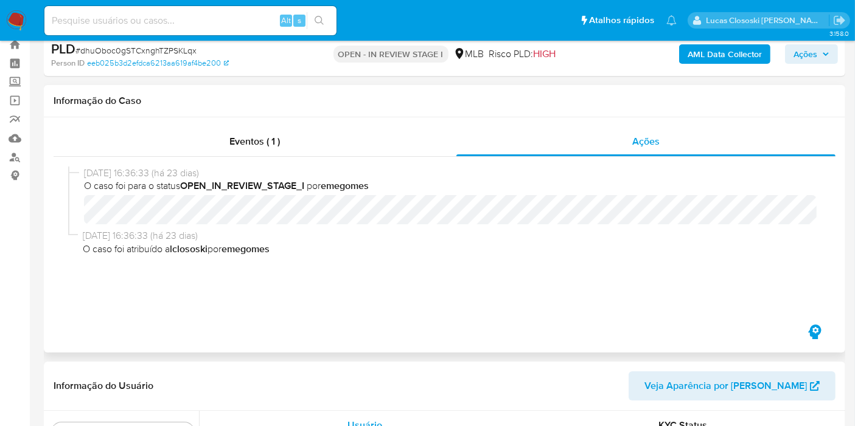
scroll to position [0, 0]
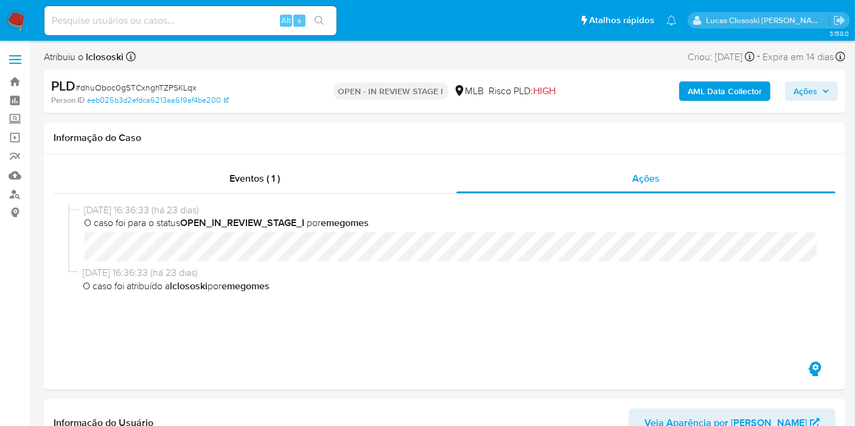
click at [703, 92] on b "AML Data Collector" at bounding box center [724, 91] width 74 height 19
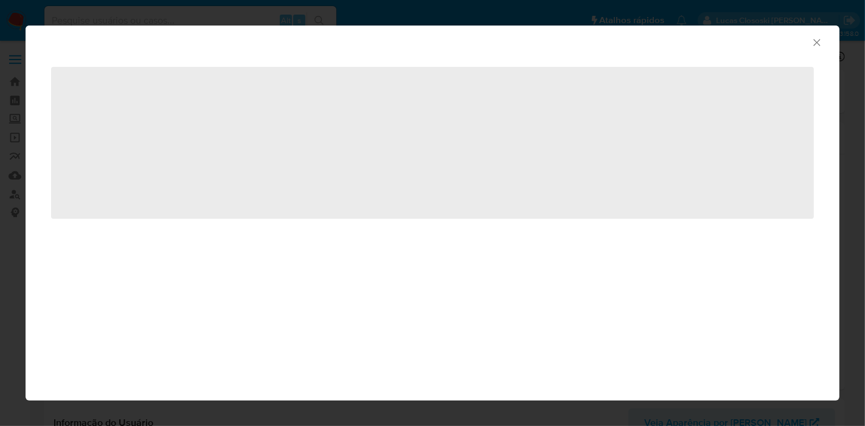
click at [805, 44] on div "AML Data Collector" at bounding box center [422, 40] width 777 height 13
click at [824, 42] on div "AML Data Collector" at bounding box center [433, 41] width 814 height 30
click at [816, 41] on icon "Fechar a janela" at bounding box center [817, 42] width 12 height 12
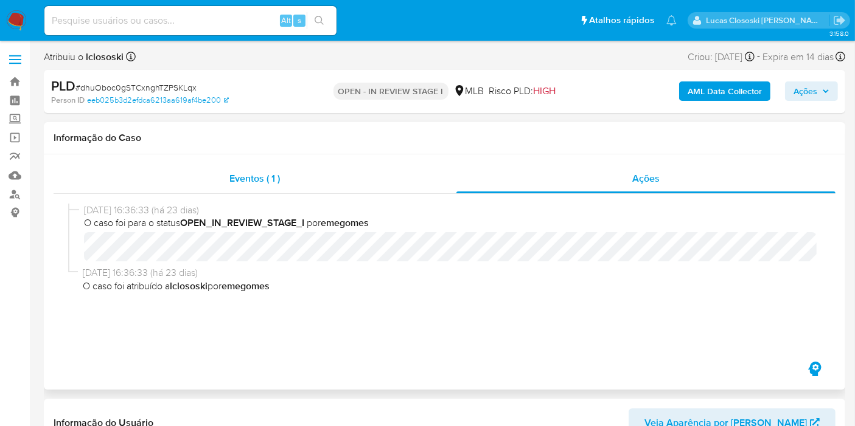
click at [252, 170] on div "Eventos ( 1 )" at bounding box center [255, 178] width 403 height 29
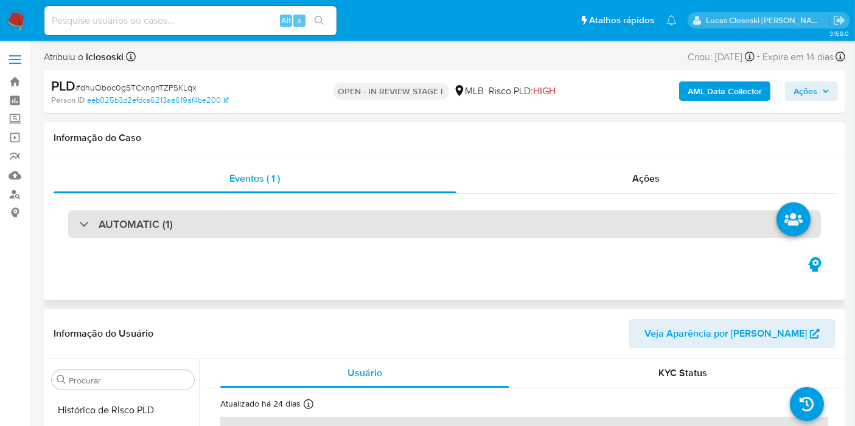
click at [650, 222] on div "AUTOMATIC (1)" at bounding box center [444, 224] width 752 height 28
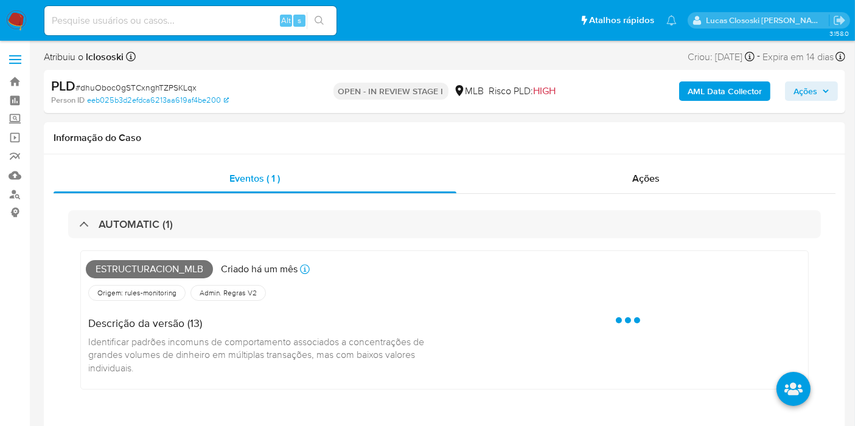
click at [705, 98] on b "AML Data Collector" at bounding box center [724, 91] width 74 height 19
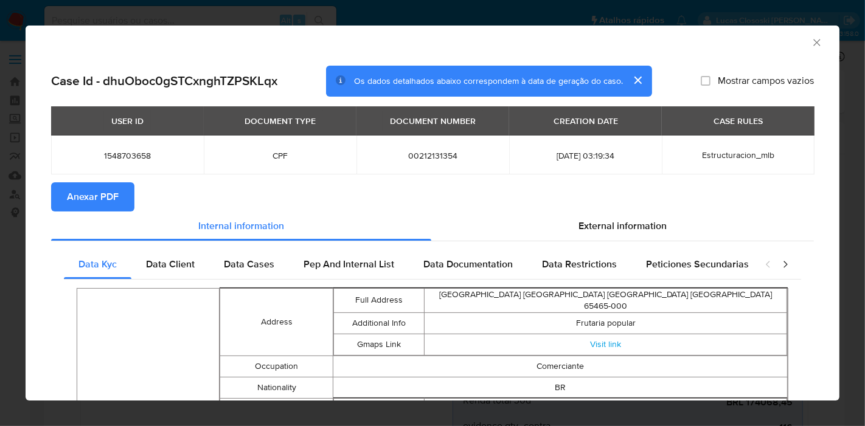
click at [91, 209] on span "Anexar PDF" at bounding box center [93, 197] width 52 height 27
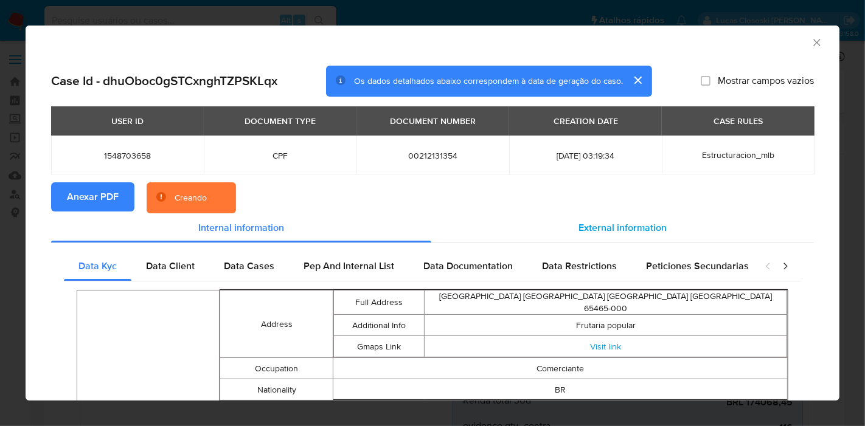
click at [600, 230] on span "External information" at bounding box center [622, 228] width 88 height 14
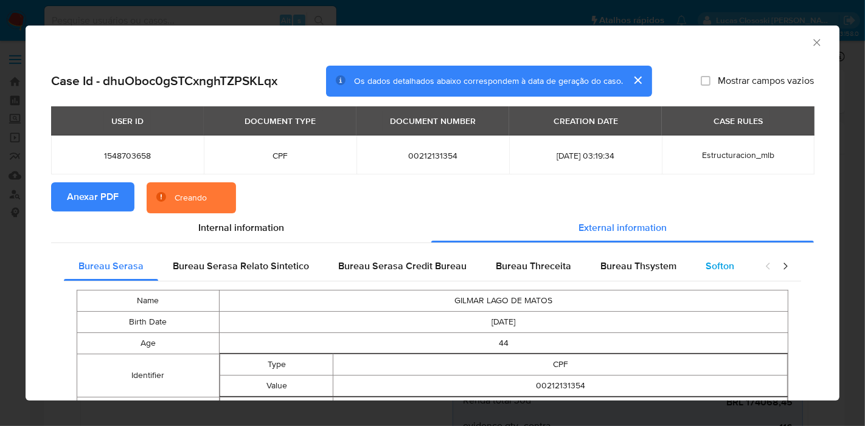
click at [714, 262] on span "Softon" at bounding box center [720, 266] width 29 height 14
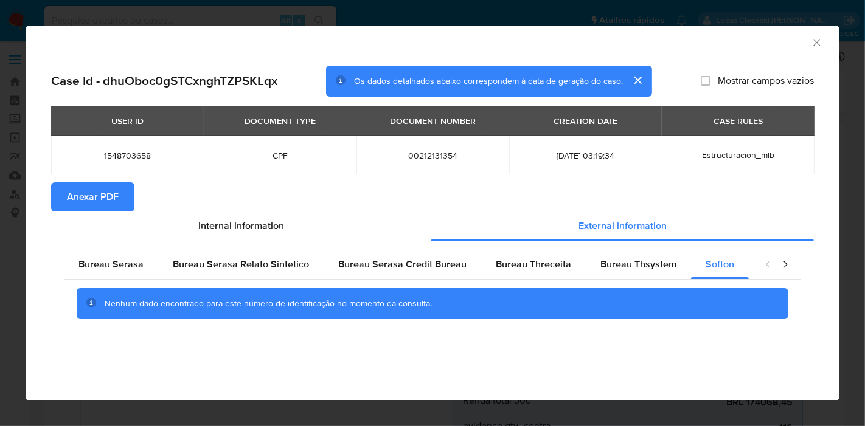
click at [813, 36] on icon "Fechar a janela" at bounding box center [817, 42] width 12 height 12
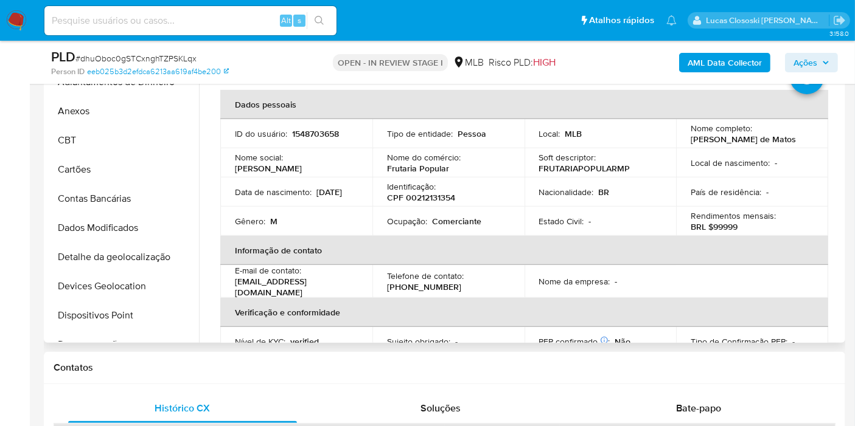
scroll to position [608, 0]
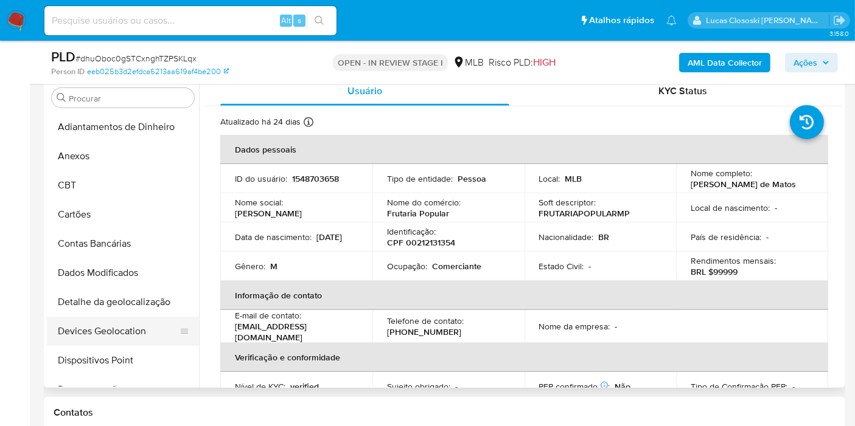
click at [125, 341] on button "Devices Geolocation" at bounding box center [118, 331] width 142 height 29
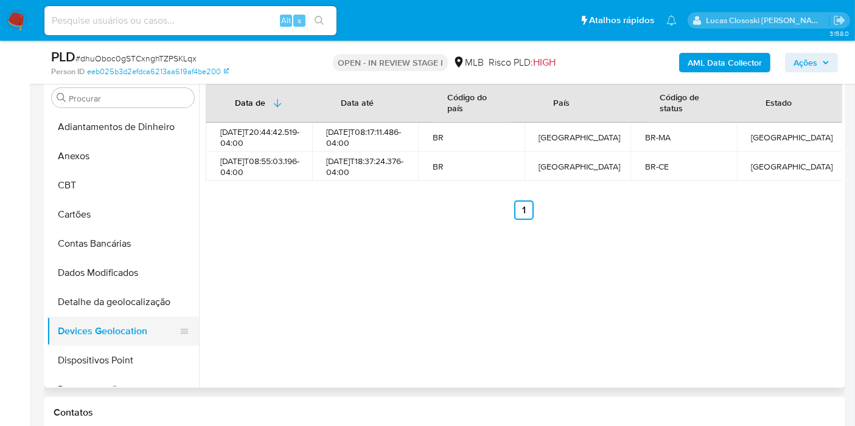
scroll to position [68, 0]
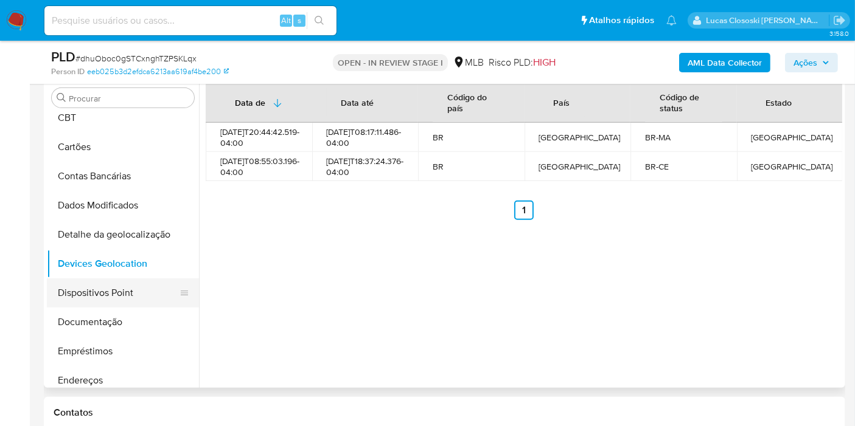
click at [109, 294] on button "Dispositivos Point" at bounding box center [118, 293] width 142 height 29
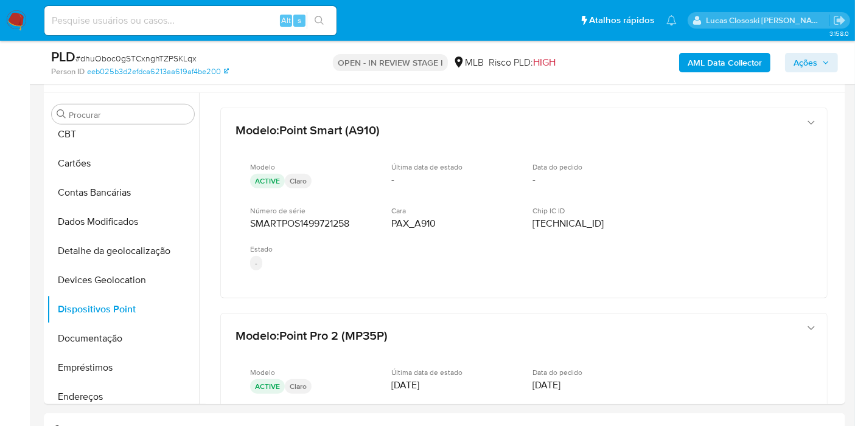
scroll to position [608, 0]
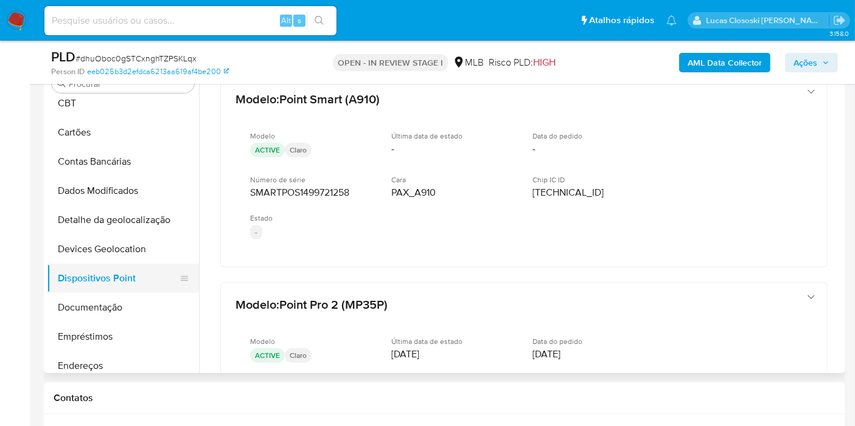
click at [96, 291] on button "Dispositivos Point" at bounding box center [118, 278] width 142 height 29
click at [100, 298] on button "Documentação" at bounding box center [118, 307] width 142 height 29
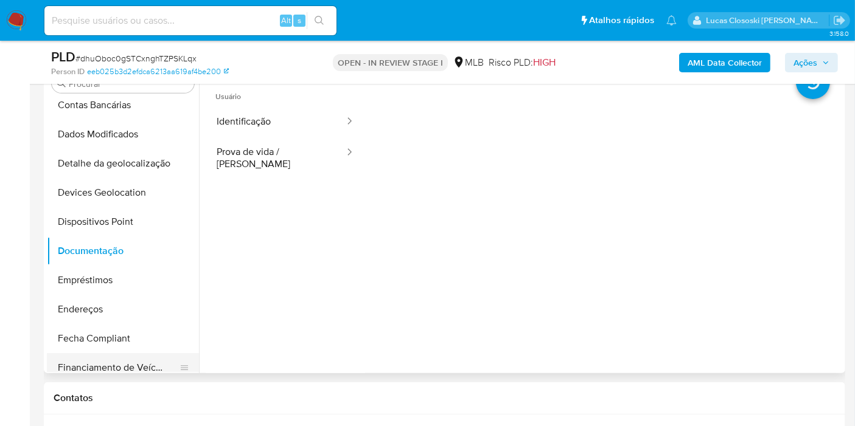
scroll to position [203, 0]
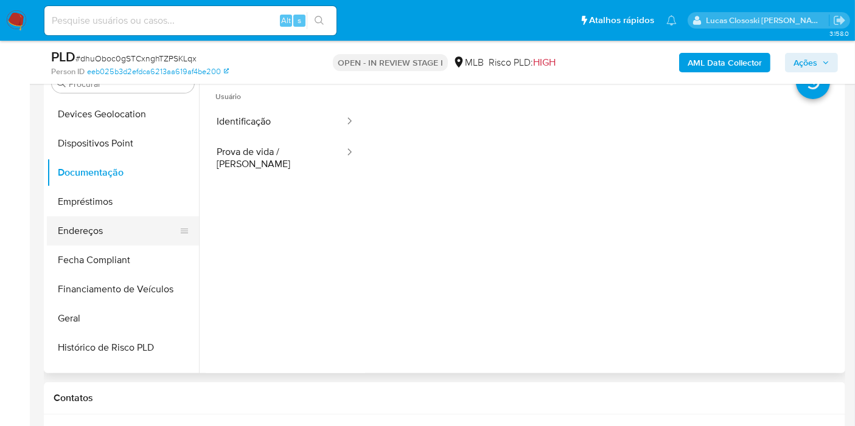
click at [111, 240] on button "Endereços" at bounding box center [118, 231] width 142 height 29
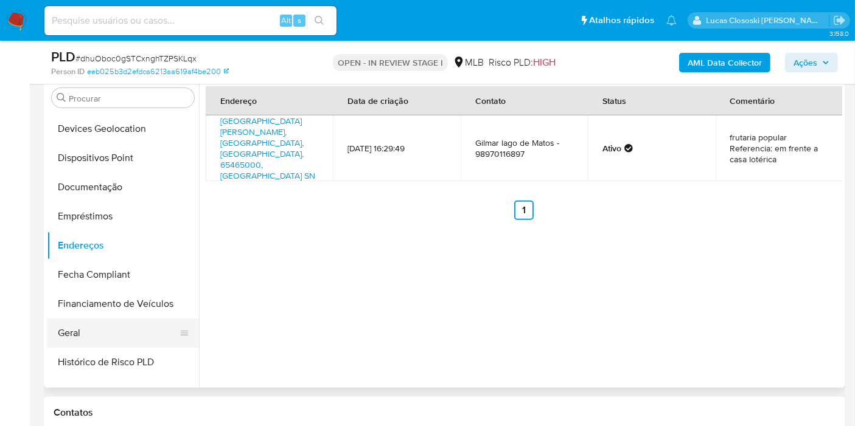
click at [109, 327] on button "Geral" at bounding box center [118, 333] width 142 height 29
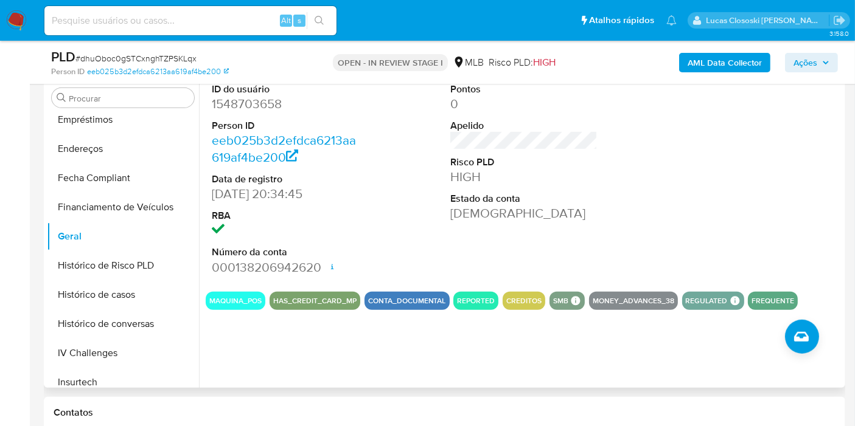
scroll to position [405, 0]
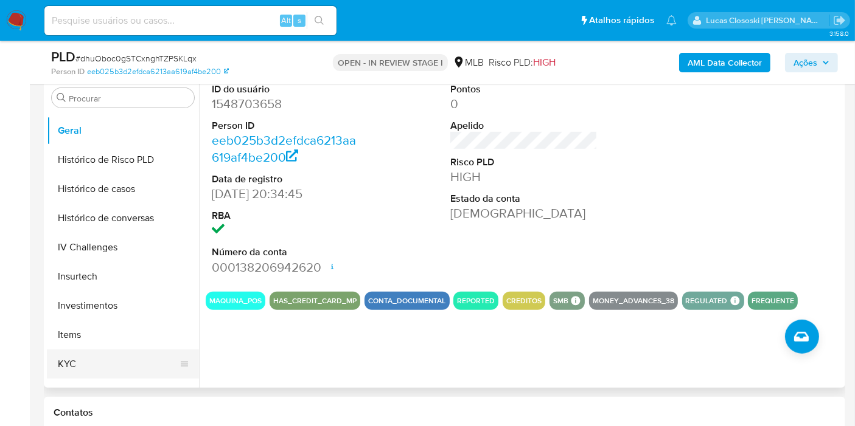
click at [90, 351] on button "KYC" at bounding box center [118, 364] width 142 height 29
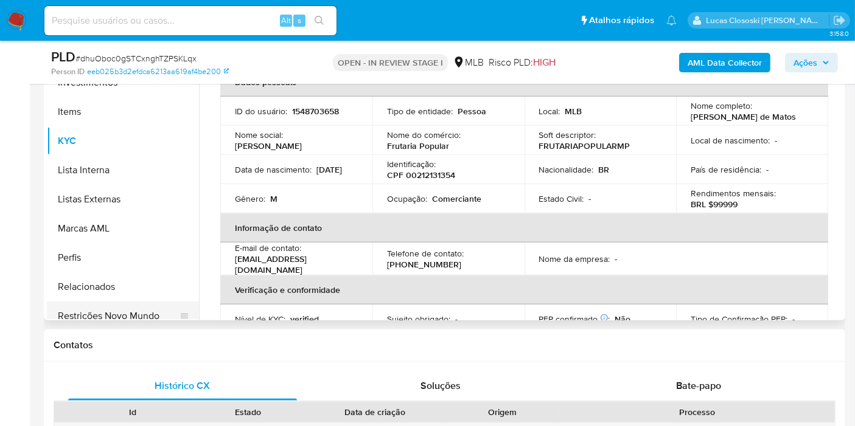
scroll to position [572, 0]
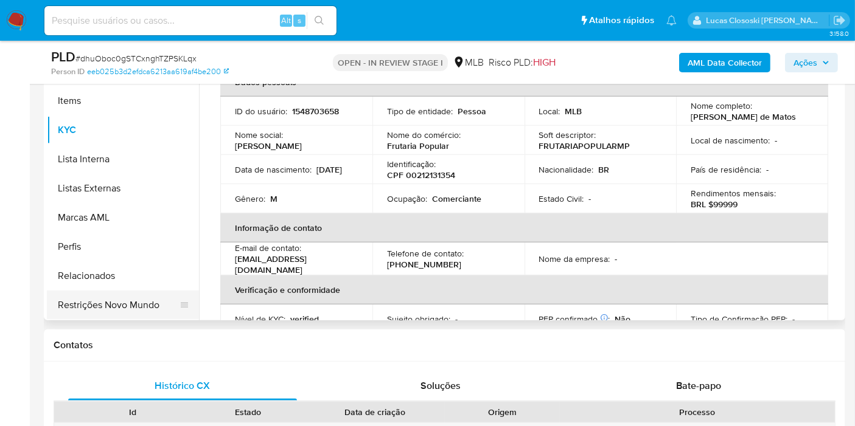
drag, startPoint x: 118, startPoint y: 297, endPoint x: 134, endPoint y: 303, distance: 16.7
click at [118, 297] on button "Restrições Novo Mundo" at bounding box center [118, 305] width 142 height 29
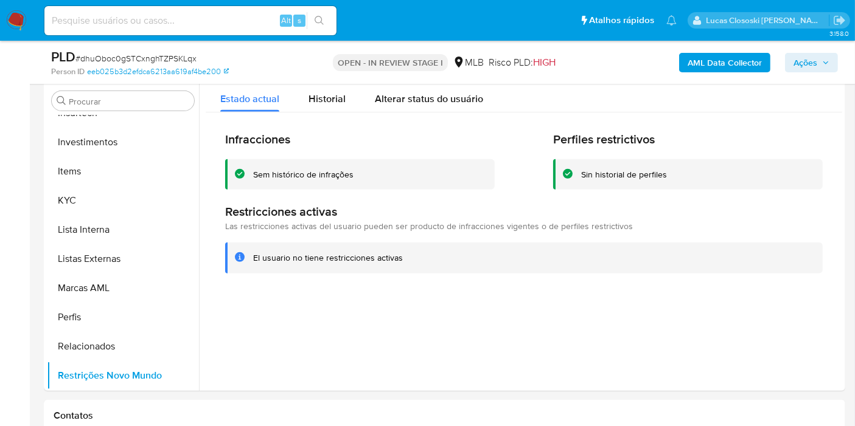
scroll to position [569, 0]
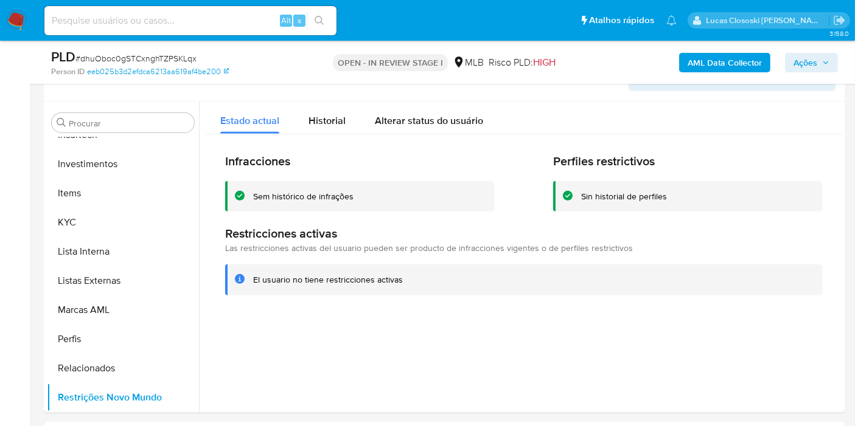
click at [150, 55] on span "# dhuOboc0gSTCxnghTZPSKLqx" at bounding box center [135, 58] width 121 height 12
copy span "dhuOboc0gSTCxnghTZPSKLqx"
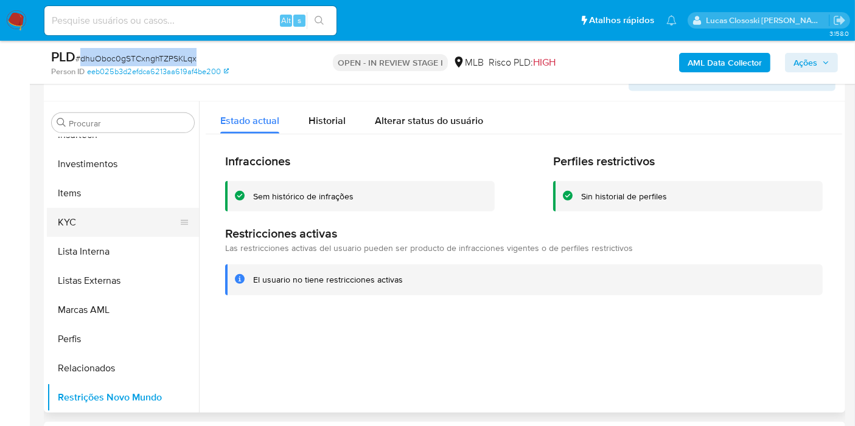
click at [94, 226] on button "KYC" at bounding box center [118, 222] width 142 height 29
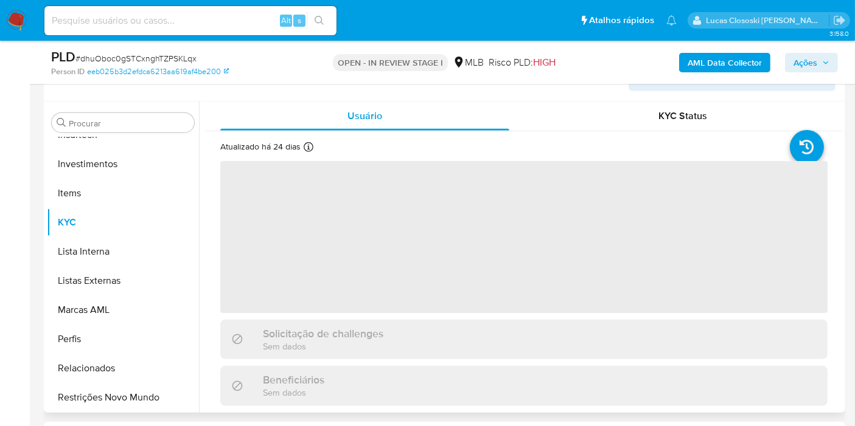
click at [299, 88] on header "Informação do Usuário Veja Aparência por Pessoa" at bounding box center [445, 76] width 782 height 29
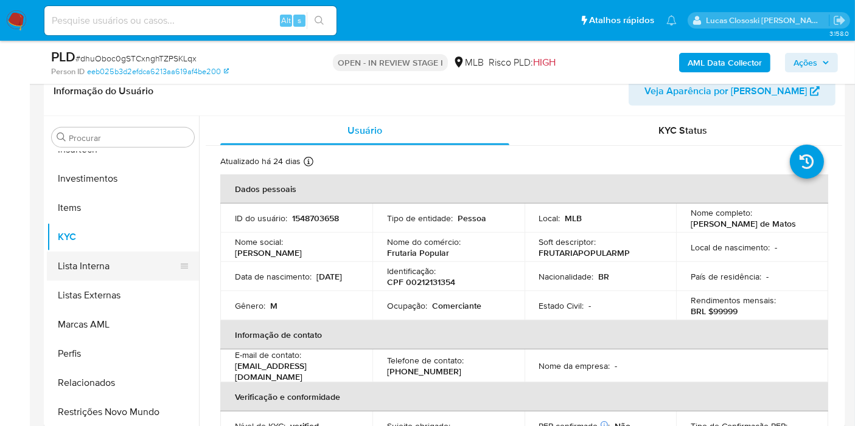
scroll to position [369, 0]
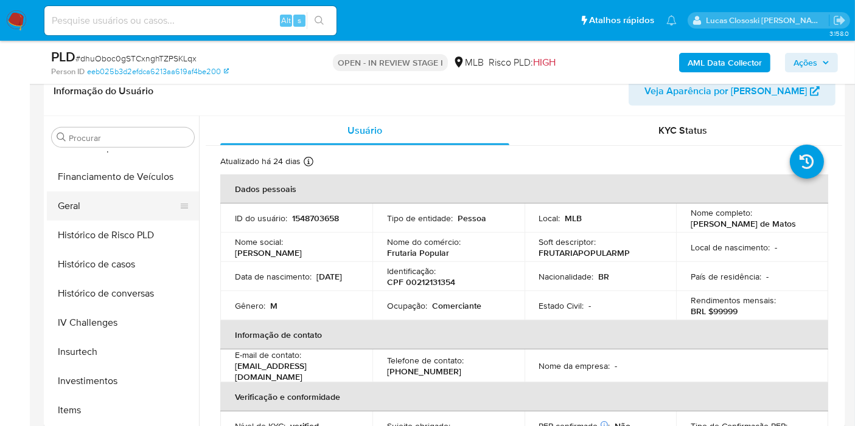
click at [94, 204] on button "Geral" at bounding box center [118, 206] width 142 height 29
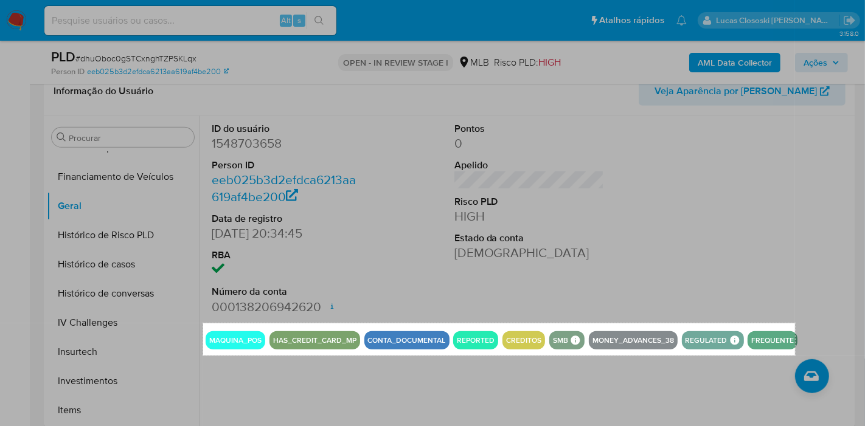
drag, startPoint x: 203, startPoint y: 324, endPoint x: 795, endPoint y: 355, distance: 592.7
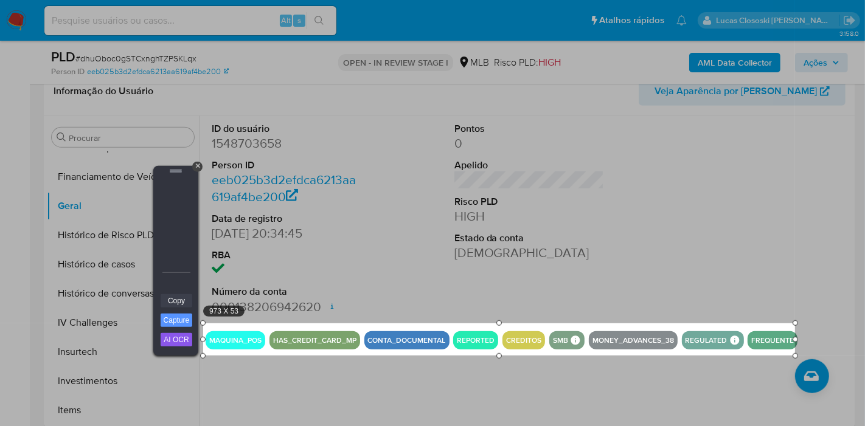
click at [178, 299] on link "Copy" at bounding box center [177, 300] width 32 height 13
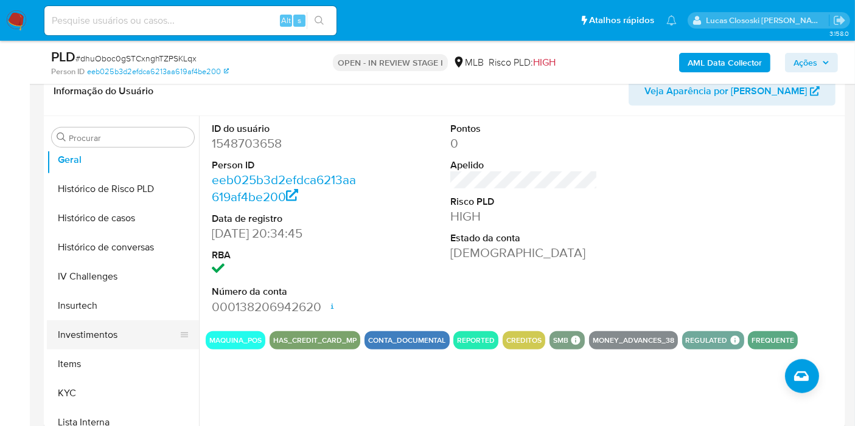
scroll to position [437, 0]
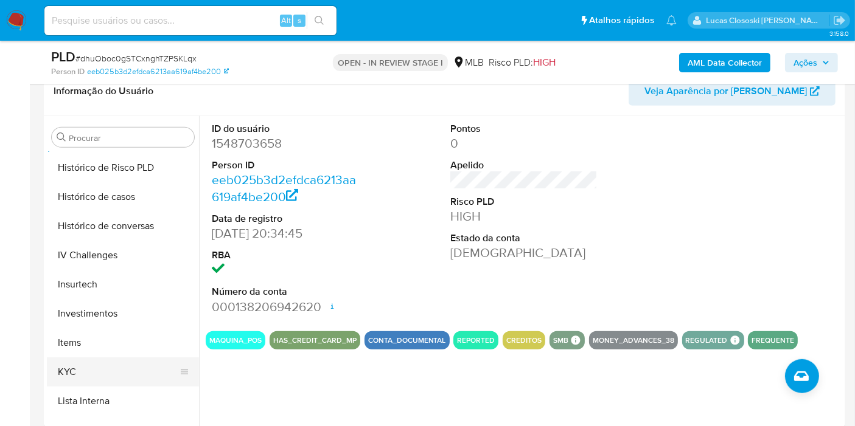
click at [83, 380] on button "KYC" at bounding box center [118, 372] width 142 height 29
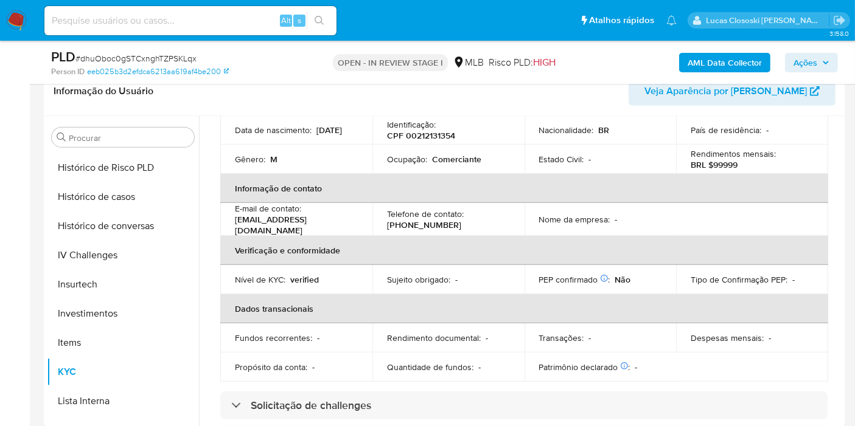
scroll to position [0, 0]
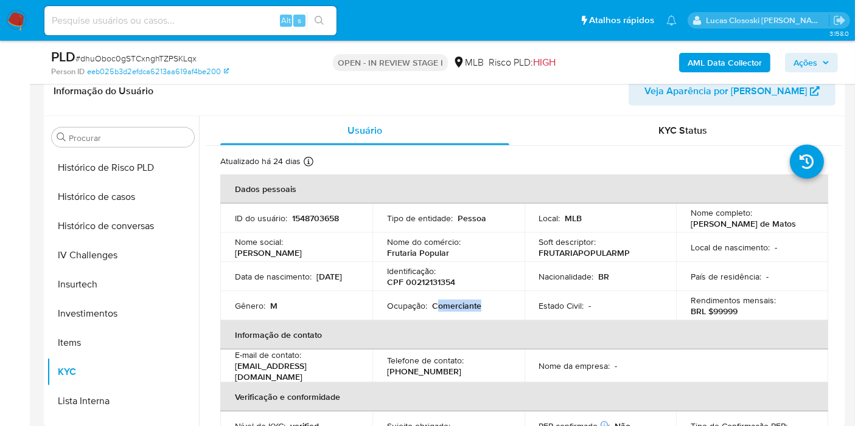
drag, startPoint x: 487, startPoint y: 305, endPoint x: 434, endPoint y: 301, distance: 53.6
click at [434, 301] on div "Ocupação : Comerciante" at bounding box center [448, 305] width 123 height 11
copy p "omerciante"
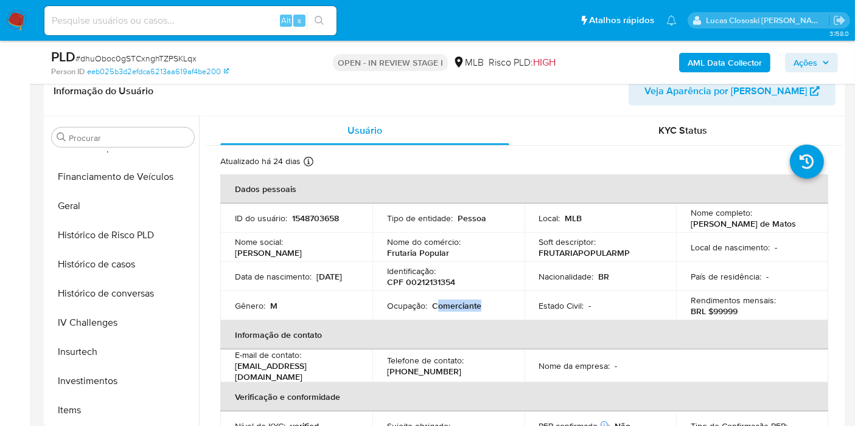
scroll to position [167, 0]
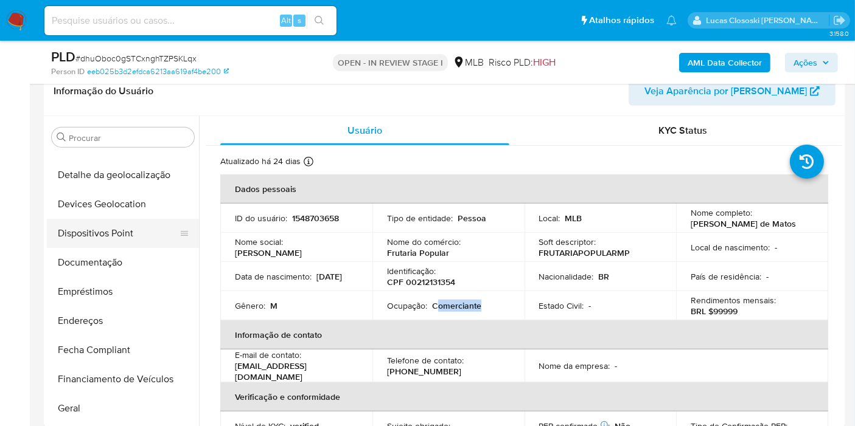
click at [123, 221] on button "Dispositivos Point" at bounding box center [118, 233] width 142 height 29
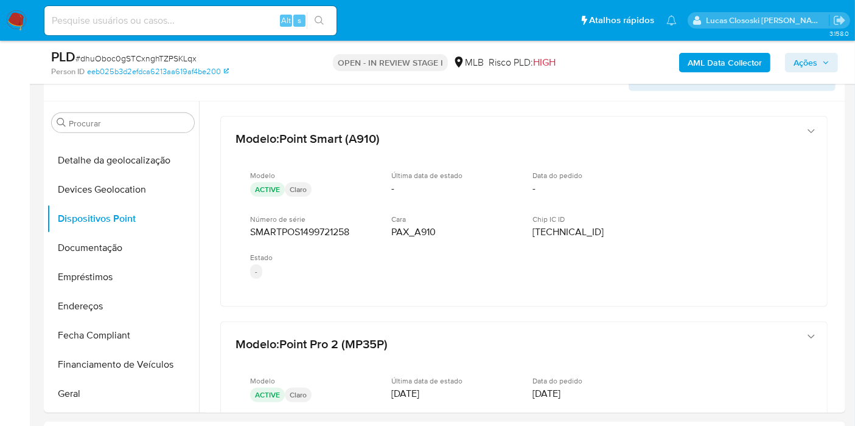
drag, startPoint x: 342, startPoint y: 313, endPoint x: 476, endPoint y: 44, distance: 300.0
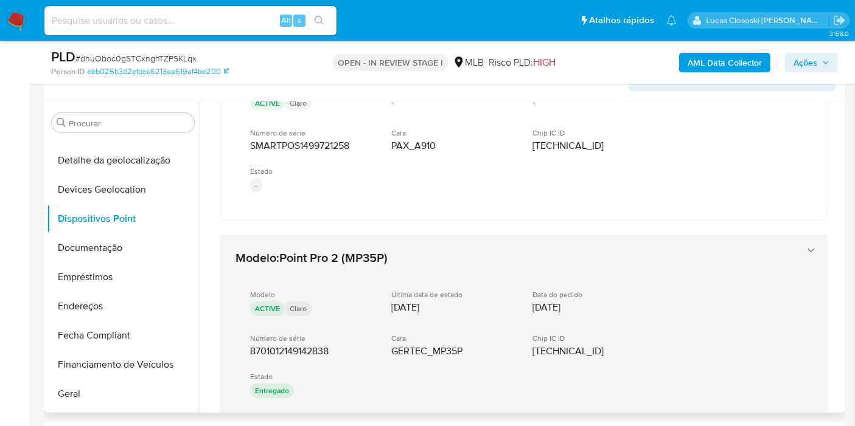
scroll to position [135, 0]
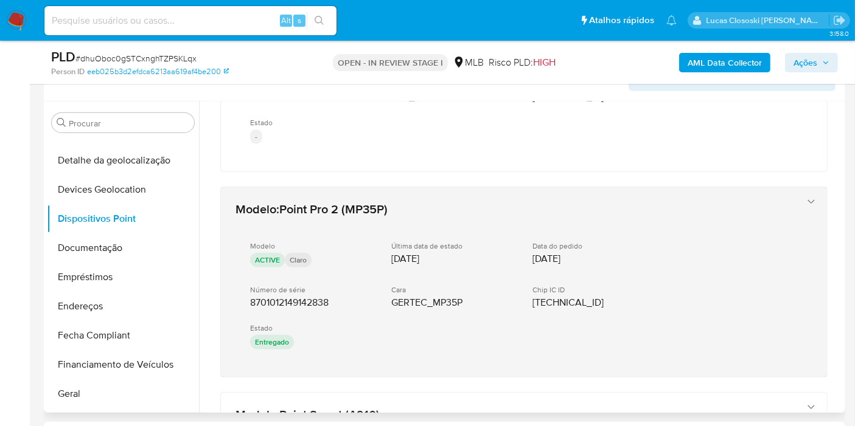
drag, startPoint x: 316, startPoint y: 381, endPoint x: 246, endPoint y: 305, distance: 103.7
click at [246, 305] on div "Modelo : Point Smart (A910) Modelo ACTIVE Claro Última data de estado - Data do…" at bounding box center [524, 412] width 636 height 890
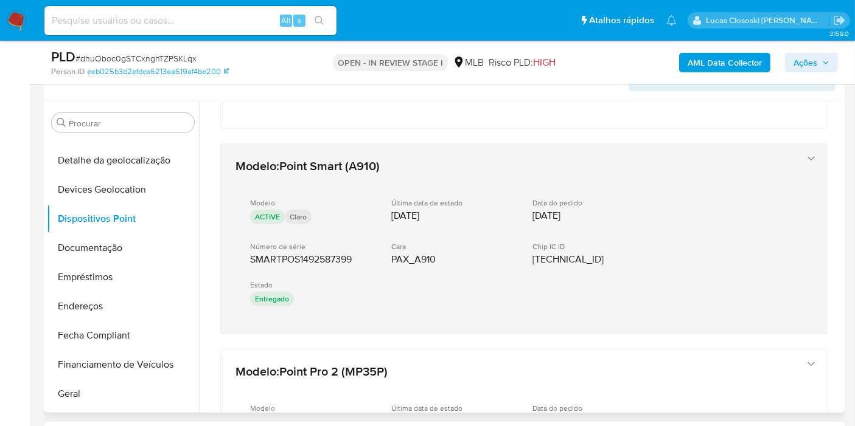
scroll to position [405, 0]
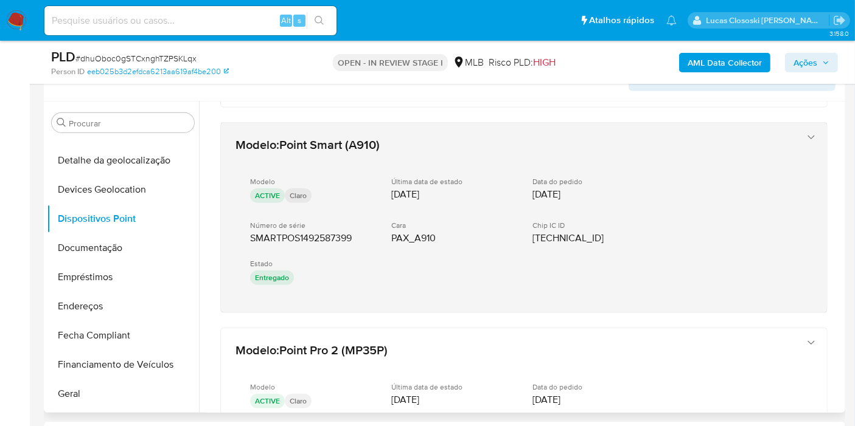
drag, startPoint x: 319, startPoint y: 318, endPoint x: 246, endPoint y: 235, distance: 110.3
click at [246, 235] on div "Modelo : Point Smart (A910) Modelo ACTIVE Claro Última data de estado - Data do…" at bounding box center [524, 141] width 636 height 890
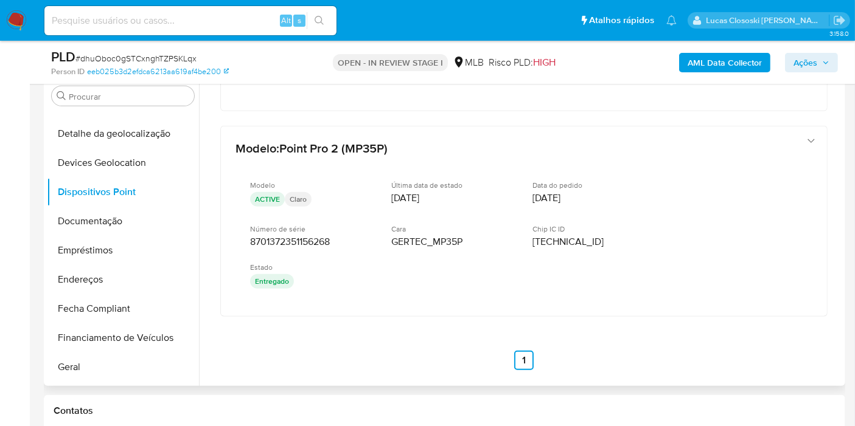
scroll to position [636, 0]
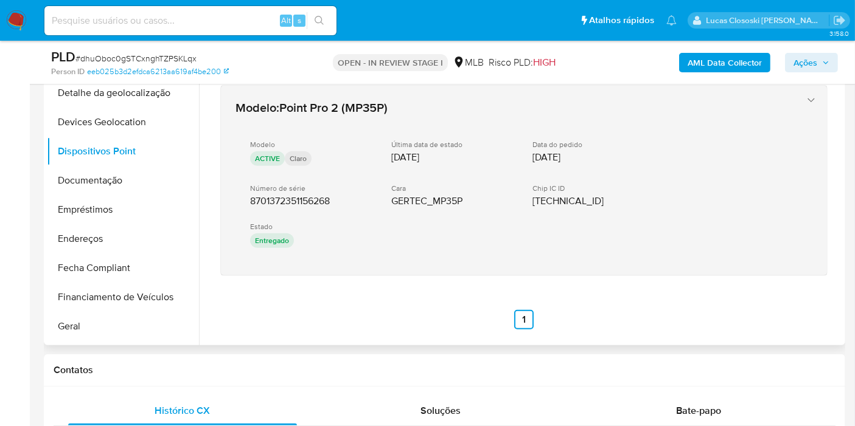
drag, startPoint x: 320, startPoint y: 308, endPoint x: 243, endPoint y: 205, distance: 129.1
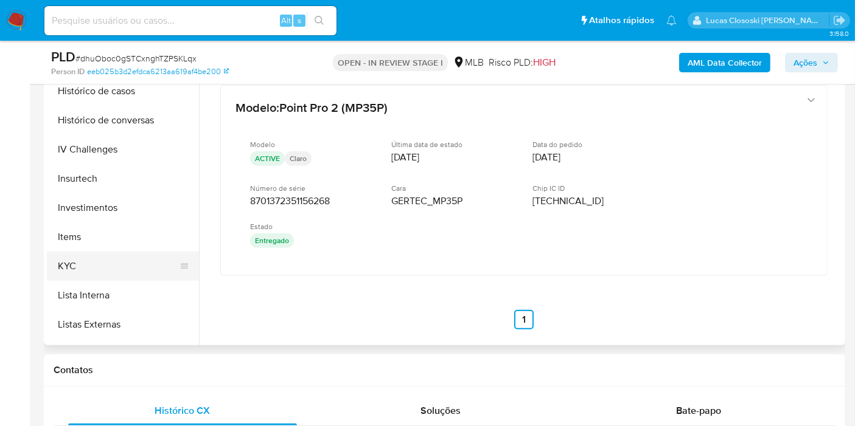
scroll to position [504, 0]
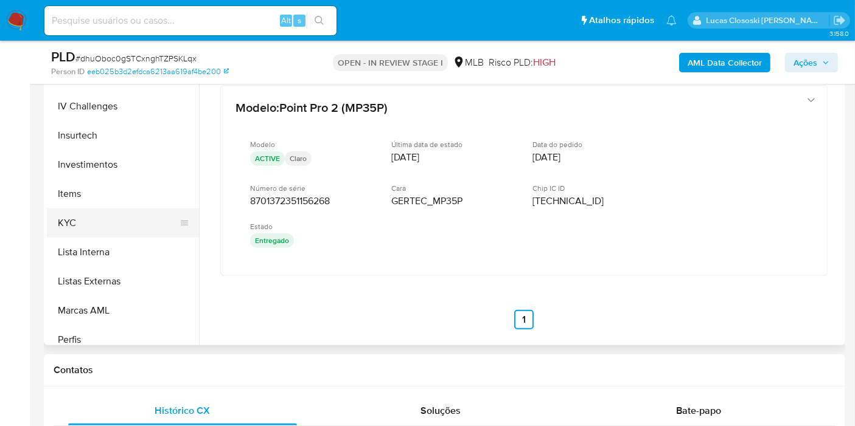
click at [74, 223] on button "KYC" at bounding box center [118, 223] width 142 height 29
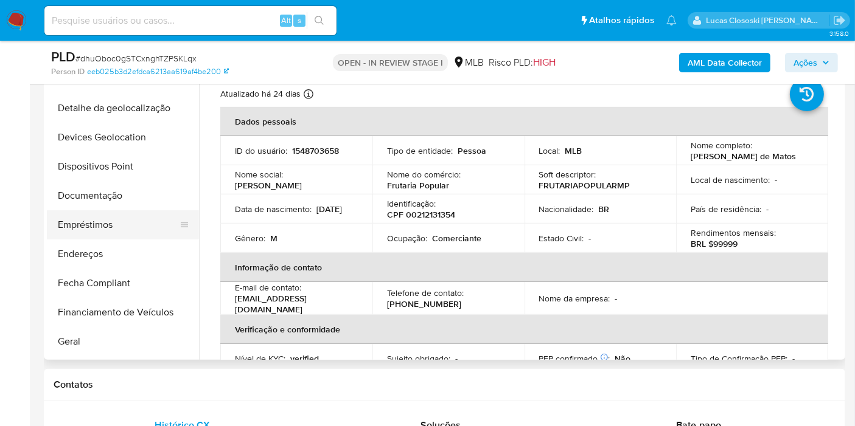
scroll to position [0, 0]
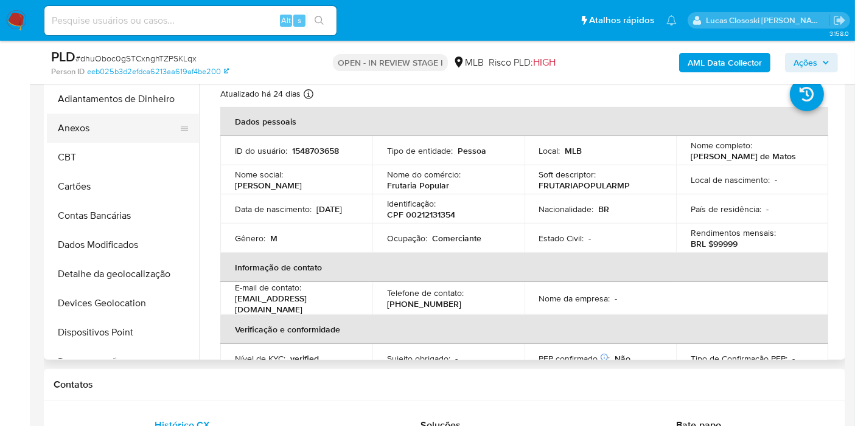
click at [96, 121] on button "Anexos" at bounding box center [118, 128] width 142 height 29
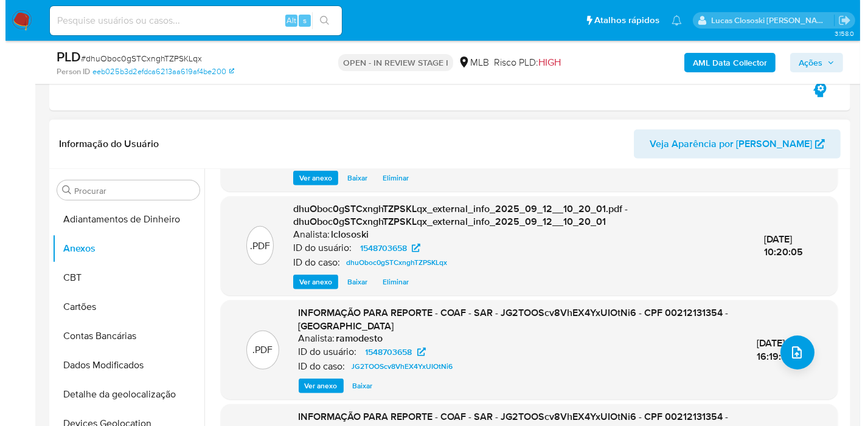
scroll to position [135, 0]
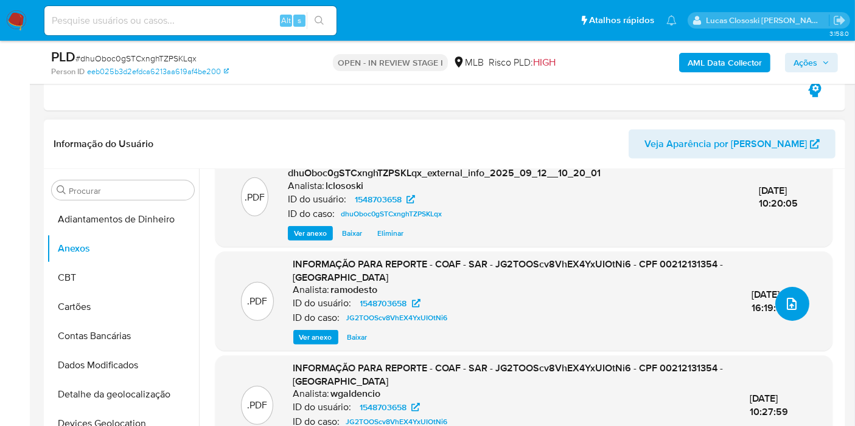
click at [779, 293] on button "upload-file" at bounding box center [792, 304] width 34 height 34
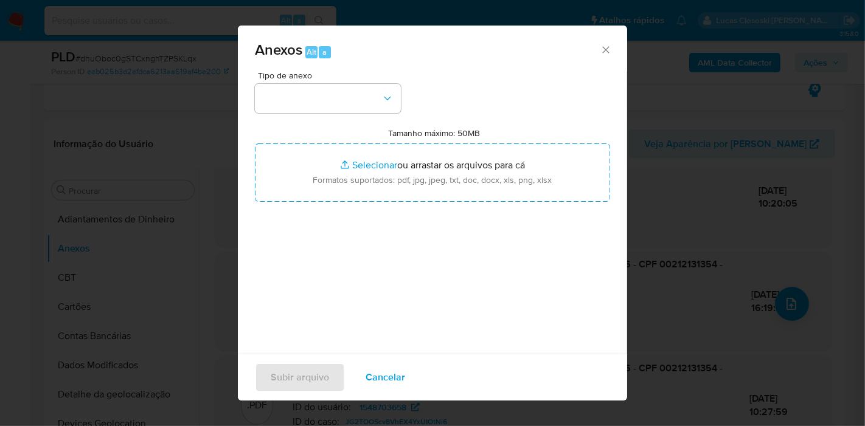
click at [305, 114] on div "Tipo de anexo Tamanho máximo: 50MB Selecionar arquivos Selecionar ou arrastar o…" at bounding box center [432, 214] width 355 height 287
click at [301, 108] on button "button" at bounding box center [328, 98] width 146 height 29
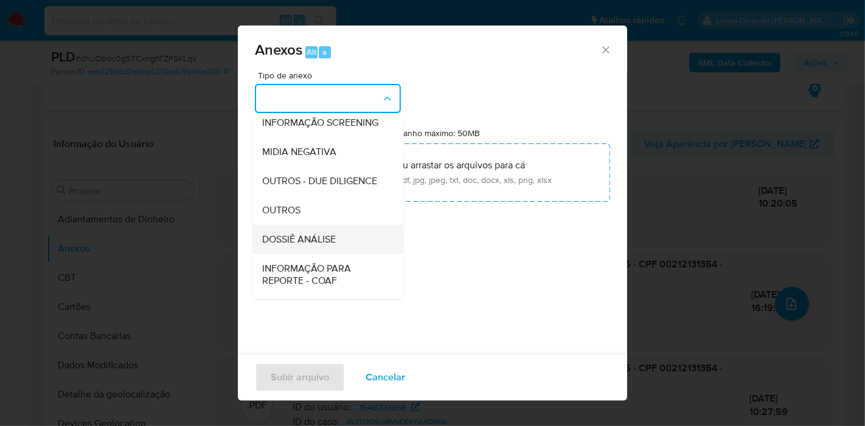
scroll to position [187, 0]
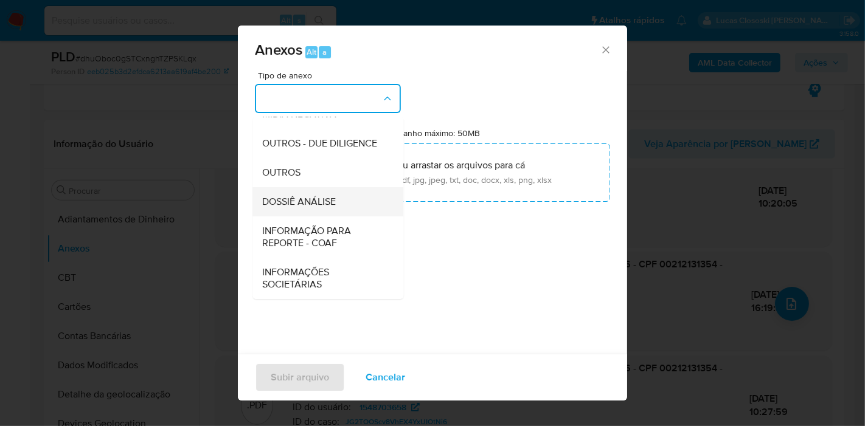
click at [331, 200] on span "DOSSIÊ ANÁLISE" at bounding box center [299, 202] width 74 height 12
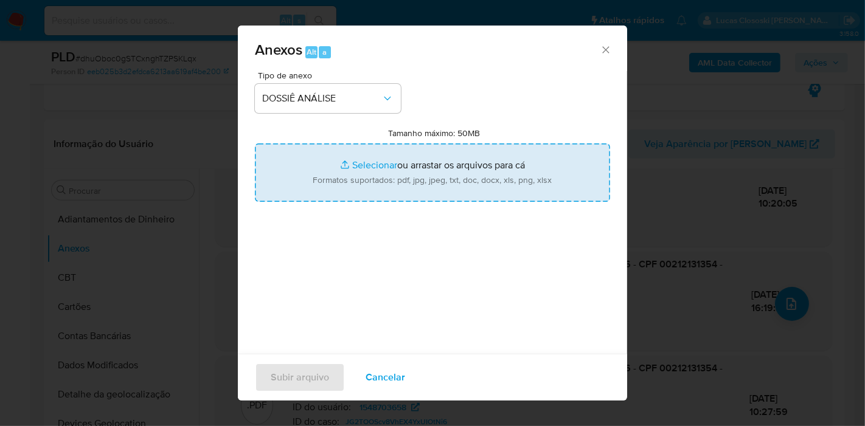
click at [340, 181] on input "Tamanho máximo: 50MB Selecionar arquivos" at bounding box center [432, 173] width 355 height 58
type input "C:\fakepath\2º SAR - XXXX - CPF 00212131354 - GILMAR LAGO DE MATOS.pdf"
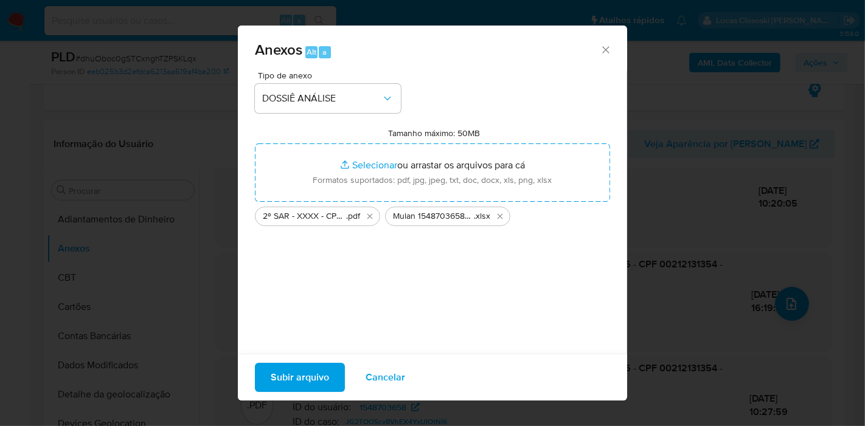
click at [321, 366] on span "Subir arquivo" at bounding box center [300, 377] width 58 height 27
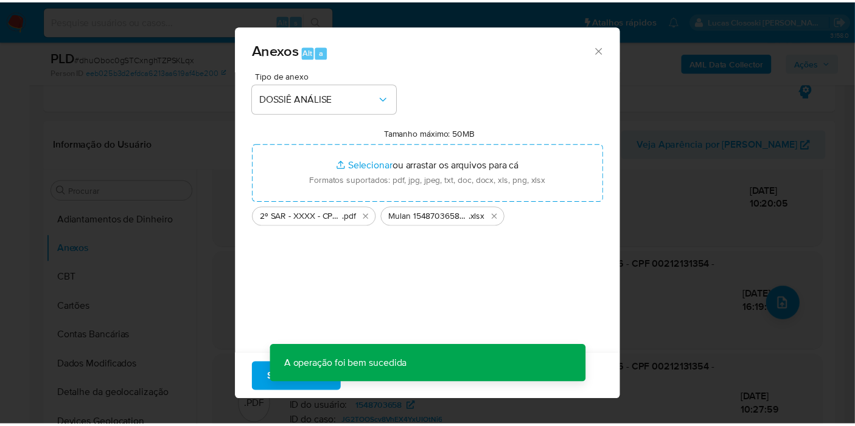
scroll to position [203, 0]
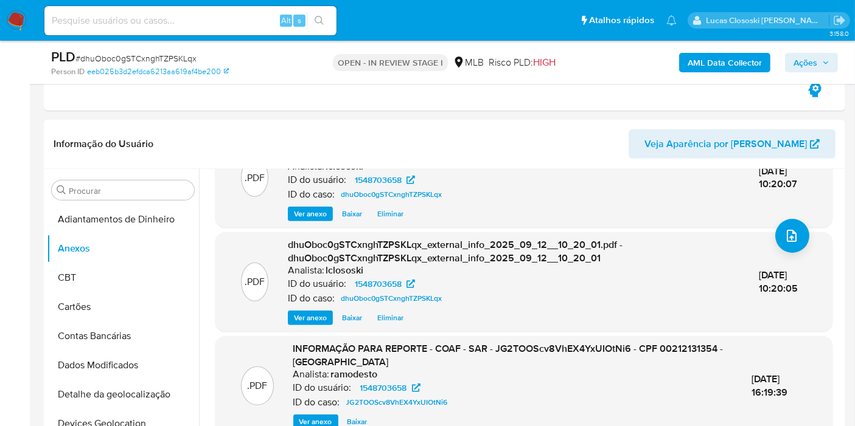
click at [807, 65] on span "Ações" at bounding box center [805, 62] width 24 height 19
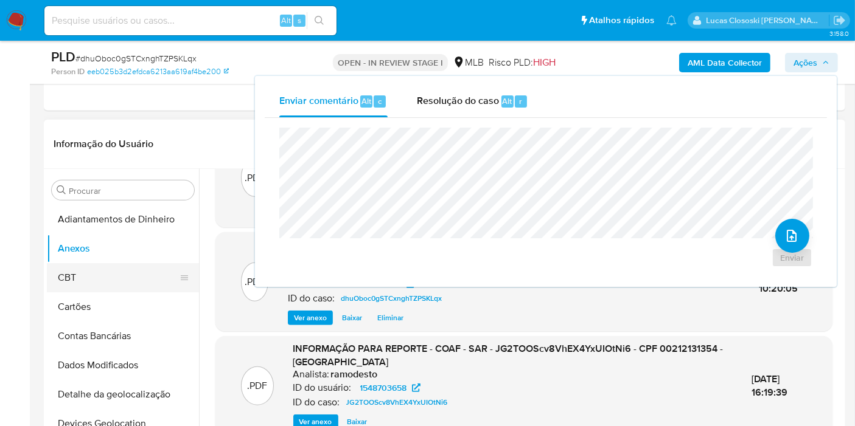
click at [115, 278] on button "CBT" at bounding box center [118, 277] width 142 height 29
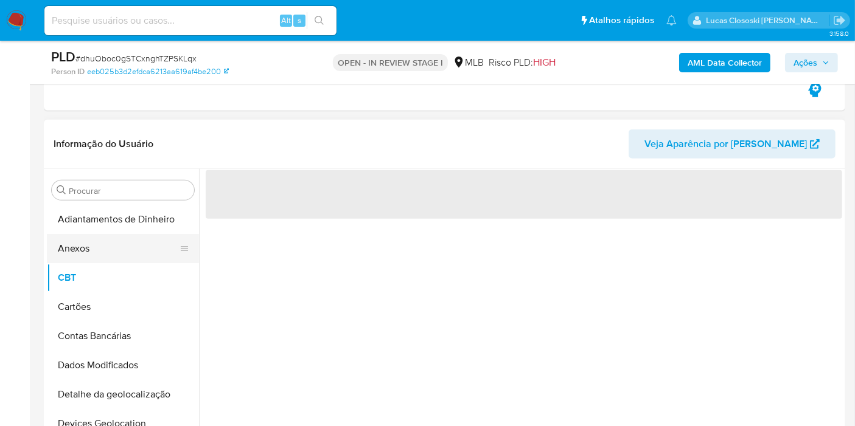
click at [102, 241] on button "Anexos" at bounding box center [118, 248] width 142 height 29
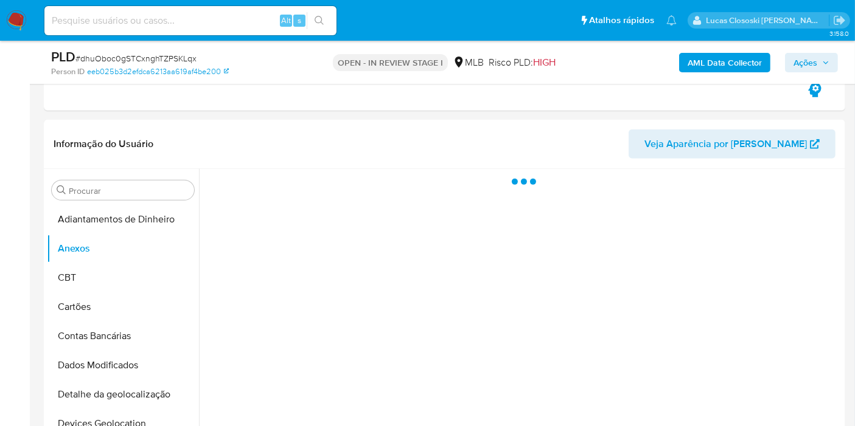
click at [804, 63] on span "Ações" at bounding box center [805, 62] width 24 height 19
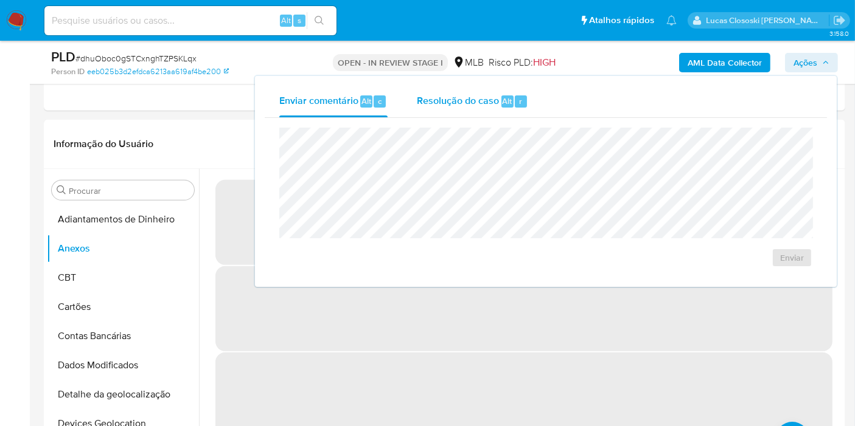
click at [526, 107] on div "Resolução do caso Alt r" at bounding box center [472, 102] width 111 height 32
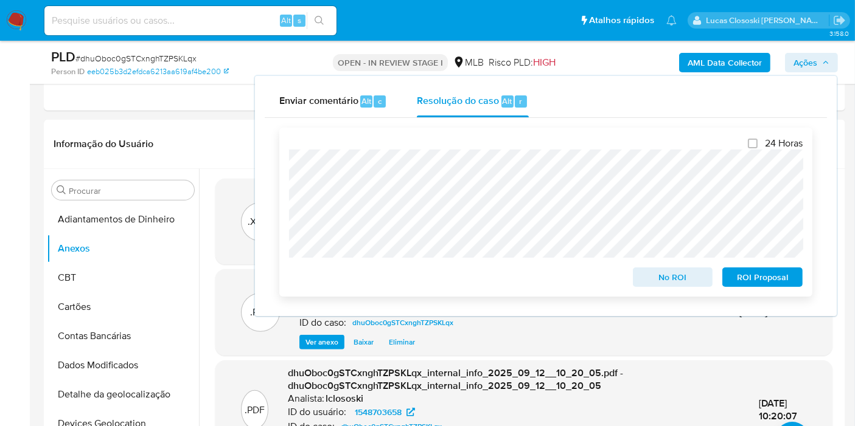
click at [755, 274] on span "ROI Proposal" at bounding box center [761, 277] width 63 height 17
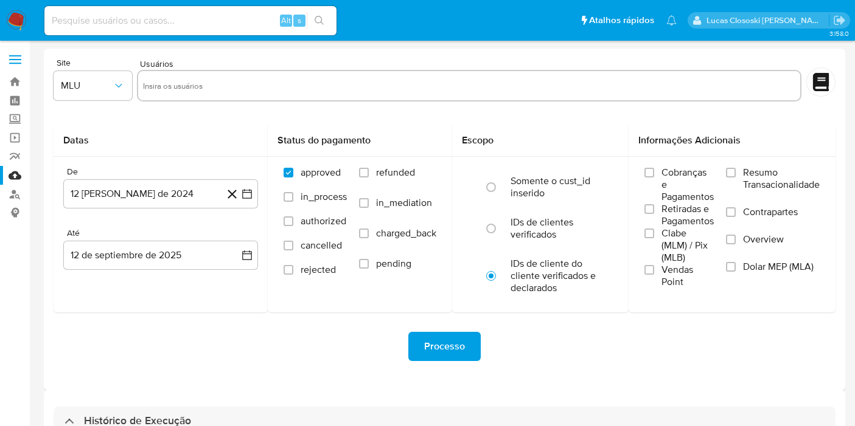
select select "10"
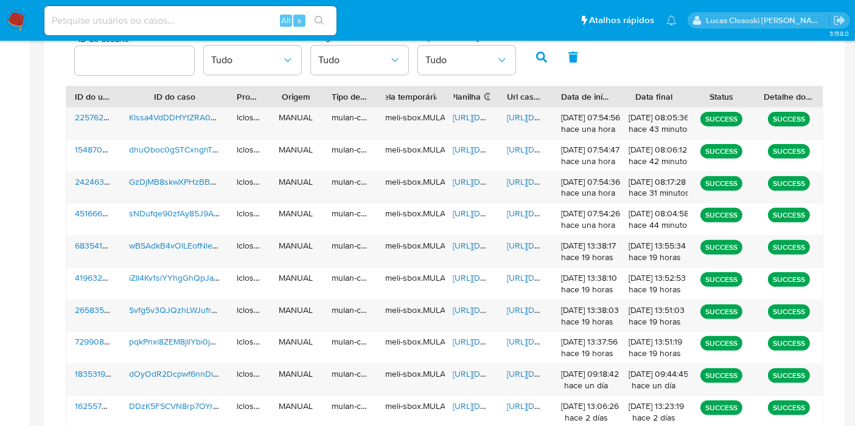
click at [466, 140] on div "https://docs.google.com/spreadsheets/d/1DBKJm6PpzOlwcy_nzRbXwctQuSJIPTyuz6VL6C2…" at bounding box center [472, 156] width 54 height 32
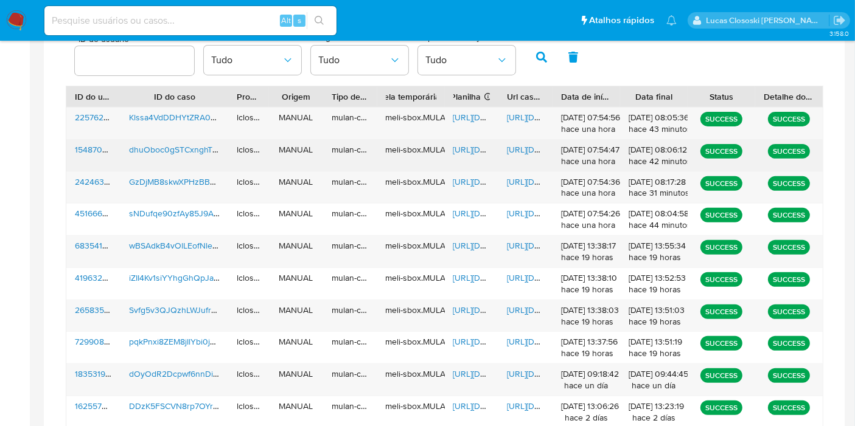
click at [466, 155] on div "https://docs.google.com/spreadsheets/d/1DBKJm6PpzOlwcy_nzRbXwctQuSJIPTyuz6VL6C2…" at bounding box center [472, 156] width 54 height 32
click at [471, 148] on span "https://docs.google.com/spreadsheets/d/1DBKJm6PpzOlwcy_nzRbXwctQuSJIPTyuz6VL6C2…" at bounding box center [495, 150] width 84 height 12
click at [520, 155] on div "https://docs.google.com/document/d/1n-nf84ZnA5a-UQEaWFGRR1aEqfkfJGz3vJ5R4Uk-7mY…" at bounding box center [525, 156] width 54 height 32
click at [516, 151] on span "https://docs.google.com/document/d/1n-nf84ZnA5a-UQEaWFGRR1aEqfkfJGz3vJ5R4Uk-7mY…" at bounding box center [549, 150] width 84 height 12
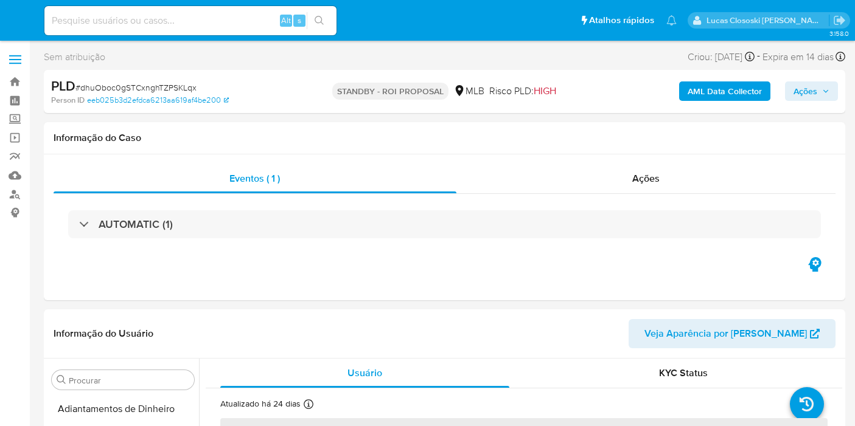
select select "10"
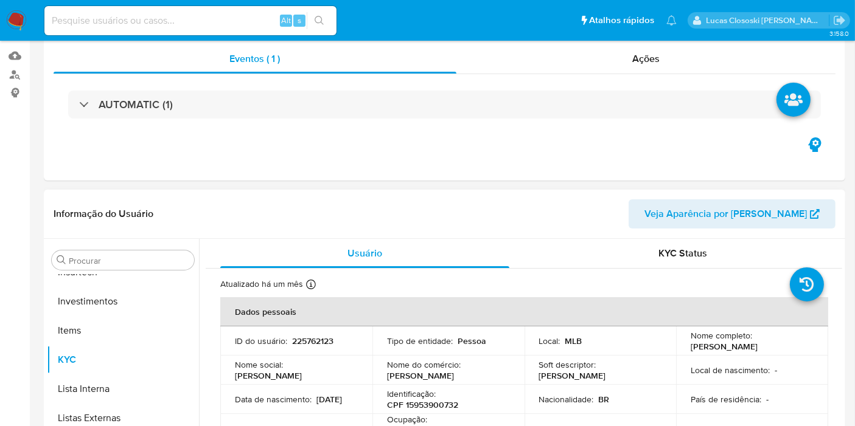
scroll to position [203, 0]
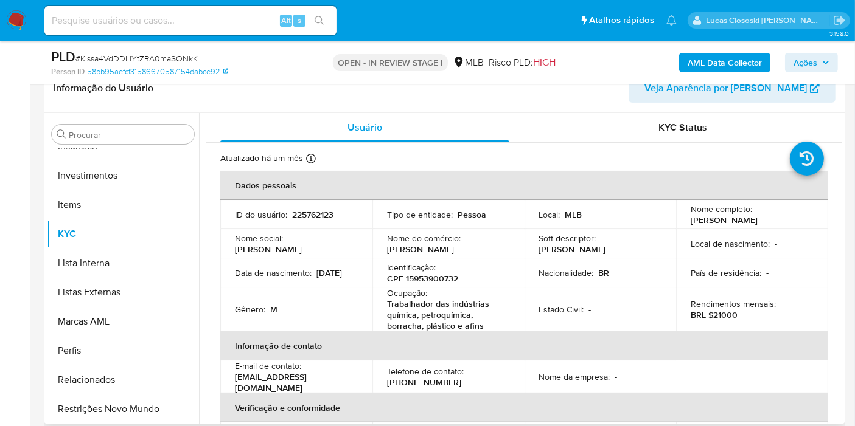
click at [442, 275] on p "CPF 15953900732" at bounding box center [422, 278] width 71 height 11
copy p "15953900732"
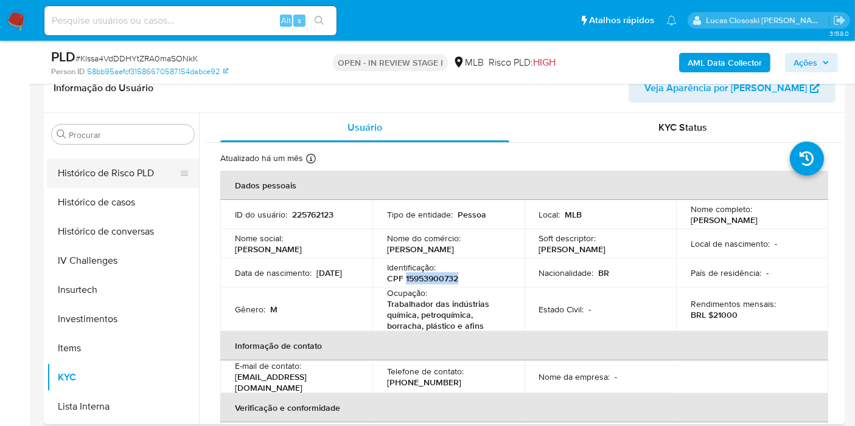
scroll to position [369, 0]
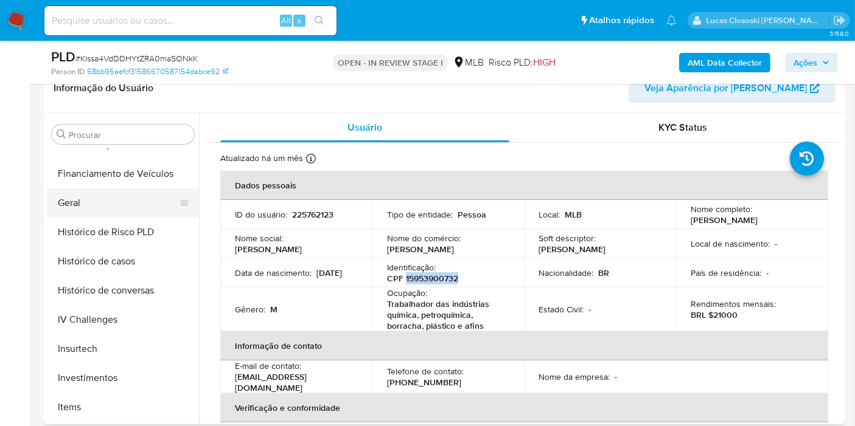
click at [85, 195] on button "Geral" at bounding box center [118, 203] width 142 height 29
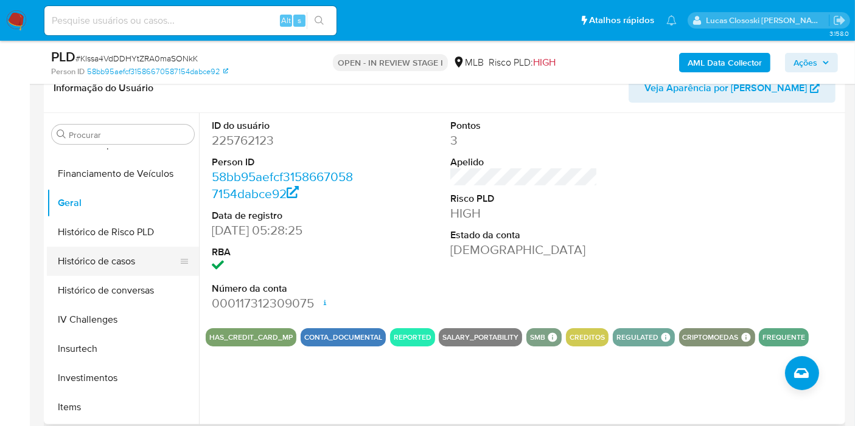
click at [125, 257] on button "Histórico de casos" at bounding box center [118, 261] width 142 height 29
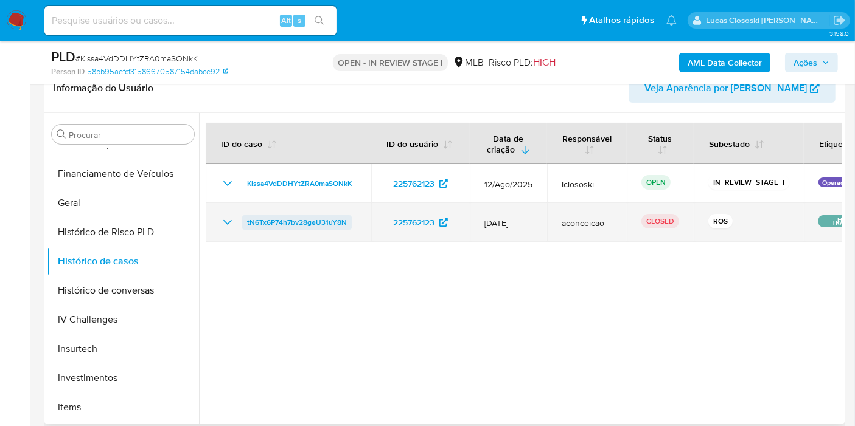
drag, startPoint x: 357, startPoint y: 221, endPoint x: 245, endPoint y: 221, distance: 112.5
click at [245, 221] on td "tN6Tx6P74h7bv28geU31uY8N" at bounding box center [288, 222] width 165 height 39
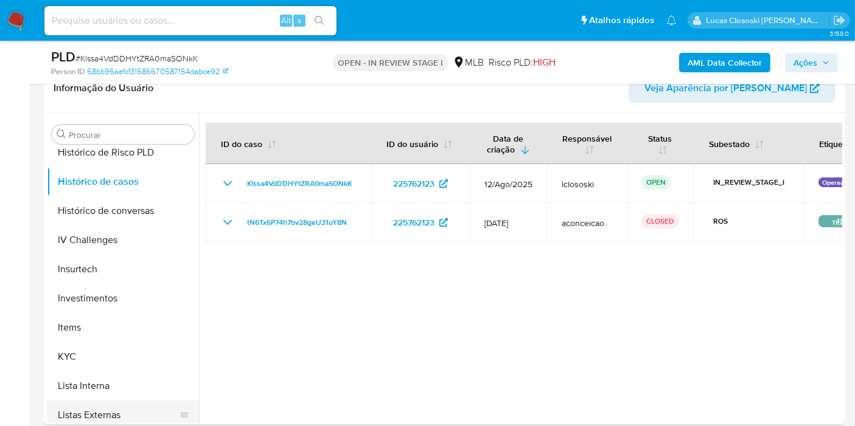
scroll to position [572, 0]
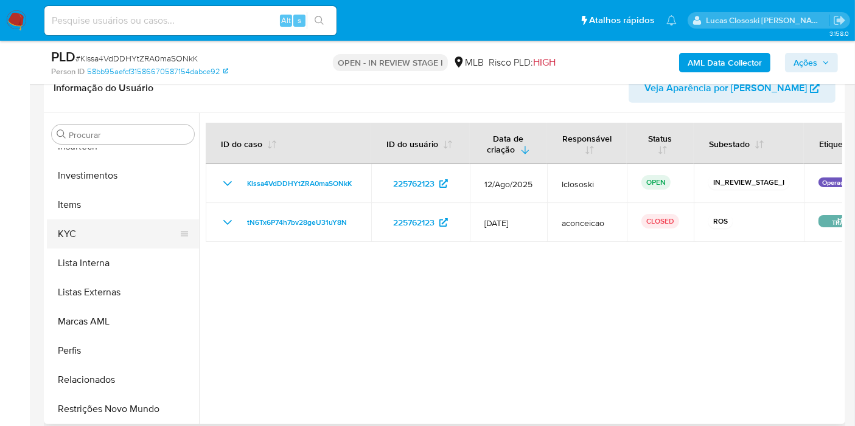
click at [85, 237] on button "KYC" at bounding box center [118, 234] width 142 height 29
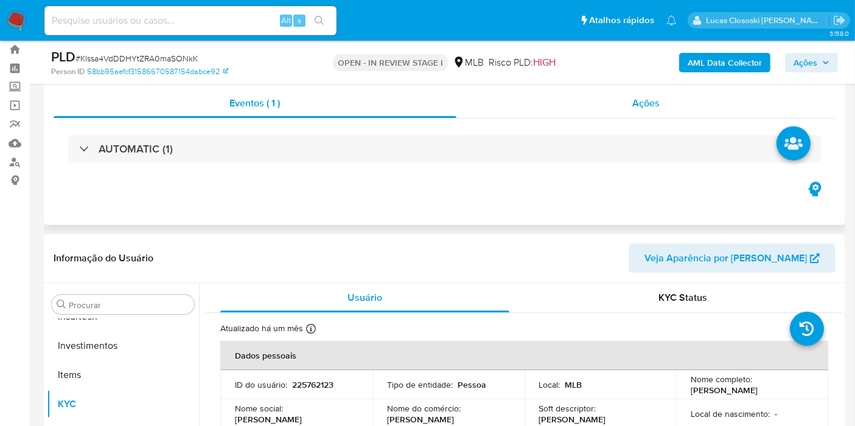
scroll to position [0, 0]
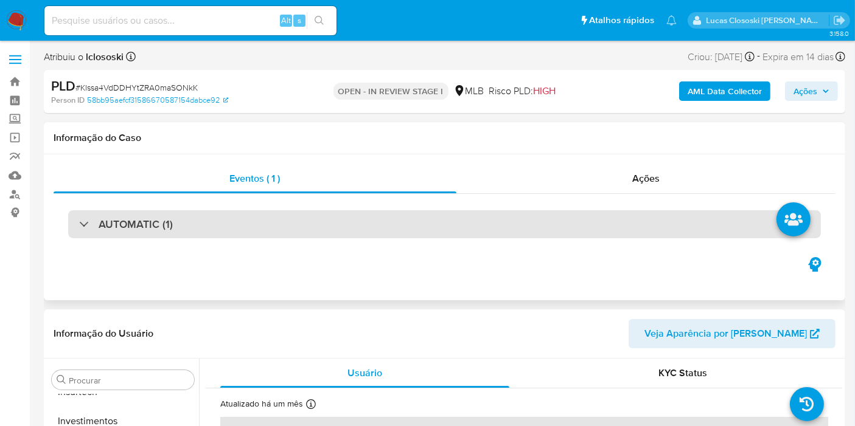
click at [383, 232] on div "AUTOMATIC (1)" at bounding box center [444, 224] width 752 height 28
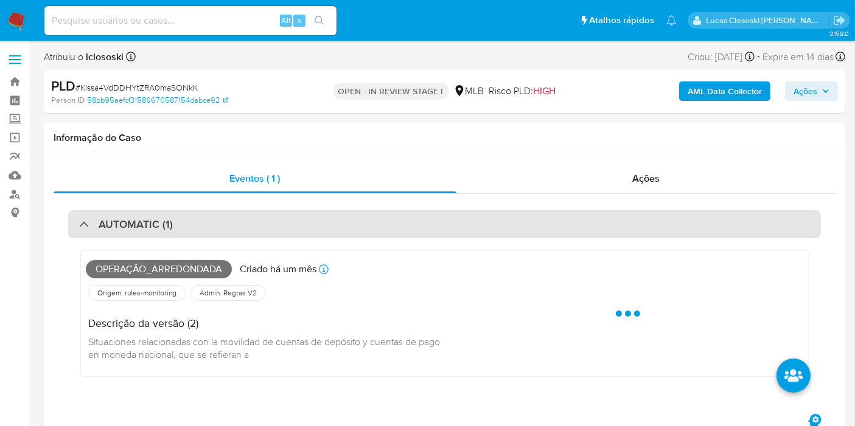
click at [383, 232] on div "AUTOMATIC (1)" at bounding box center [444, 224] width 752 height 28
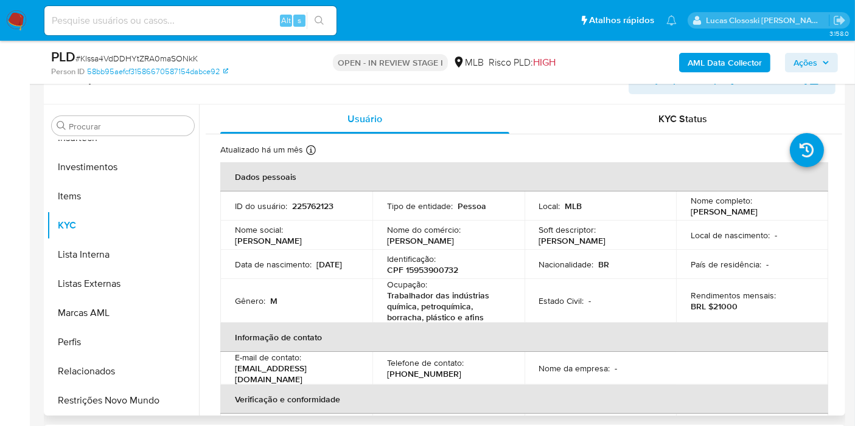
scroll to position [203, 0]
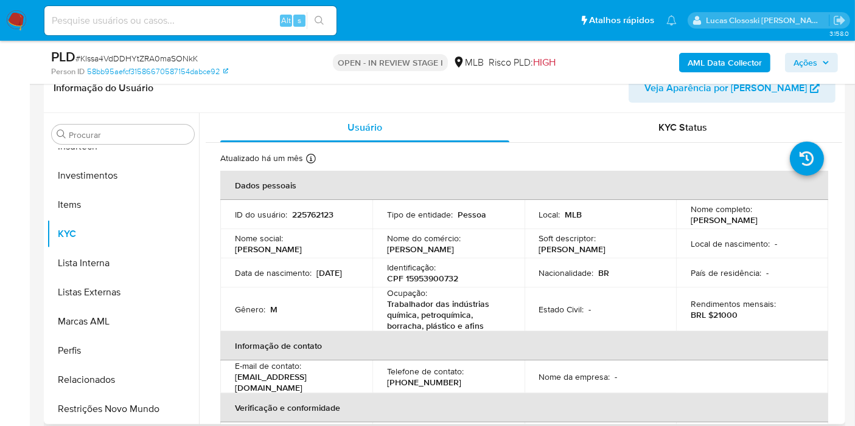
click at [425, 275] on p "CPF 15953900732" at bounding box center [422, 278] width 71 height 11
copy p "15953900732"
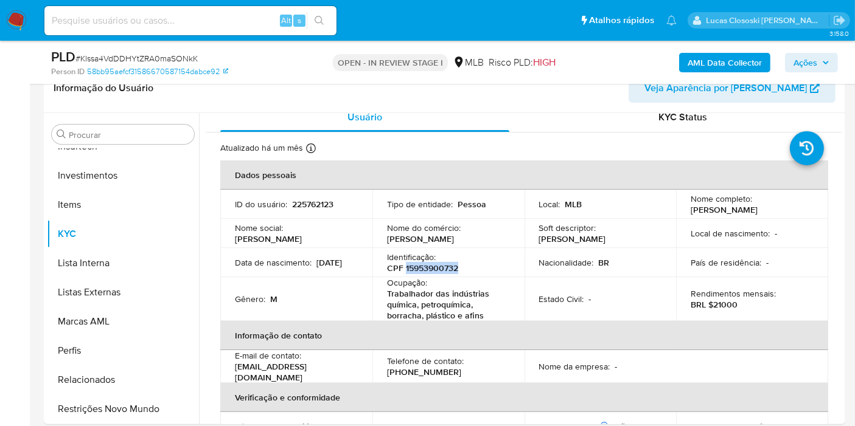
scroll to position [0, 0]
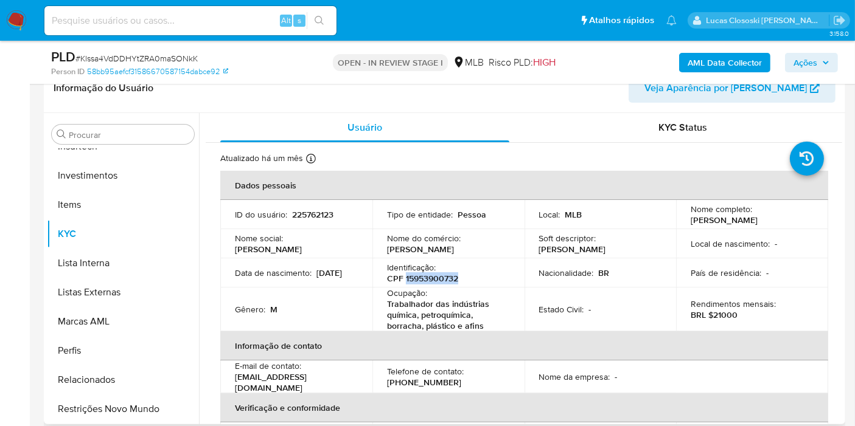
copy p "15953900732"
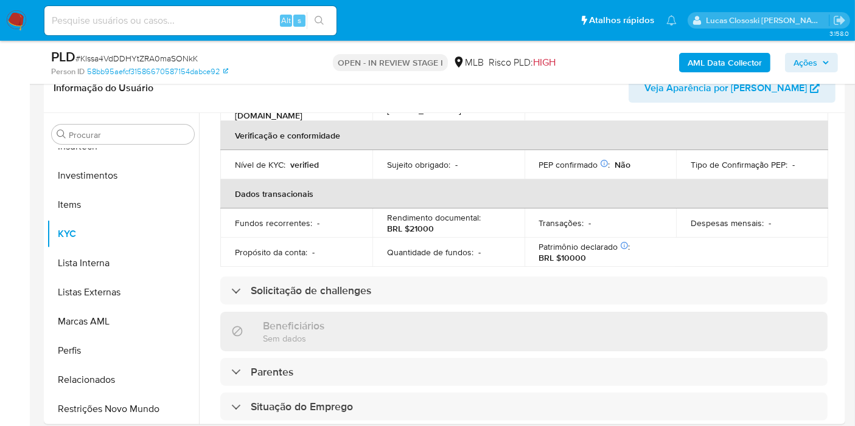
scroll to position [229, 0]
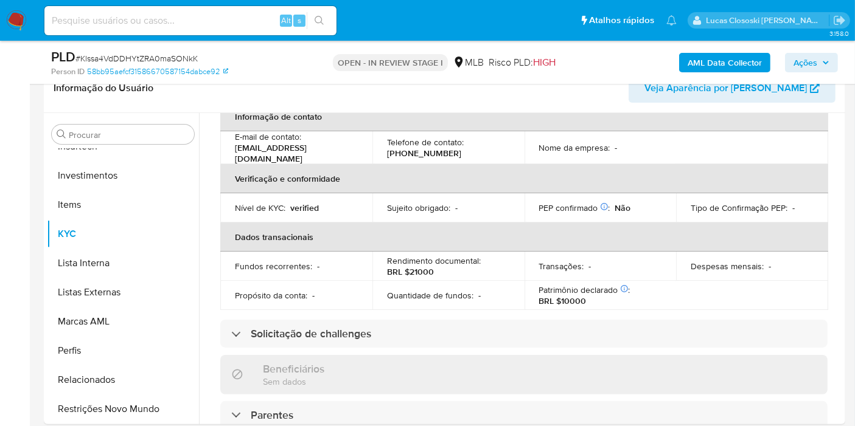
click at [716, 61] on b "AML Data Collector" at bounding box center [724, 62] width 74 height 19
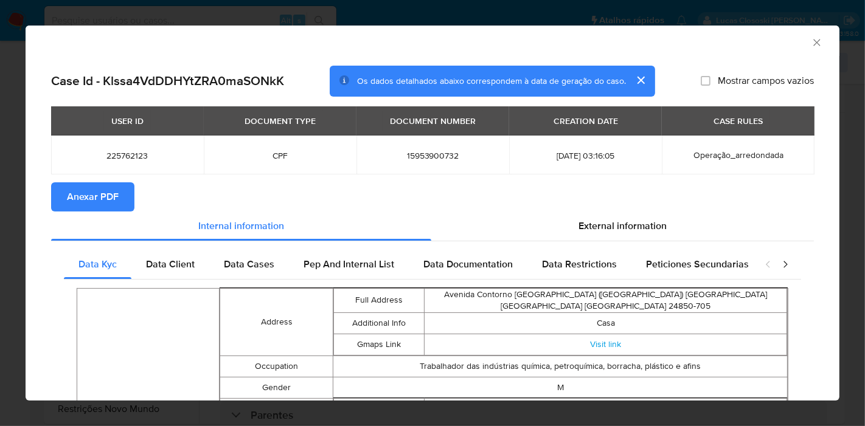
click at [111, 184] on span "Anexar PDF" at bounding box center [93, 197] width 52 height 27
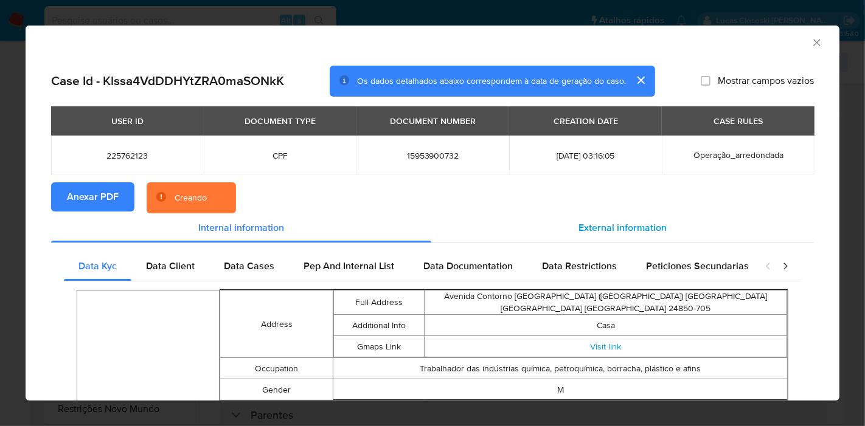
click at [585, 228] on span "External information" at bounding box center [622, 228] width 88 height 14
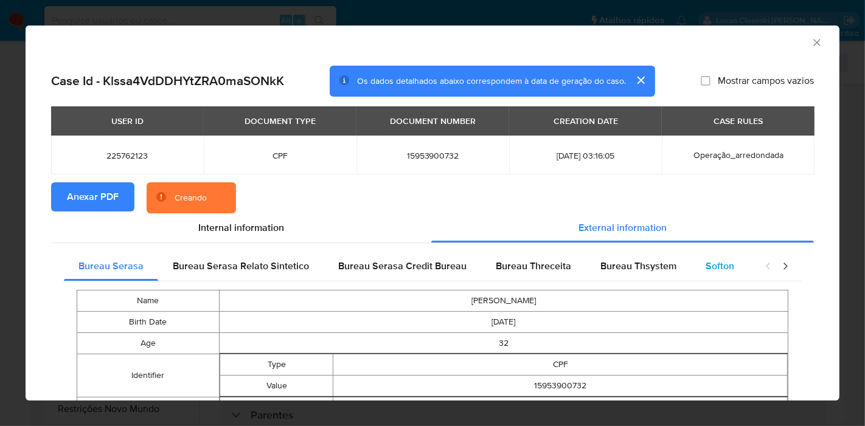
click at [706, 276] on div "Softon" at bounding box center [720, 266] width 58 height 29
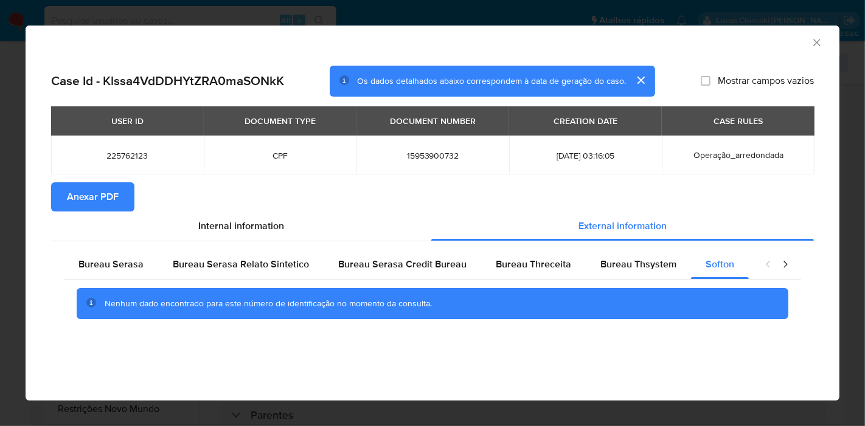
click at [816, 46] on icon "Fechar a janela" at bounding box center [817, 42] width 12 height 12
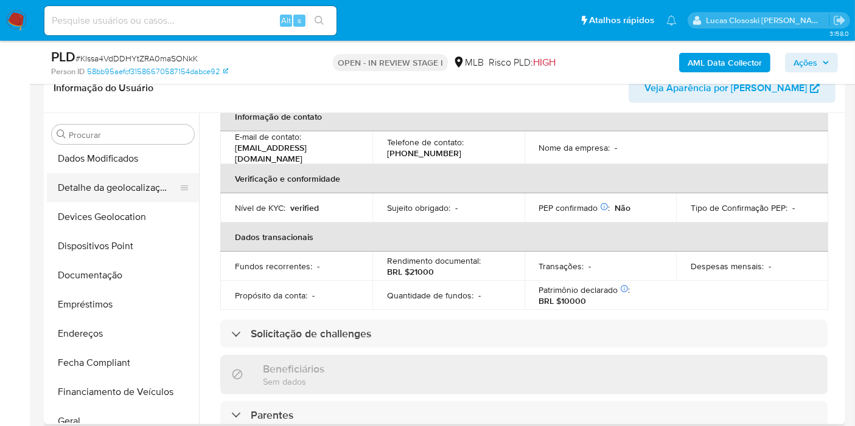
scroll to position [99, 0]
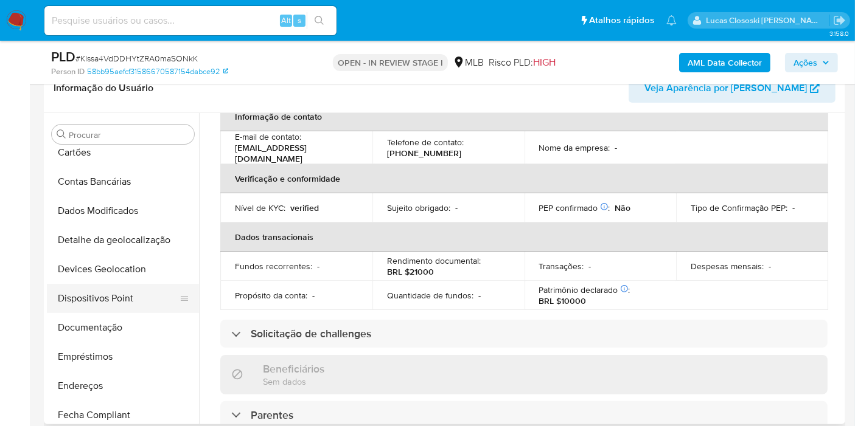
click at [113, 290] on button "Dispositivos Point" at bounding box center [118, 298] width 142 height 29
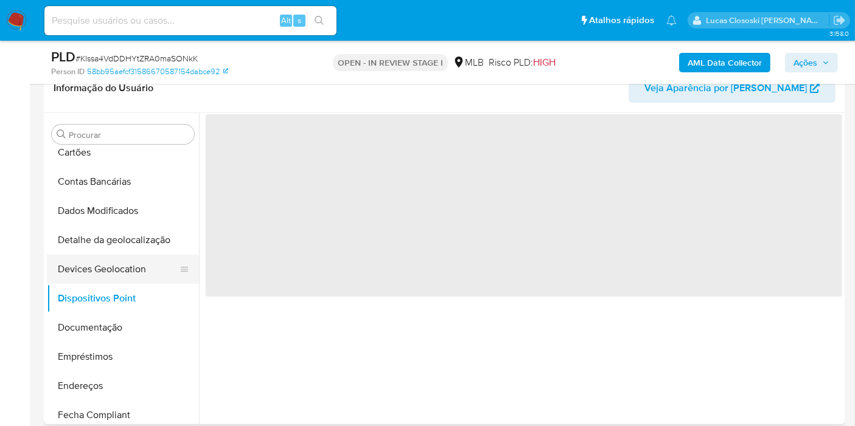
click at [112, 259] on button "Devices Geolocation" at bounding box center [118, 269] width 142 height 29
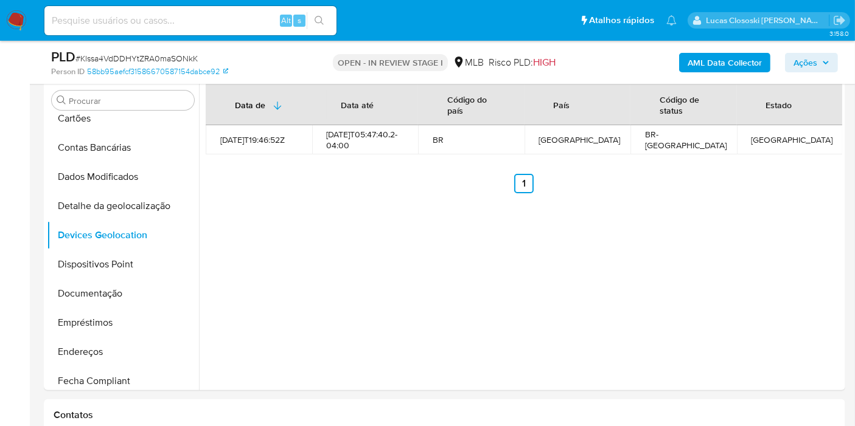
scroll to position [209, 0]
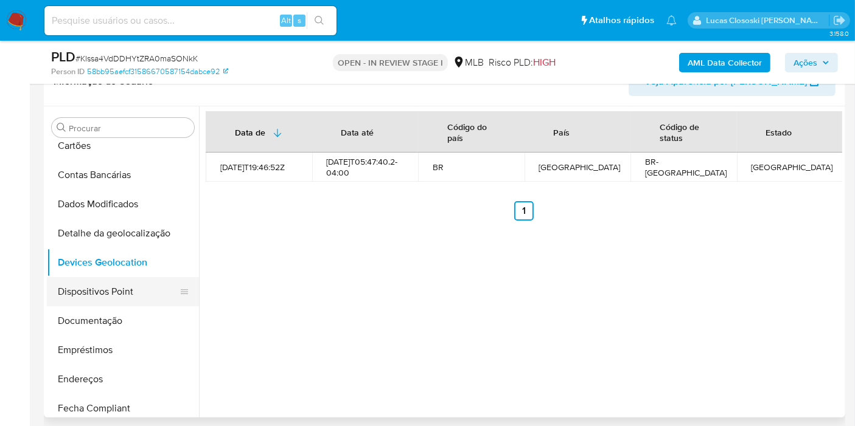
click at [120, 279] on button "Dispositivos Point" at bounding box center [118, 291] width 142 height 29
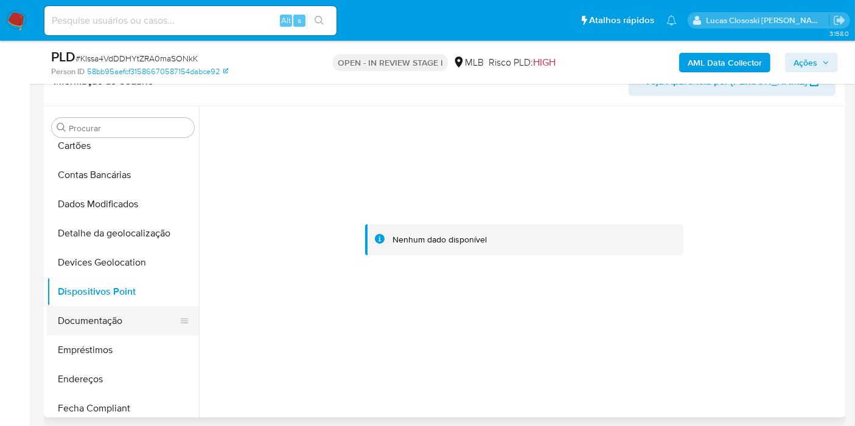
click at [126, 316] on button "Documentação" at bounding box center [118, 321] width 142 height 29
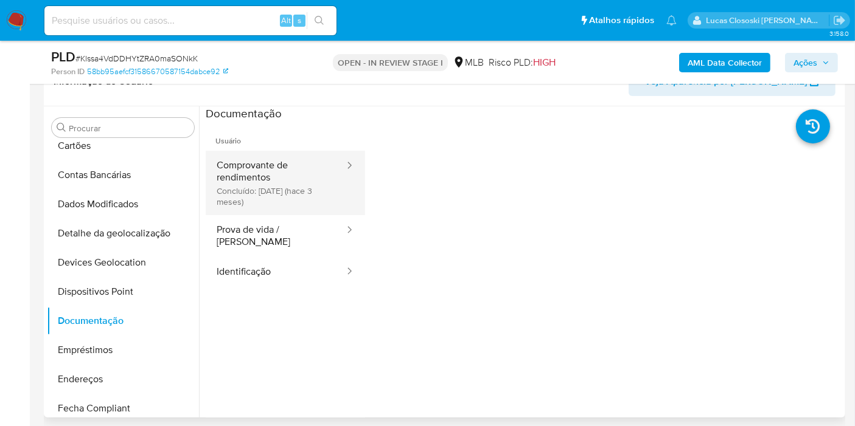
click at [218, 197] on button "Comprovante de rendimentos Concluído: 28/05/2025 (hace 3 meses)" at bounding box center [276, 183] width 140 height 64
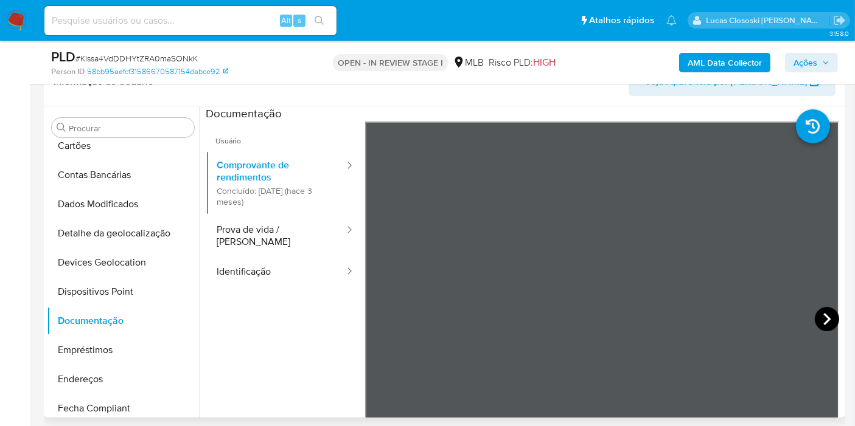
click at [823, 321] on icon at bounding box center [826, 319] width 7 height 12
click at [99, 362] on button "Empréstimos" at bounding box center [118, 350] width 142 height 29
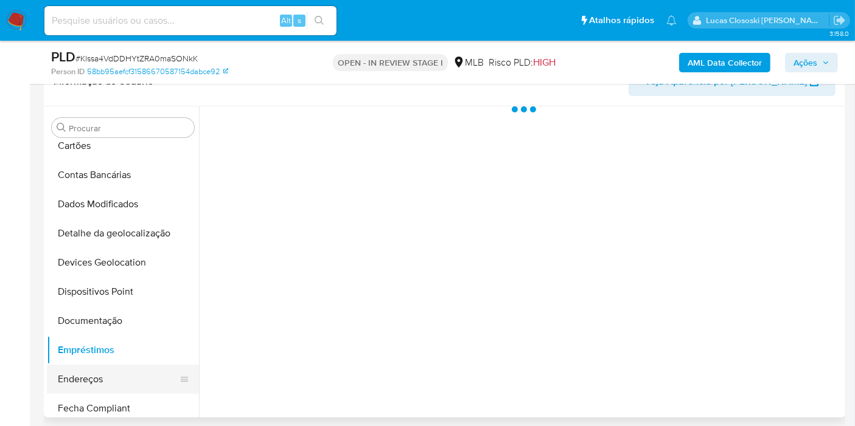
click at [101, 370] on button "Endereços" at bounding box center [118, 379] width 142 height 29
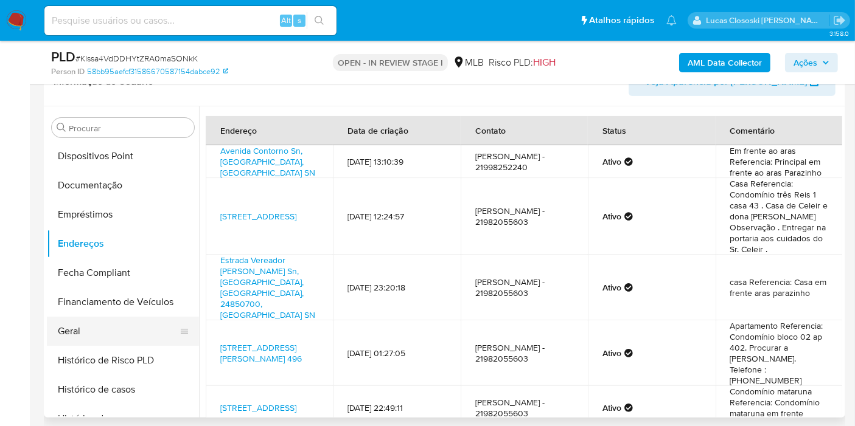
click at [113, 343] on button "Geral" at bounding box center [118, 331] width 142 height 29
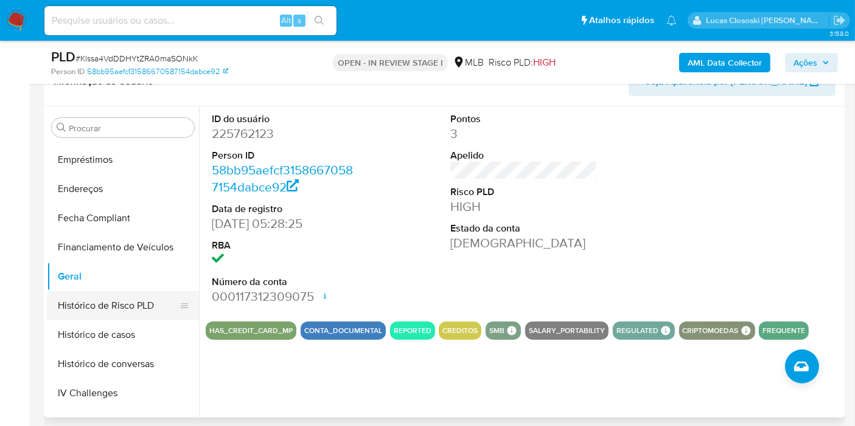
scroll to position [302, 0]
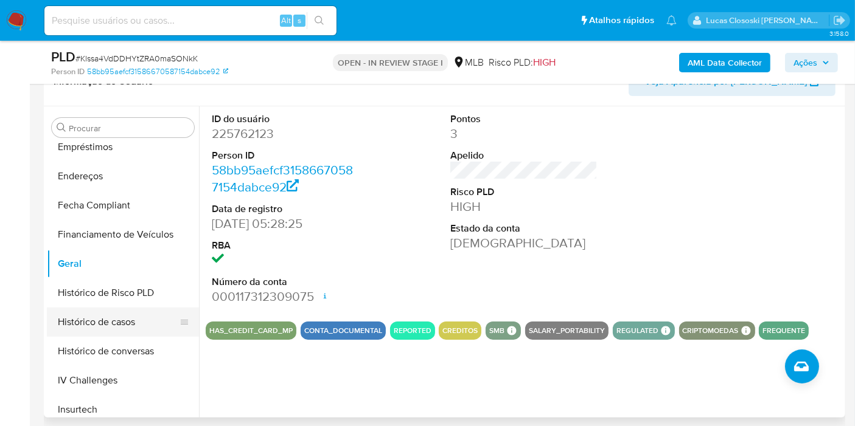
click at [127, 308] on button "Histórico de casos" at bounding box center [118, 322] width 142 height 29
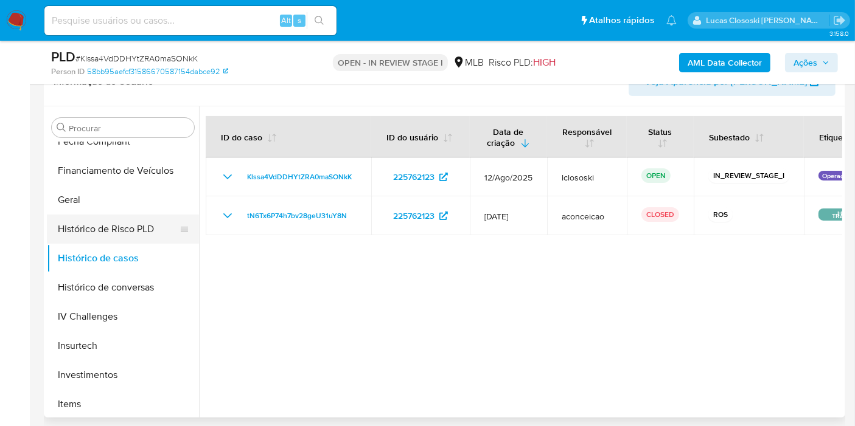
scroll to position [437, 0]
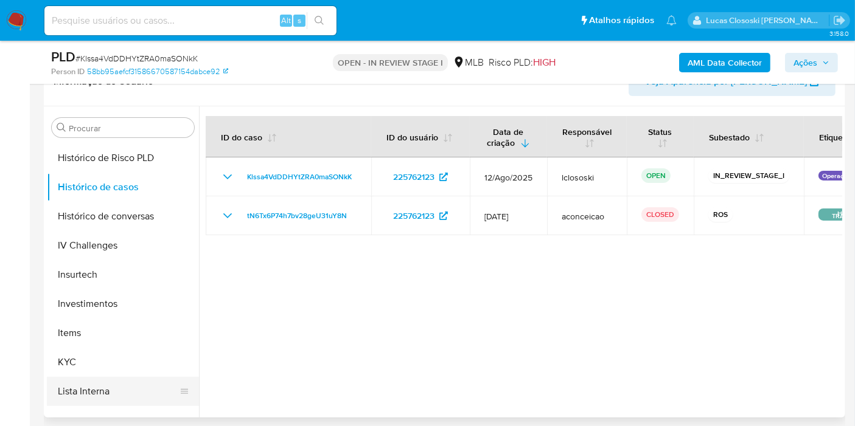
click at [93, 377] on button "Lista Interna" at bounding box center [118, 391] width 142 height 29
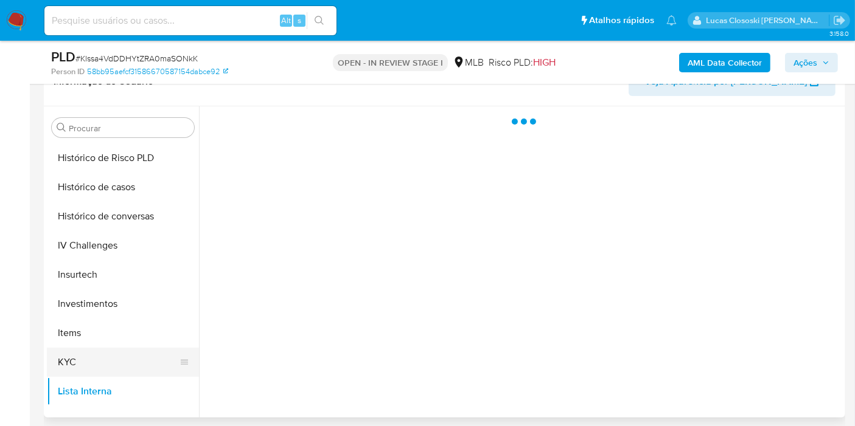
click at [92, 370] on button "KYC" at bounding box center [118, 362] width 142 height 29
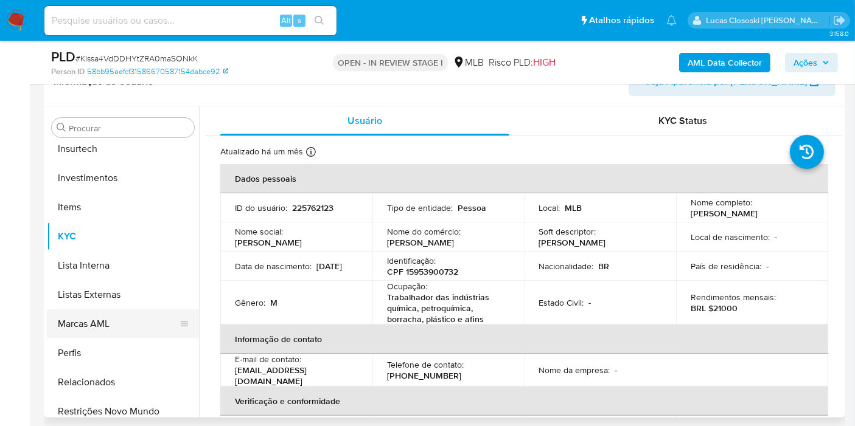
scroll to position [572, 0]
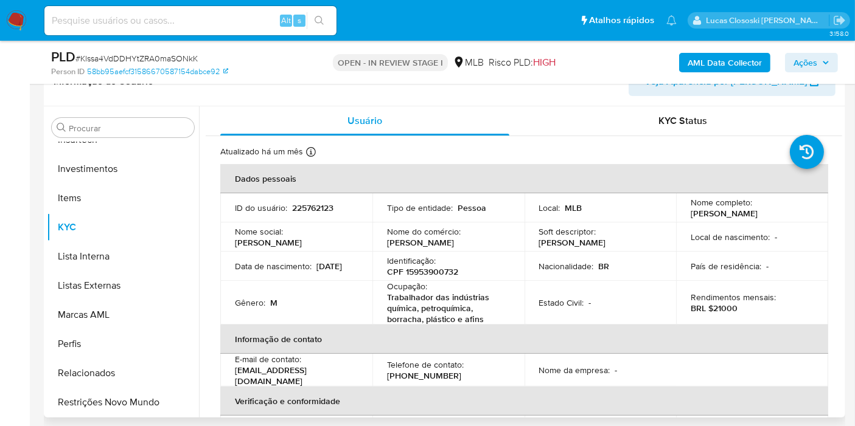
drag, startPoint x: 159, startPoint y: 406, endPoint x: 218, endPoint y: 310, distance: 112.4
click at [159, 407] on button "Restrições Novo Mundo" at bounding box center [123, 402] width 152 height 29
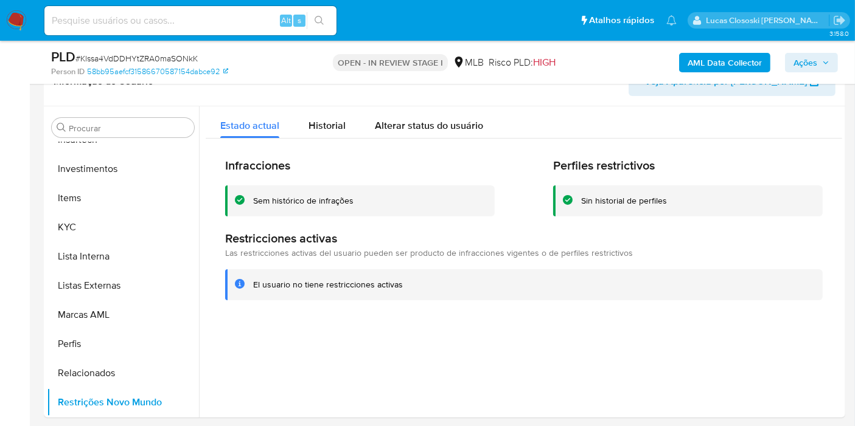
click at [176, 60] on span "# Klssa4VdDDHYtZRA0maSONkK" at bounding box center [136, 58] width 122 height 12
copy span "Klssa4VdDDHYtZRA0maSONkK"
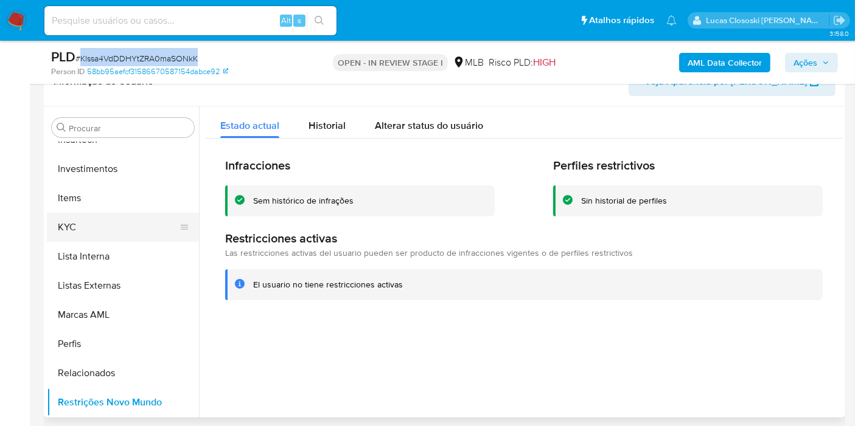
click at [75, 223] on button "KYC" at bounding box center [118, 227] width 142 height 29
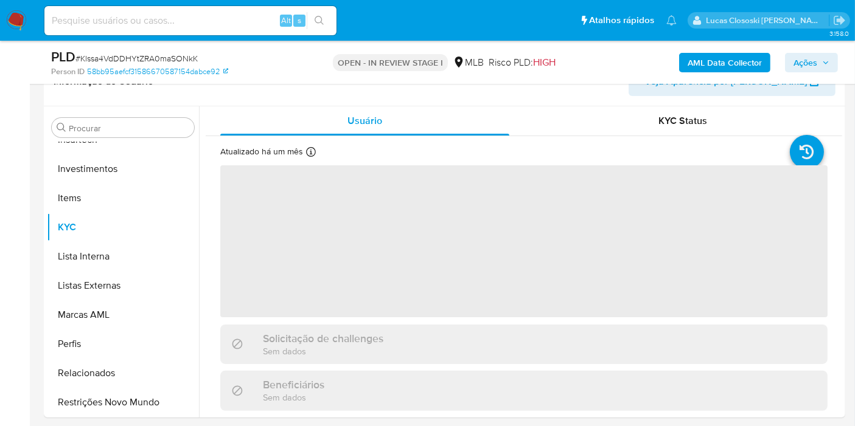
click at [317, 80] on div "PLD # Klssa4VdDDHYtZRA0maSONkK Person ID 58bb95aefcf31586670587154dabce92 OPEN …" at bounding box center [444, 62] width 801 height 43
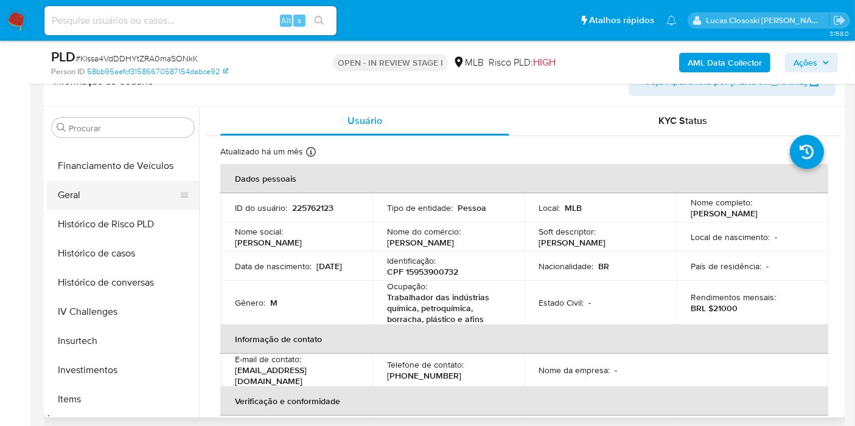
scroll to position [369, 0]
click at [84, 190] on button "Geral" at bounding box center [118, 196] width 142 height 29
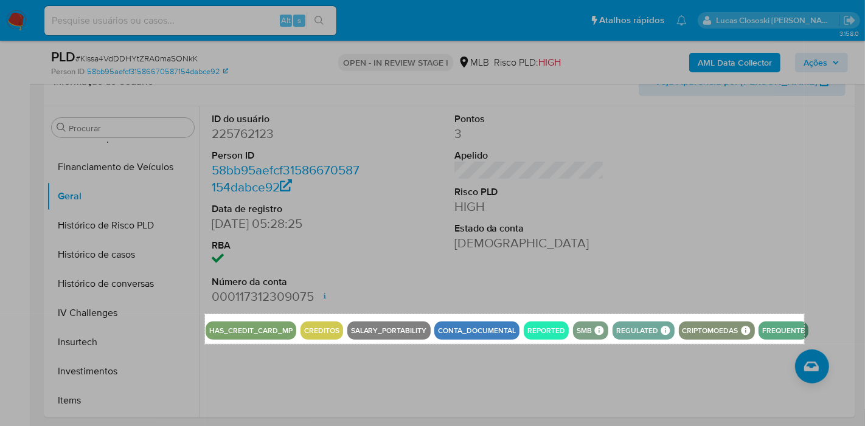
drag, startPoint x: 206, startPoint y: 314, endPoint x: 804, endPoint y: 344, distance: 599.2
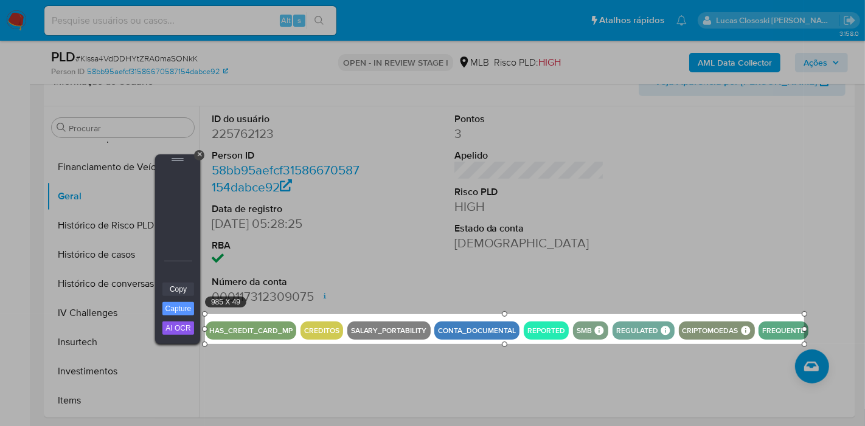
click at [192, 290] on link "Copy" at bounding box center [178, 289] width 32 height 13
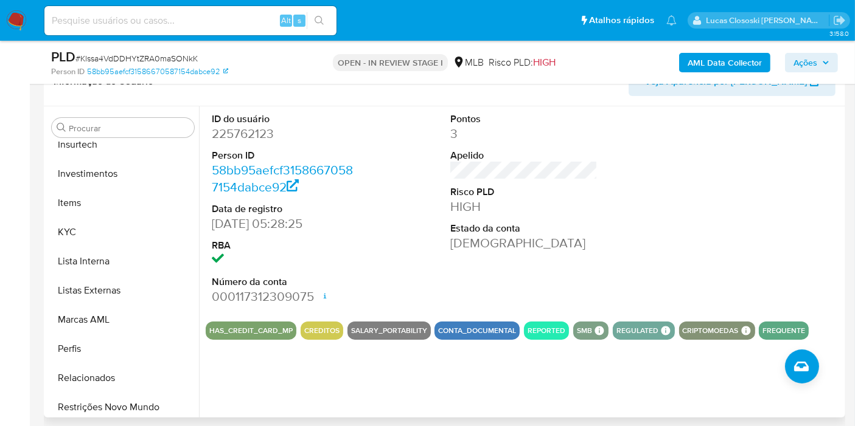
scroll to position [572, 0]
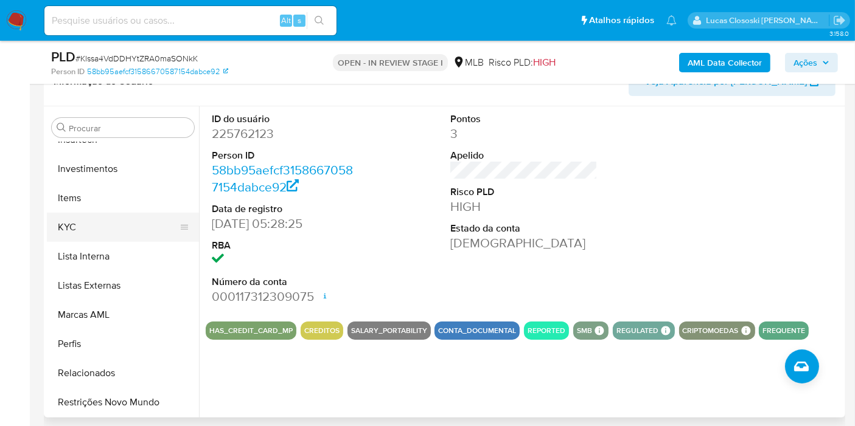
click at [78, 217] on button "KYC" at bounding box center [118, 227] width 142 height 29
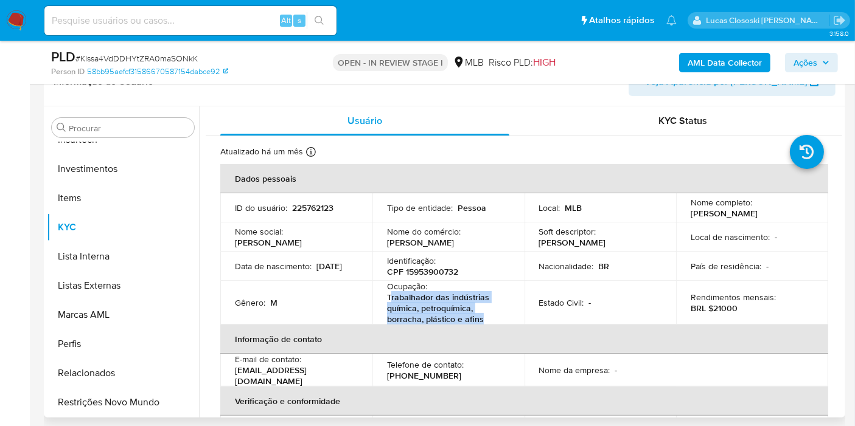
copy p "rabalhador das indústrias química, petroquímica, borracha, plástico e afins"
drag, startPoint x: 489, startPoint y: 319, endPoint x: 389, endPoint y: 301, distance: 101.3
click at [389, 301] on p "Trabalhador das indústrias química, petroquímica, borracha, plástico e afins" at bounding box center [446, 308] width 118 height 33
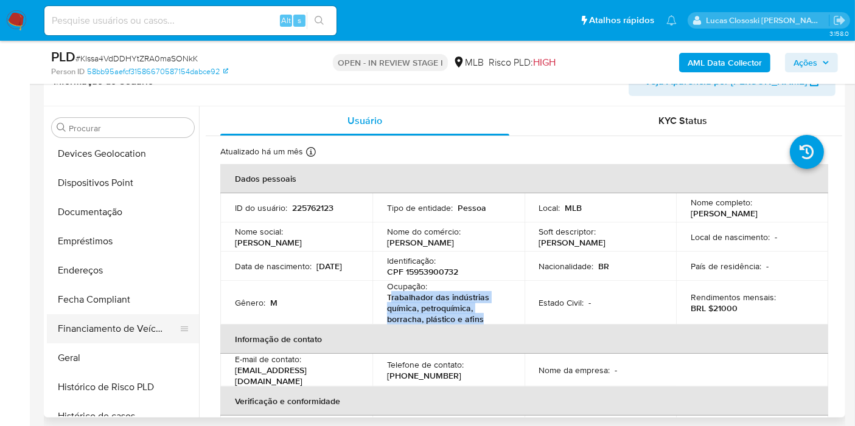
scroll to position [167, 0]
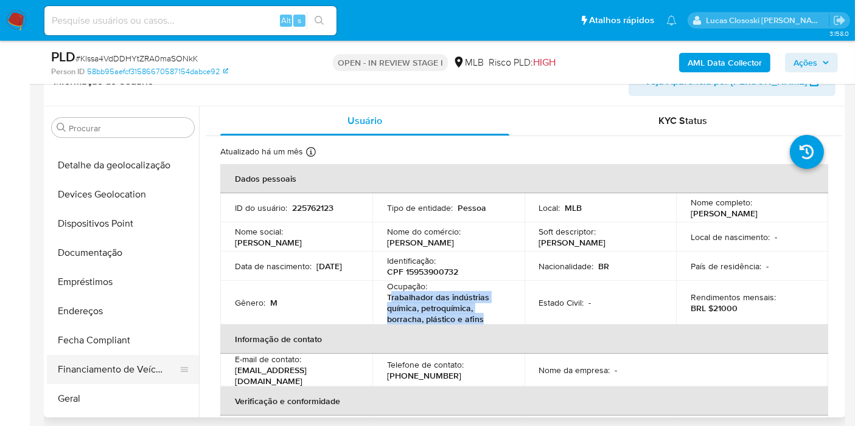
click at [106, 224] on button "Dispositivos Point" at bounding box center [123, 223] width 152 height 29
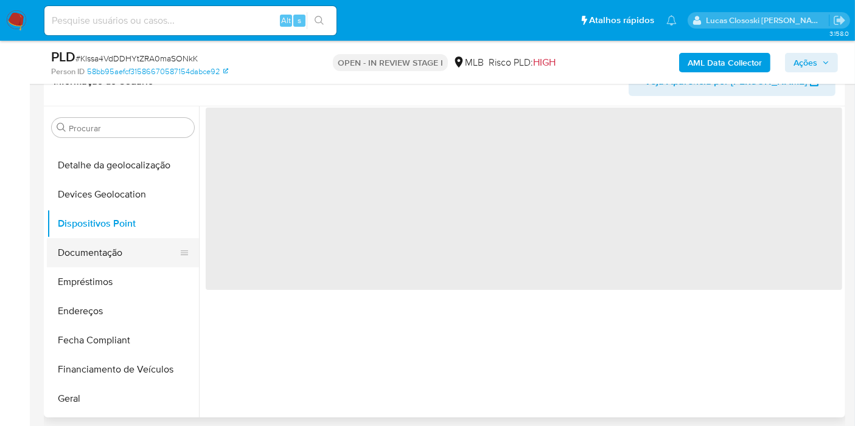
click at [109, 258] on button "Documentação" at bounding box center [118, 252] width 142 height 29
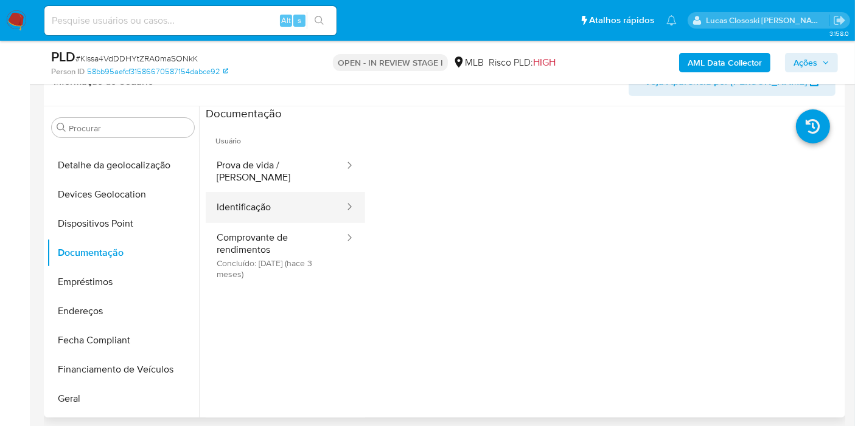
click at [293, 200] on button "Identificação" at bounding box center [276, 207] width 140 height 31
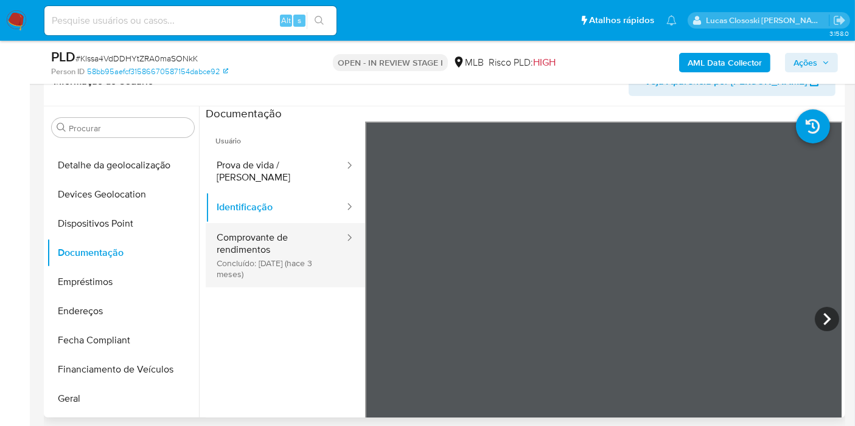
click at [287, 231] on button "Comprovante de rendimentos Concluído: 28/05/2025 (hace 3 meses)" at bounding box center [276, 255] width 140 height 64
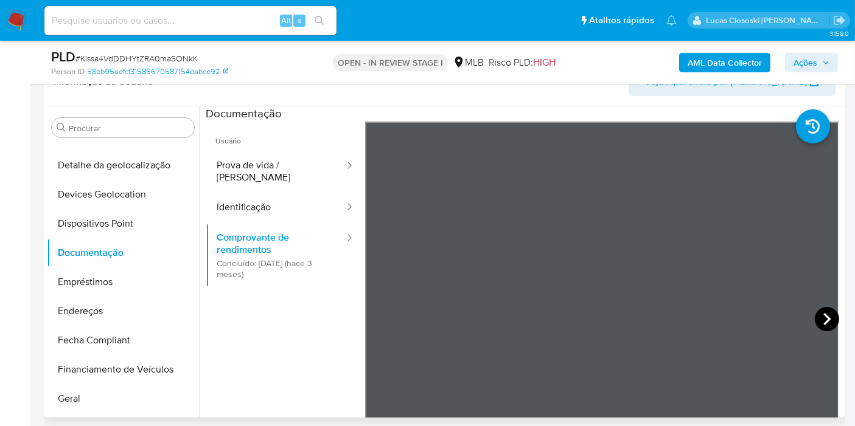
click at [818, 311] on icon at bounding box center [826, 319] width 24 height 24
click at [799, 53] on span "Ações" at bounding box center [805, 62] width 24 height 19
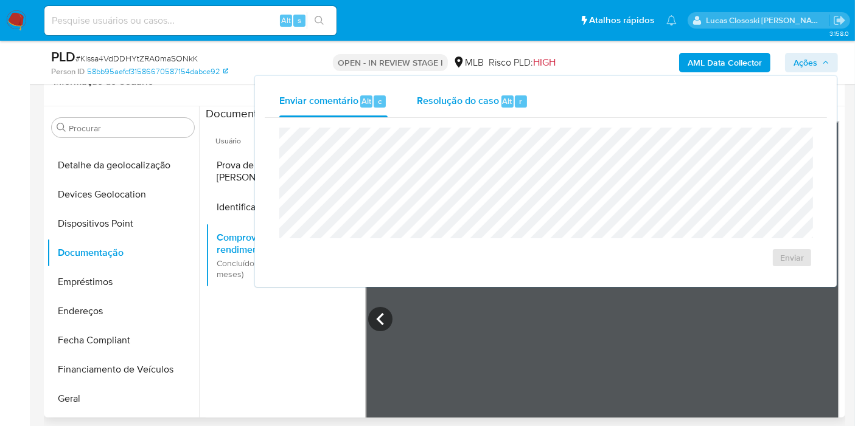
click at [518, 110] on div "Resolução do caso Alt r" at bounding box center [472, 102] width 111 height 32
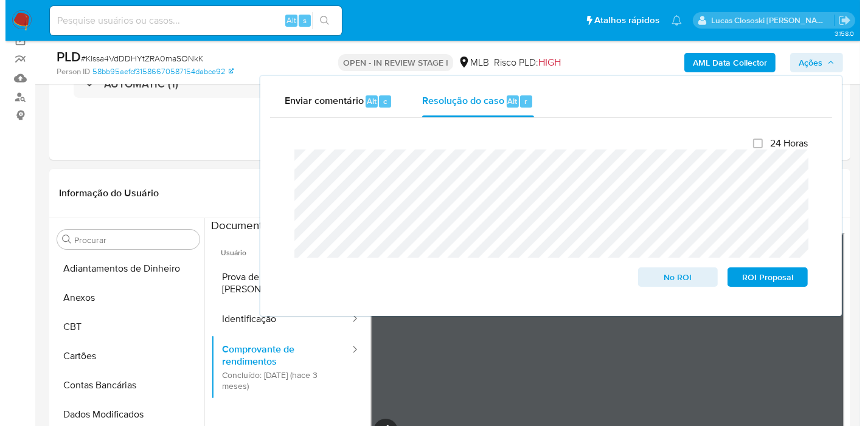
scroll to position [209, 0]
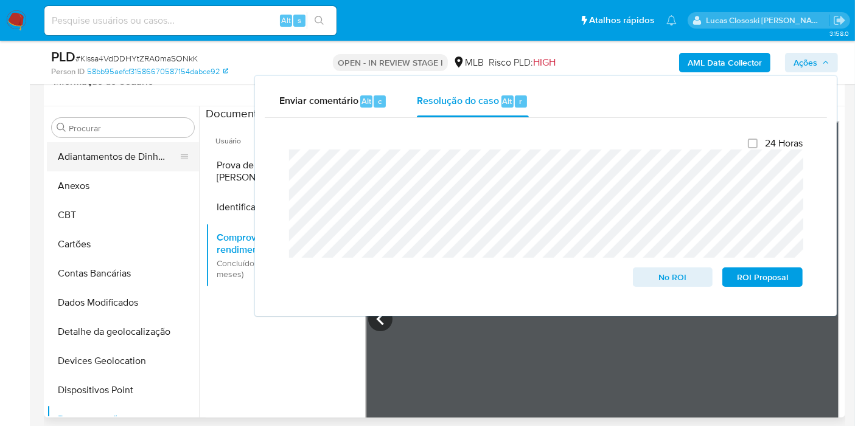
click at [85, 167] on button "Adiantamentos de Dinheiro" at bounding box center [118, 156] width 142 height 29
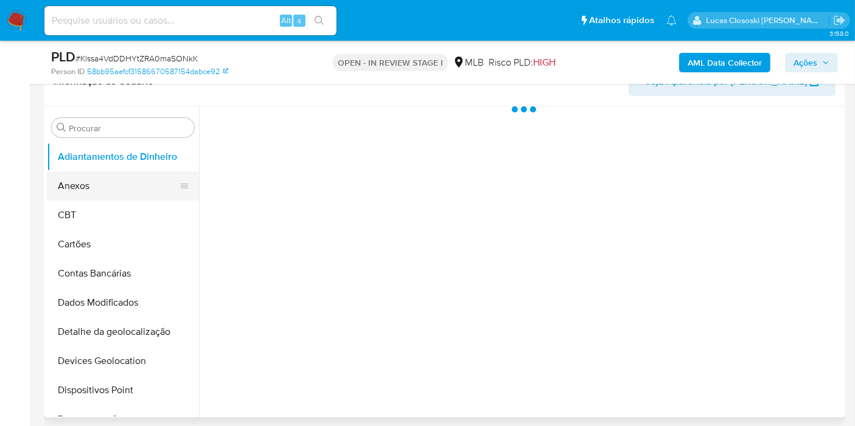
click at [86, 180] on button "Anexos" at bounding box center [118, 186] width 142 height 29
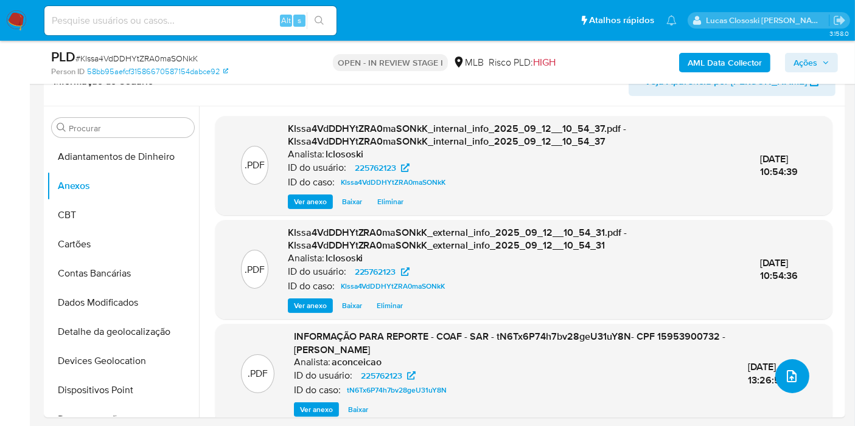
click at [784, 380] on icon "upload-file" at bounding box center [791, 376] width 15 height 15
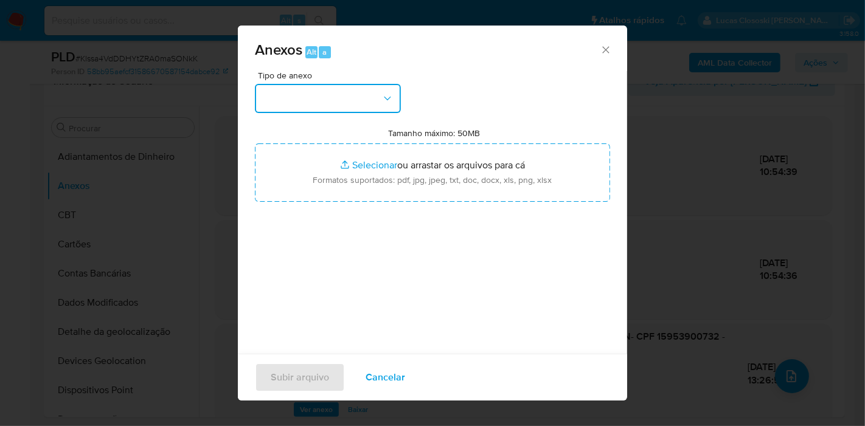
click at [282, 88] on button "button" at bounding box center [328, 98] width 146 height 29
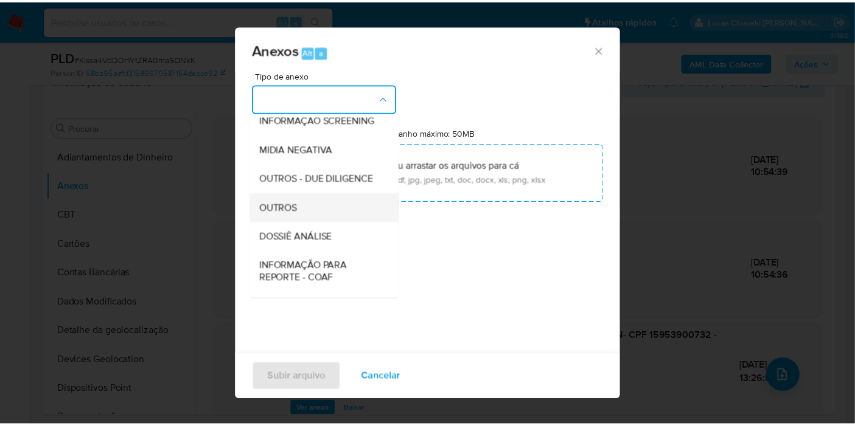
scroll to position [187, 0]
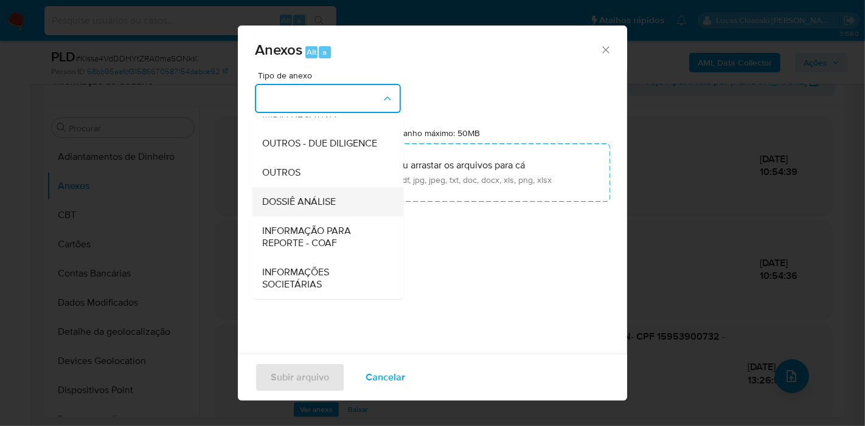
click at [307, 196] on span "DOSSIÊ ANÁLISE" at bounding box center [299, 202] width 74 height 12
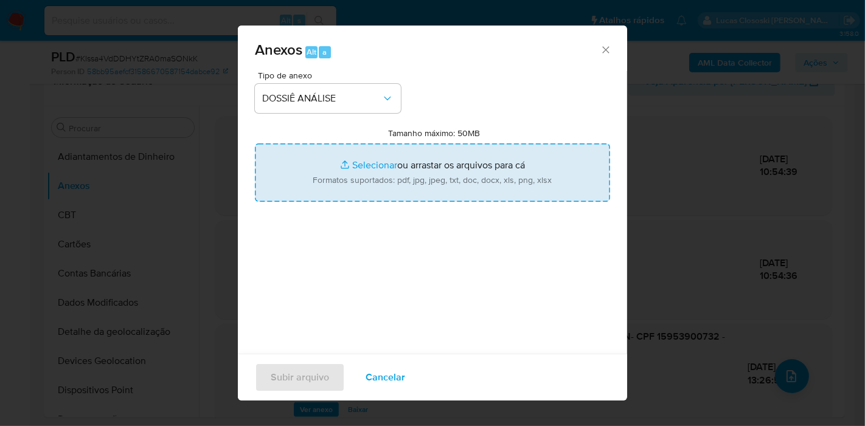
click at [347, 178] on input "Tamanho máximo: 50MB Selecionar arquivos" at bounding box center [432, 173] width 355 height 58
type input "C:\fakepath\2º SAR - XXXX - CPF 15953900732 - EDUARDO GOMES DE OLIVEIRA.pdf"
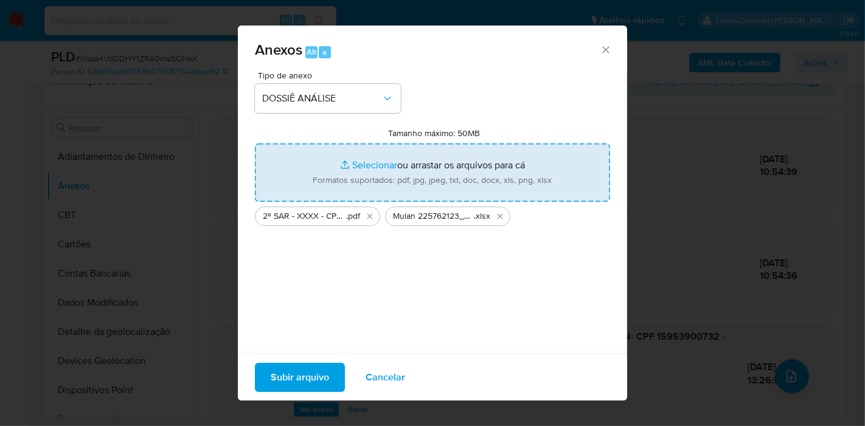
click at [330, 366] on button "Subir arquivo" at bounding box center [300, 377] width 90 height 29
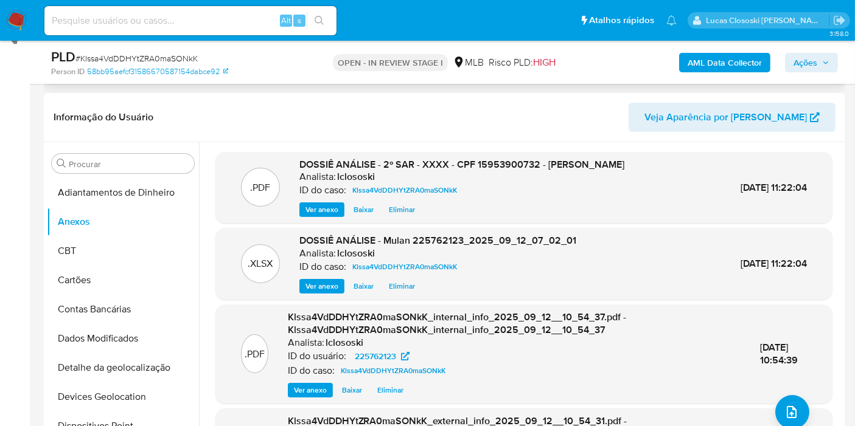
scroll to position [74, 0]
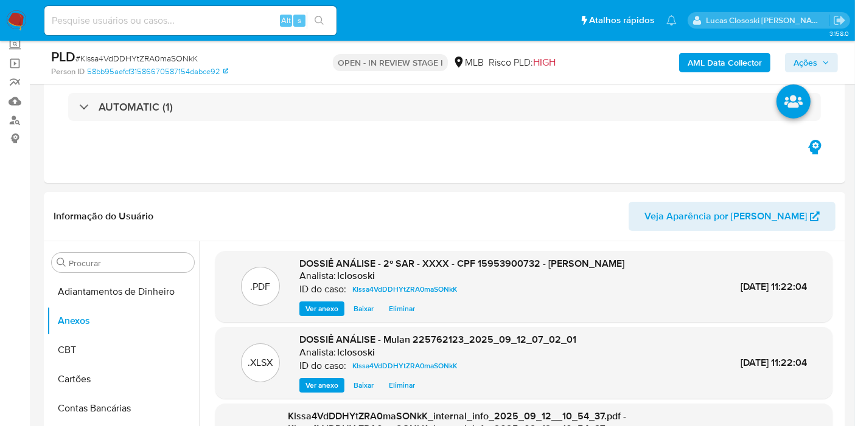
click at [814, 64] on span "Ações" at bounding box center [805, 62] width 24 height 19
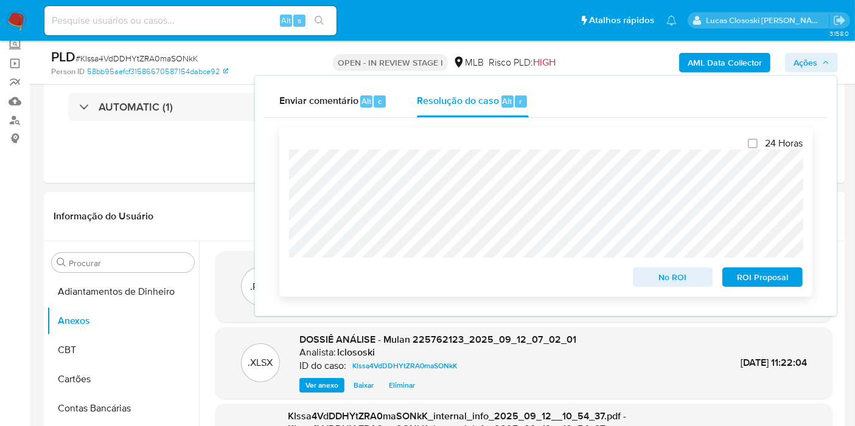
click at [785, 281] on span "ROI Proposal" at bounding box center [761, 277] width 63 height 17
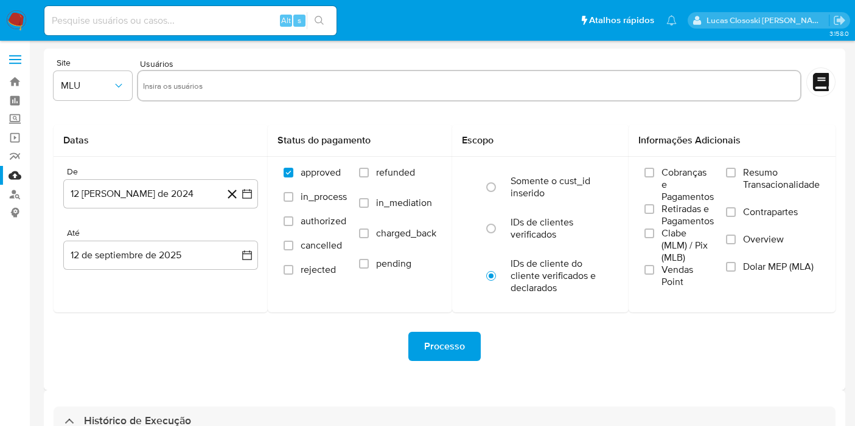
select select "10"
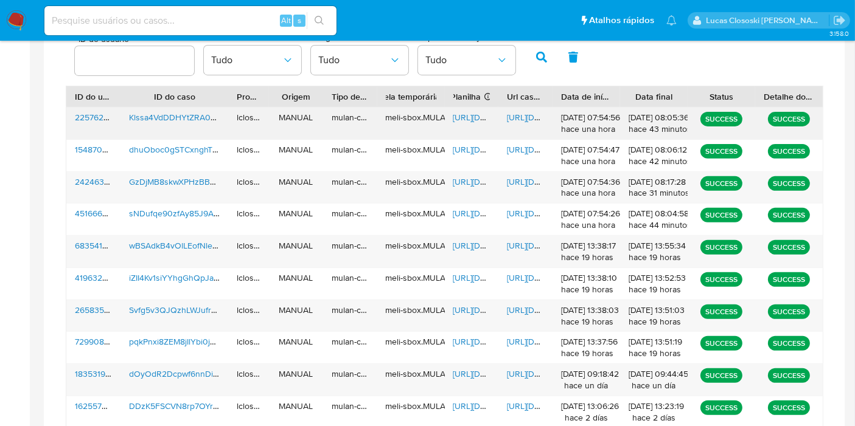
click at [471, 114] on span "[URL][DOMAIN_NAME]" at bounding box center [495, 117] width 84 height 12
click at [516, 114] on span "https://docs.google.com/document/d/1c5KjDj6fl8HLzarGnb87VpPPaaBt5lRt87sdbRBv3qQ…" at bounding box center [549, 117] width 84 height 12
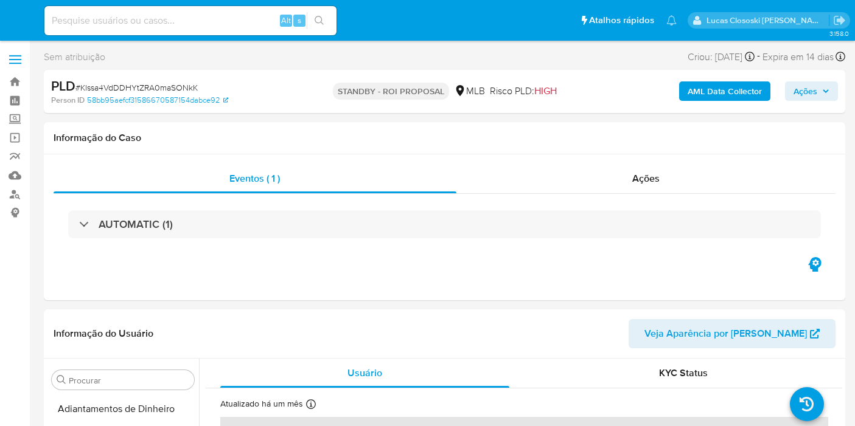
select select "10"
click at [17, 11] on img at bounding box center [16, 20] width 21 height 21
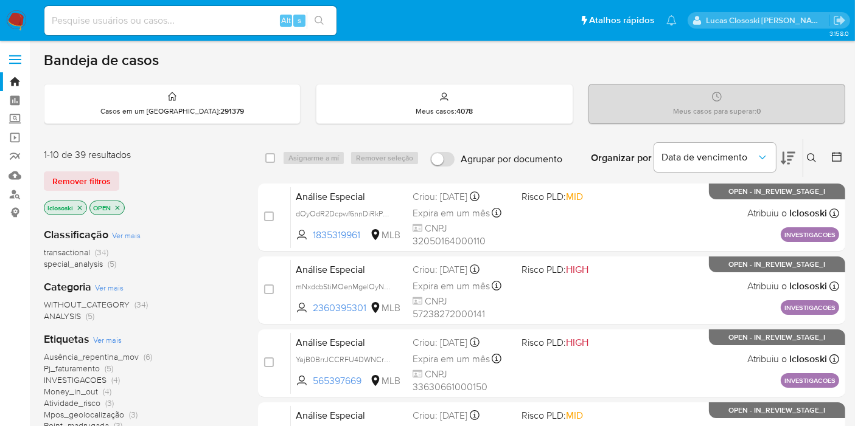
click at [791, 157] on icon at bounding box center [787, 158] width 15 height 15
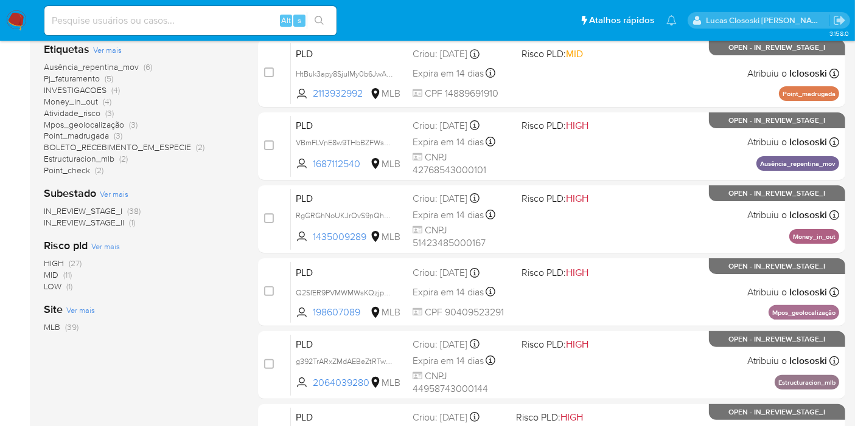
scroll to position [270, 0]
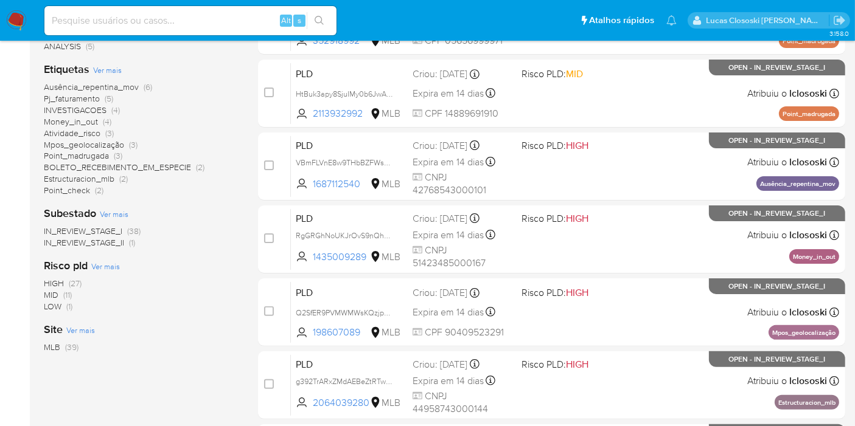
click at [83, 95] on span "Pj_faturamento" at bounding box center [72, 98] width 56 height 12
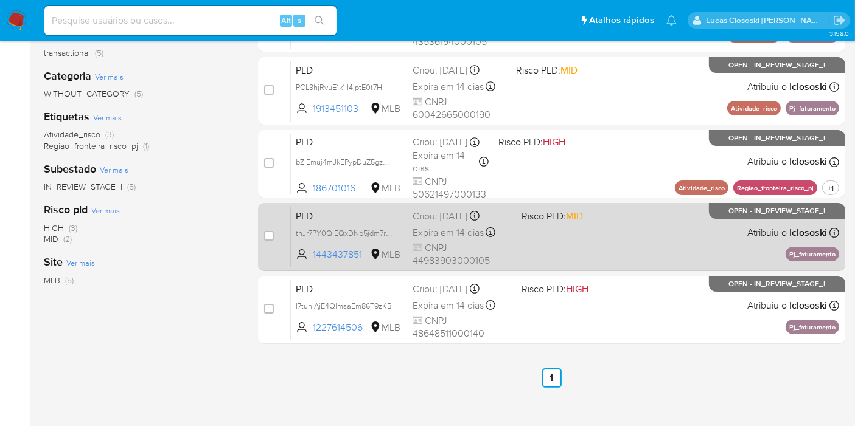
scroll to position [135, 0]
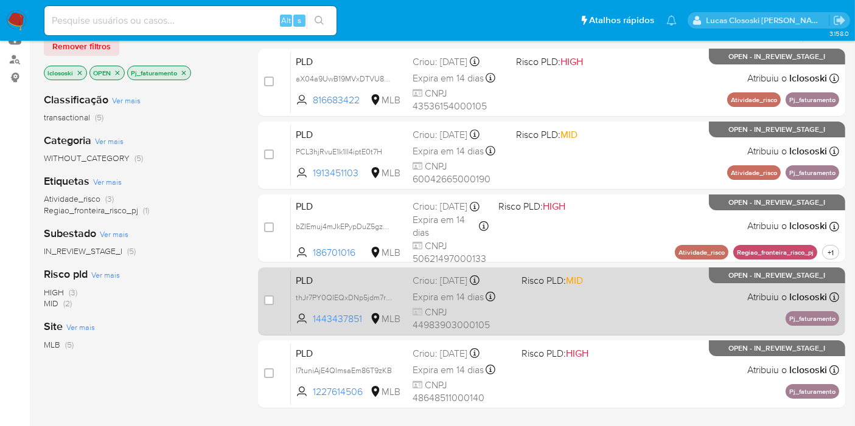
click at [552, 307] on div "PLD thJr7PY0QIEQxDNp5jdm7rm9 1443437851 MLB Risco PLD: MID Criou: [DATE] Criou:…" at bounding box center [565, 301] width 548 height 61
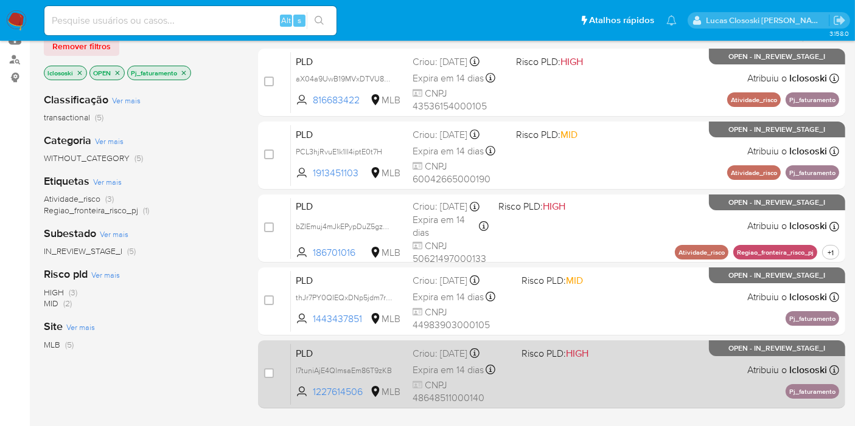
click at [641, 364] on div "PLD I7tuniAjE4QlmsaEm86T9zKB 1227614506 MLB Risco PLD: HIGH Criou: [DATE] Criou…" at bounding box center [565, 374] width 548 height 61
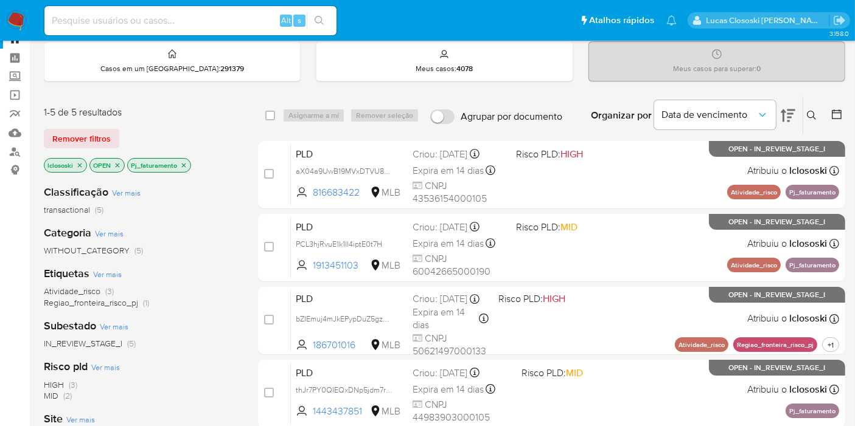
scroll to position [0, 0]
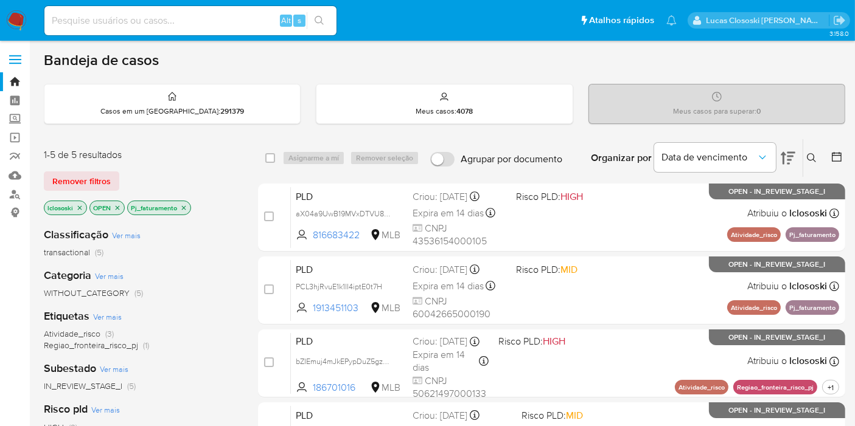
click at [187, 207] on p "Pj_faturamento" at bounding box center [159, 207] width 63 height 13
click at [186, 207] on icon "close-filter" at bounding box center [183, 207] width 7 height 7
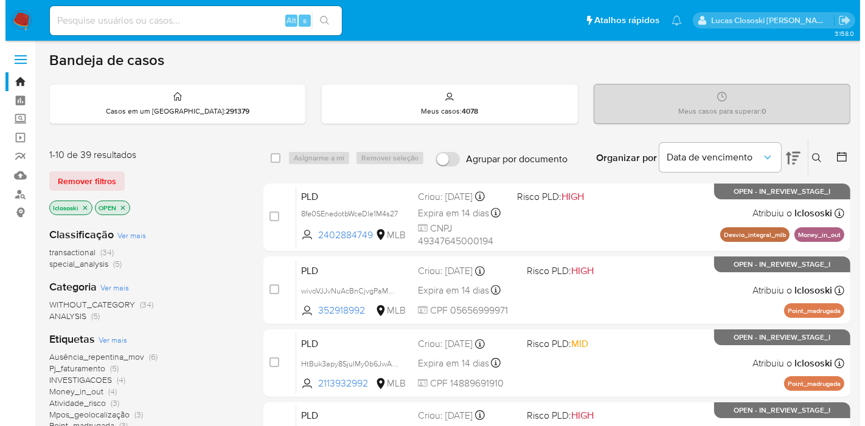
scroll to position [68, 0]
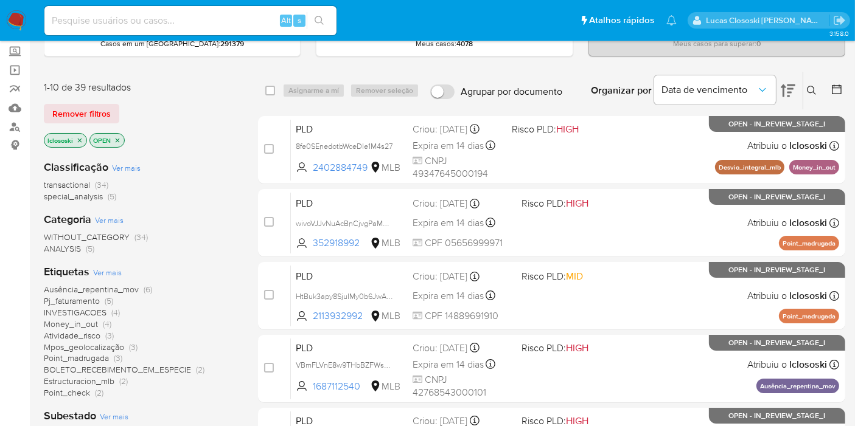
click at [114, 272] on span "Ver mais" at bounding box center [107, 272] width 29 height 11
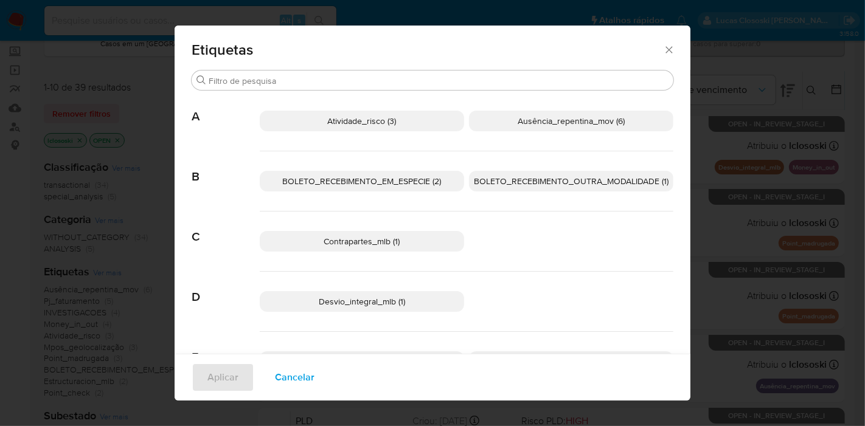
click at [386, 187] on p "BOLETO_RECEBIMENTO_EM_ESPECIE (2)" at bounding box center [362, 181] width 204 height 21
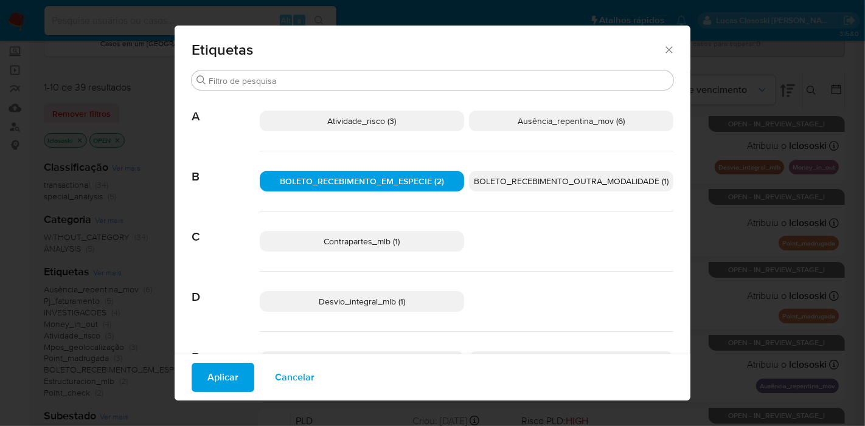
scroll to position [127, 0]
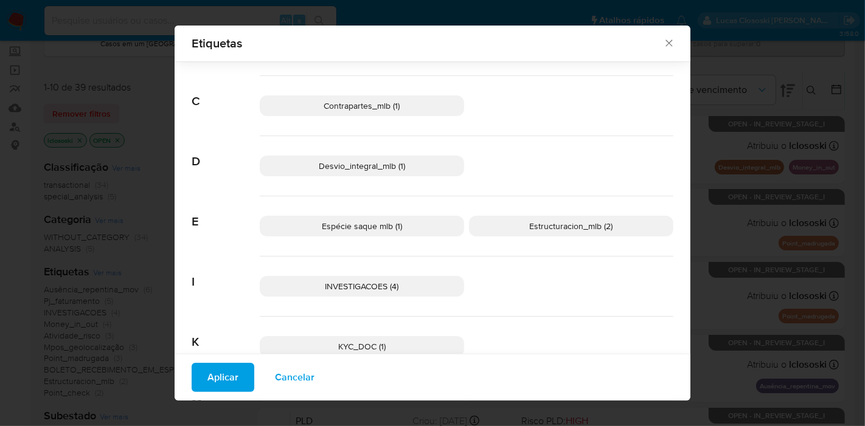
click at [200, 366] on button "Aplicar" at bounding box center [223, 377] width 63 height 29
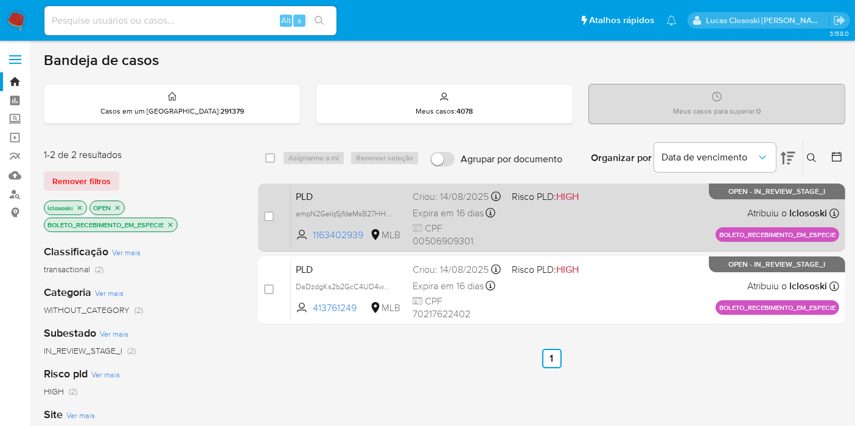
click at [600, 209] on div "PLD ampN2GeIqSjfdeMsB27HHize 1163402939 MLB Risco PLD: HIGH Criou: [DATE] Criou…" at bounding box center [565, 217] width 548 height 61
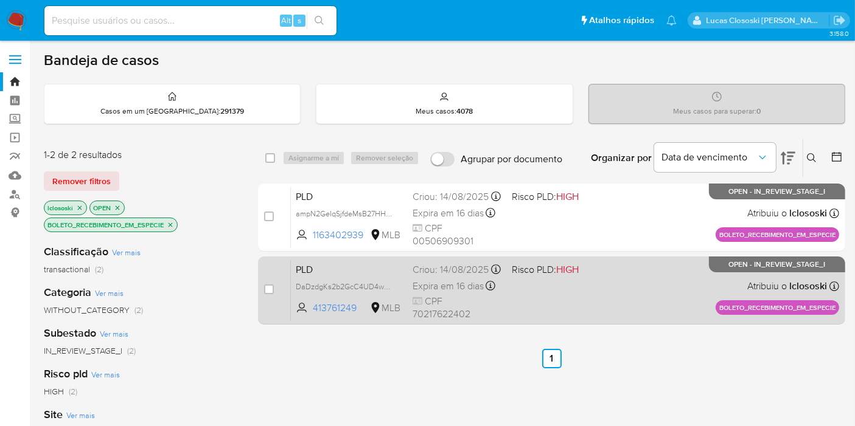
click at [578, 272] on span "HIGH" at bounding box center [567, 270] width 23 height 14
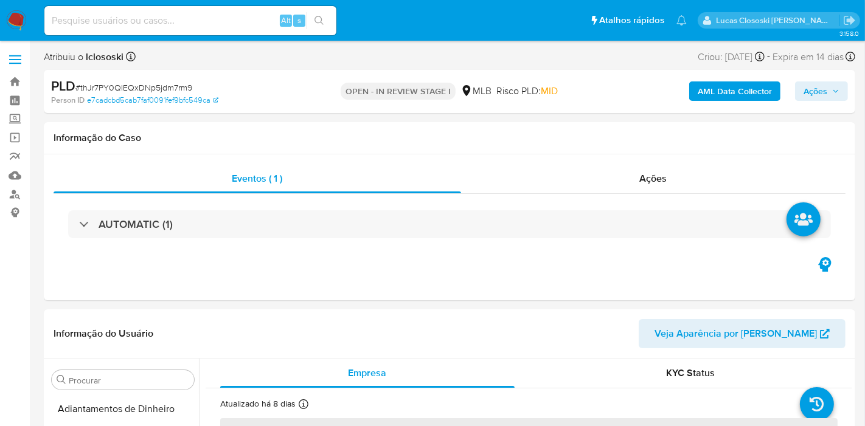
select select "10"
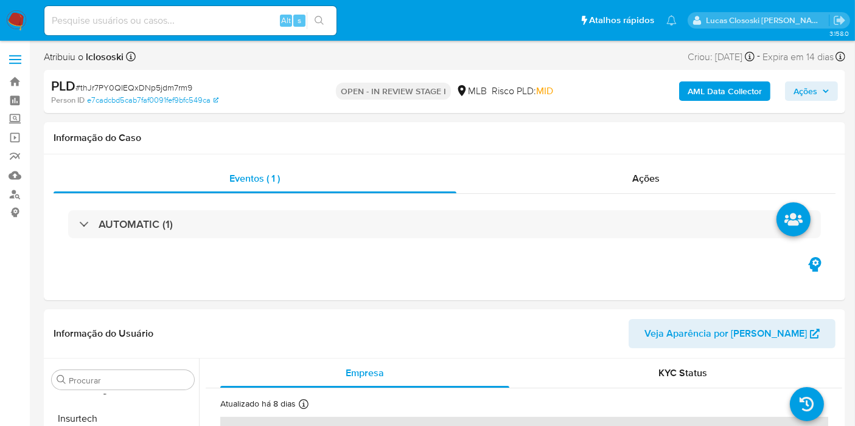
scroll to position [572, 0]
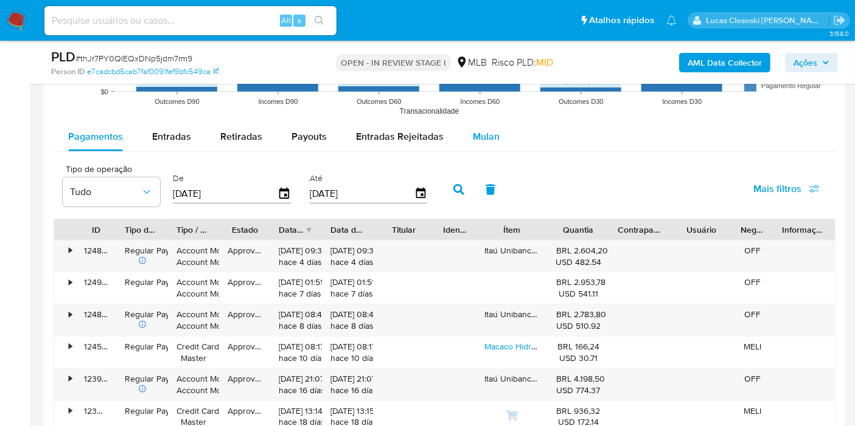
click at [458, 144] on button "Mulan" at bounding box center [486, 136] width 56 height 29
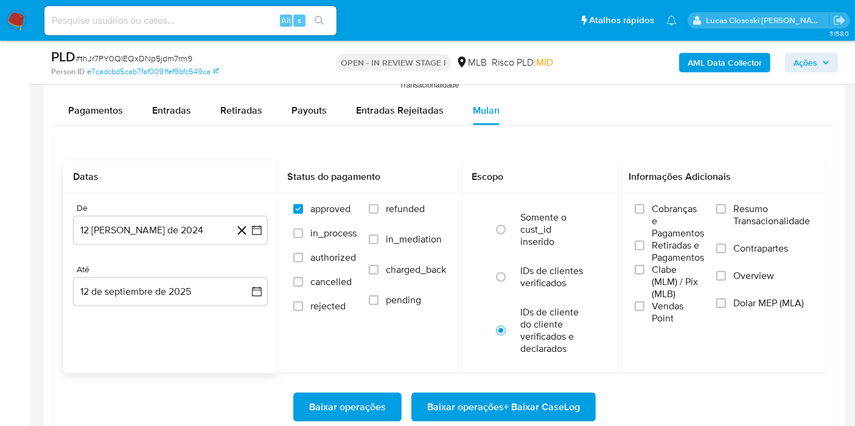
scroll to position [1351, 0]
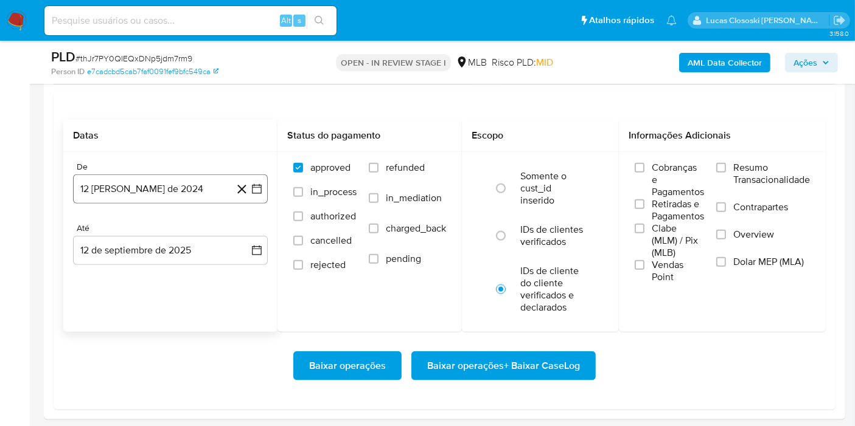
click at [254, 184] on icon "button" at bounding box center [257, 189] width 10 height 10
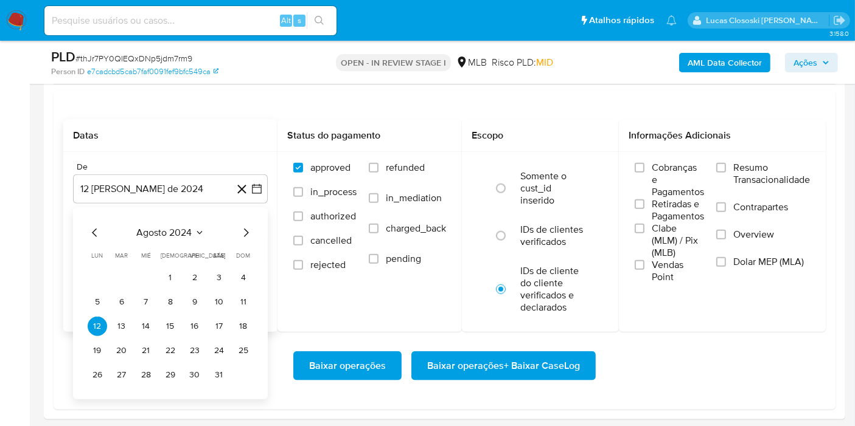
click at [191, 231] on span "agosto 2024" at bounding box center [164, 233] width 55 height 12
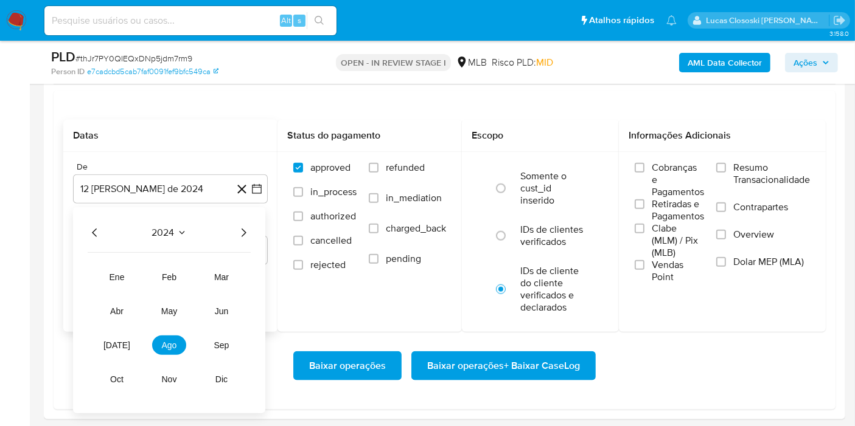
click at [237, 227] on icon "Año siguiente" at bounding box center [243, 233] width 15 height 15
click at [130, 342] on button "[DATE]" at bounding box center [117, 345] width 34 height 19
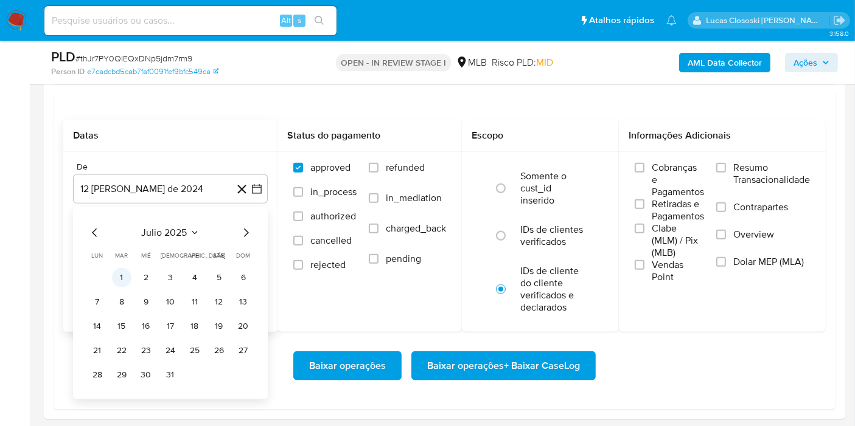
click at [120, 268] on button "1" at bounding box center [121, 277] width 19 height 19
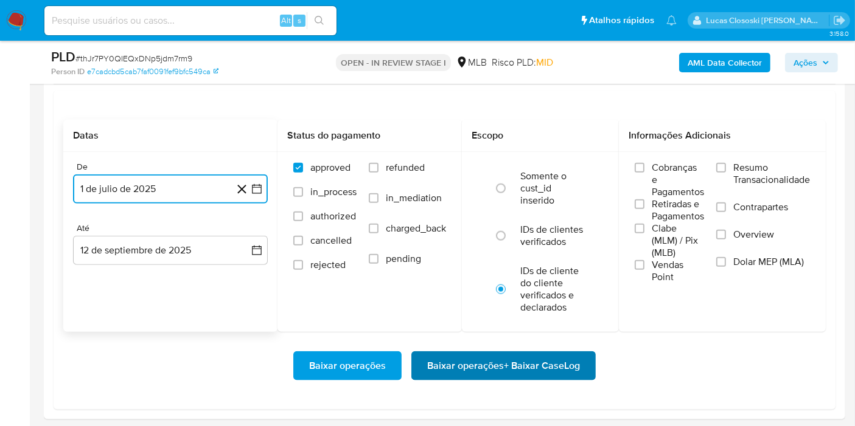
click at [483, 374] on span "Baixar operações + Baixar CaseLog" at bounding box center [503, 366] width 153 height 27
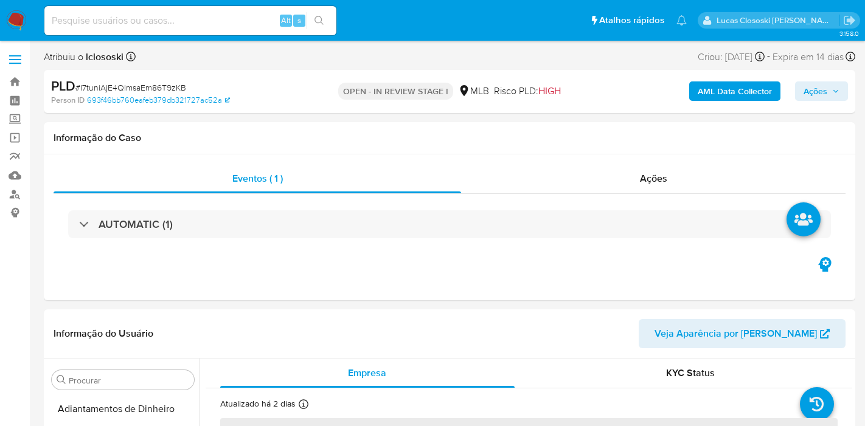
select select "10"
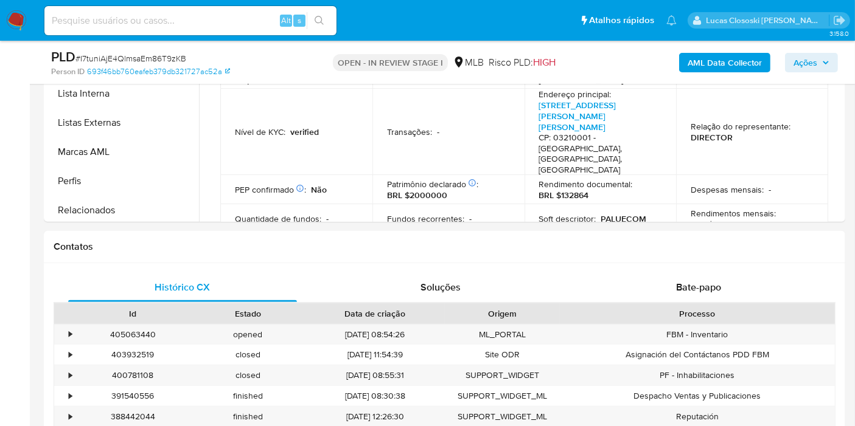
scroll to position [572, 0]
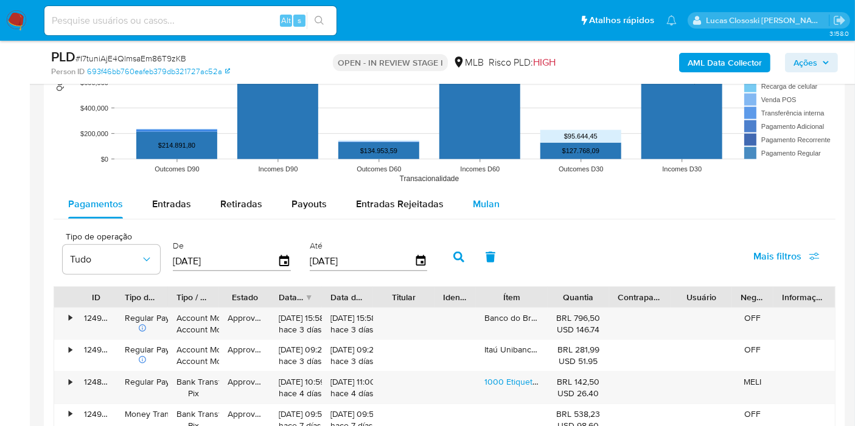
click at [480, 190] on div "Mulan" at bounding box center [486, 204] width 27 height 29
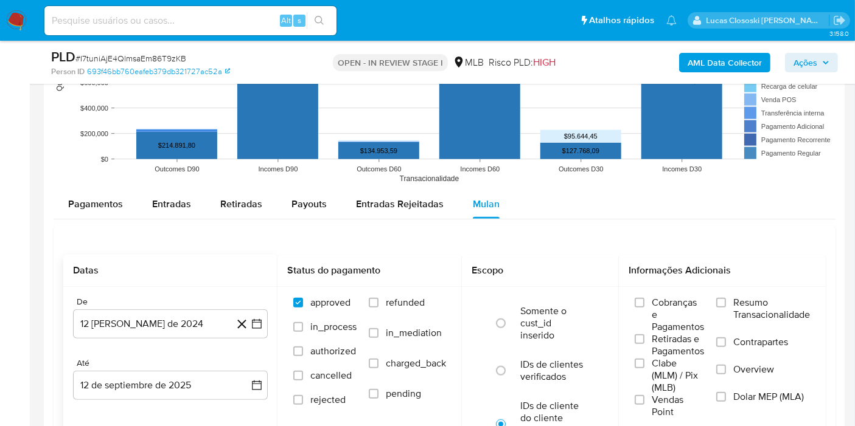
scroll to position [1419, 0]
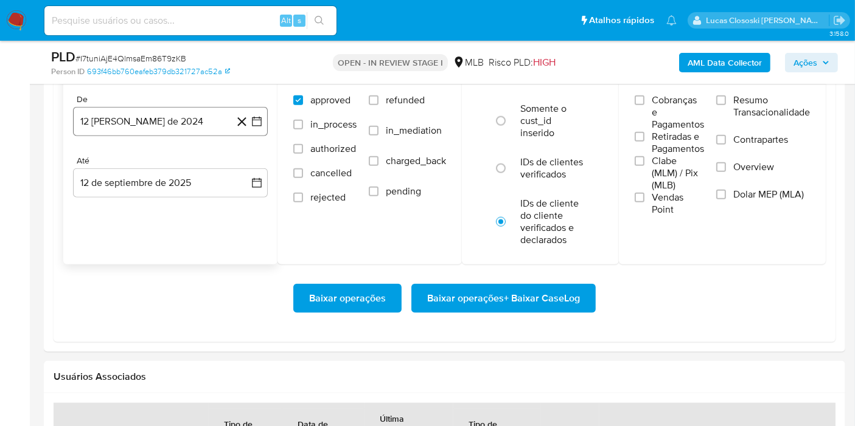
click at [259, 122] on icon "button" at bounding box center [257, 122] width 12 height 12
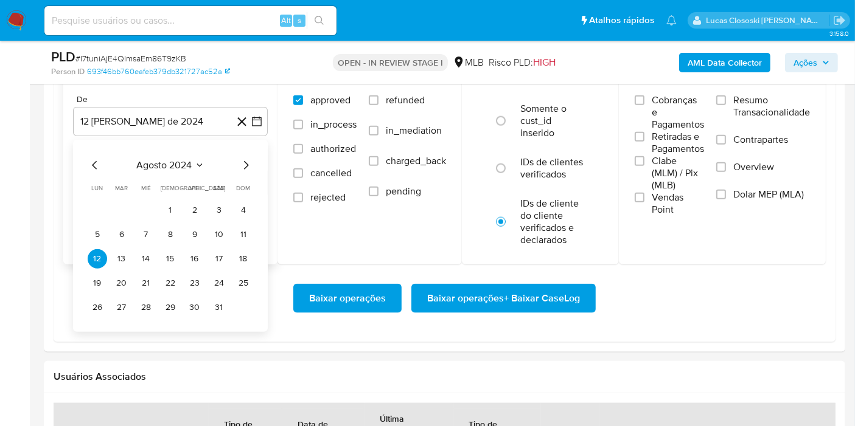
click at [177, 164] on span "agosto 2024" at bounding box center [164, 165] width 55 height 12
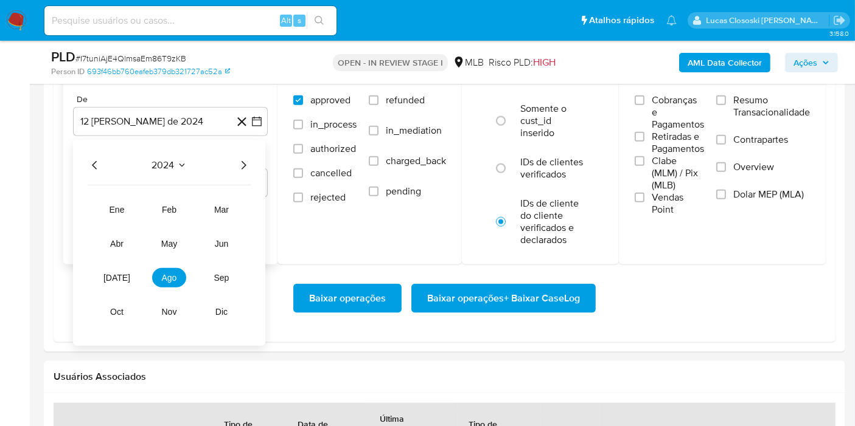
click at [252, 166] on div "2024 2024 ene feb mar abr may jun jul ago sep oct nov dic" at bounding box center [169, 243] width 192 height 206
click at [247, 164] on icon "Año siguiente" at bounding box center [243, 165] width 15 height 15
click at [119, 282] on button "[DATE]" at bounding box center [117, 277] width 34 height 19
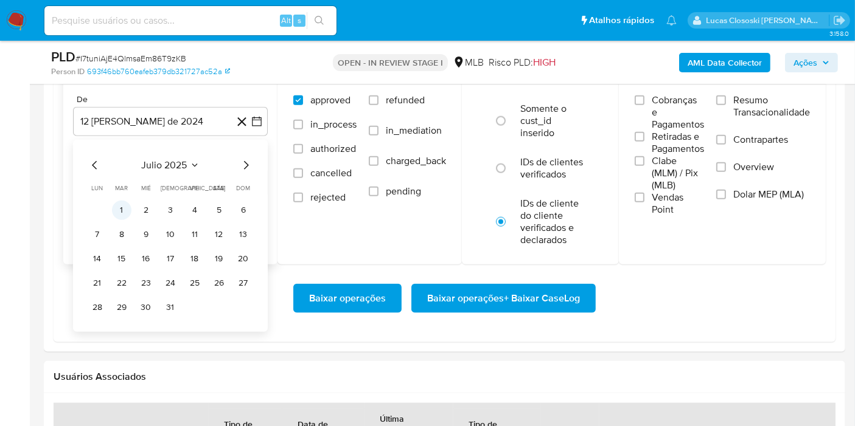
click at [118, 213] on button "1" at bounding box center [121, 210] width 19 height 19
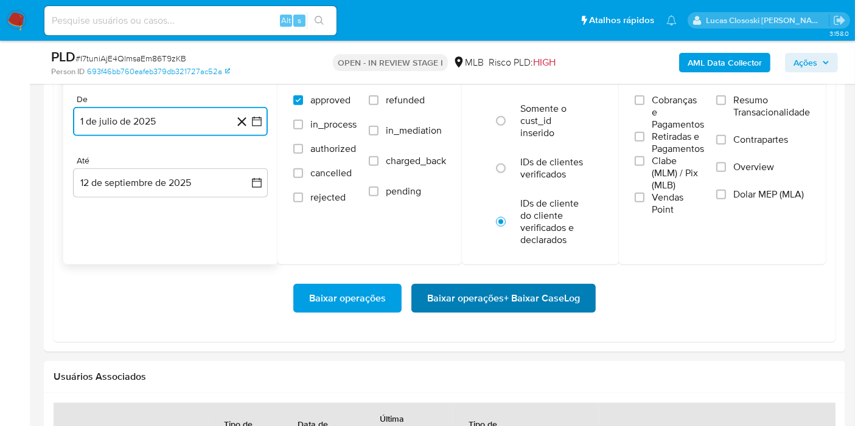
click at [457, 303] on span "Baixar operações + Baixar CaseLog" at bounding box center [503, 298] width 153 height 27
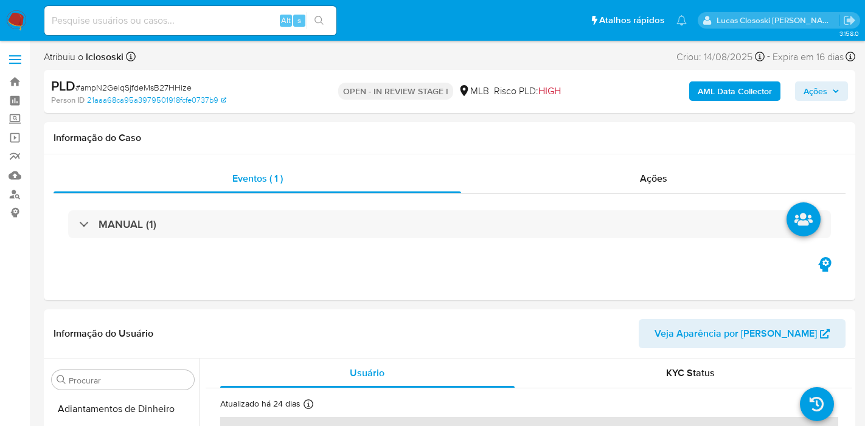
select select "10"
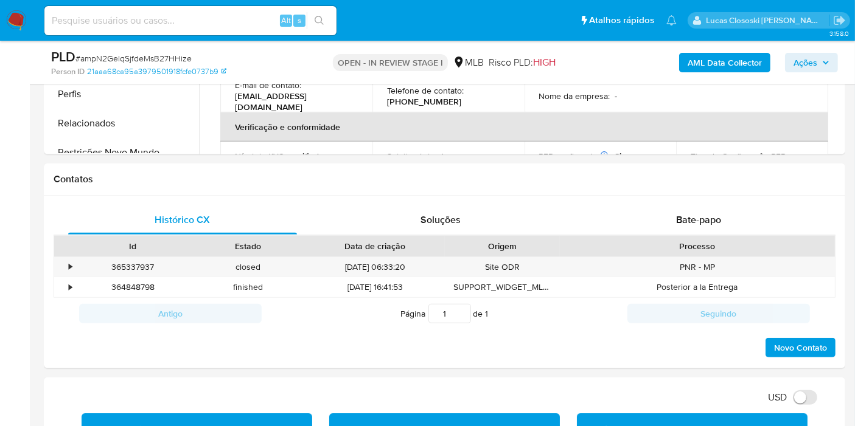
scroll to position [572, 0]
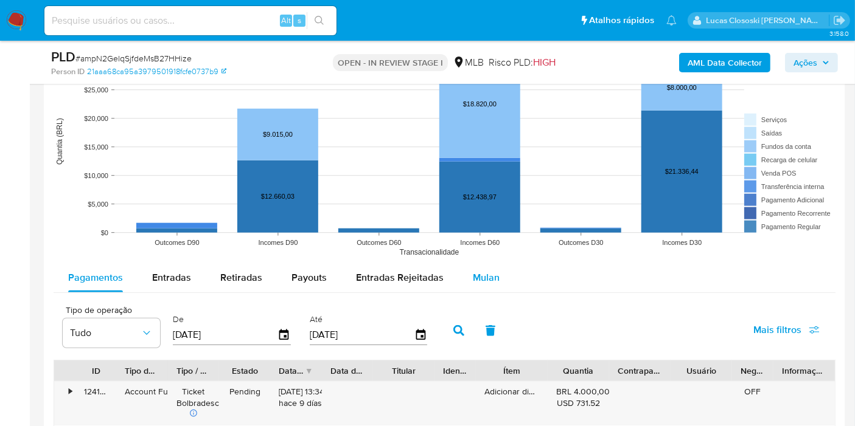
click at [483, 274] on span "Mulan" at bounding box center [486, 278] width 27 height 14
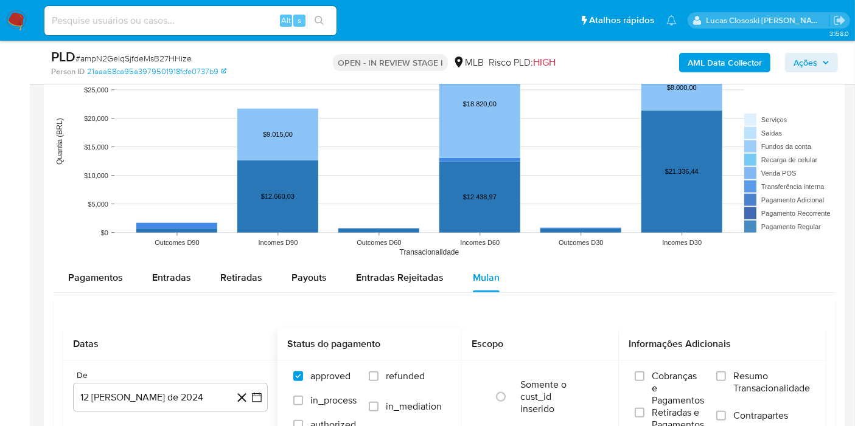
scroll to position [1284, 0]
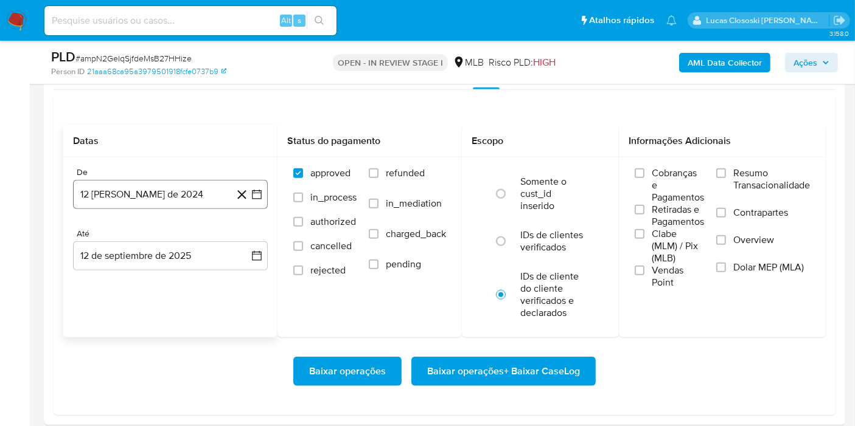
click at [265, 192] on button "12 [PERSON_NAME] de 2024" at bounding box center [170, 194] width 195 height 29
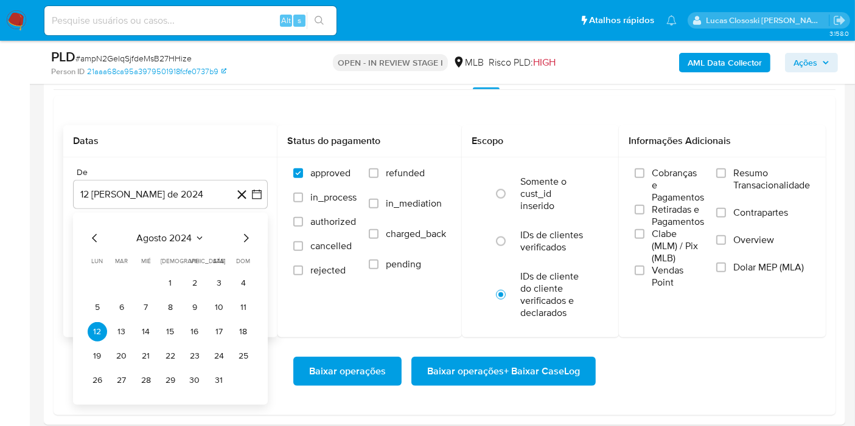
click at [165, 234] on span "agosto 2024" at bounding box center [164, 238] width 55 height 12
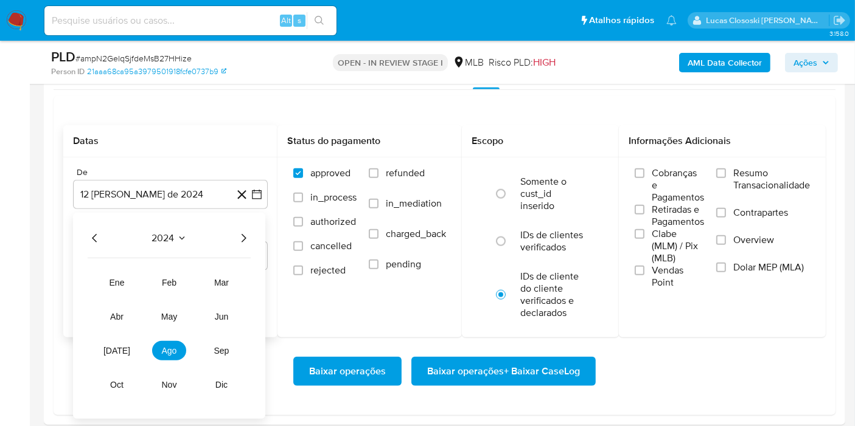
click at [237, 240] on icon "Año siguiente" at bounding box center [243, 238] width 15 height 15
click at [122, 346] on span "[DATE]" at bounding box center [116, 351] width 27 height 10
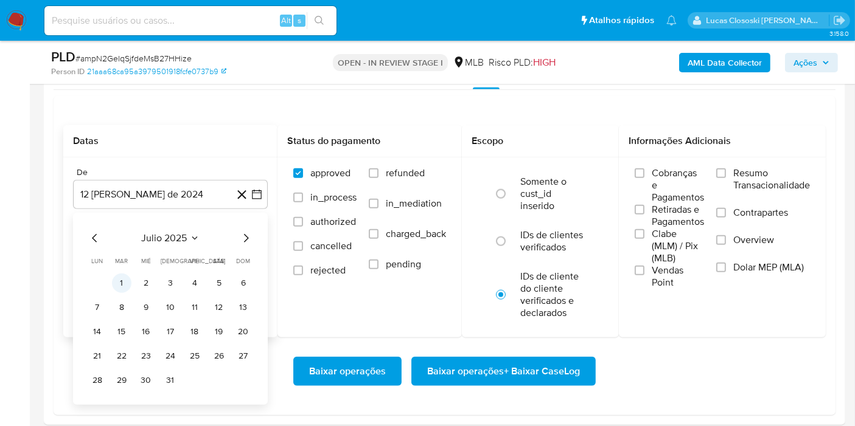
click at [124, 284] on button "1" at bounding box center [121, 283] width 19 height 19
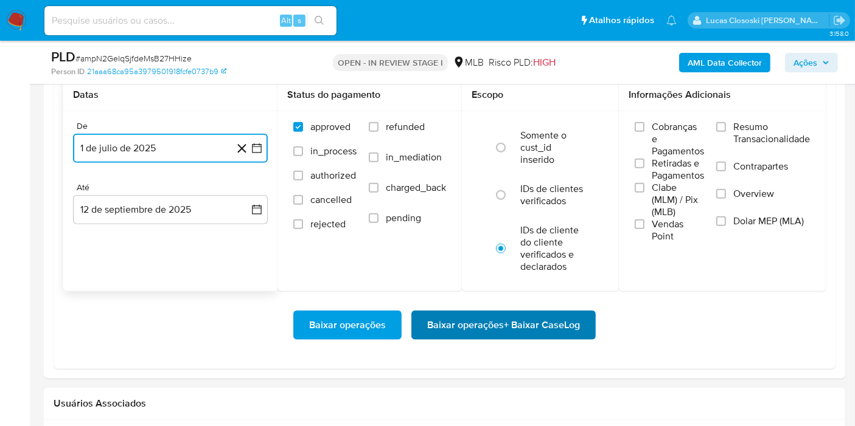
scroll to position [1351, 0]
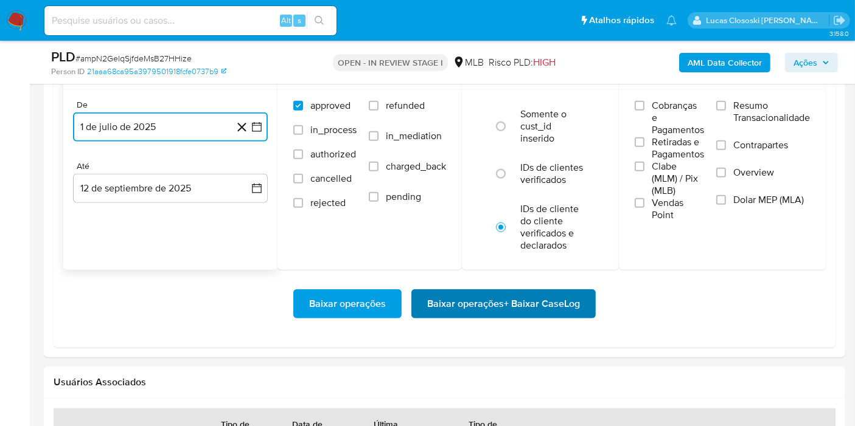
click at [513, 291] on span "Baixar operações + Baixar CaseLog" at bounding box center [503, 304] width 153 height 27
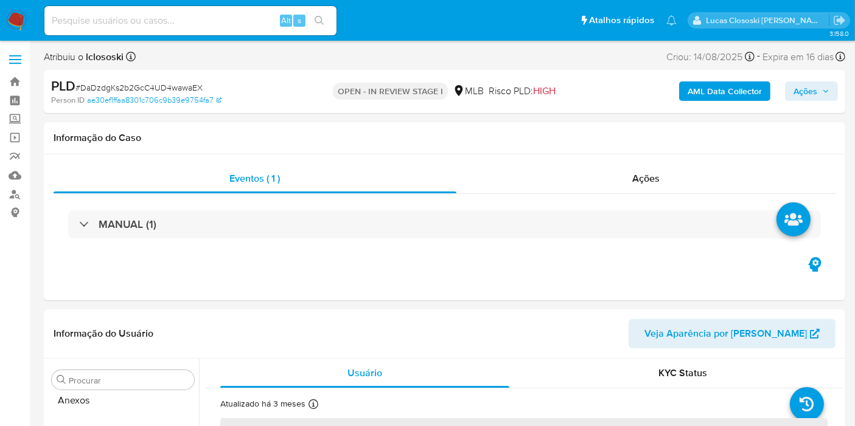
scroll to position [572, 0]
select select "10"
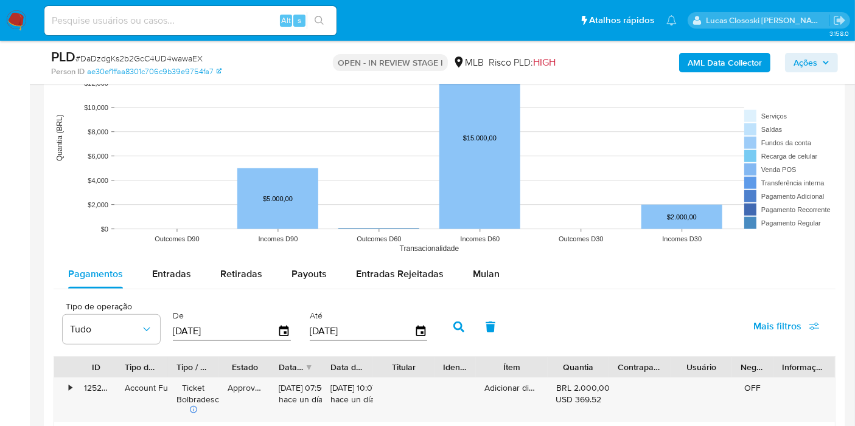
scroll to position [1148, 0]
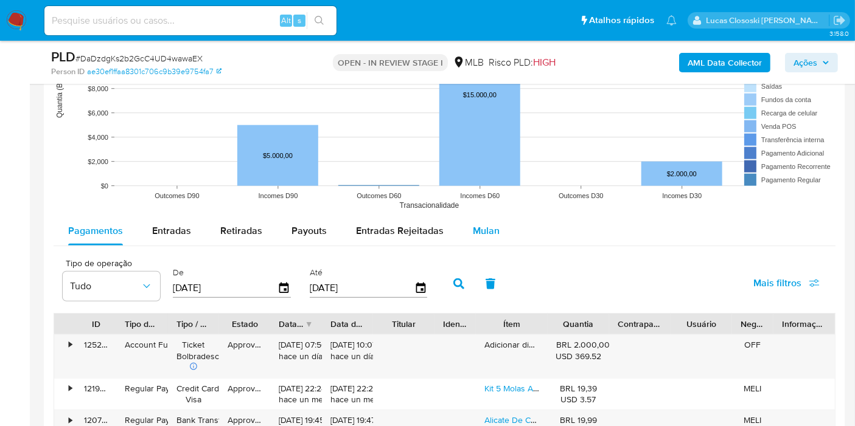
click at [493, 235] on button "Mulan" at bounding box center [486, 231] width 56 height 29
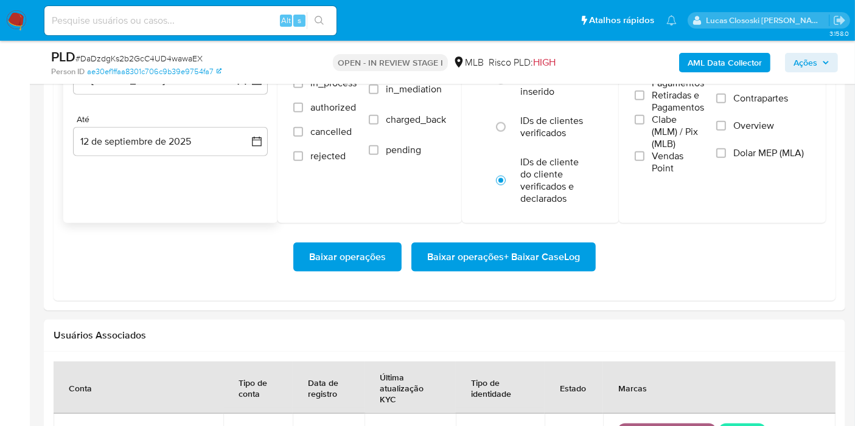
scroll to position [1284, 0]
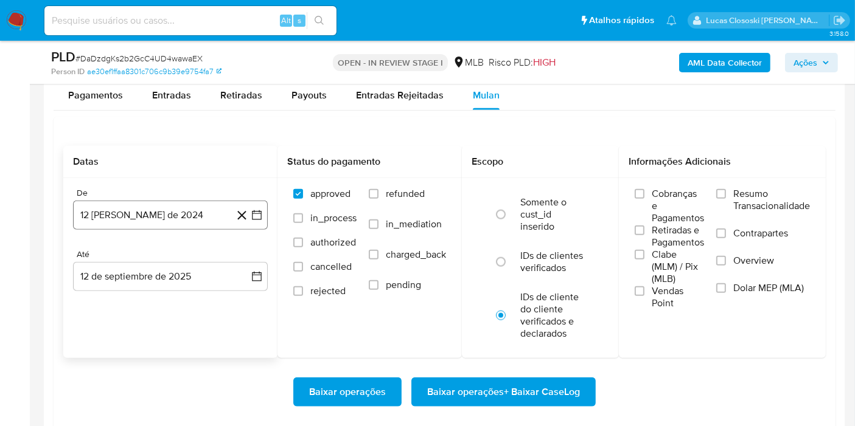
click at [256, 205] on button "12 [PERSON_NAME] de 2024" at bounding box center [170, 215] width 195 height 29
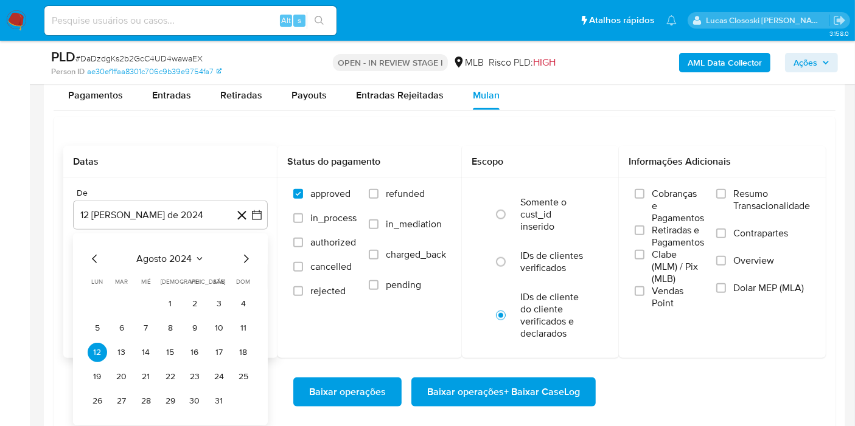
click at [163, 258] on span "agosto 2024" at bounding box center [164, 259] width 55 height 12
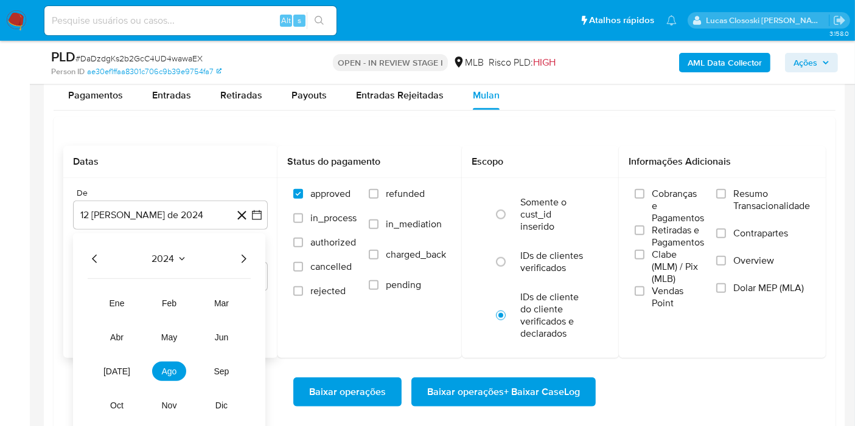
click at [238, 255] on icon "Año siguiente" at bounding box center [243, 259] width 15 height 15
click at [117, 372] on span "[DATE]" at bounding box center [116, 372] width 27 height 10
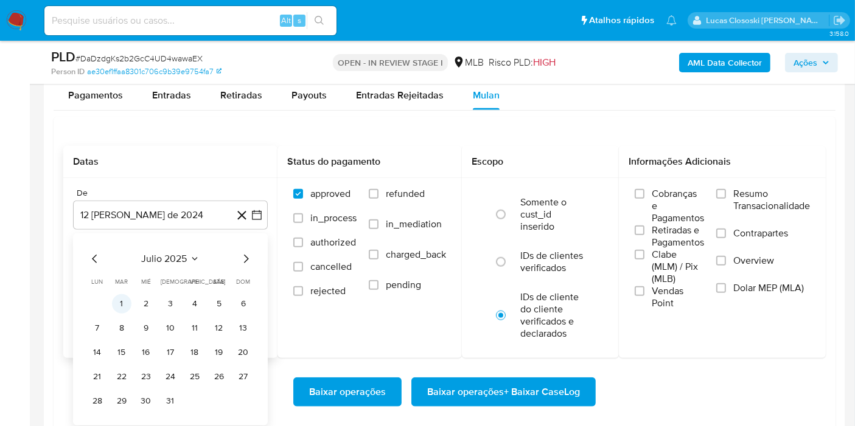
click at [123, 300] on button "1" at bounding box center [121, 303] width 19 height 19
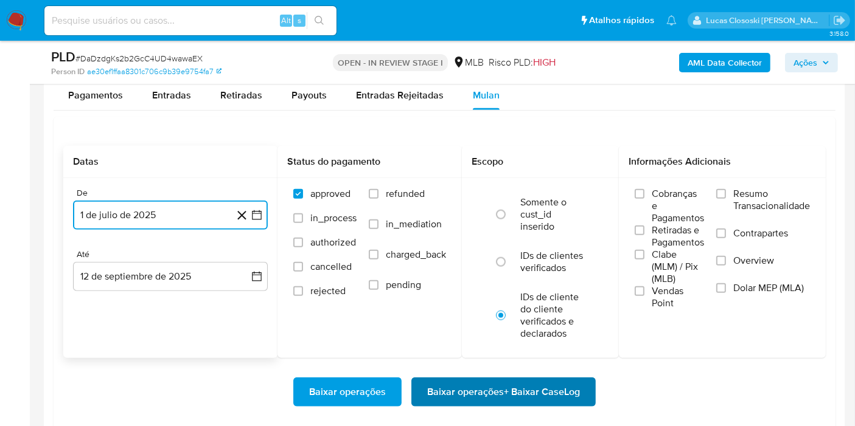
click at [459, 383] on span "Baixar operações + Baixar CaseLog" at bounding box center [503, 392] width 153 height 27
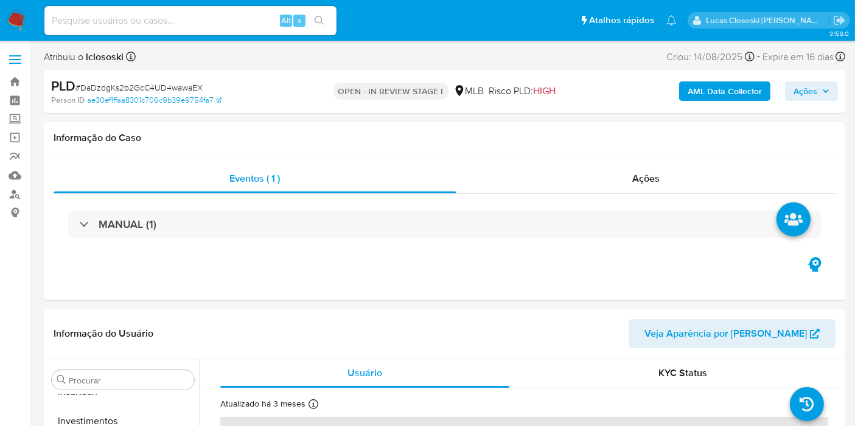
scroll to position [203, 0]
